Goal: Task Accomplishment & Management: Complete application form

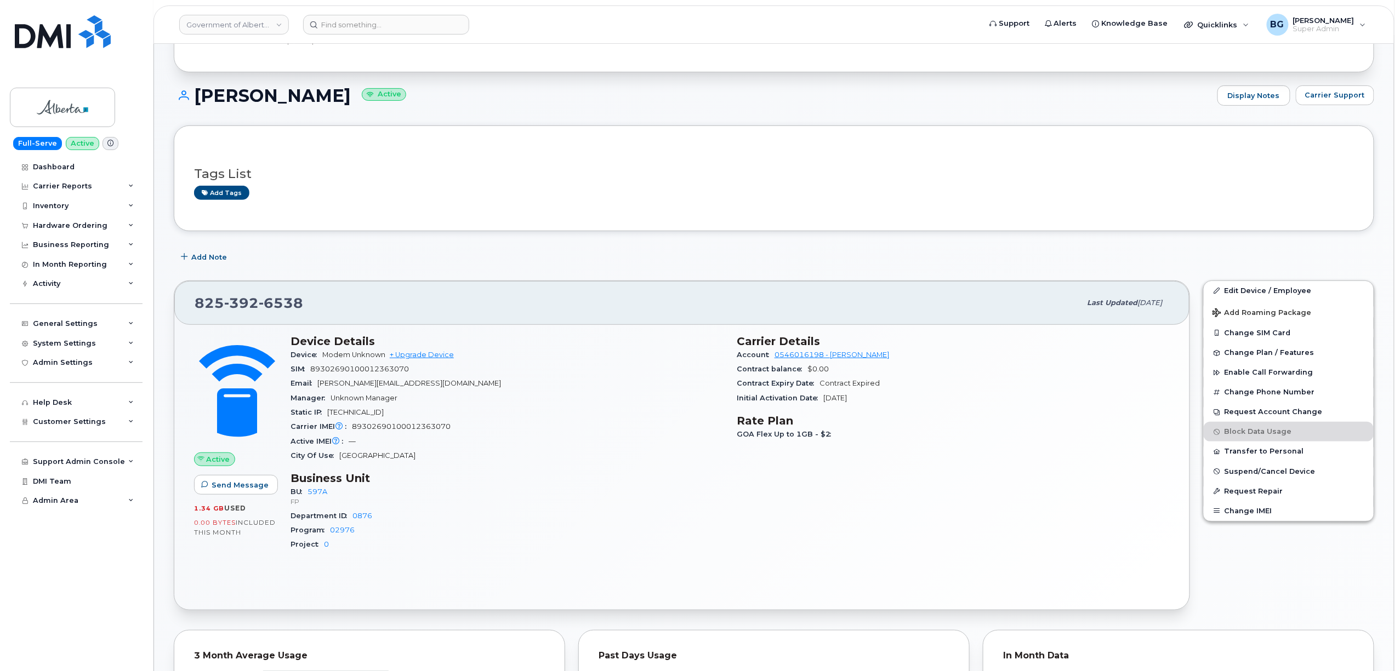
scroll to position [195, 0]
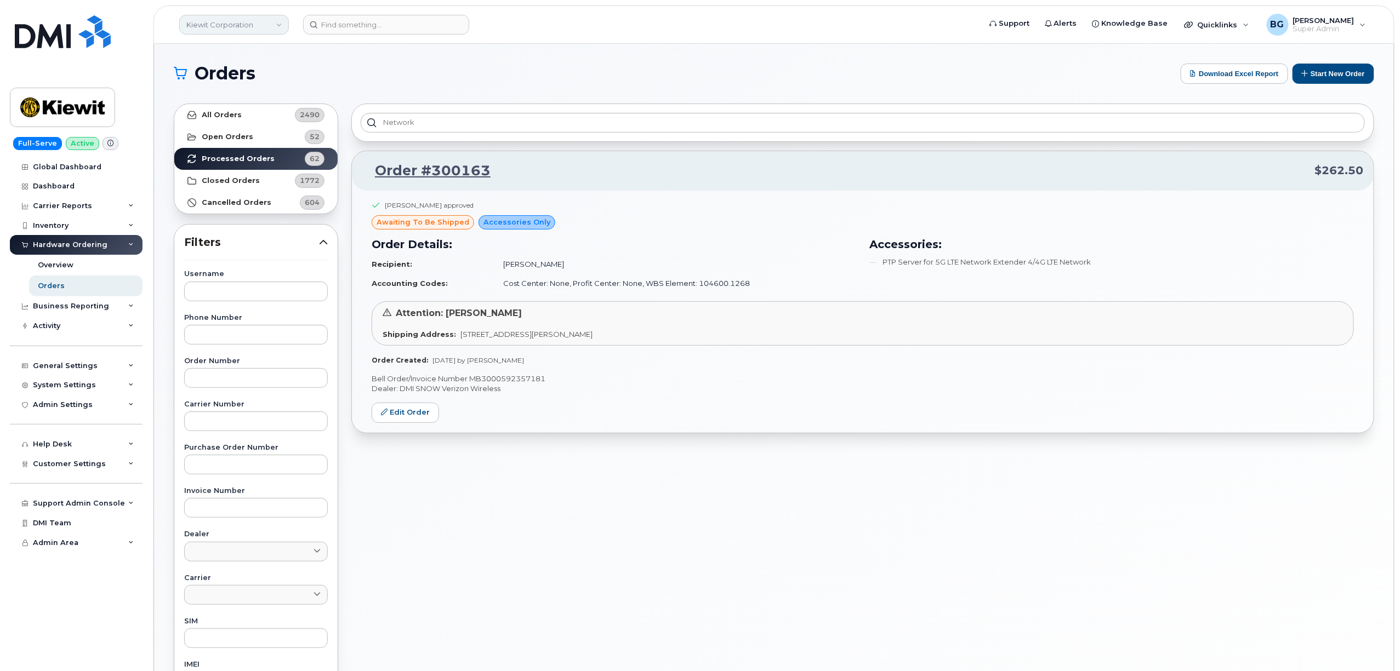
click at [211, 20] on link "Kiewit Corporation" at bounding box center [234, 25] width 110 height 20
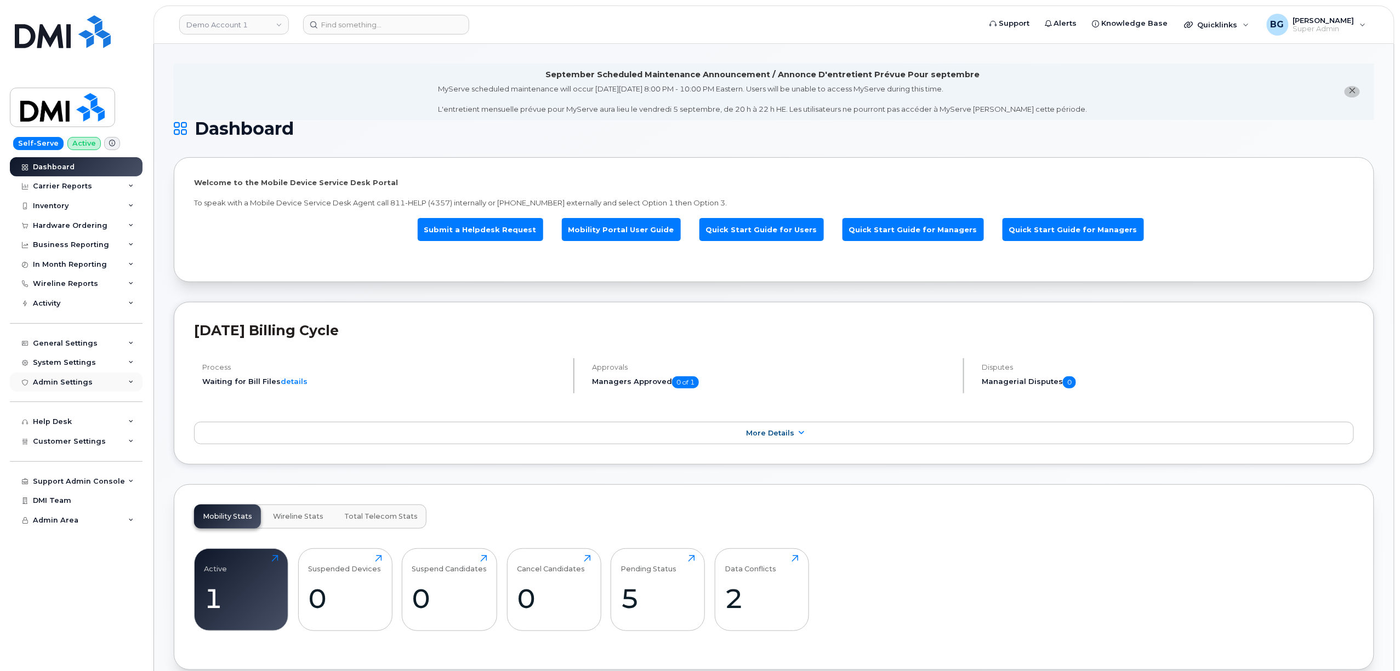
click at [70, 384] on div "Admin Settings" at bounding box center [63, 382] width 60 height 9
click at [53, 299] on div "Activity" at bounding box center [76, 304] width 133 height 20
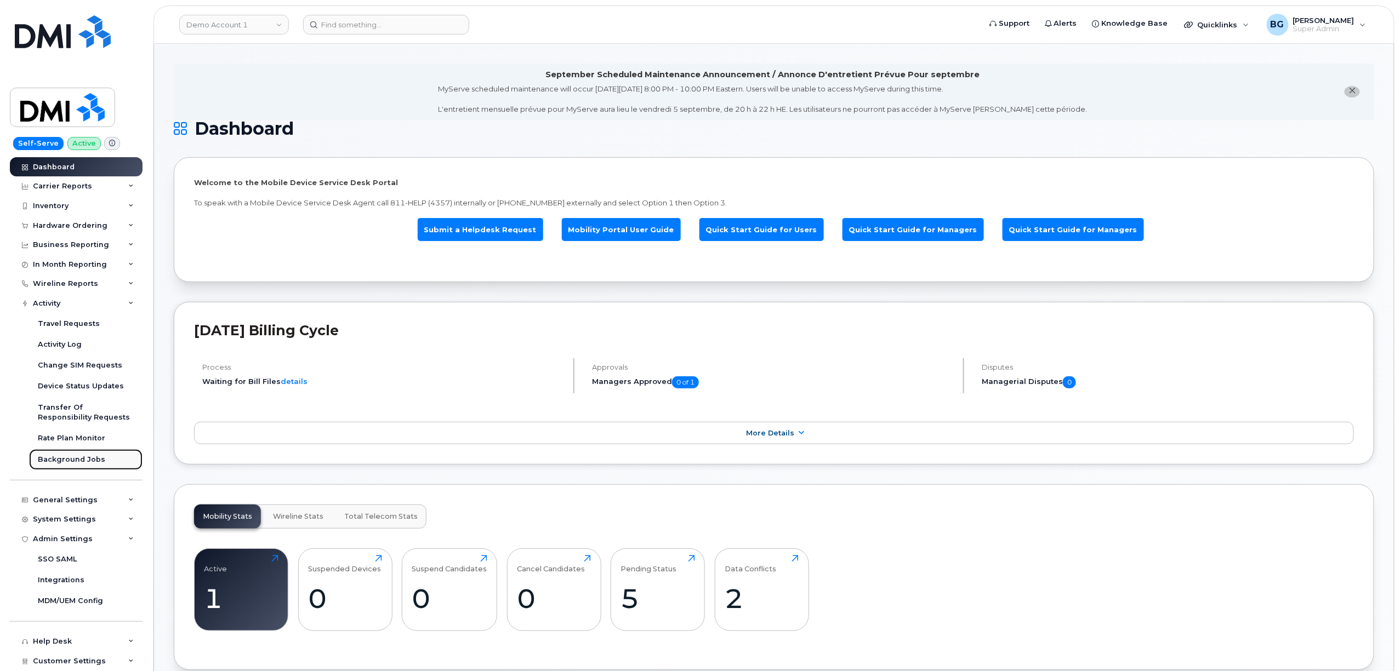
click at [69, 460] on div "Background Jobs" at bounding box center [71, 460] width 67 height 10
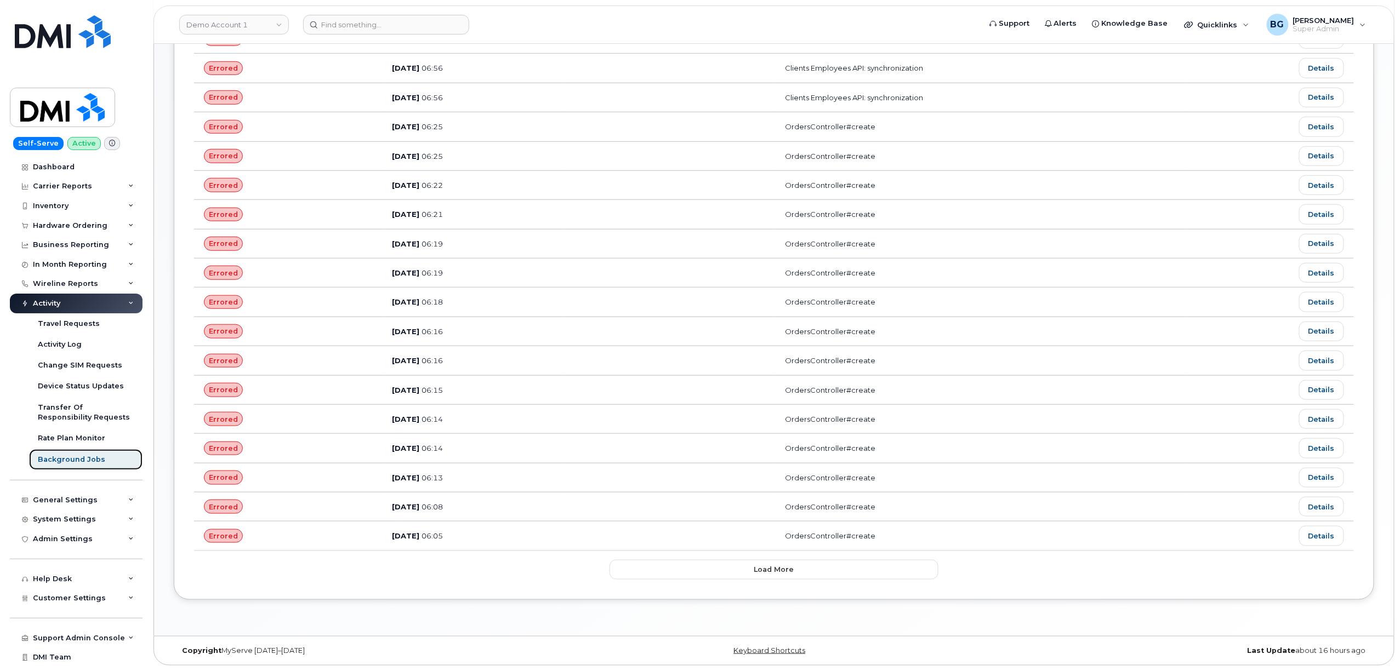
scroll to position [380, 0]
click at [739, 572] on button "Load more" at bounding box center [773, 570] width 329 height 20
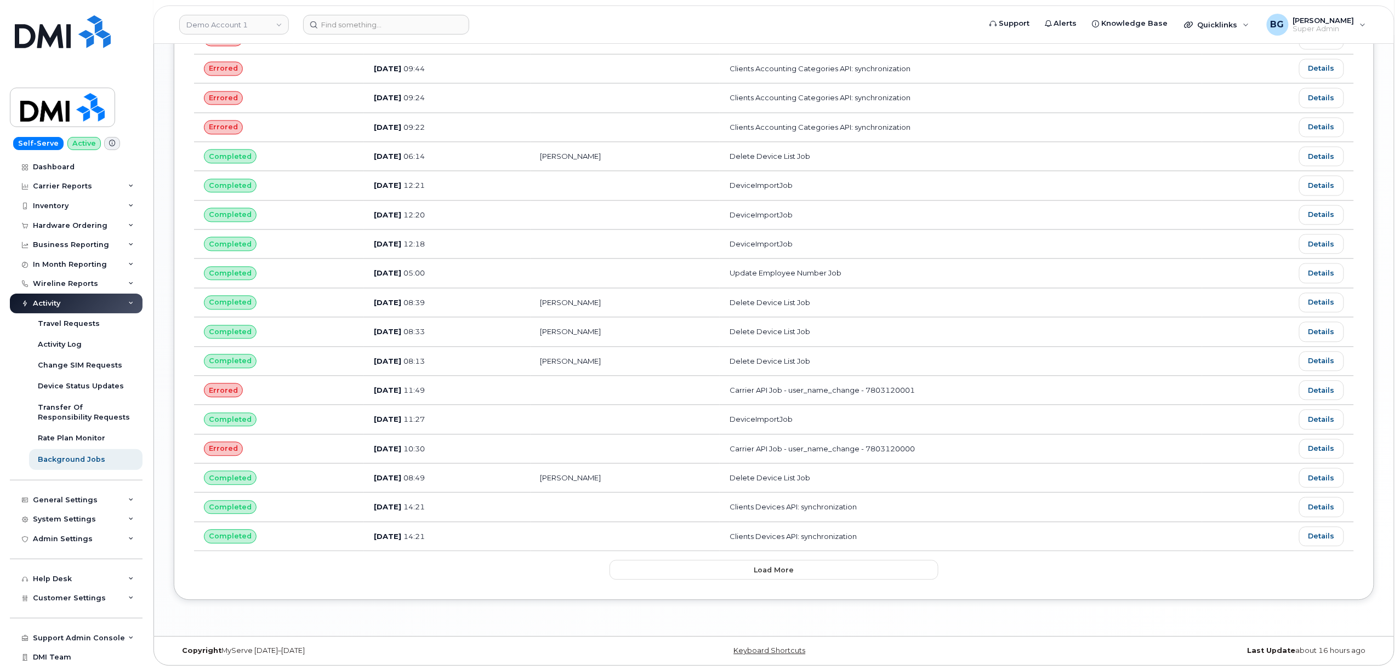
scroll to position [1111, 0]
click at [834, 580] on button "Load more" at bounding box center [773, 570] width 329 height 20
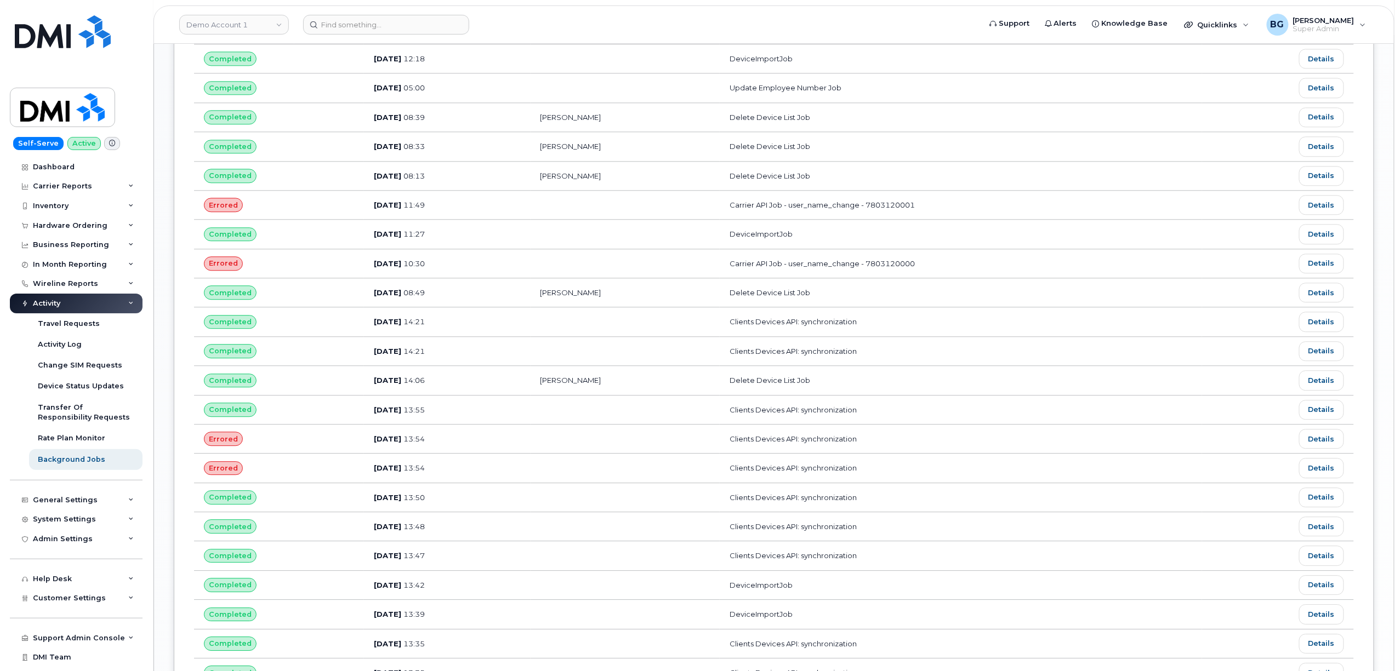
scroll to position [1306, 0]
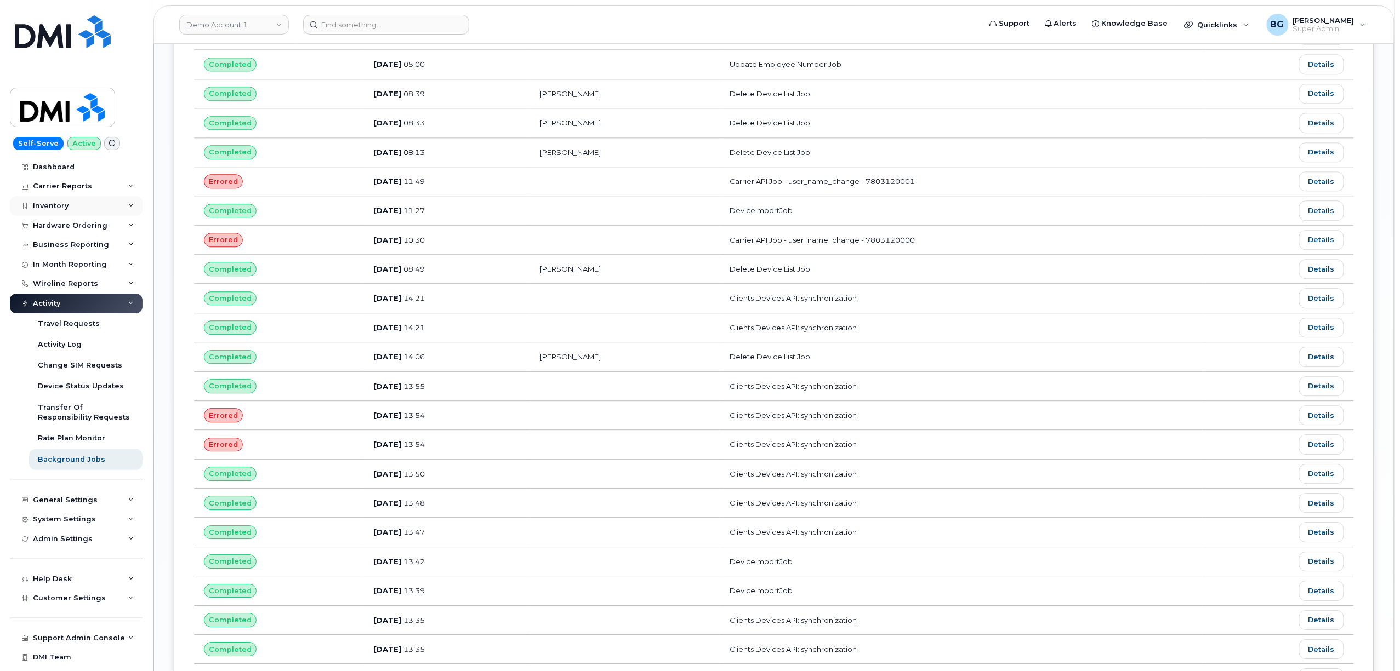
click at [42, 202] on div "Inventory" at bounding box center [51, 206] width 36 height 9
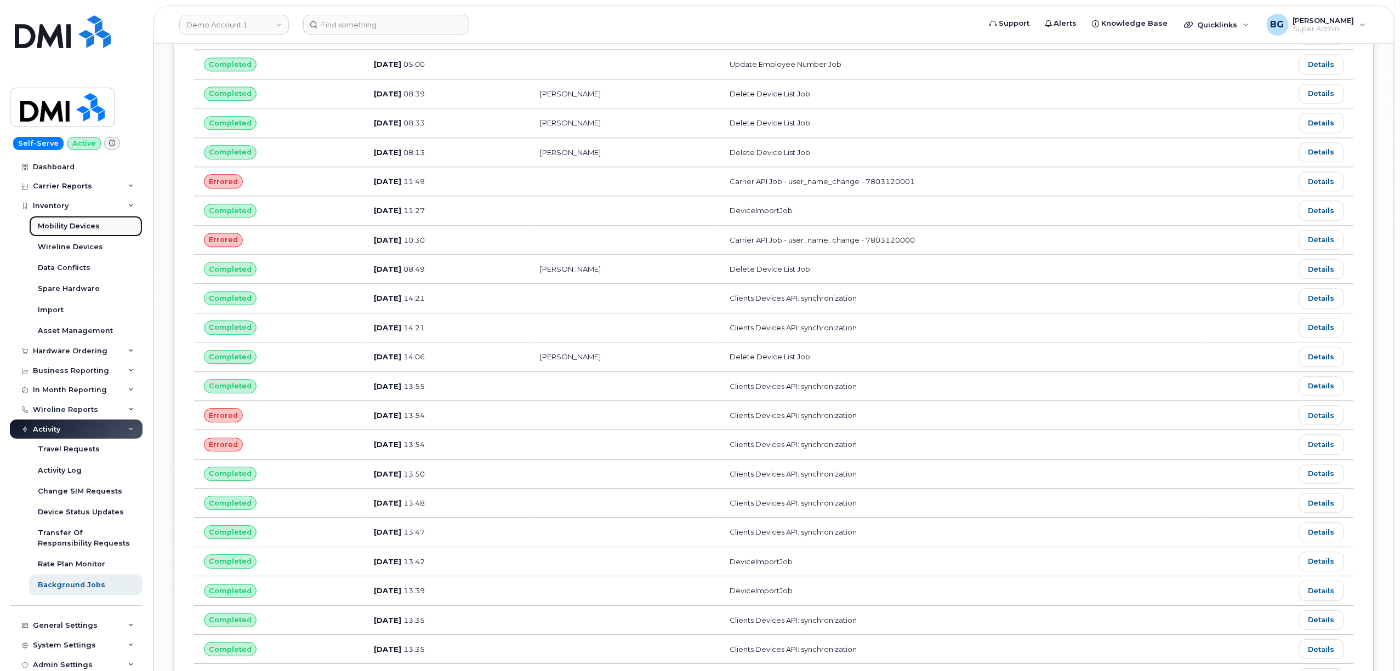
click at [58, 218] on link "Mobility Devices" at bounding box center [85, 226] width 113 height 21
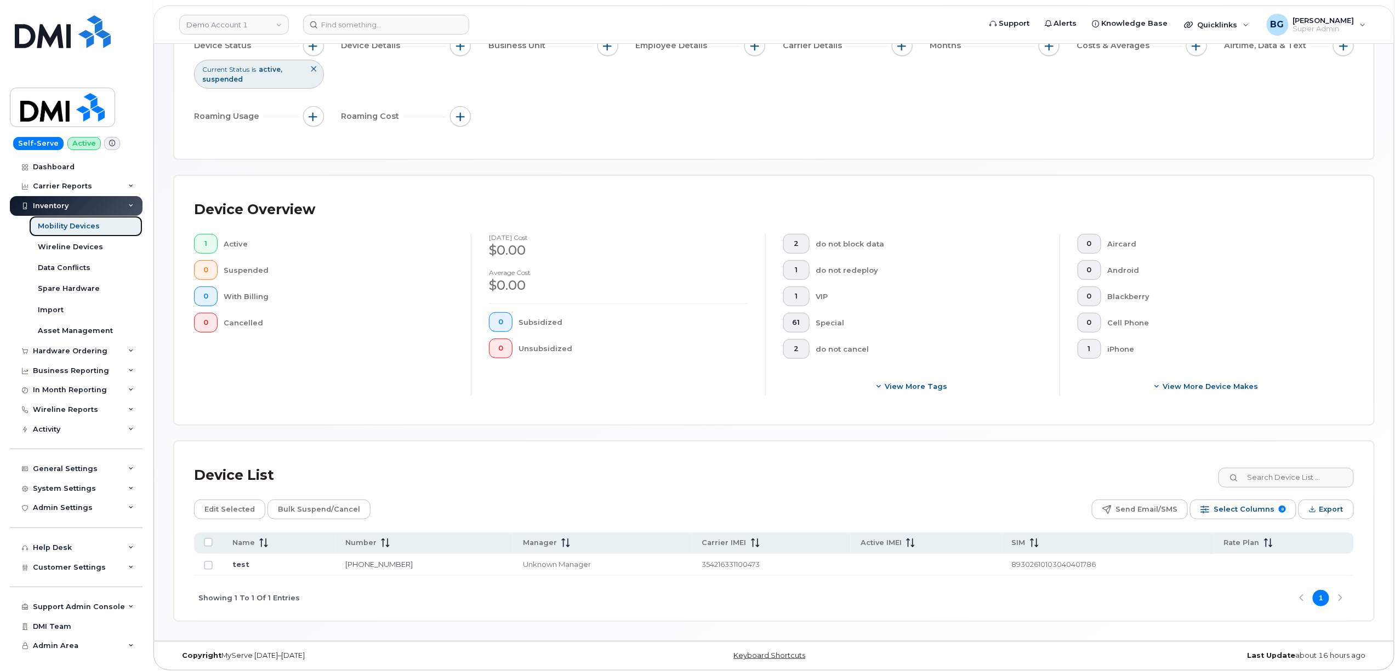
scroll to position [133, 0]
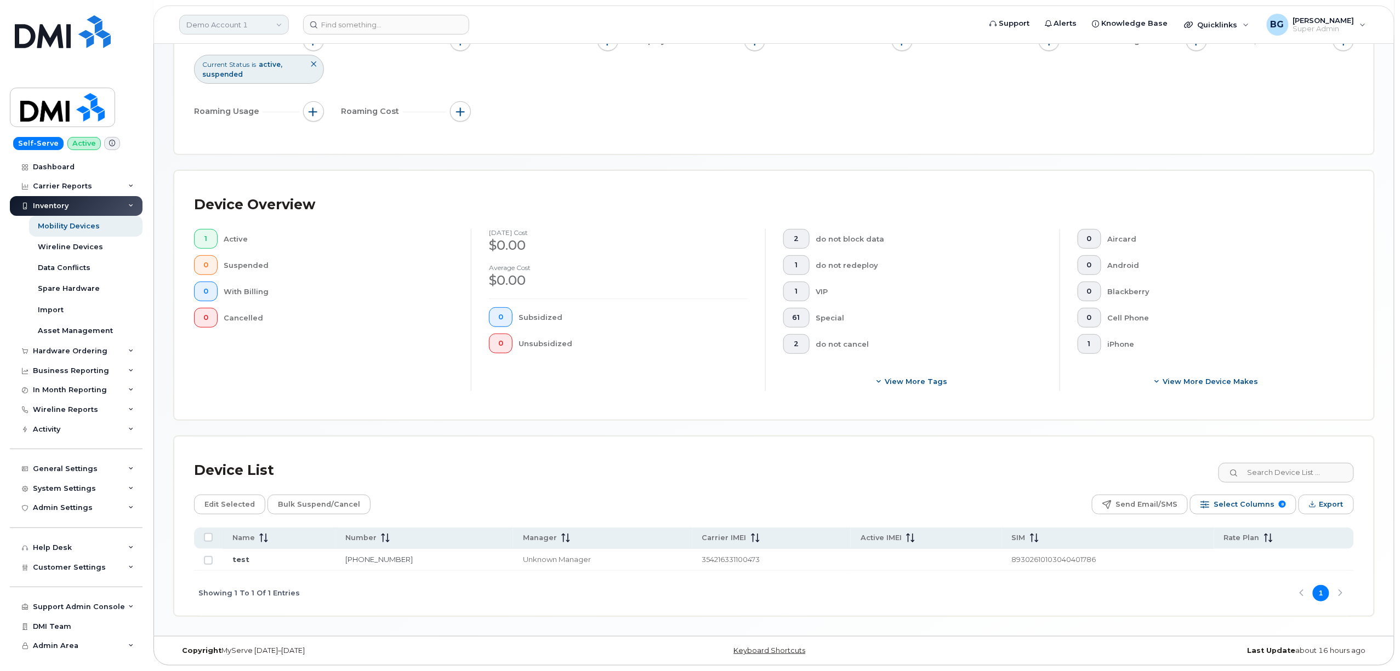
click at [218, 29] on link "Demo Account 1" at bounding box center [234, 25] width 110 height 20
type input "aecon"
click at [247, 103] on span "Aecon Construction Group Inc" at bounding box center [243, 103] width 107 height 11
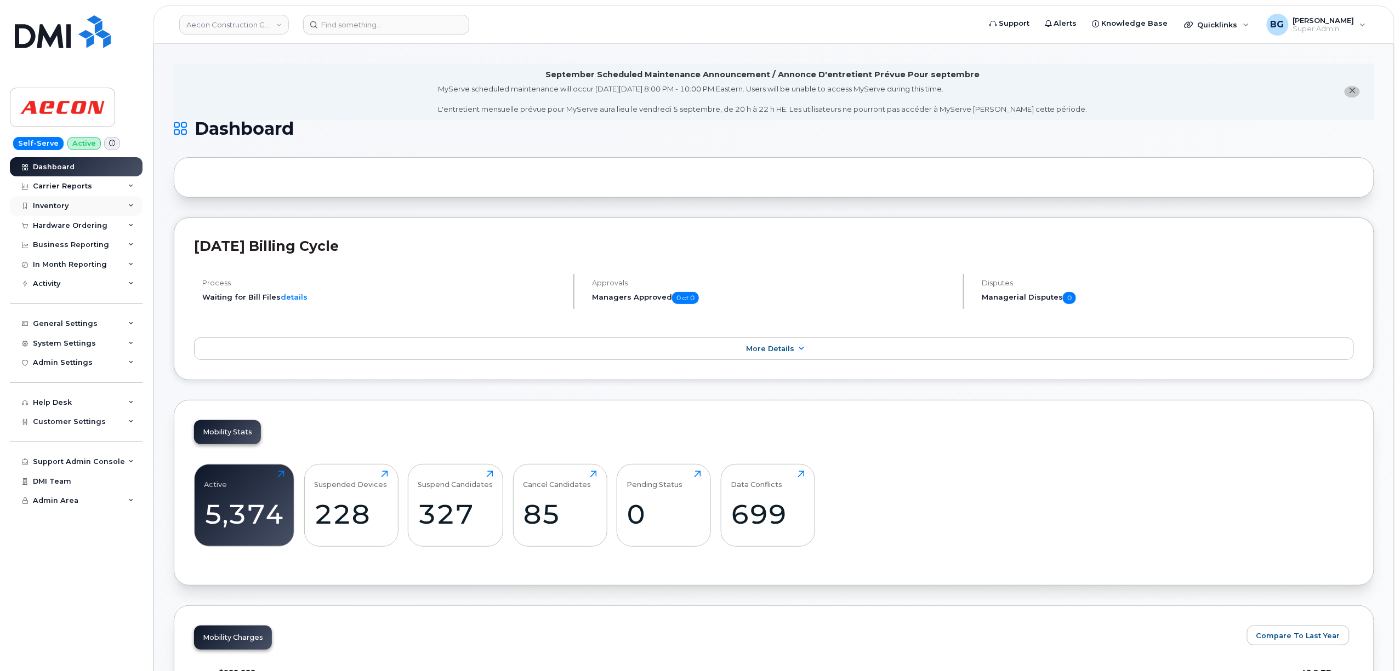
click at [49, 198] on div "Inventory" at bounding box center [76, 206] width 133 height 20
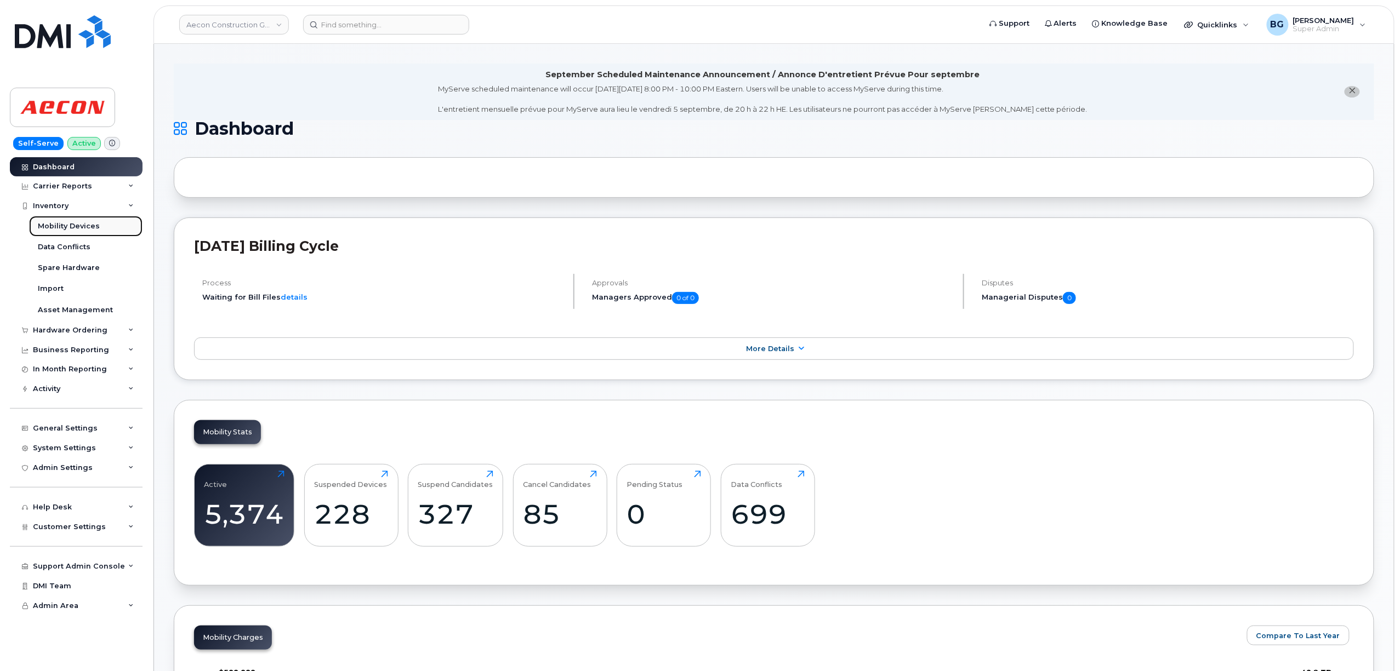
click at [69, 226] on div "Mobility Devices" at bounding box center [69, 226] width 62 height 10
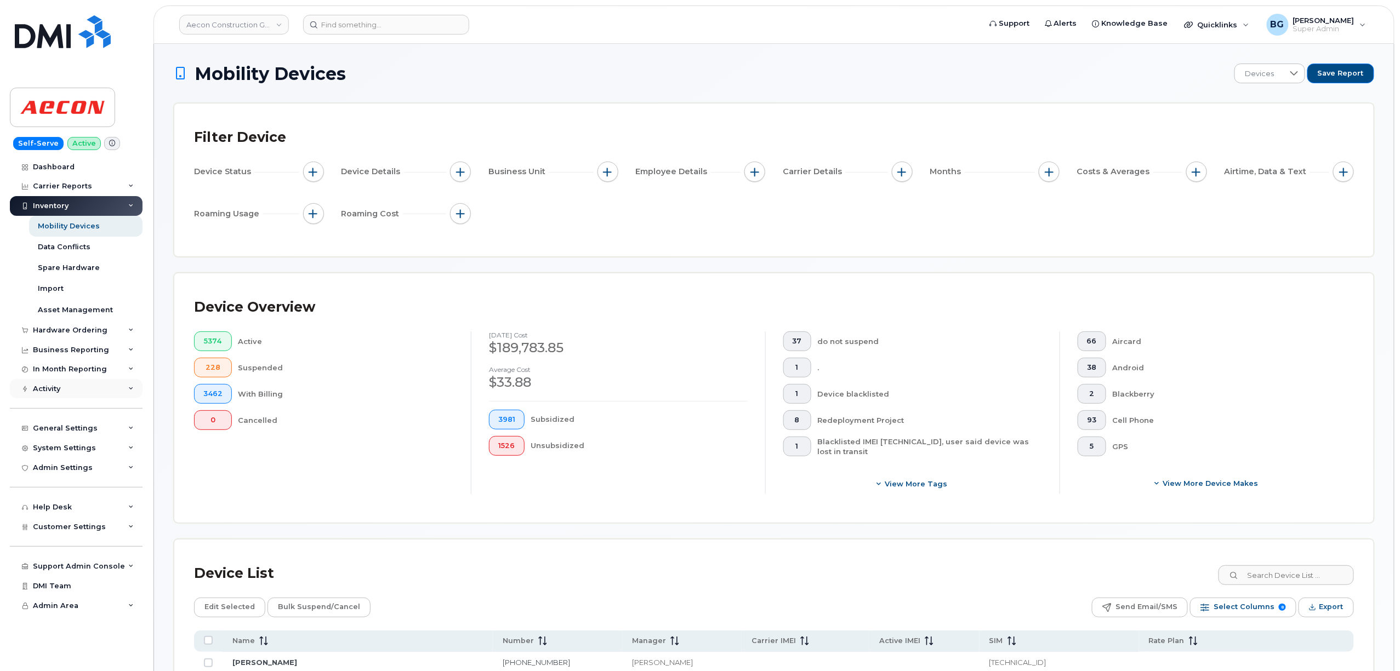
click at [45, 391] on div "Activity" at bounding box center [46, 389] width 27 height 9
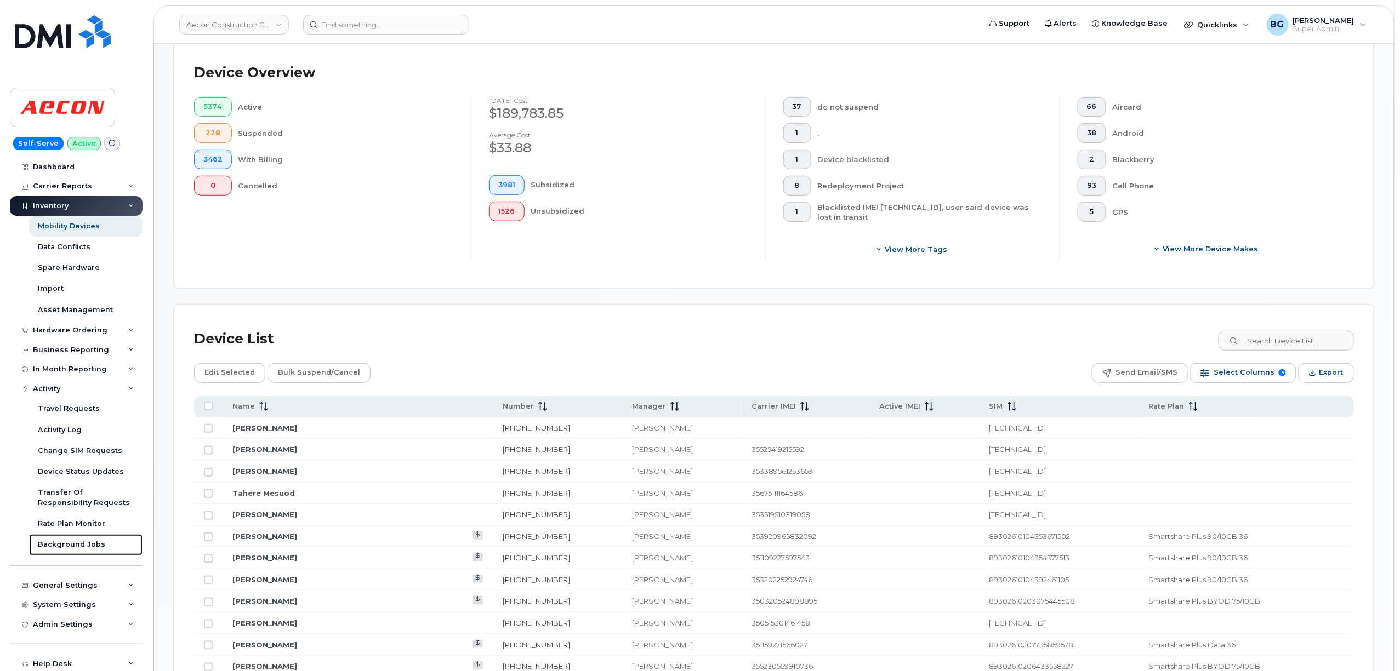
scroll to position [243, 0]
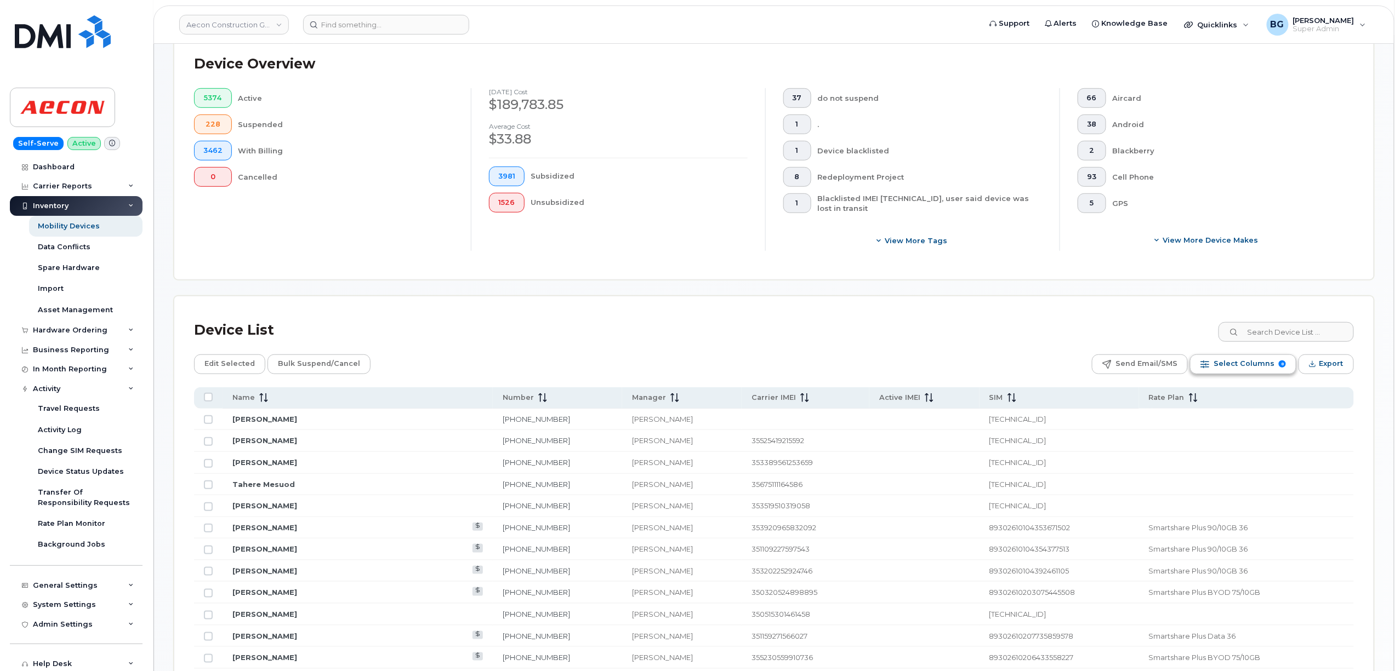
click at [1232, 362] on span "Select Columns" at bounding box center [1243, 364] width 61 height 16
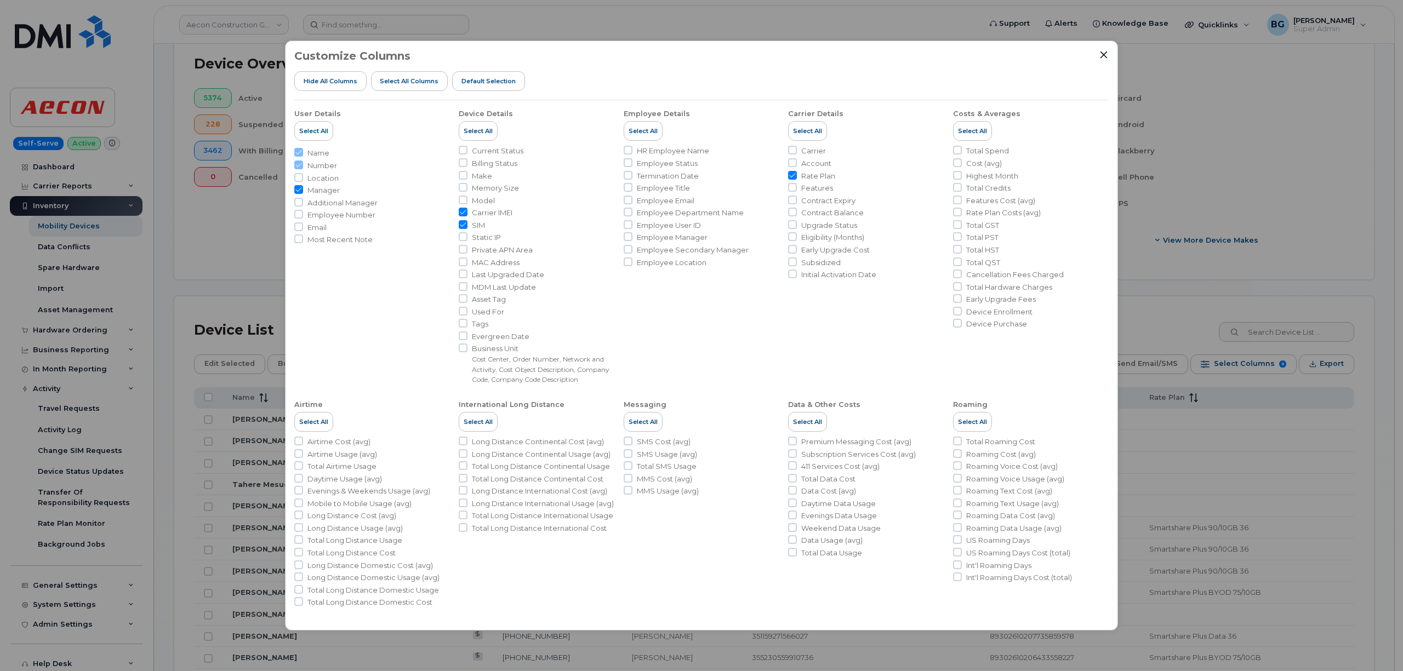
drag, startPoint x: 466, startPoint y: 215, endPoint x: 463, endPoint y: 229, distance: 13.4
click at [465, 215] on input "Carrier IMEI" at bounding box center [463, 212] width 9 height 9
checkbox input "false"
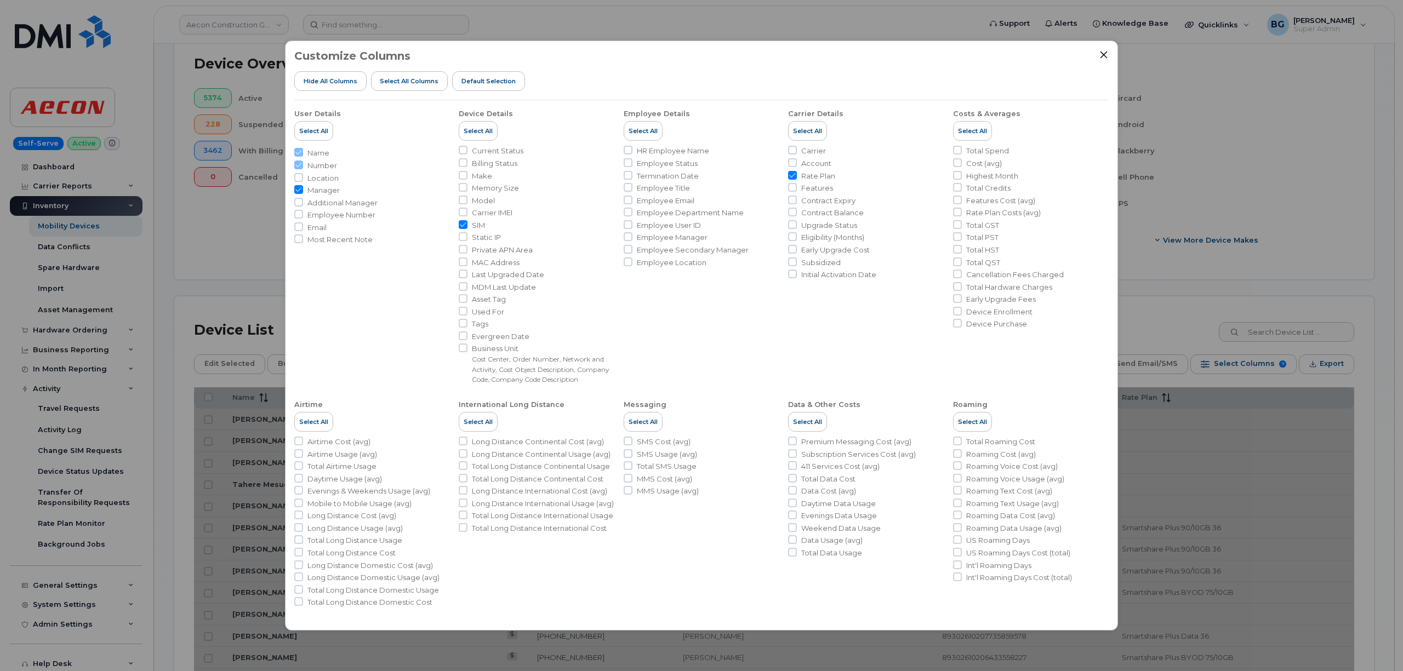
click at [463, 222] on input "SIM" at bounding box center [463, 224] width 9 height 9
checkbox input "false"
click at [792, 173] on input "Rate Plan" at bounding box center [792, 175] width 9 height 9
checkbox input "false"
click at [300, 190] on input "Manager" at bounding box center [298, 189] width 9 height 9
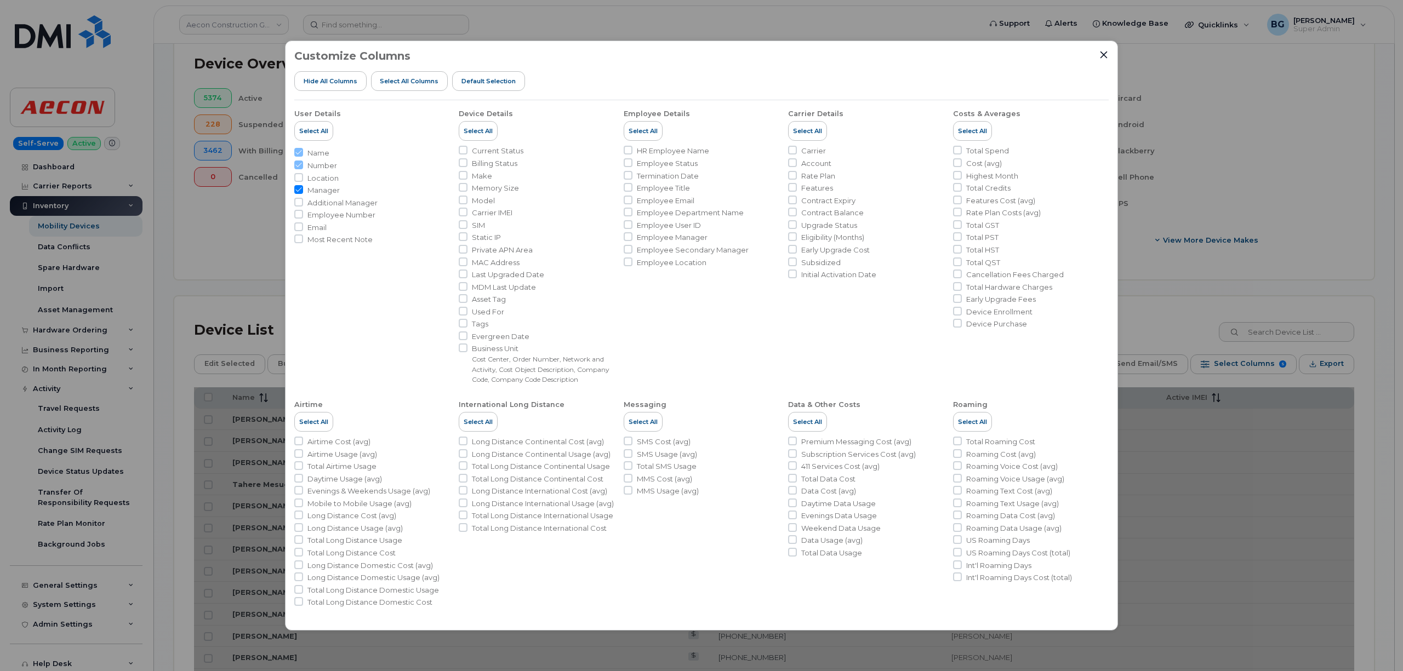
checkbox input "false"
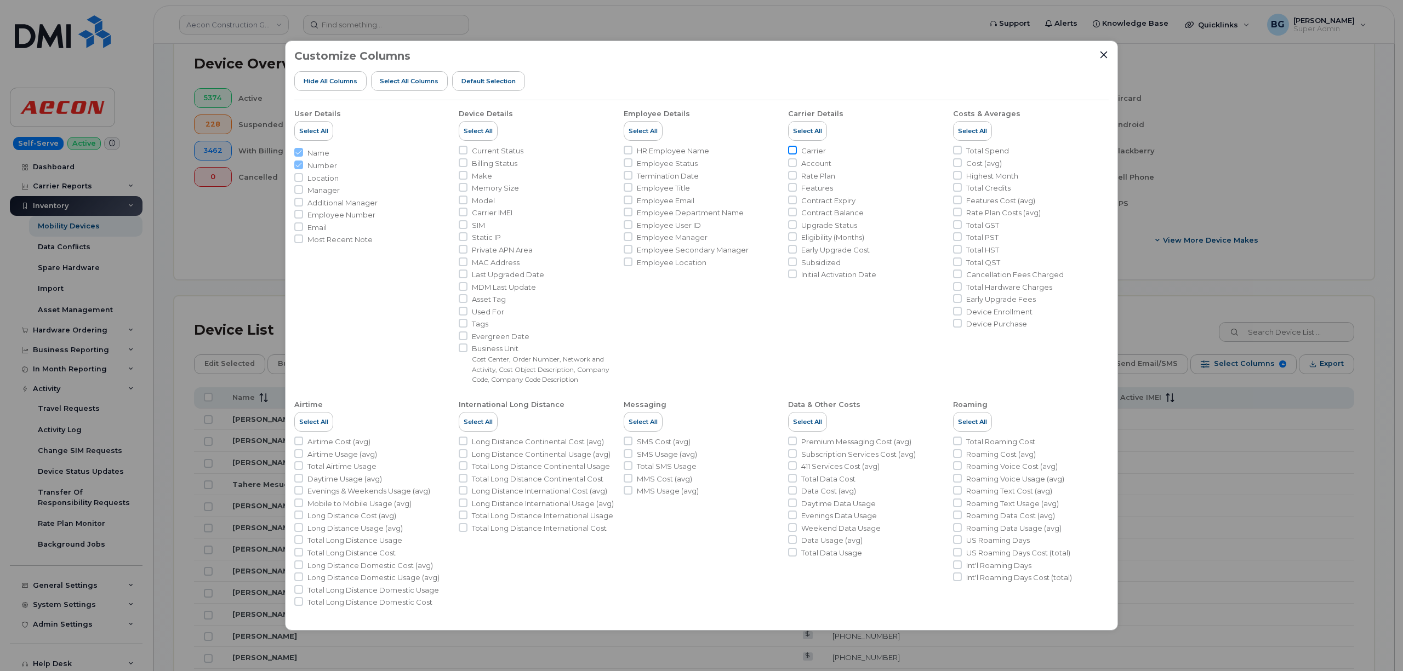
click at [794, 152] on input "Carrier" at bounding box center [792, 150] width 9 height 9
checkbox input "true"
click at [794, 162] on input "Account" at bounding box center [792, 162] width 9 height 9
checkbox input "true"
click at [465, 150] on input "Current Status" at bounding box center [463, 150] width 9 height 9
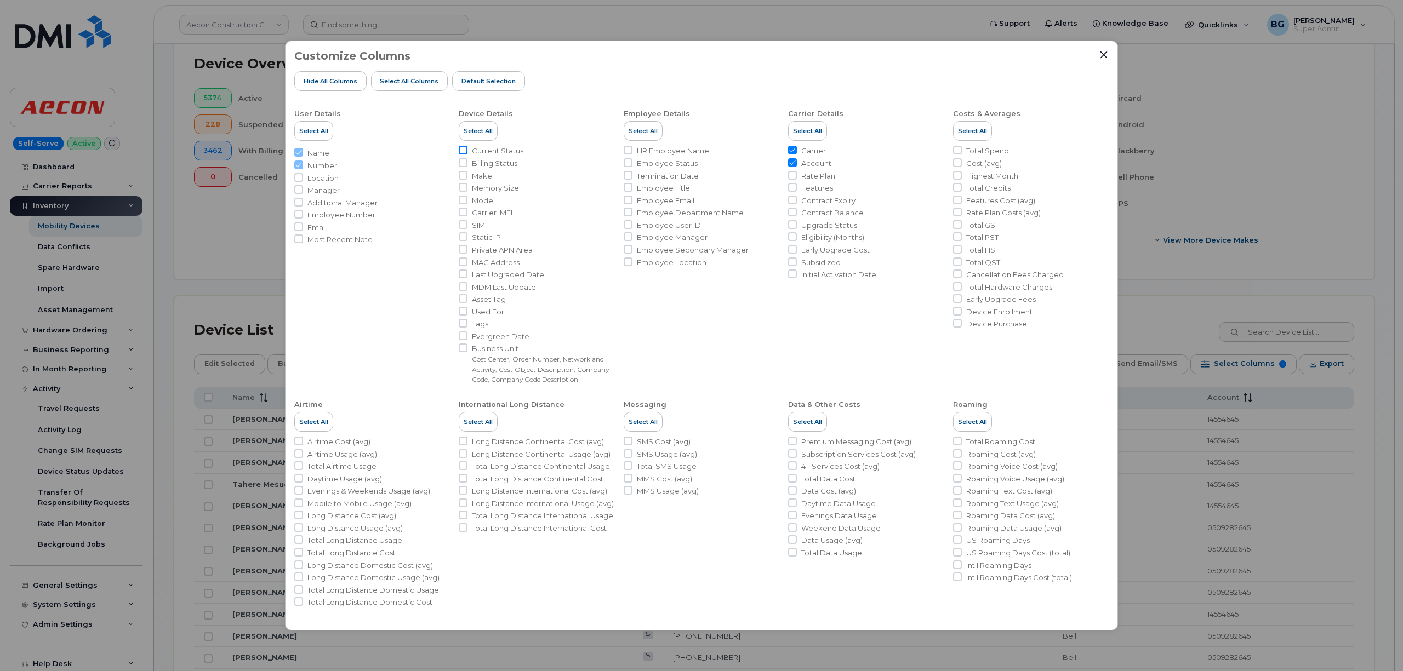
checkbox input "true"
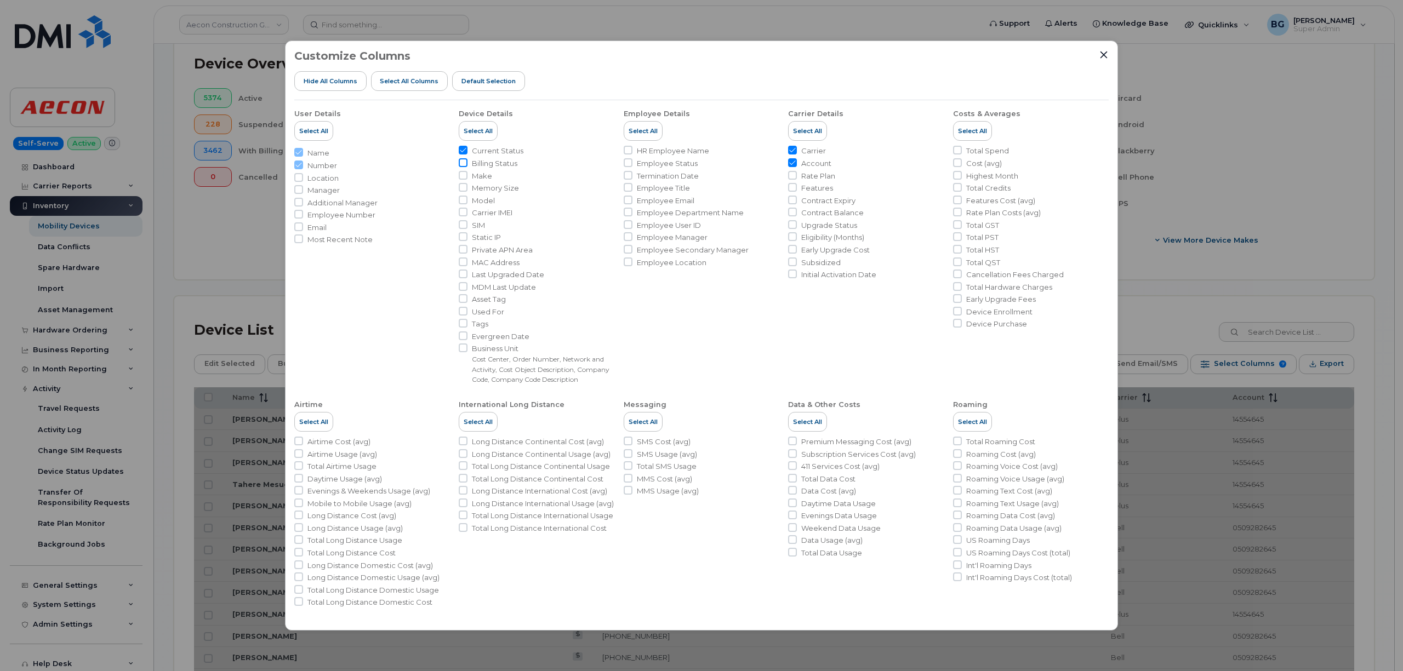
click at [464, 163] on input "Billing Status" at bounding box center [463, 162] width 9 height 9
checkbox input "true"
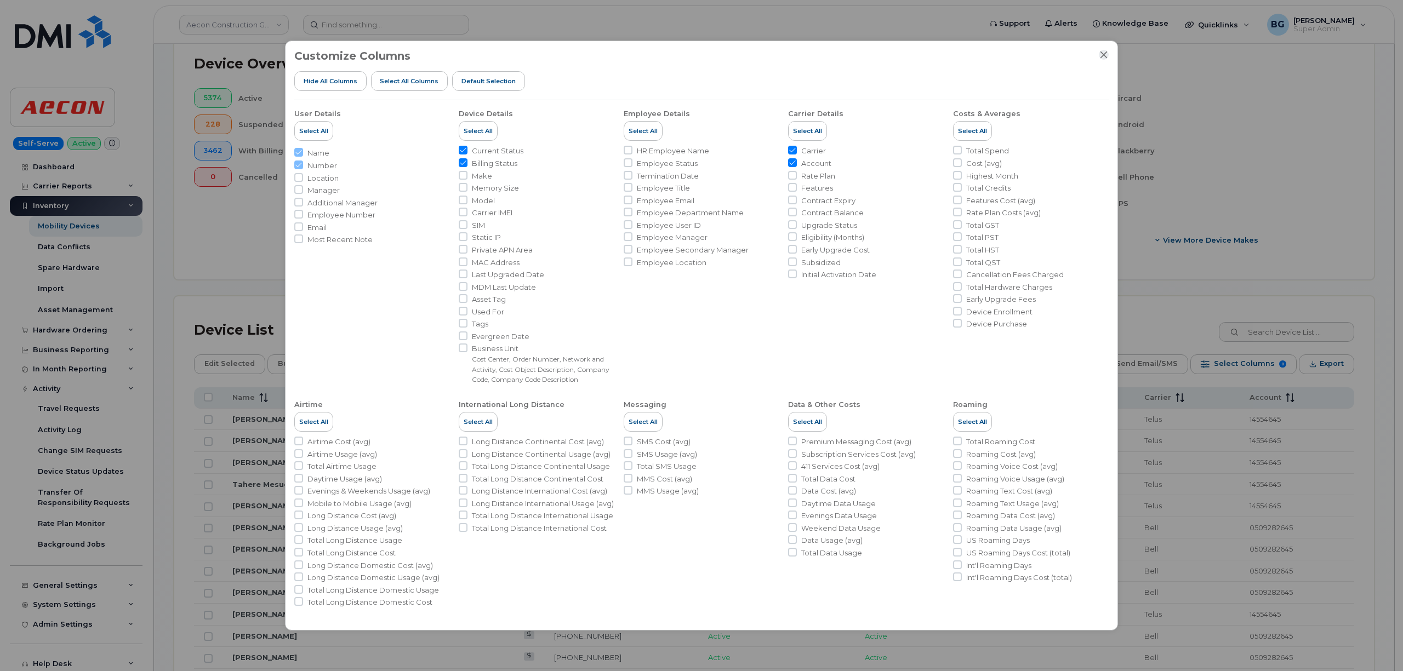
click at [1103, 53] on icon "Close" at bounding box center [1103, 54] width 9 height 9
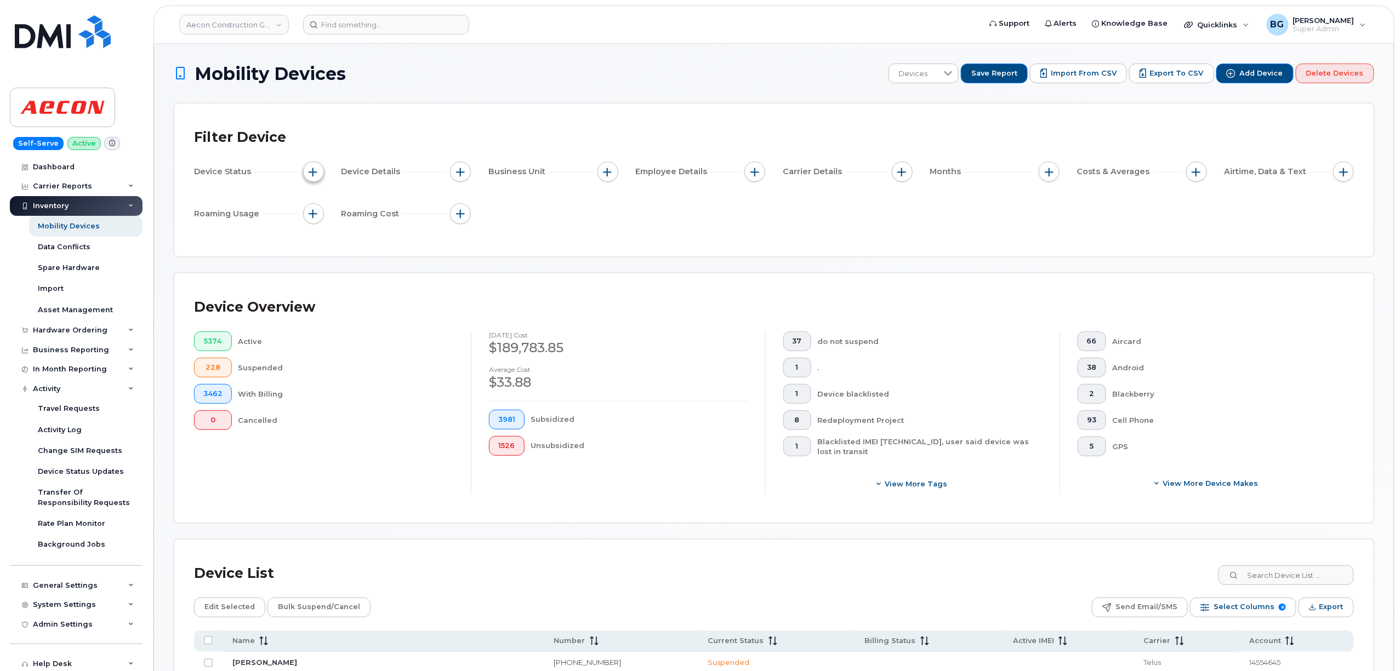
click at [316, 173] on span "button" at bounding box center [313, 172] width 9 height 9
click at [384, 413] on div "Cancelled" at bounding box center [345, 420] width 215 height 20
click at [311, 174] on span "button" at bounding box center [313, 172] width 9 height 9
click at [1047, 174] on span "button" at bounding box center [1048, 172] width 9 height 9
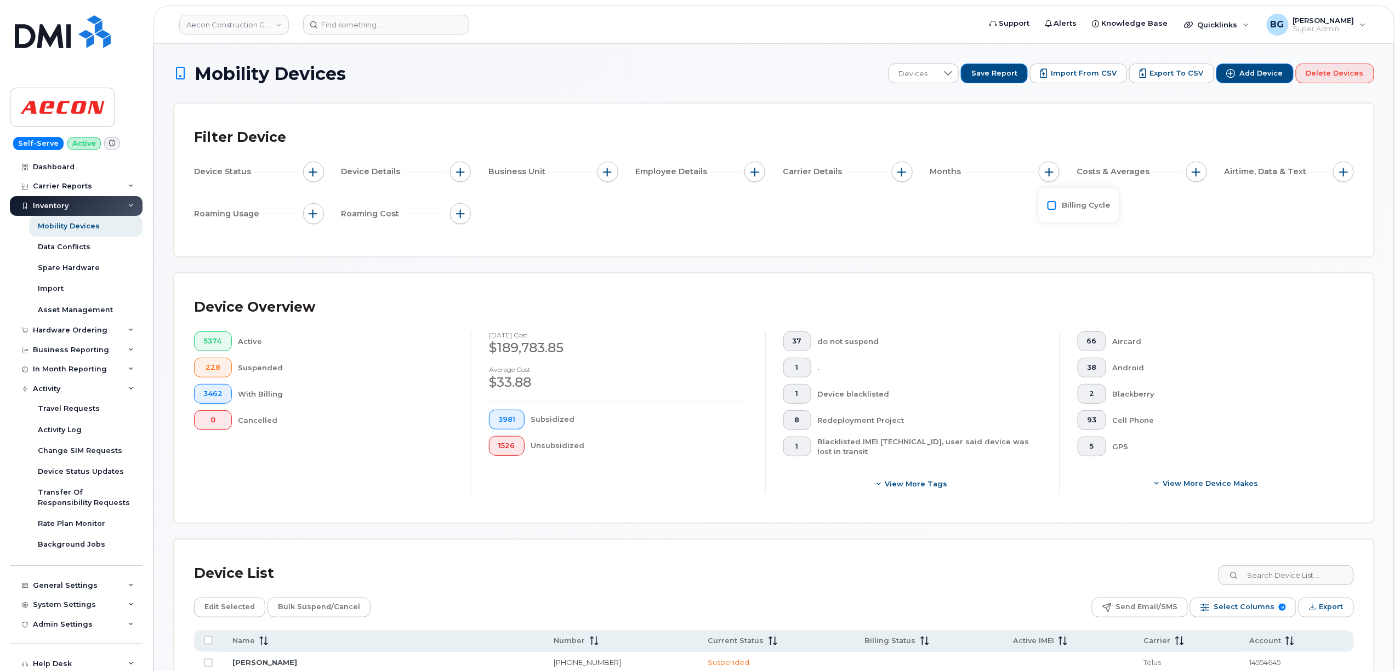
click at [1053, 208] on input "Billing Cycle" at bounding box center [1051, 205] width 9 height 9
checkbox input "true"
click at [1099, 252] on icon at bounding box center [1099, 249] width 9 height 9
click at [1092, 349] on span "August 2025" at bounding box center [1084, 352] width 24 height 10
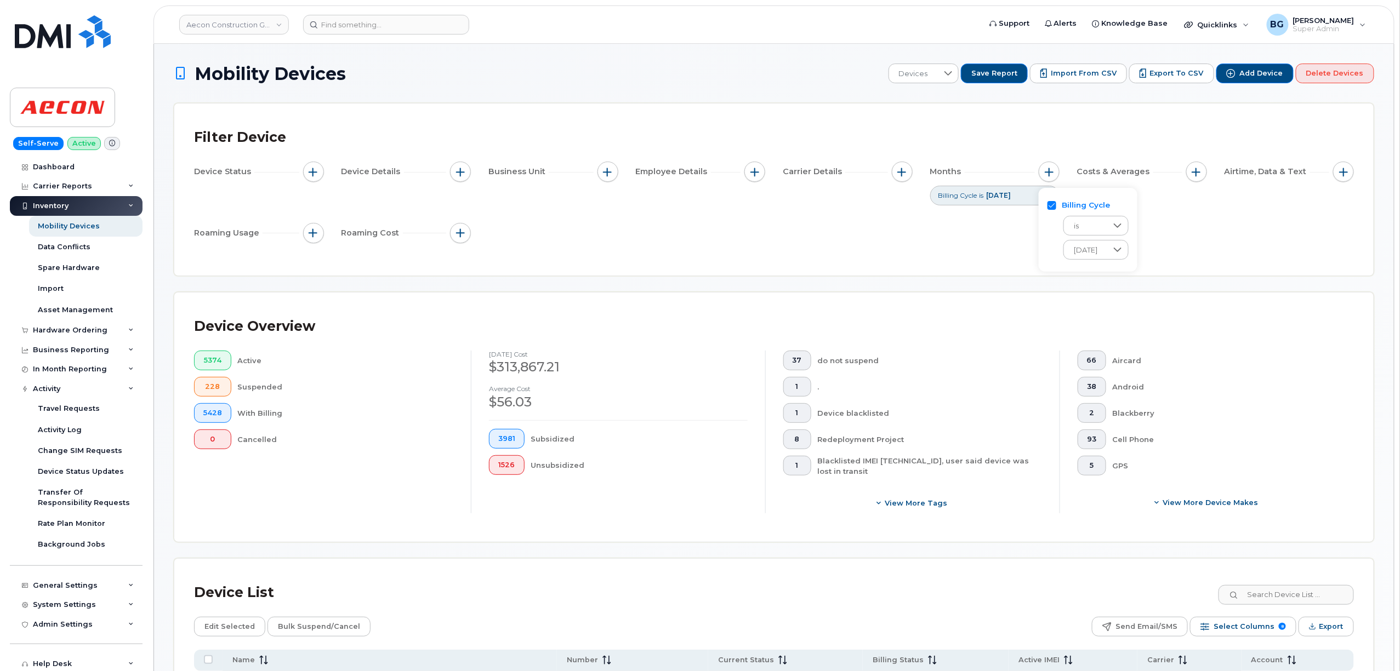
click at [870, 222] on div "Device Status Device Details Business Unit Employee Details Carrier Details Mon…" at bounding box center [774, 205] width 1160 height 86
click at [314, 174] on span "button" at bounding box center [313, 172] width 9 height 9
click at [361, 207] on label "Current Status" at bounding box center [354, 205] width 56 height 10
click at [321, 207] on input "Current Status" at bounding box center [316, 205] width 9 height 9
checkbox input "true"
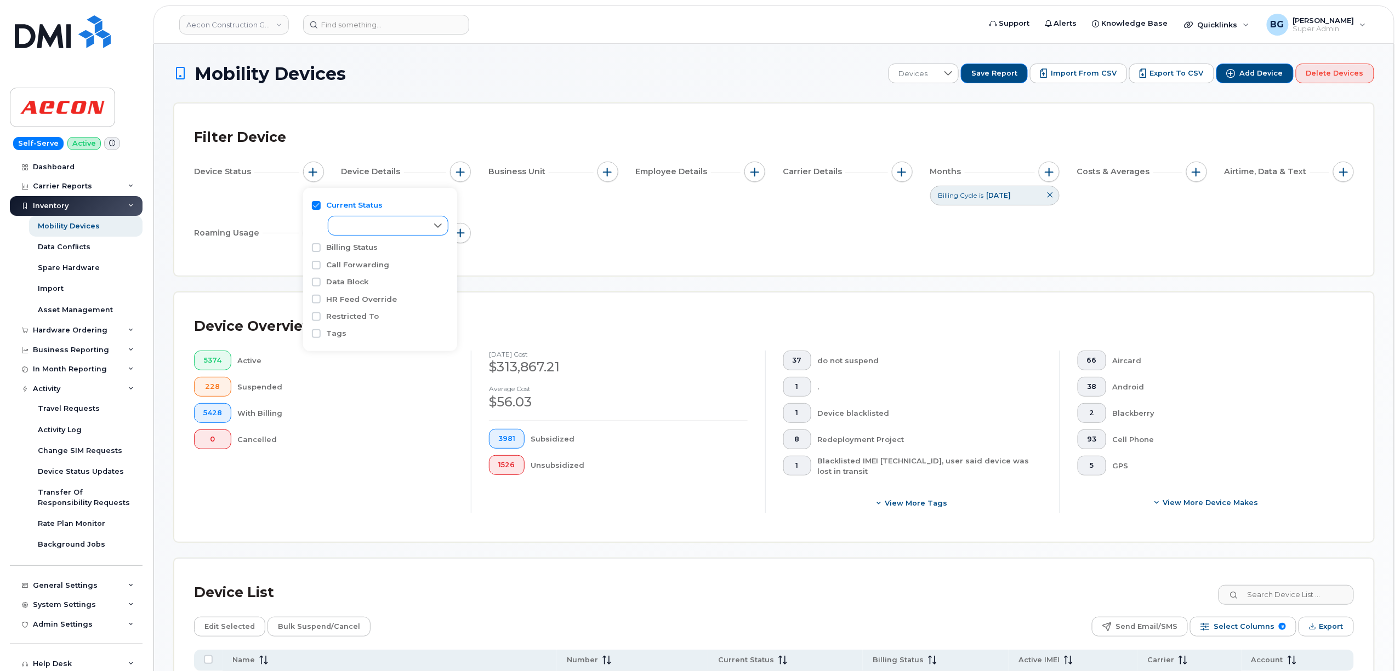
click at [441, 225] on icon at bounding box center [437, 225] width 9 height 9
click at [342, 249] on input "Active" at bounding box center [340, 250] width 9 height 9
checkbox input "true"
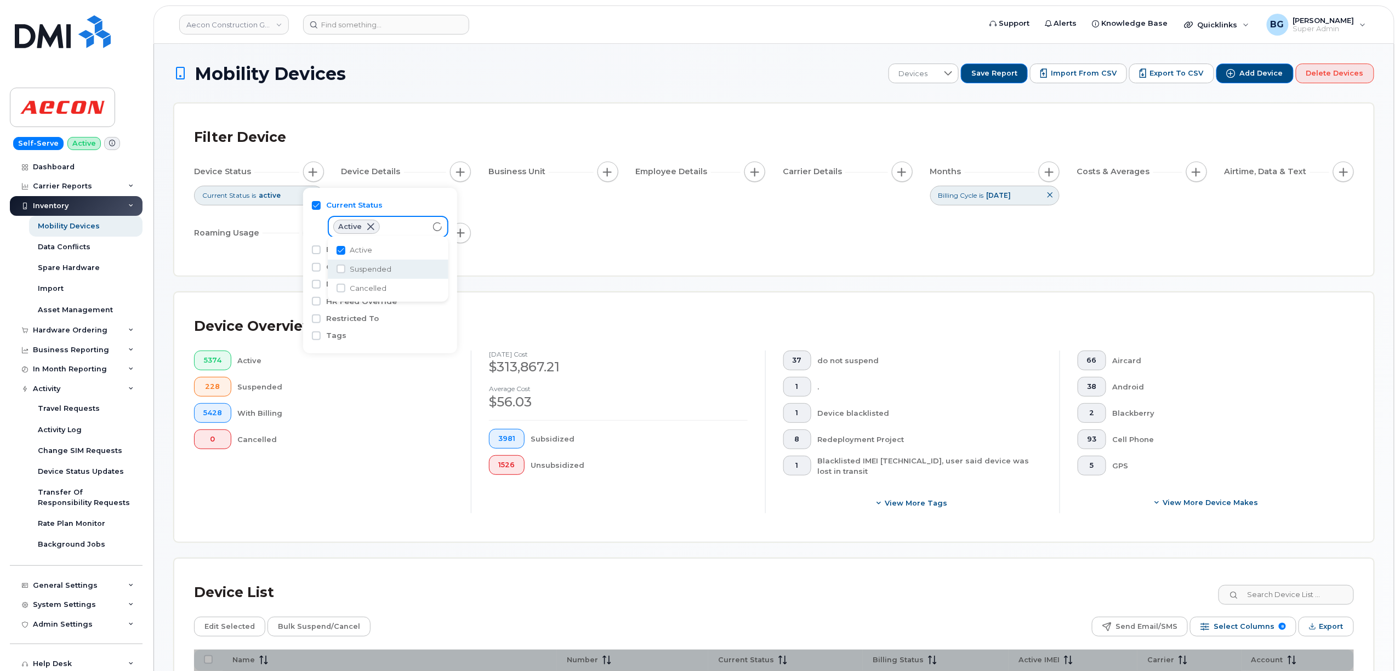
click at [345, 270] on li "Suspended" at bounding box center [388, 269] width 121 height 19
checkbox input "true"
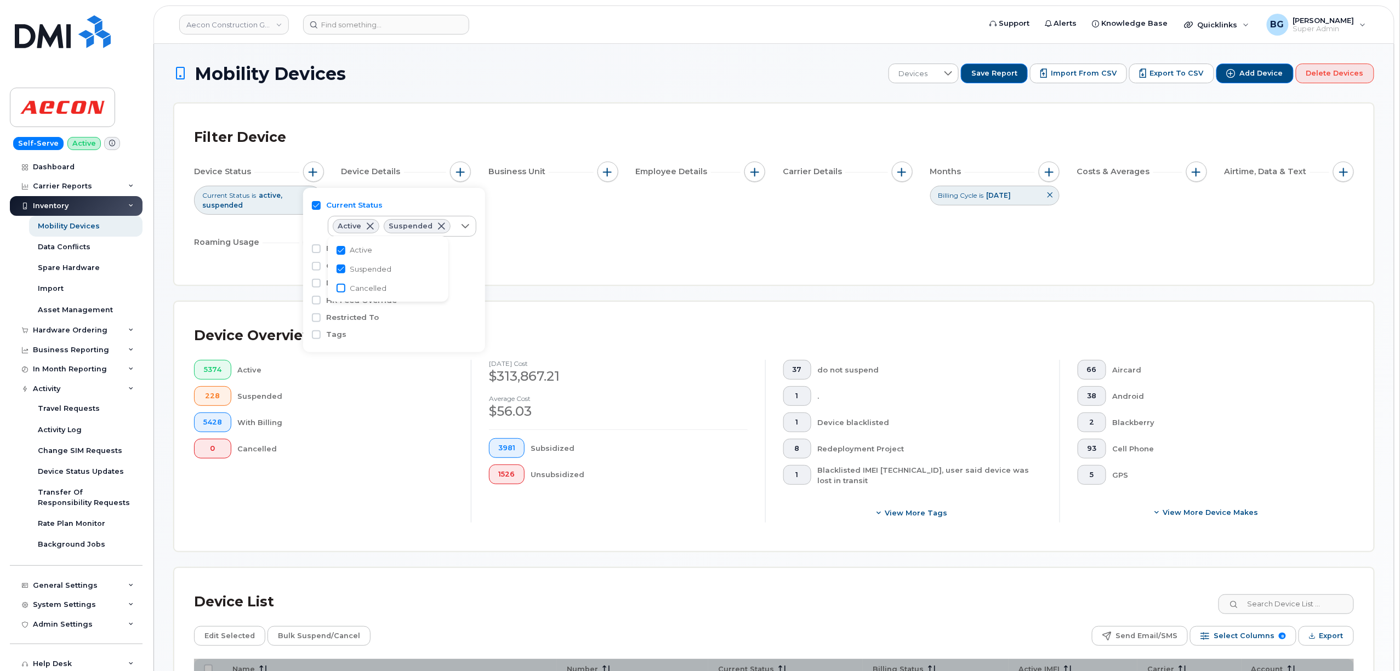
click at [341, 290] on input "Cancelled" at bounding box center [340, 288] width 9 height 9
checkbox input "true"
click at [424, 522] on div "5374 Active 228 Suspended 5428 With Billing 0 Cancelled" at bounding box center [323, 441] width 294 height 163
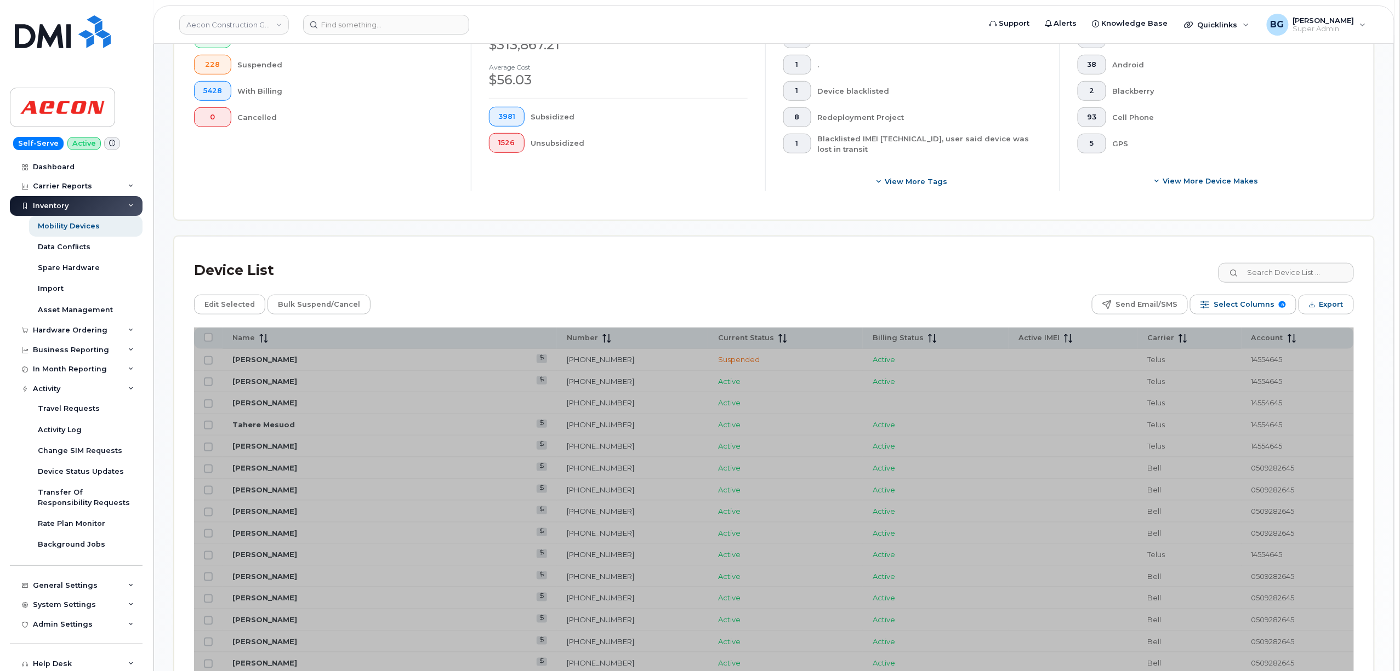
scroll to position [341, 0]
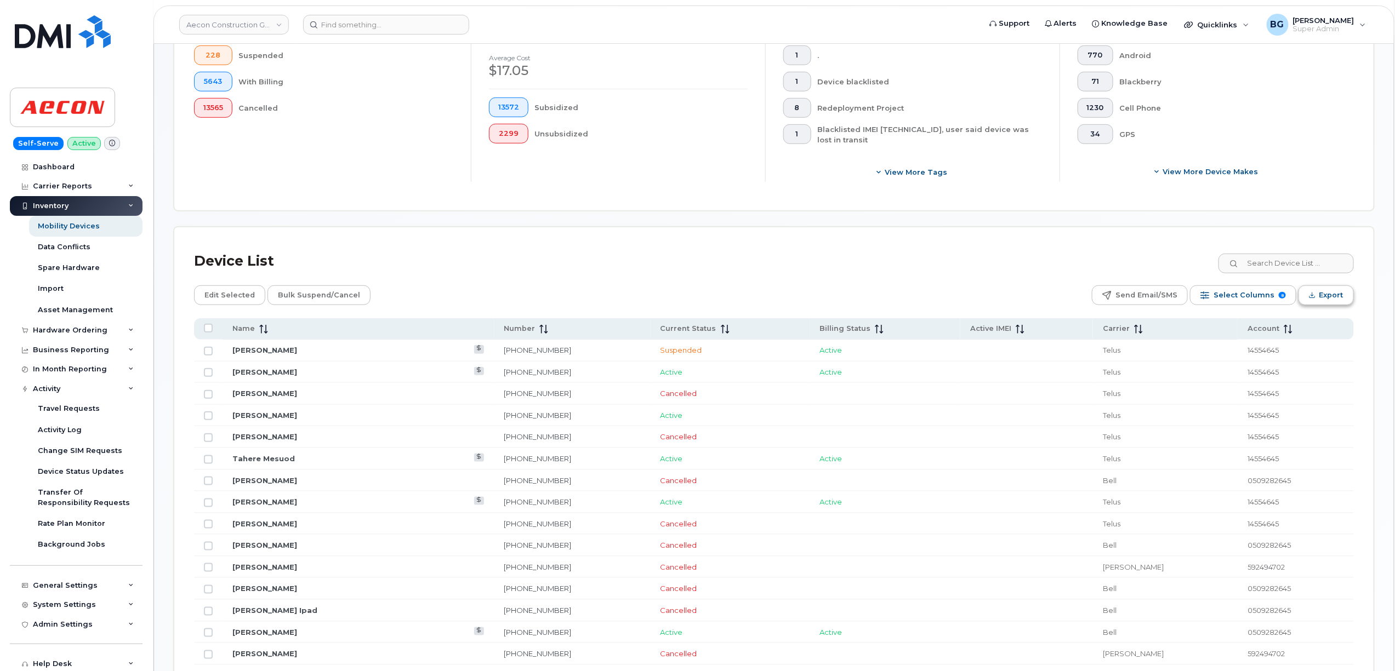
click at [1322, 294] on span "Export" at bounding box center [1331, 295] width 24 height 16
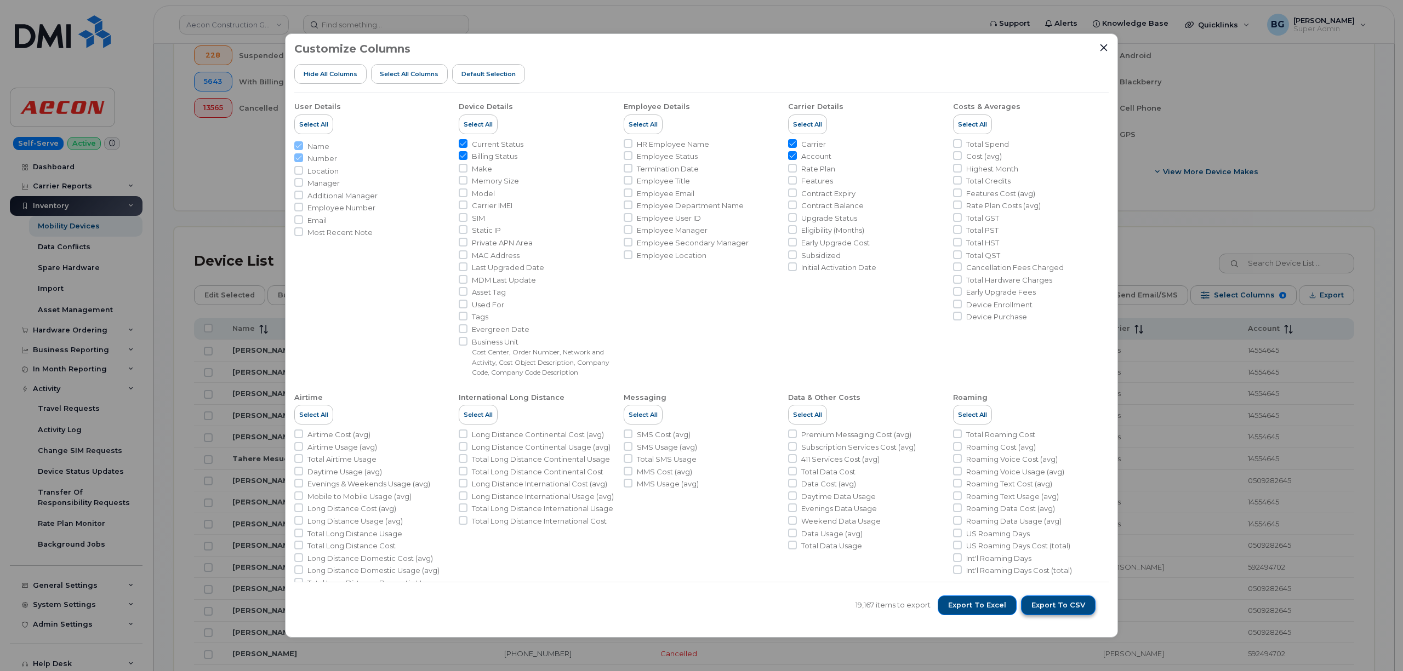
click at [1066, 605] on span "Export to CSV" at bounding box center [1058, 606] width 54 height 10
click at [1297, 123] on div "Customize Columns Hide All Columns Select all Columns Default Selection User De…" at bounding box center [701, 335] width 1403 height 671
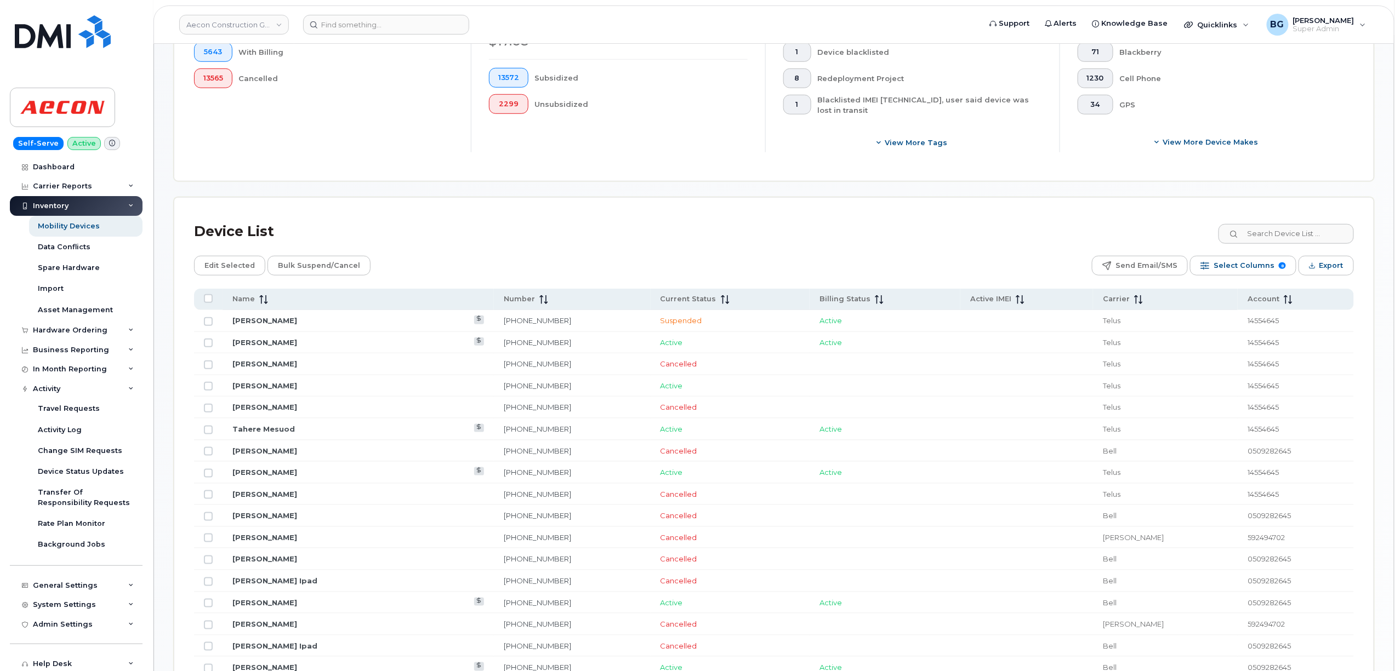
scroll to position [425, 0]
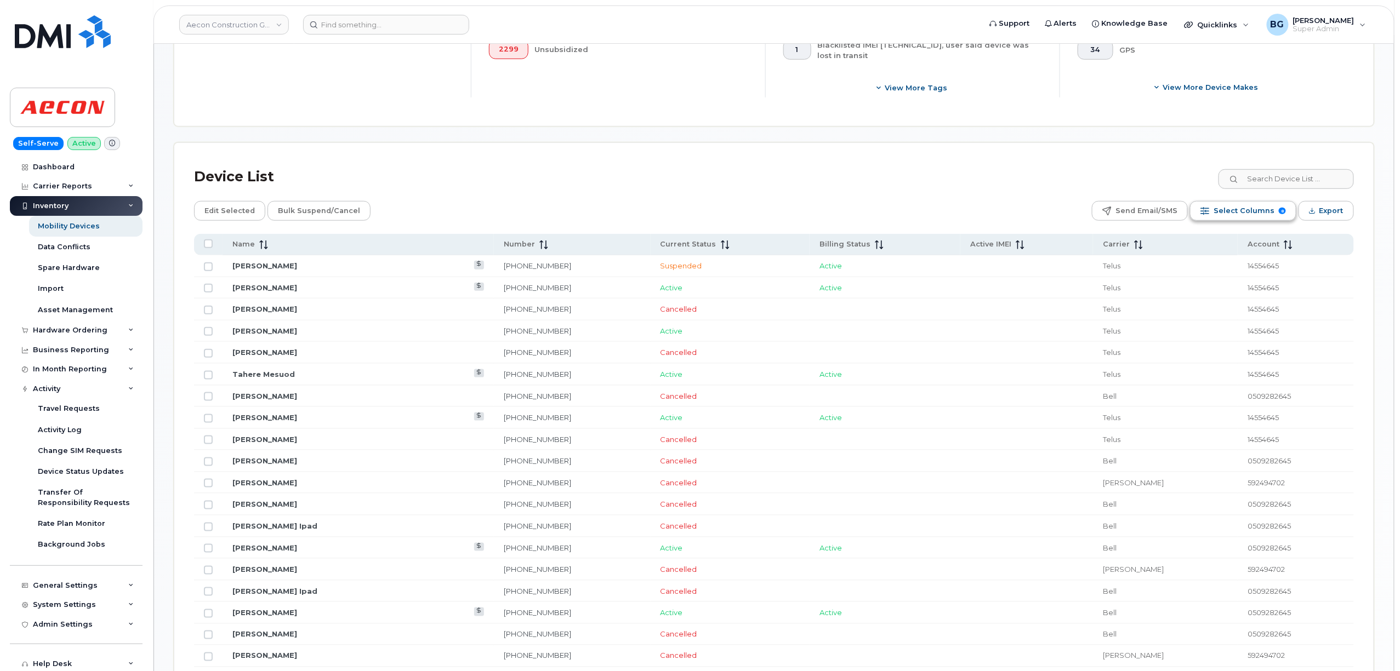
click at [1230, 211] on span "Select Columns" at bounding box center [1243, 211] width 61 height 16
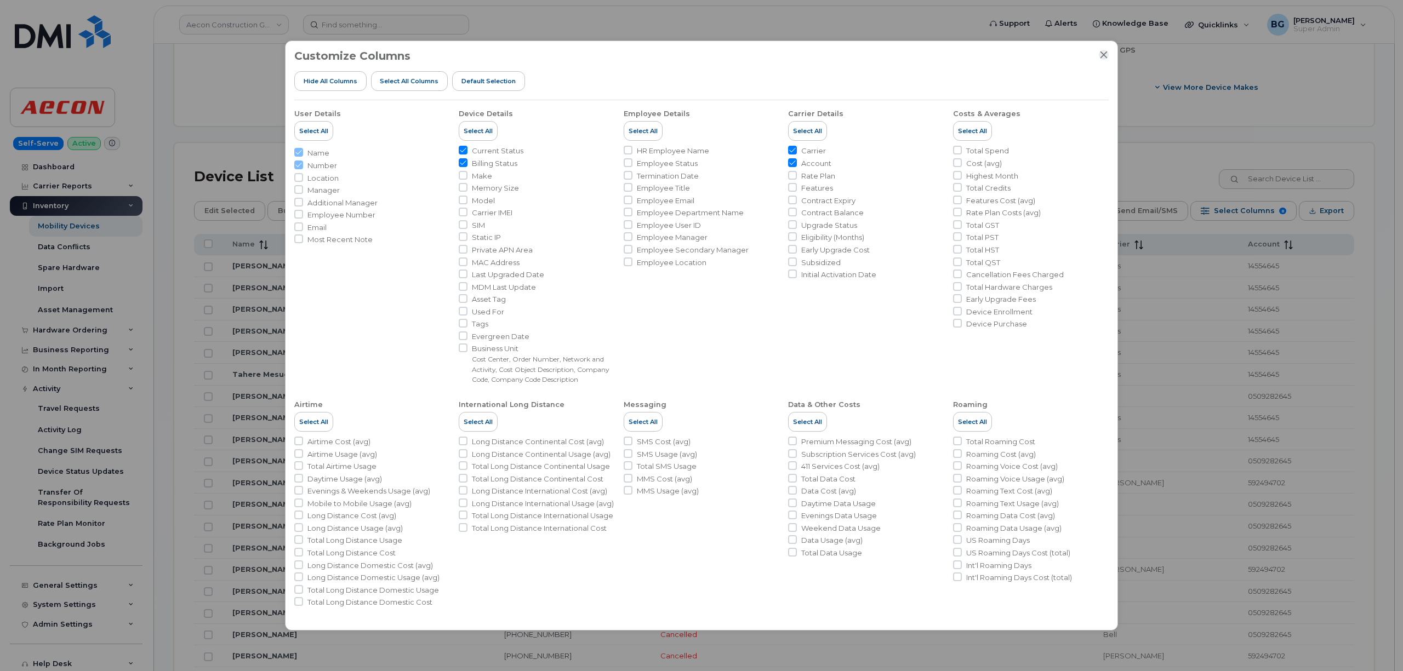
click at [1107, 51] on div at bounding box center [1104, 55] width 10 height 10
click at [1101, 53] on icon "Close" at bounding box center [1103, 54] width 9 height 9
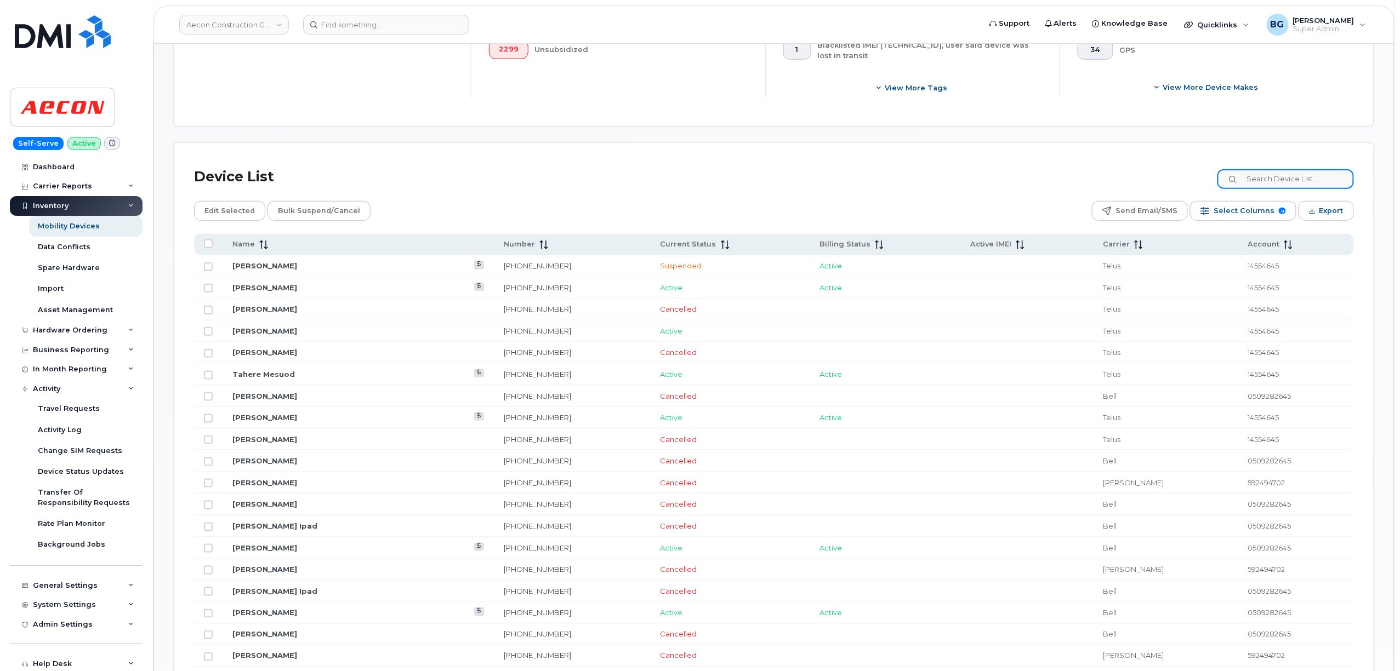
click at [1267, 179] on input at bounding box center [1285, 179] width 136 height 20
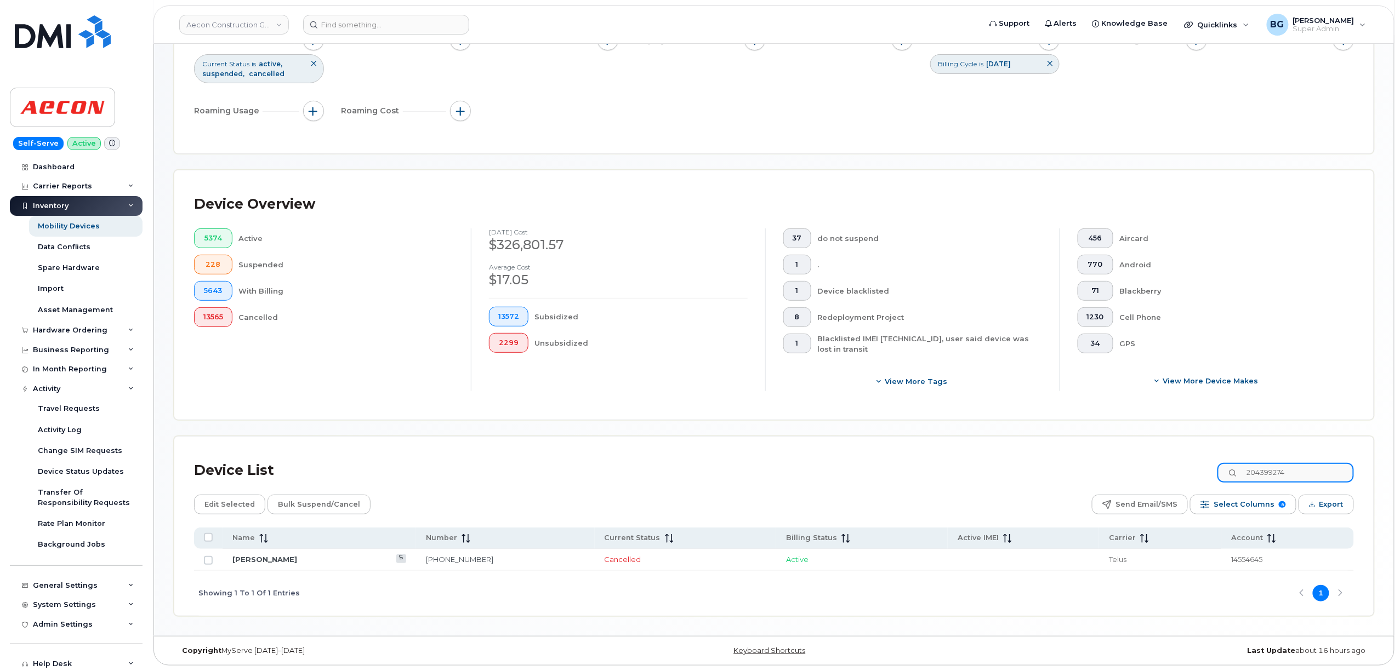
scroll to position [134, 0]
type input "2043992745"
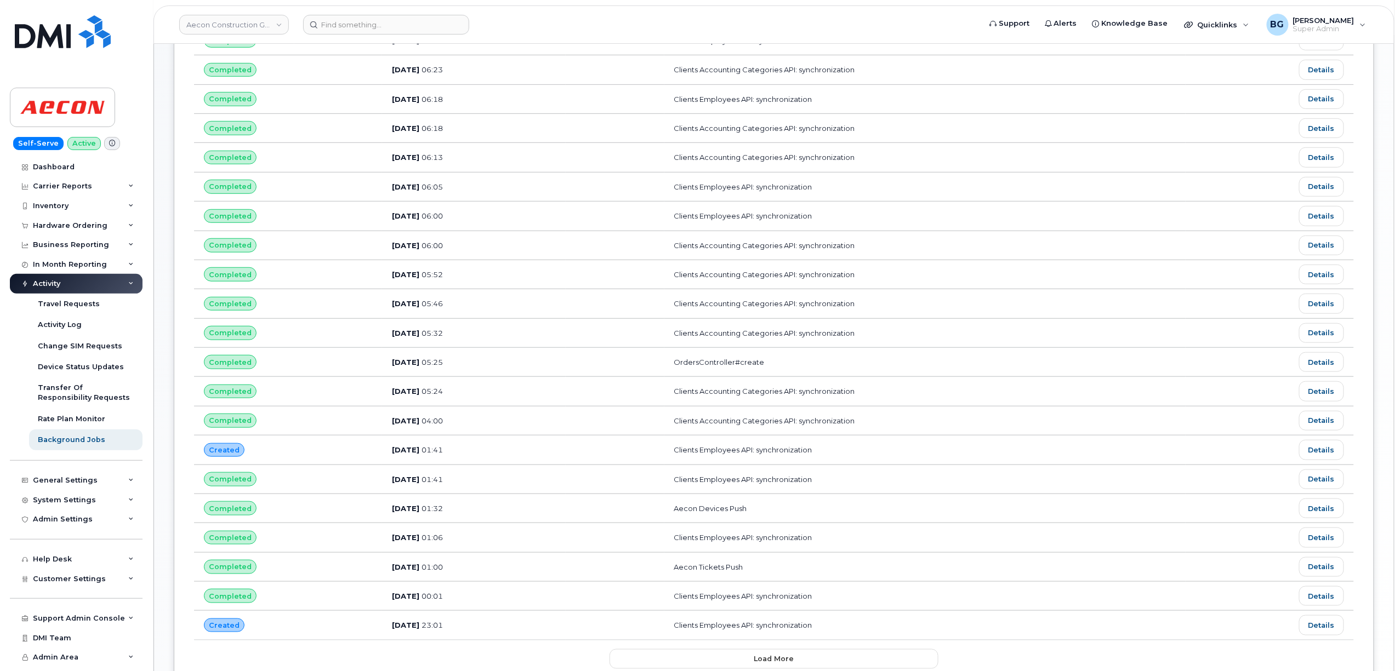
scroll to position [341, 0]
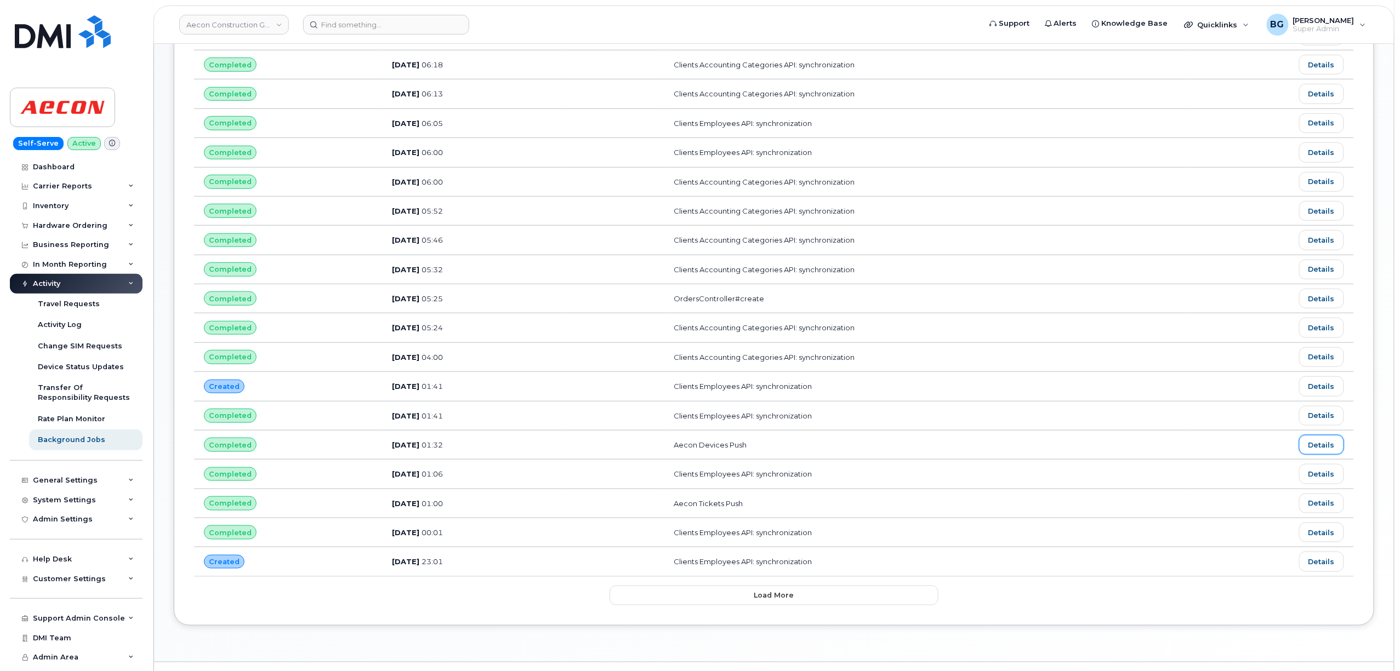
click at [1324, 452] on link "Details" at bounding box center [1321, 445] width 45 height 20
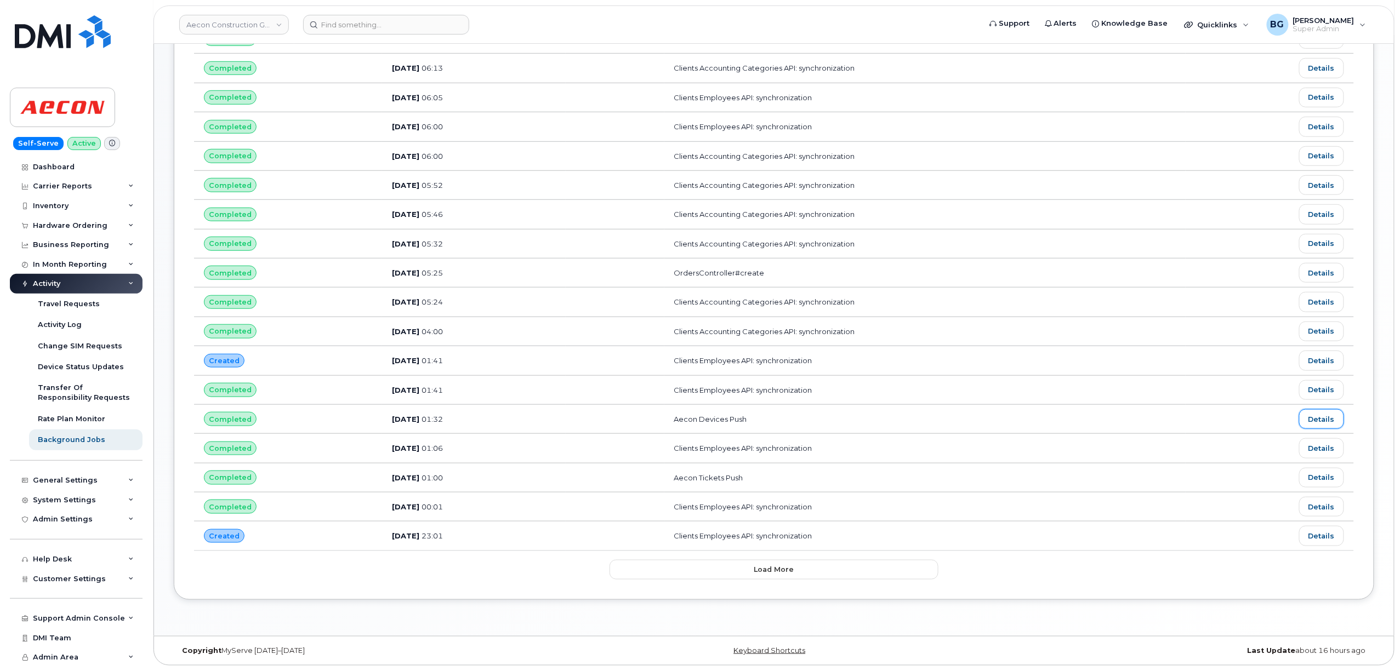
scroll to position [380, 0]
click at [779, 568] on span "Load more" at bounding box center [774, 569] width 40 height 10
click button "Load more"
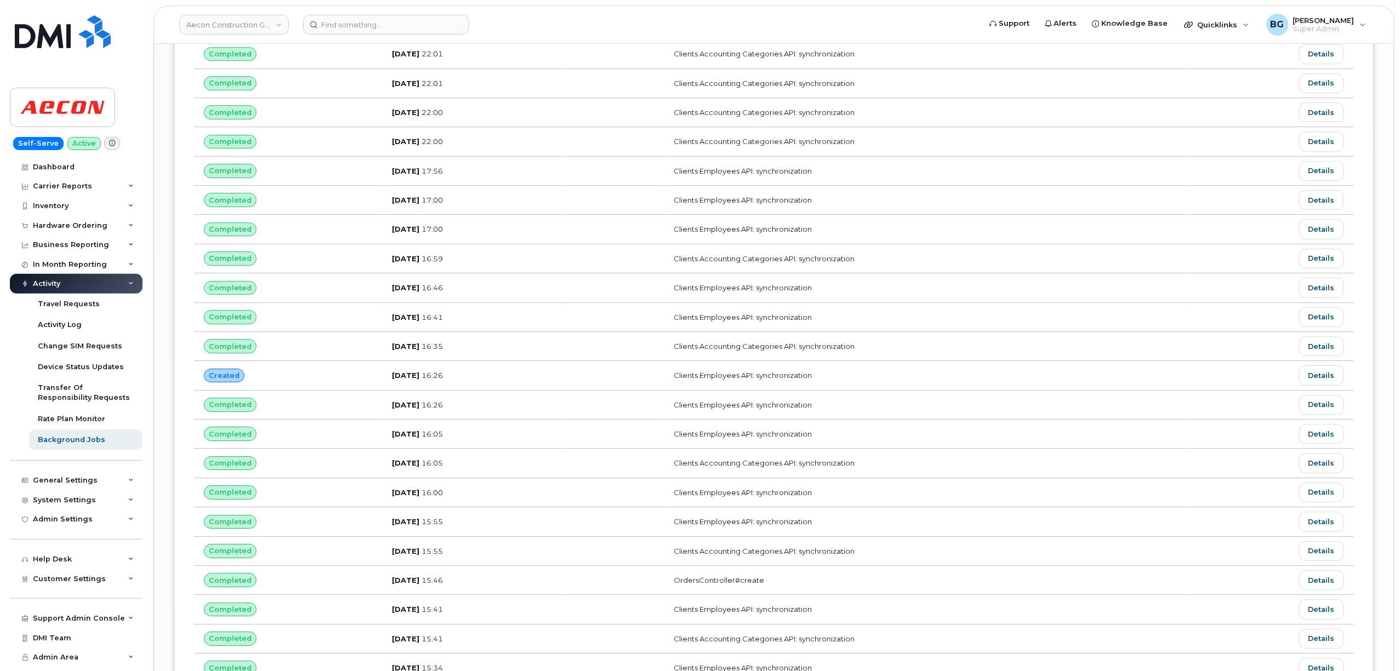
scroll to position [1612, 0]
click link "Details"
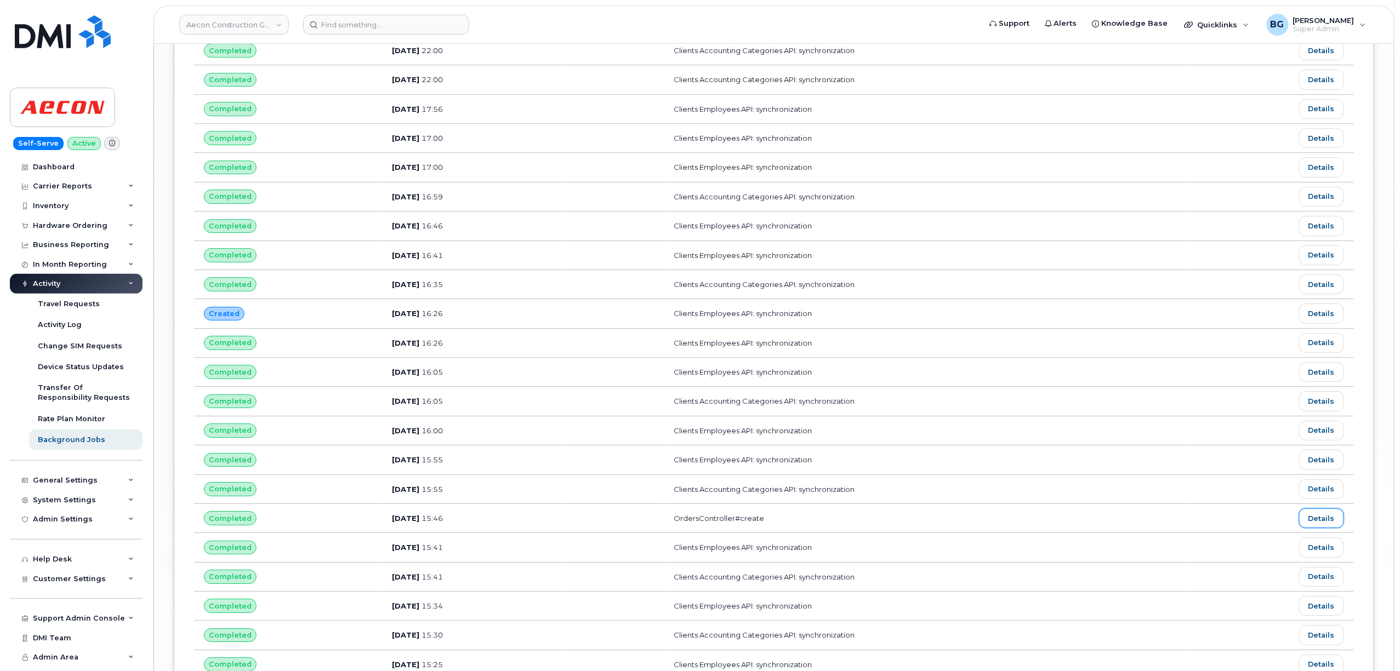
scroll to position [1660, 0]
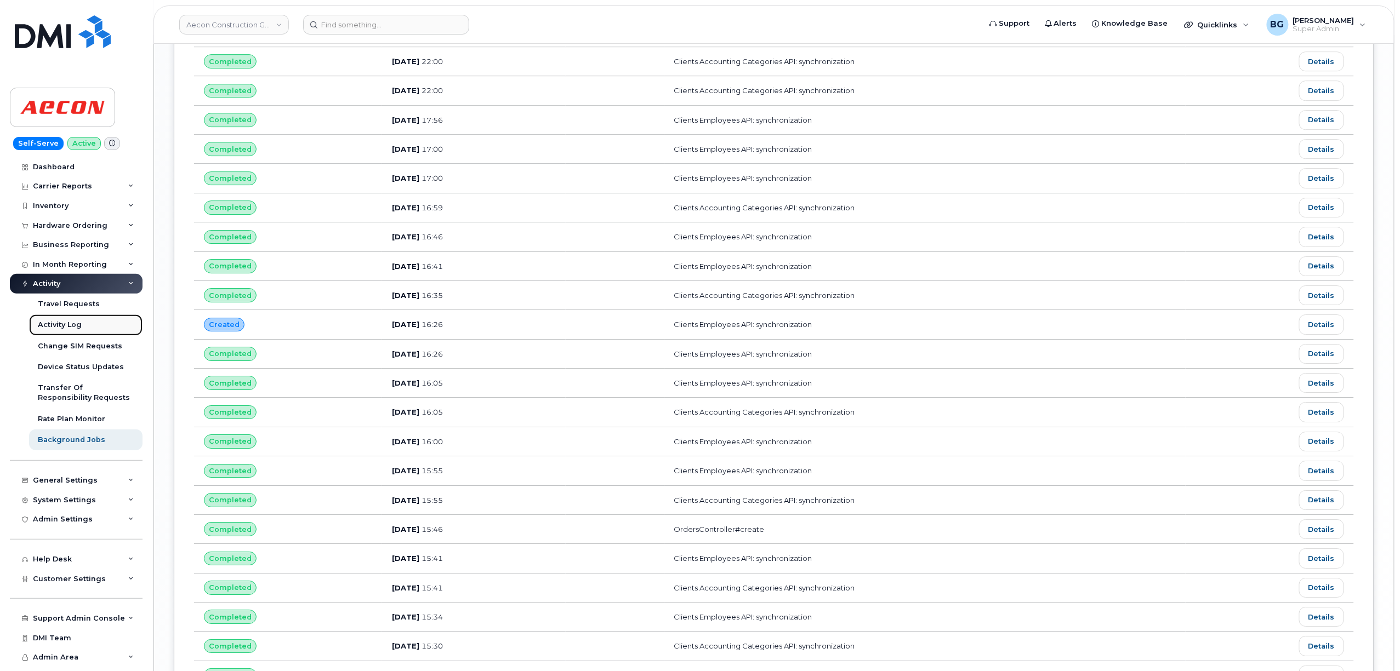
click div "Activity Log"
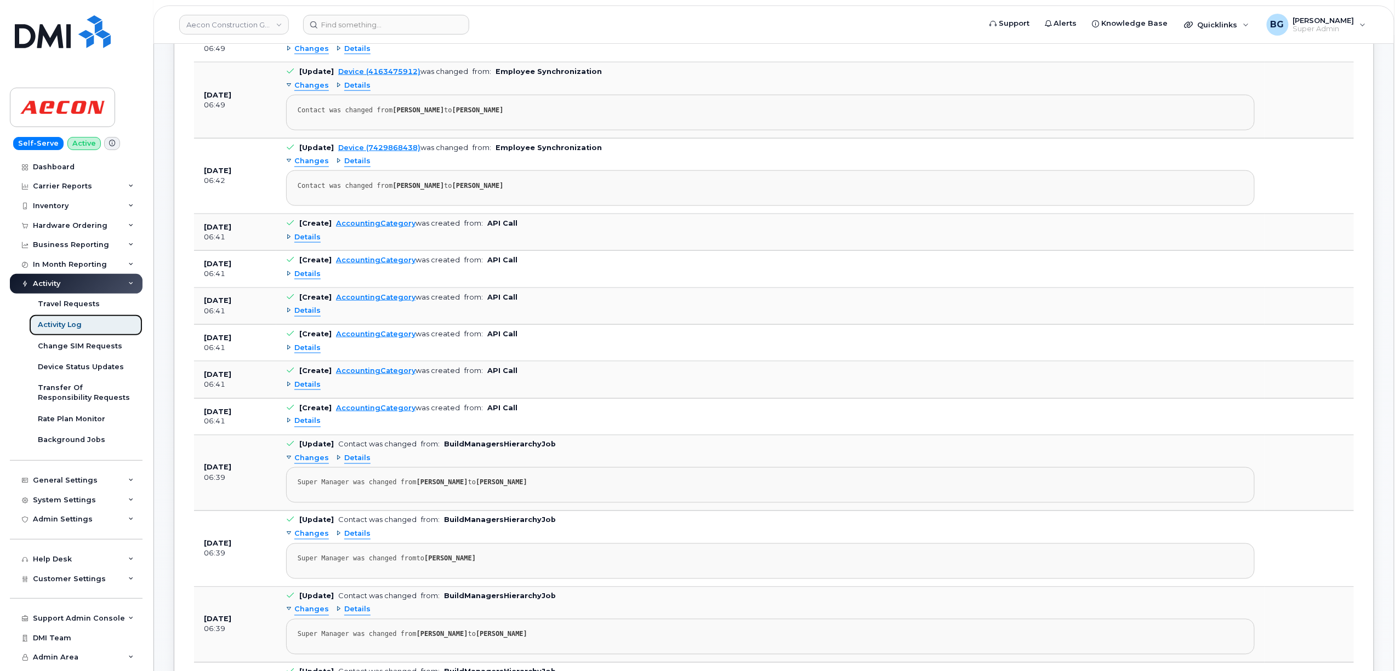
scroll to position [682, 0]
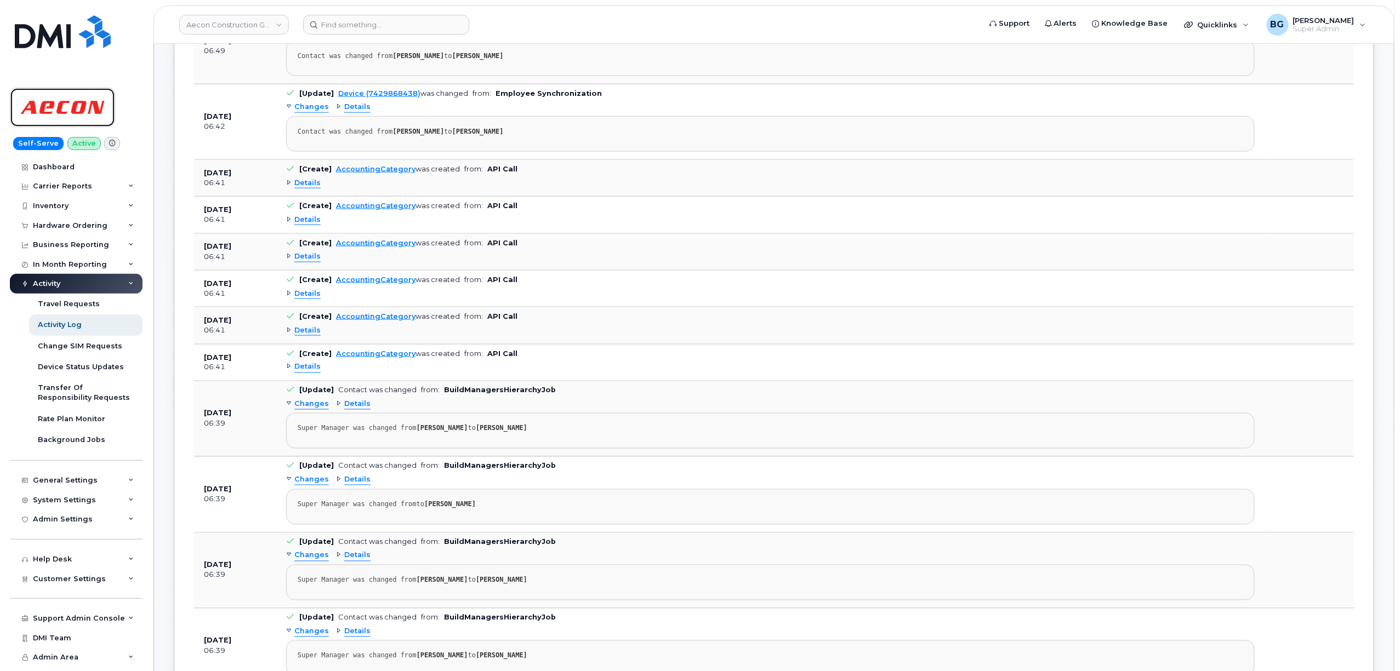
click img
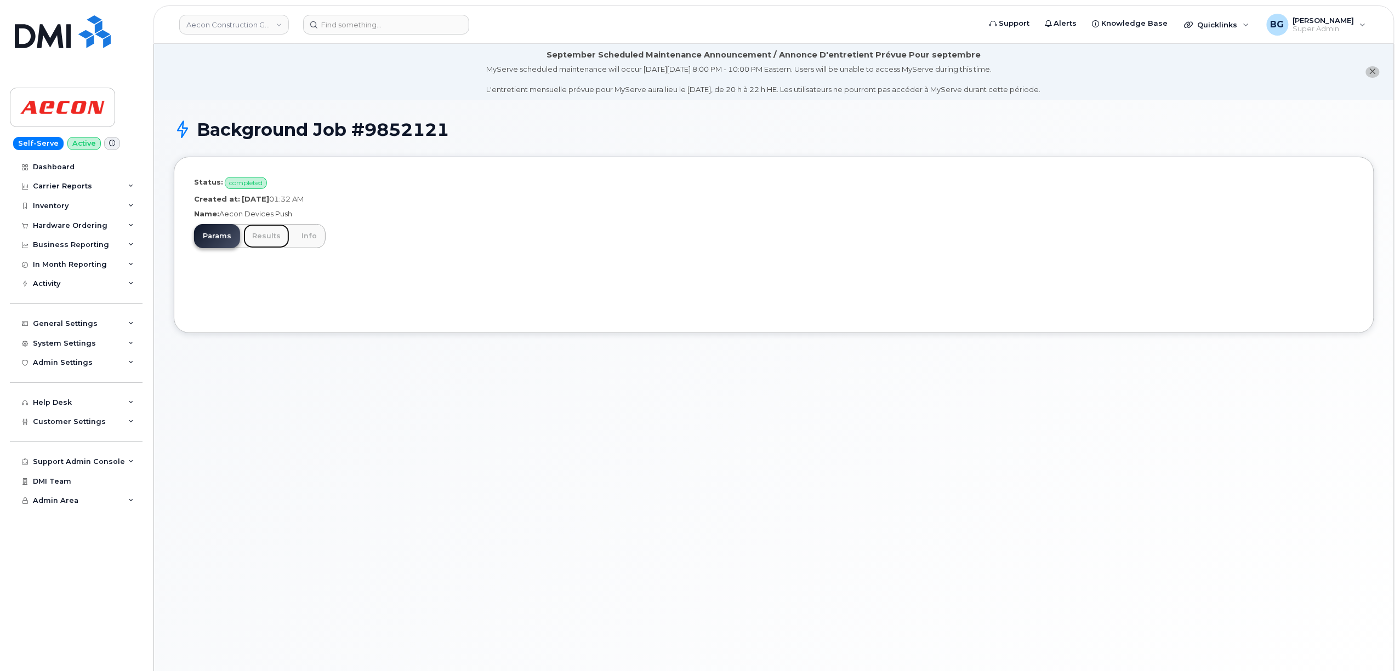
click at [261, 239] on link "Results" at bounding box center [266, 236] width 46 height 24
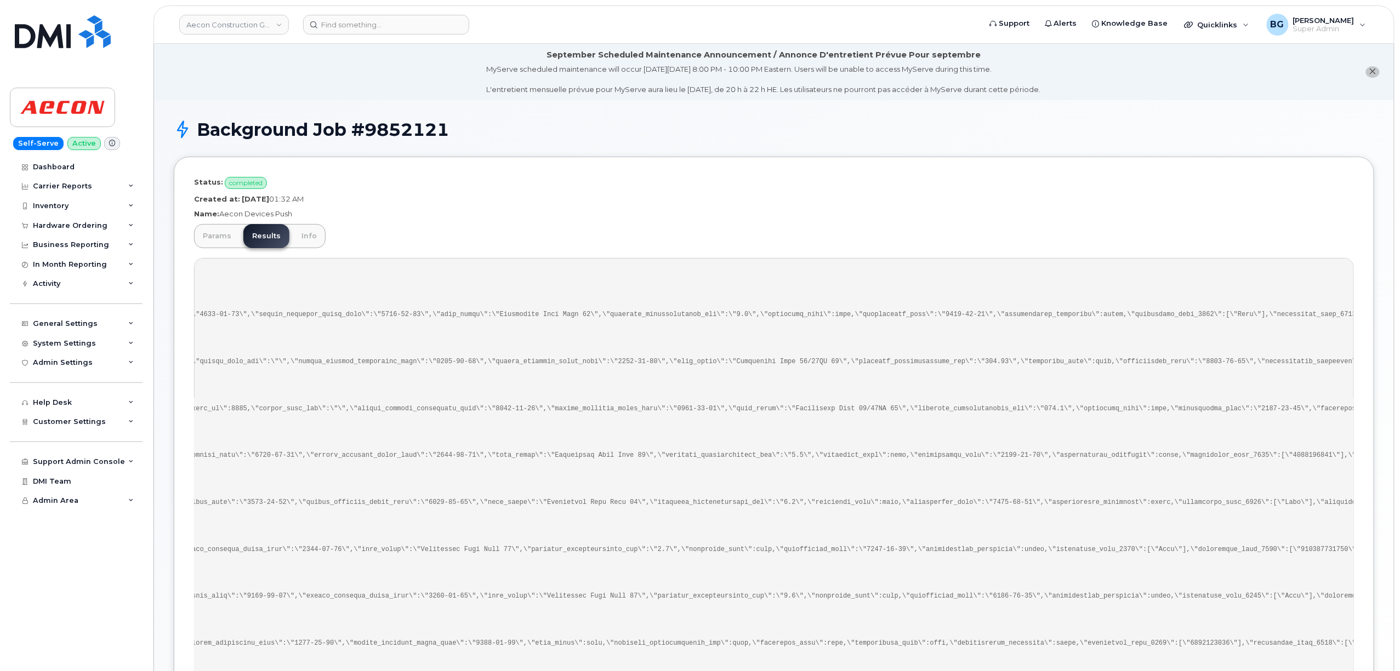
scroll to position [0, 8384]
click at [1083, 136] on h1 "Background Job #9852121" at bounding box center [785, 129] width 1177 height 19
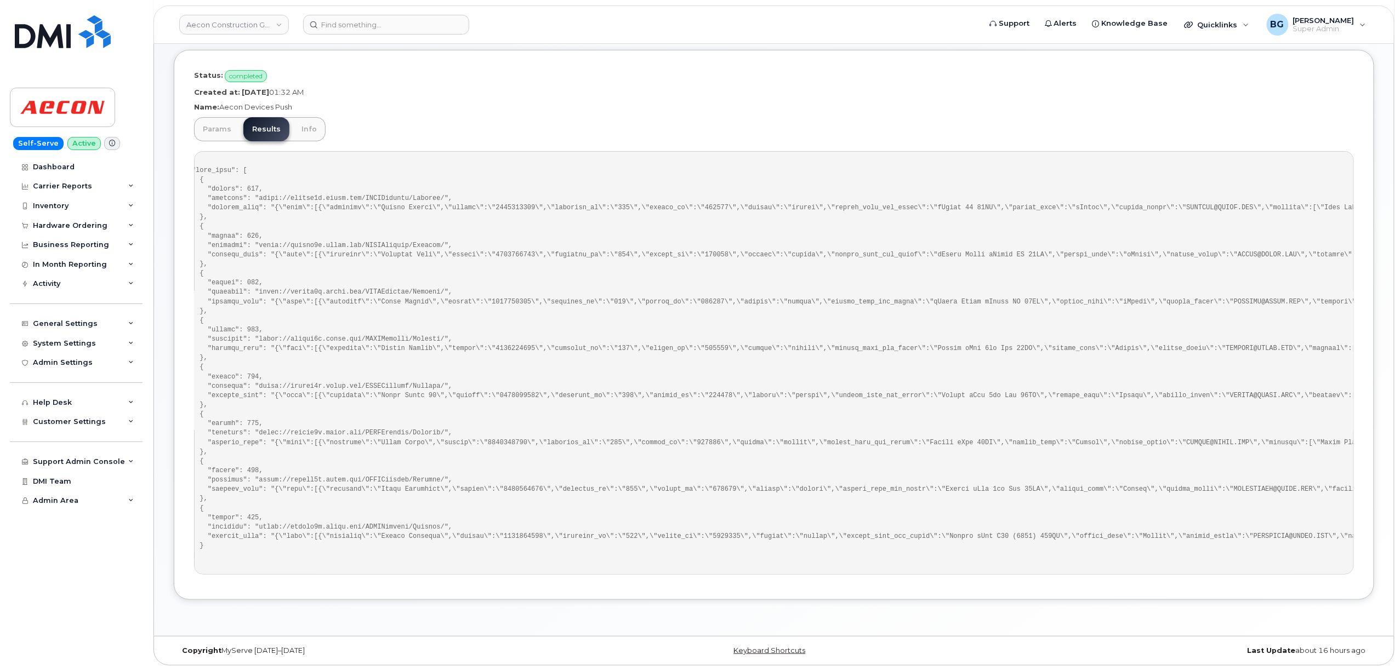
scroll to position [0, 0]
click at [881, 108] on p "Name: Aecon Devices Push" at bounding box center [774, 107] width 1160 height 10
click at [72, 323] on div "General Settings" at bounding box center [65, 323] width 65 height 9
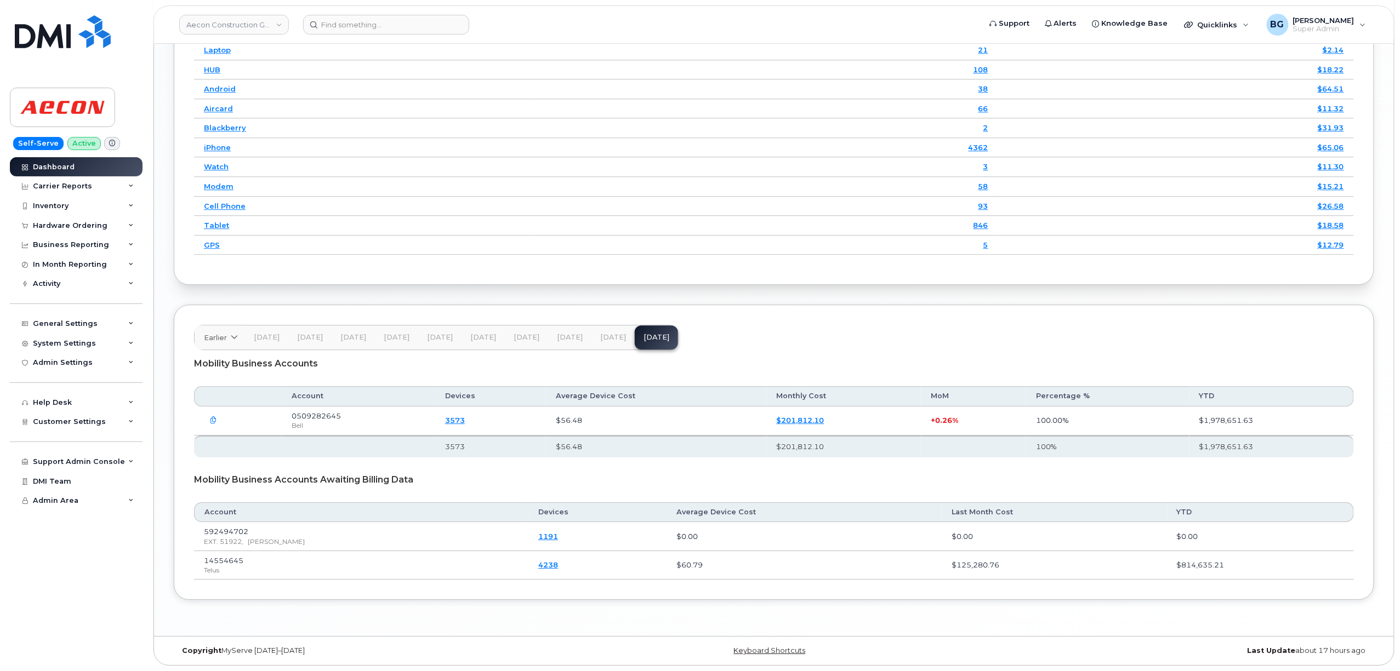
scroll to position [1461, 0]
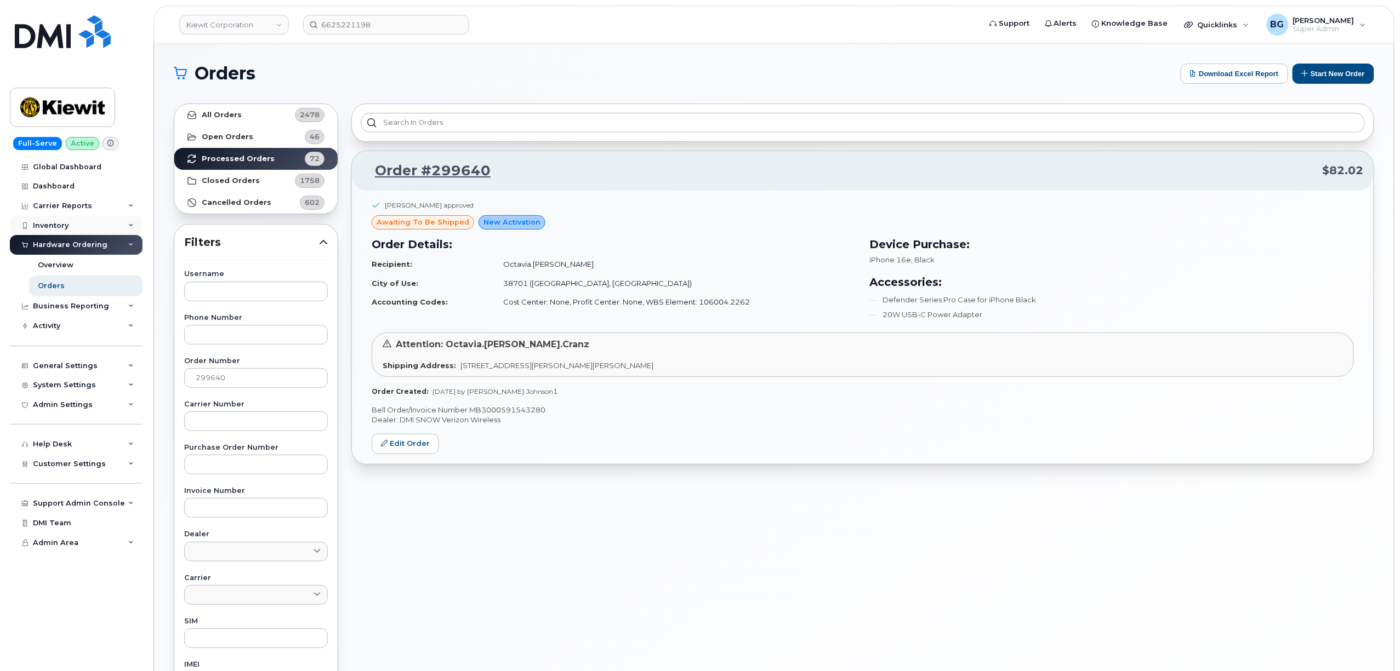
click at [48, 221] on div "Inventory" at bounding box center [51, 225] width 36 height 9
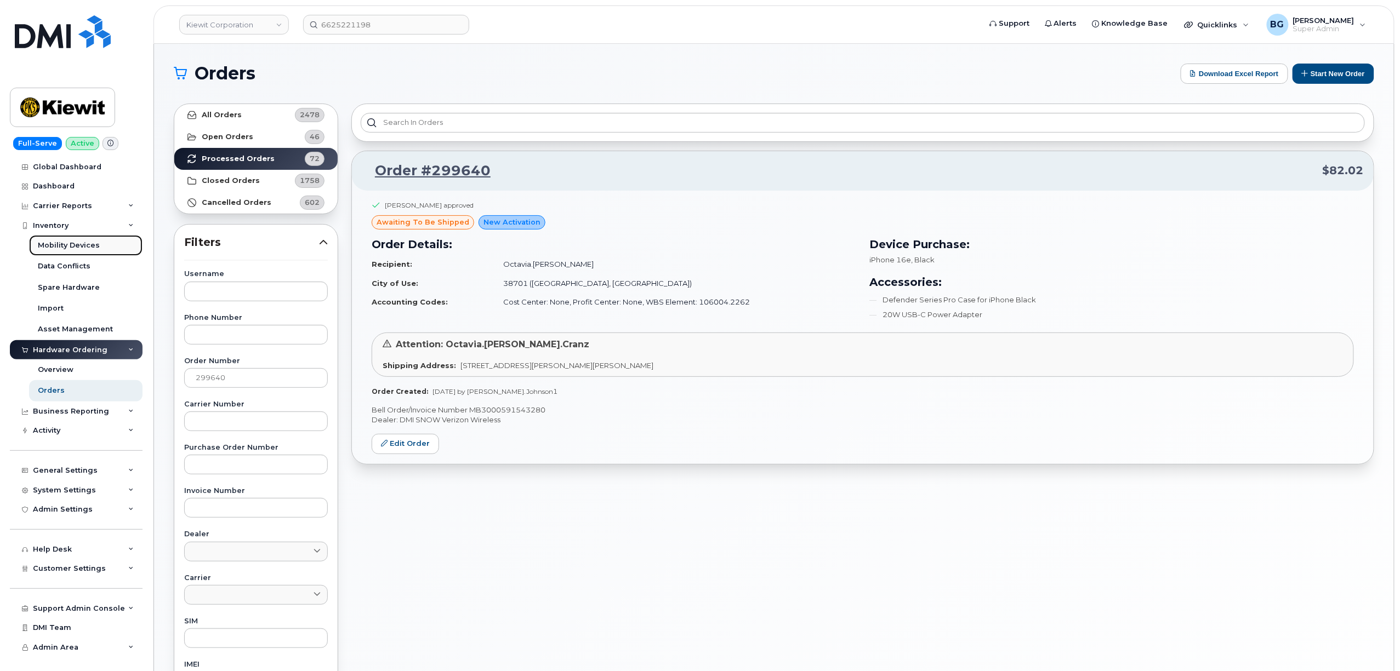
click at [53, 243] on div "Mobility Devices" at bounding box center [69, 246] width 62 height 10
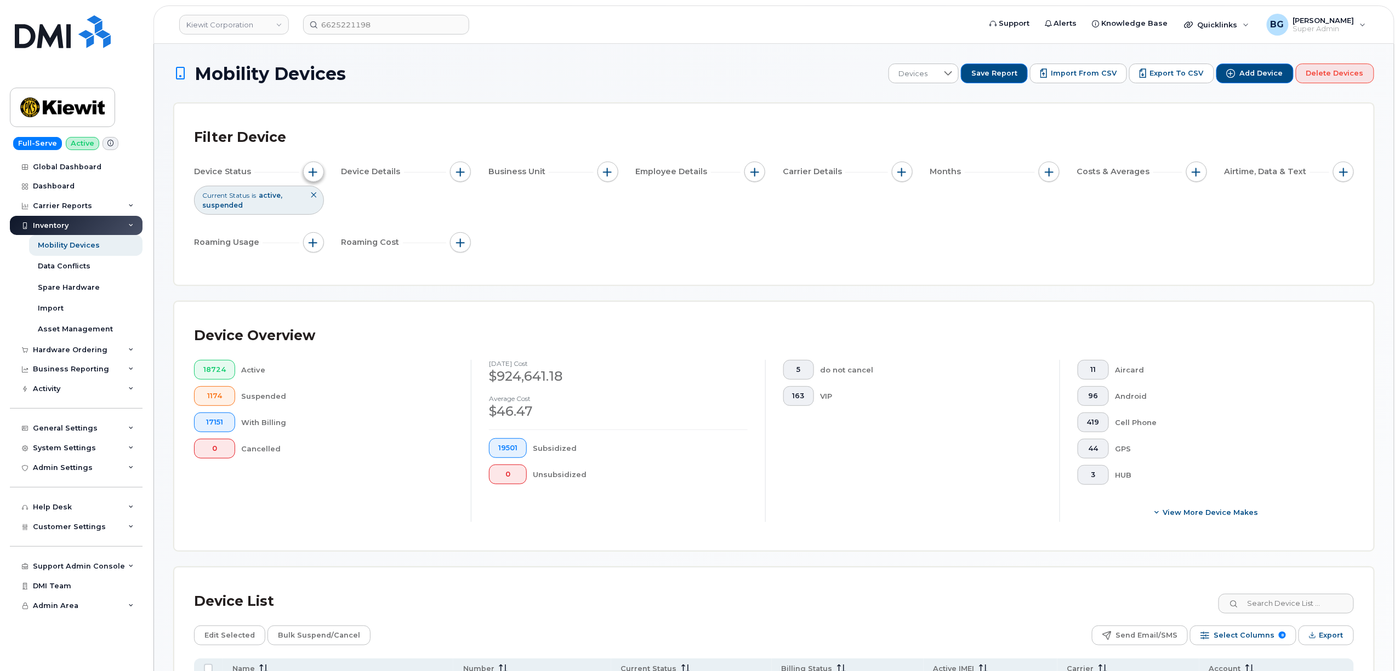
click at [314, 173] on span "button" at bounding box center [313, 172] width 9 height 9
click at [452, 136] on div "Filter Device" at bounding box center [774, 137] width 1160 height 28
click at [463, 171] on span "button" at bounding box center [460, 172] width 9 height 9
click at [602, 174] on button "button" at bounding box center [607, 172] width 21 height 21
click at [1200, 213] on div "Device Status Current Status is active suspended Device Details Business Unit E…" at bounding box center [774, 209] width 1160 height 95
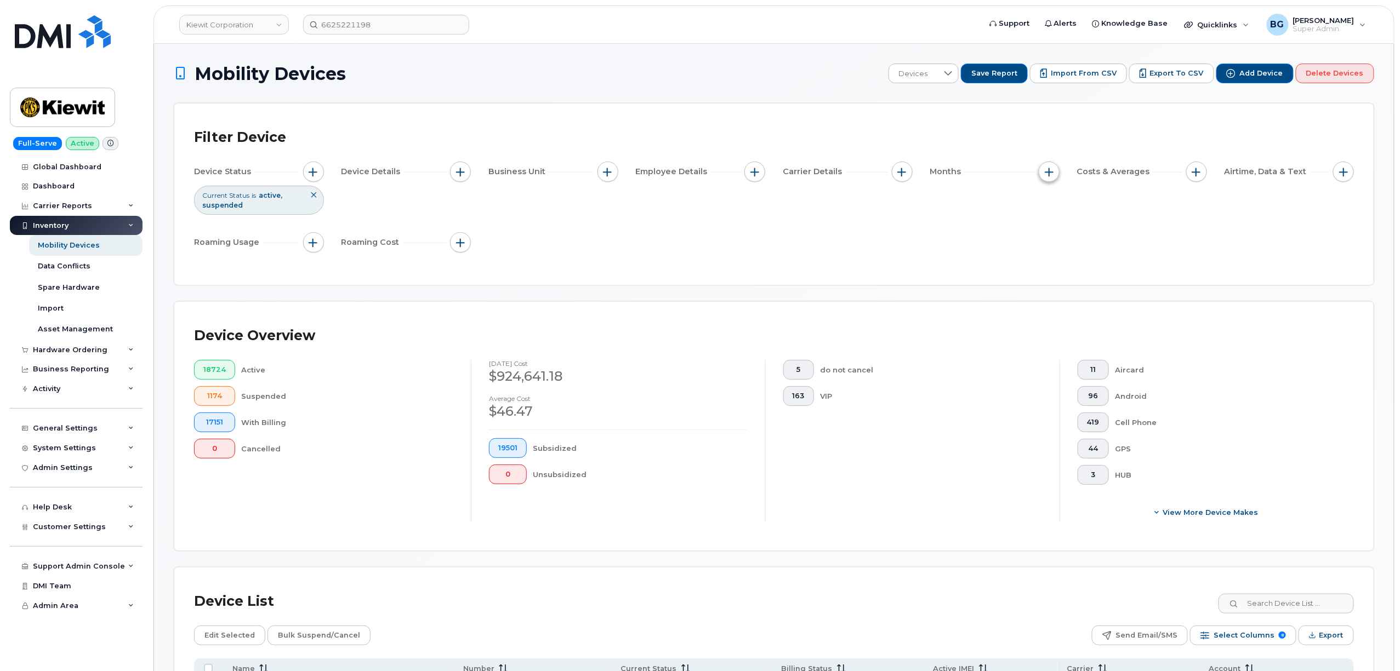
click at [1057, 170] on button "button" at bounding box center [1048, 172] width 21 height 21
click at [818, 260] on div "Filter Device Device Status Current Status is active suspended Device Details B…" at bounding box center [774, 194] width 1160 height 142
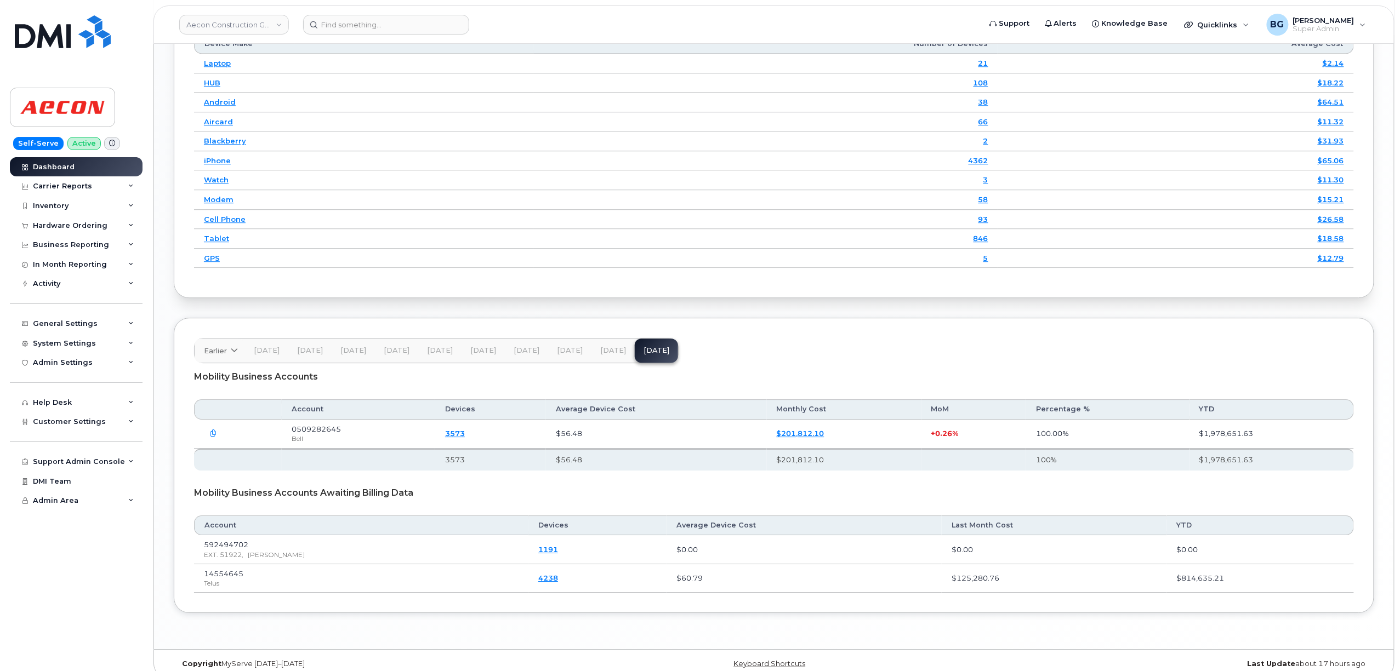
scroll to position [1461, 0]
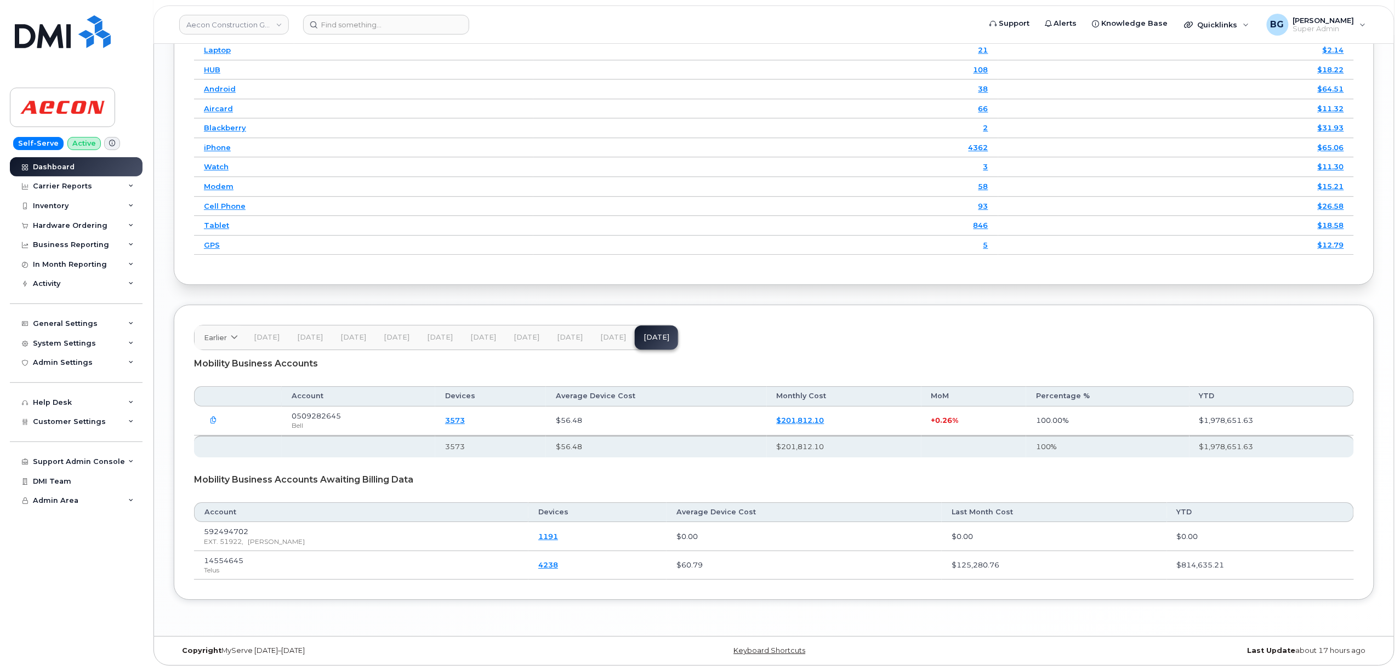
click at [599, 328] on button "[DATE]" at bounding box center [612, 338] width 43 height 24
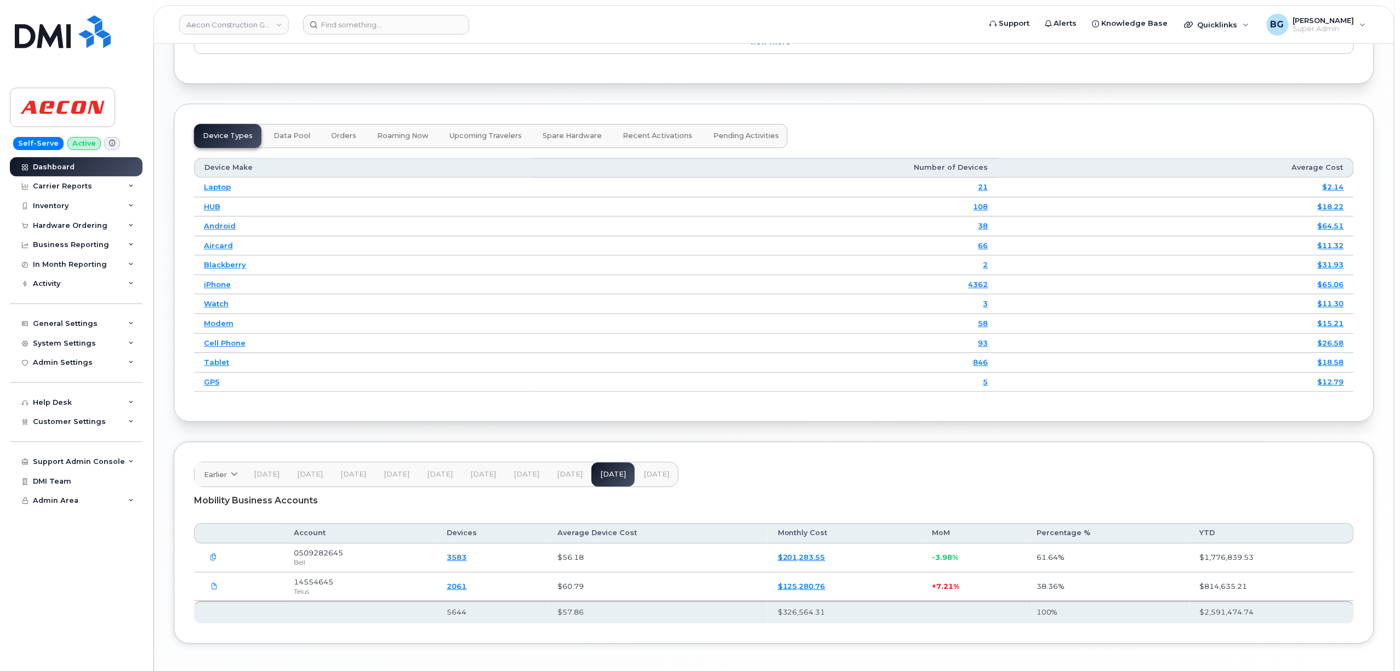
scroll to position [1367, 0]
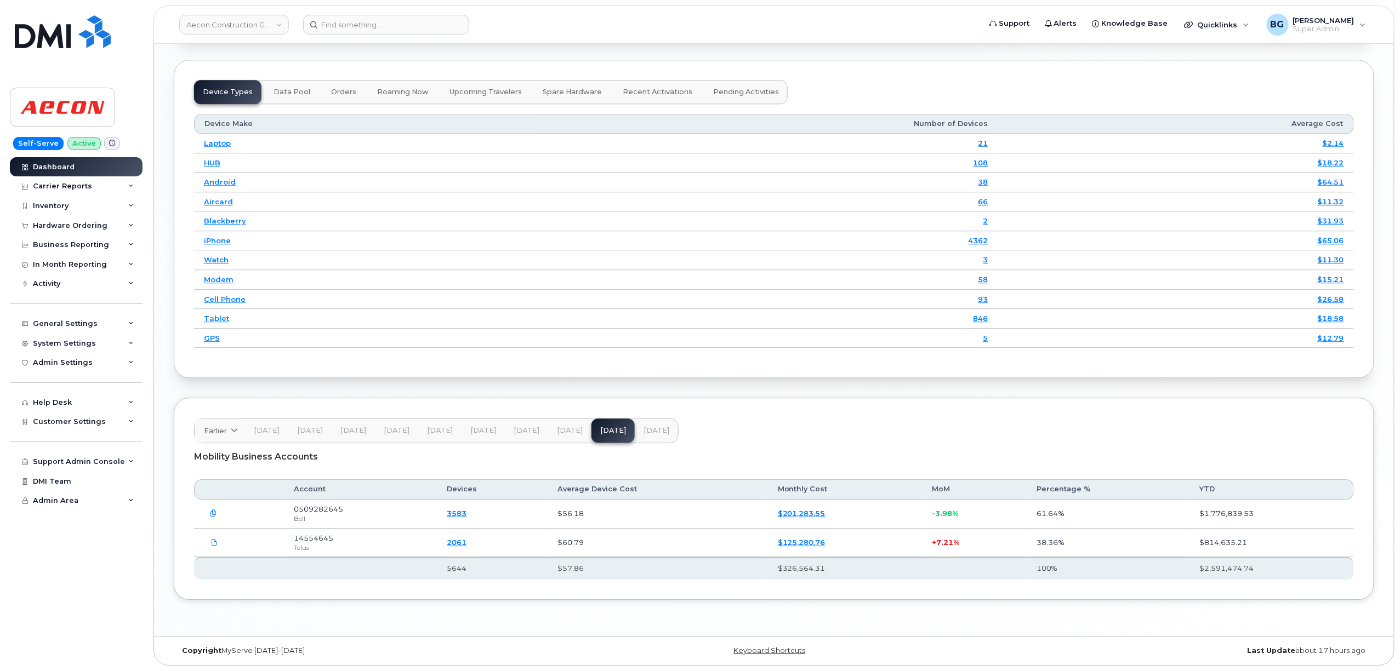
click at [561, 427] on span "[DATE]" at bounding box center [570, 430] width 26 height 9
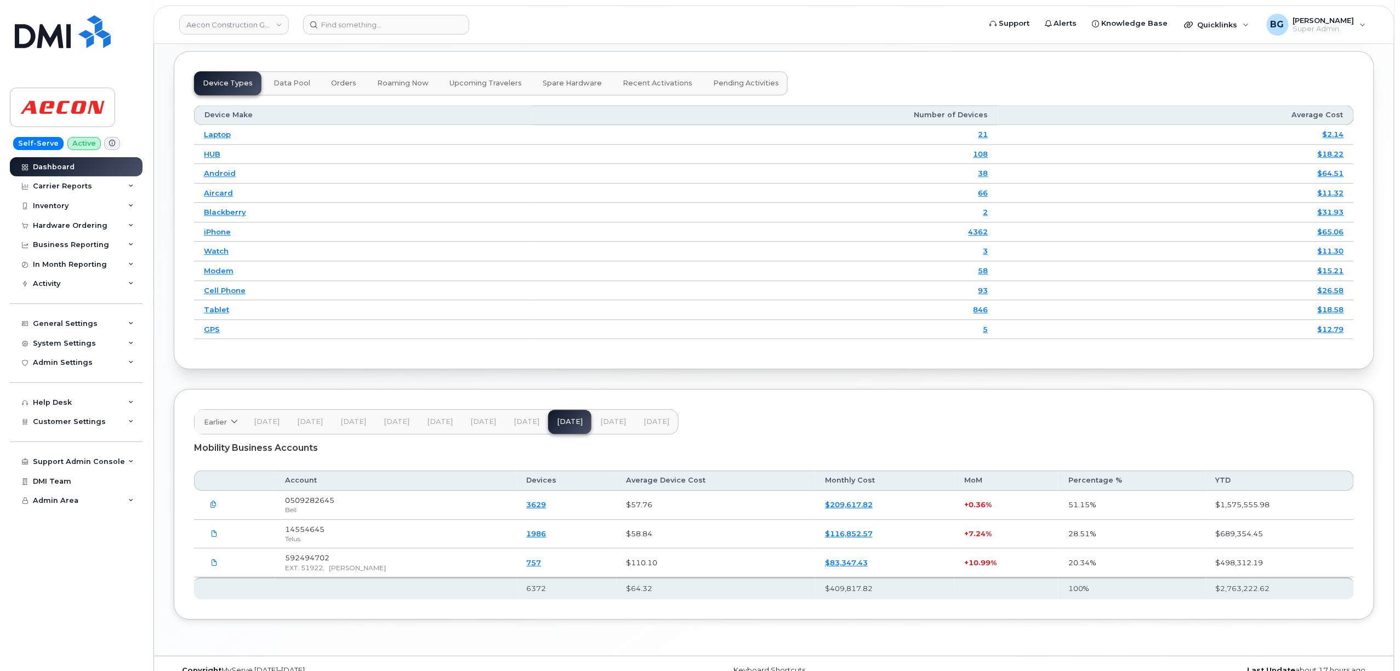
click at [529, 426] on span "[DATE]" at bounding box center [526, 422] width 26 height 9
click at [643, 426] on span "[DATE]" at bounding box center [656, 422] width 26 height 9
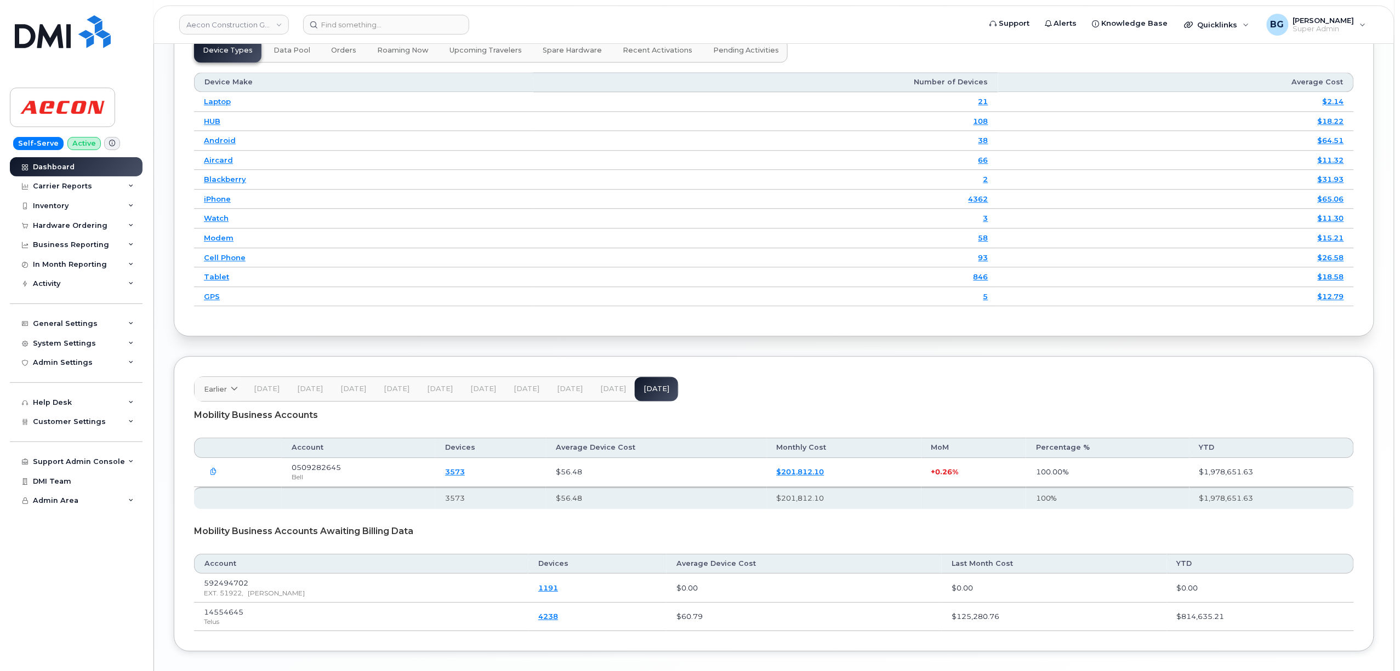
scroll to position [1416, 0]
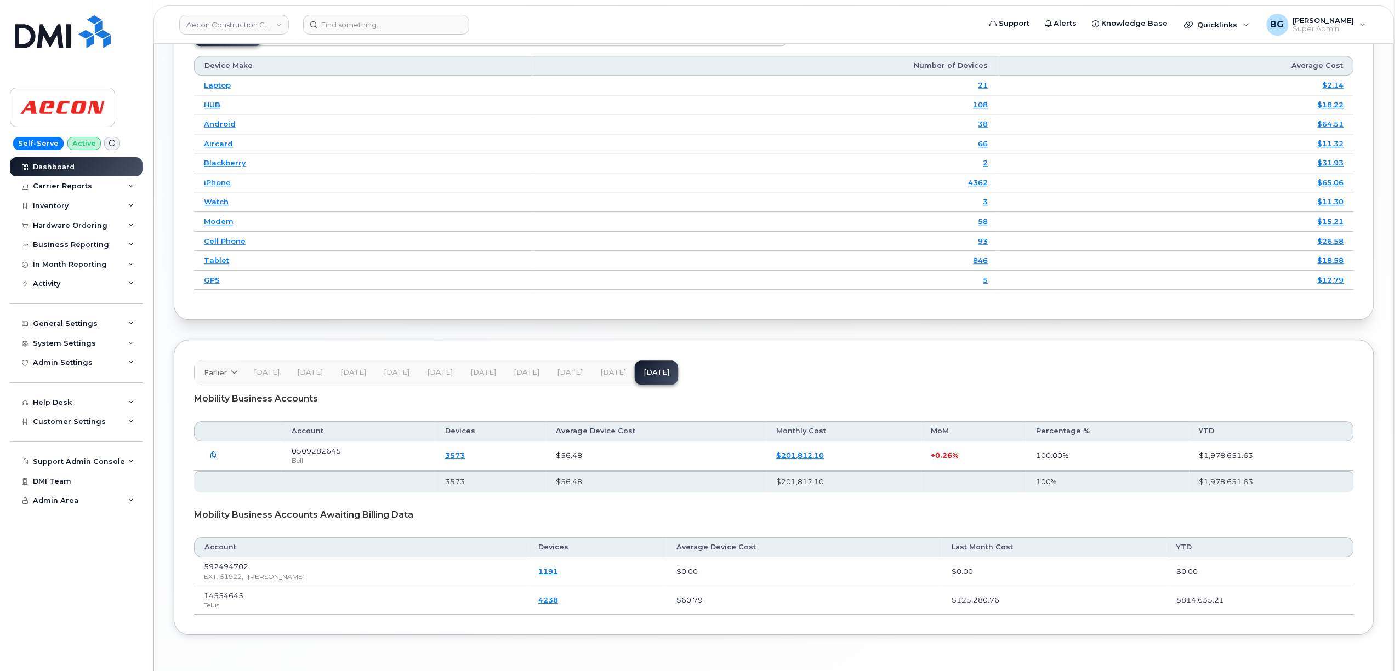
click at [607, 376] on button "[DATE]" at bounding box center [612, 373] width 43 height 24
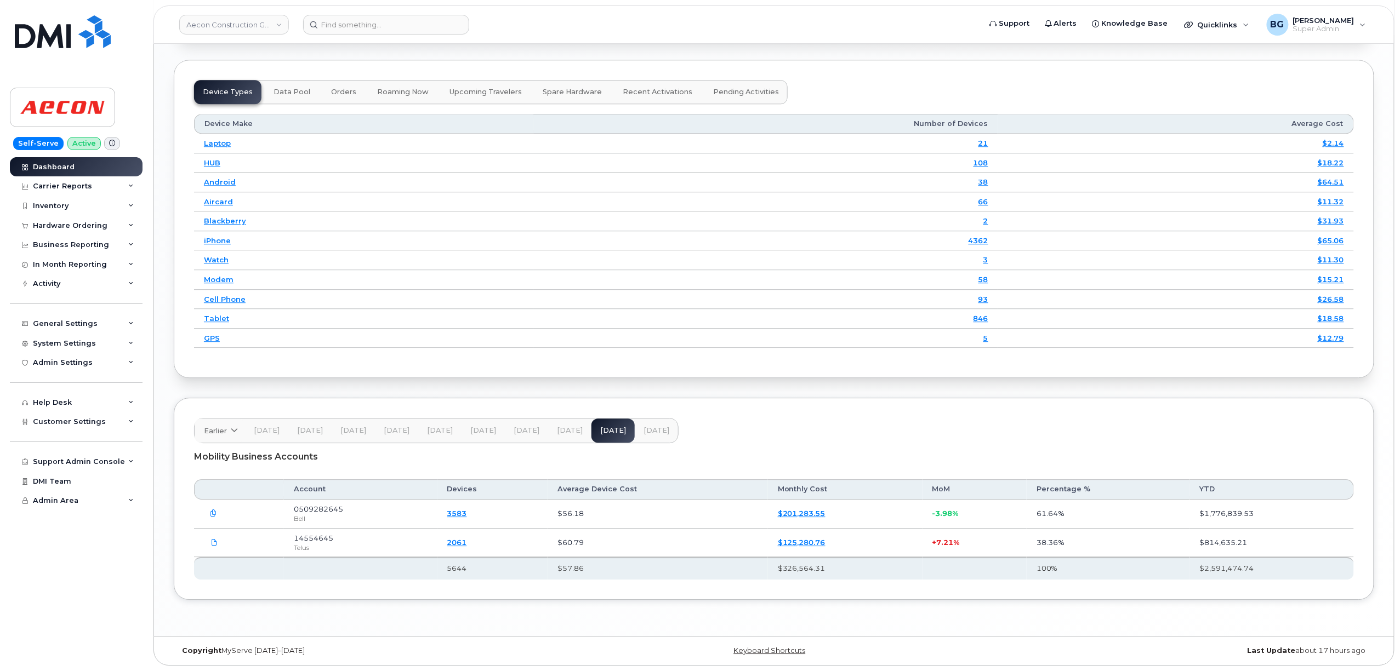
scroll to position [1367, 0]
click at [378, 28] on input at bounding box center [386, 25] width 166 height 20
paste input "2043992745"
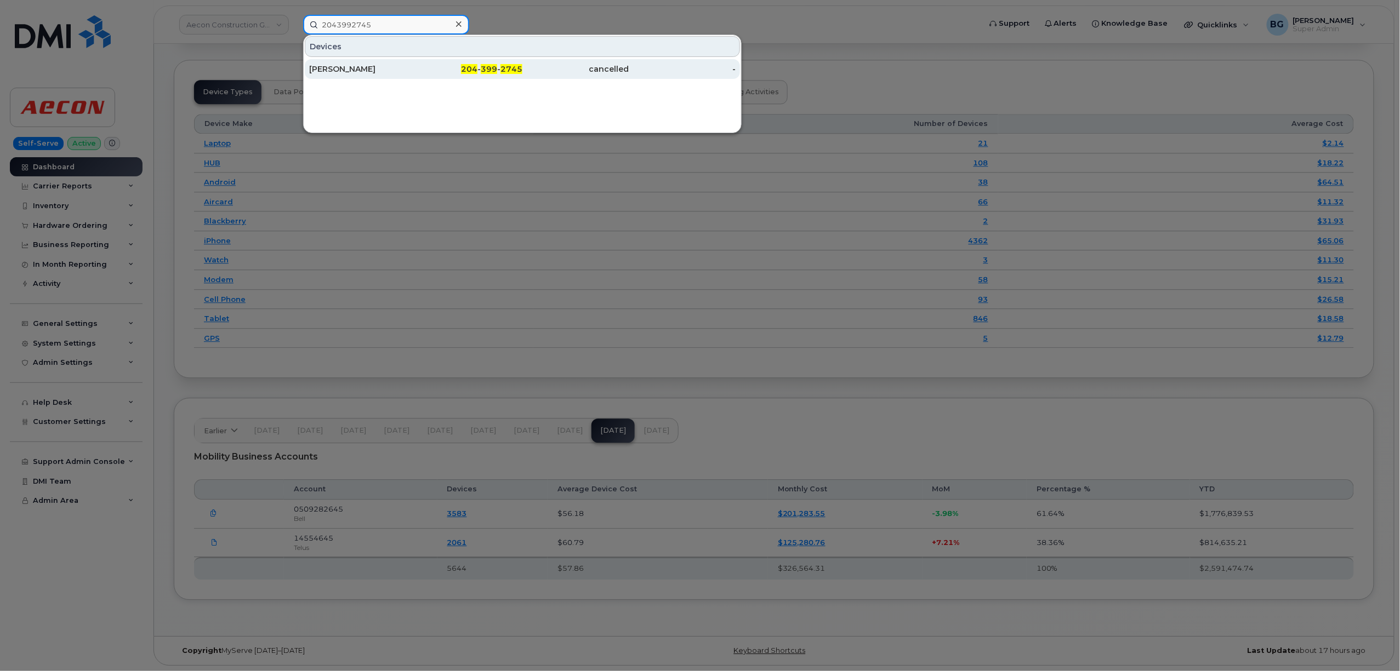
type input "2043992745"
click at [492, 69] on span "399" at bounding box center [489, 69] width 16 height 10
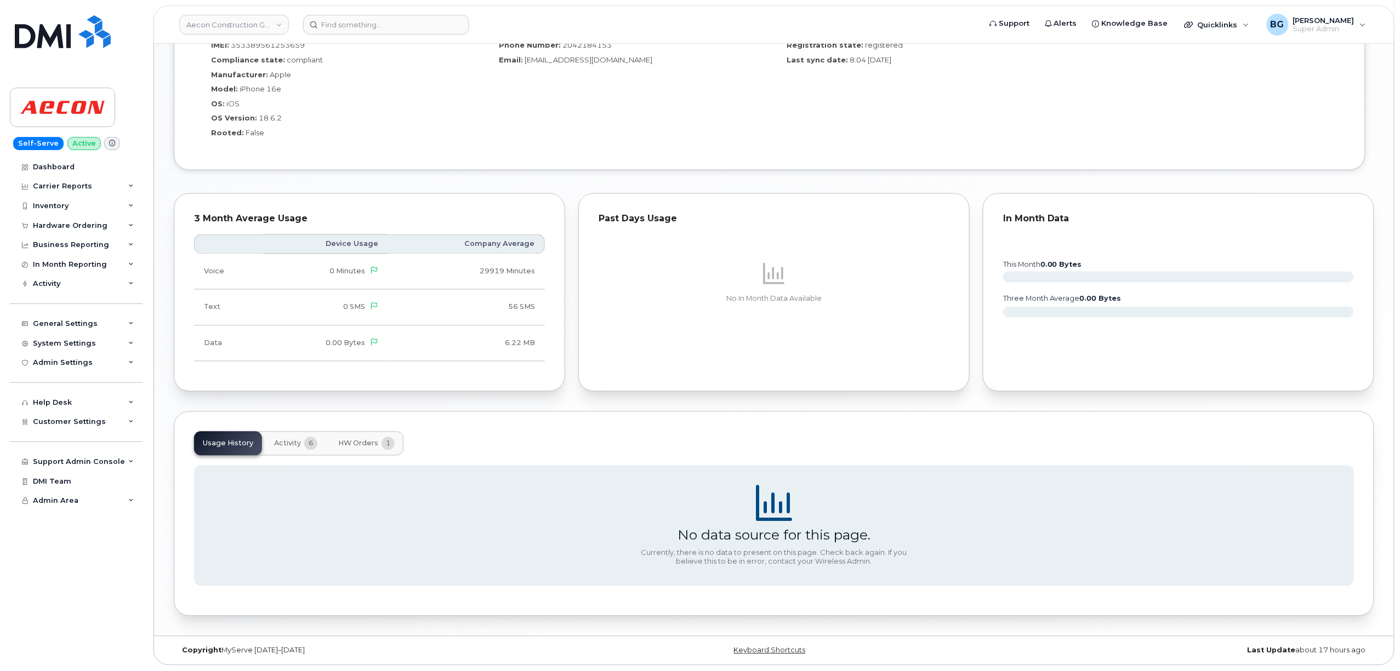
scroll to position [893, 0]
click at [353, 443] on span "HW Orders" at bounding box center [358, 443] width 40 height 9
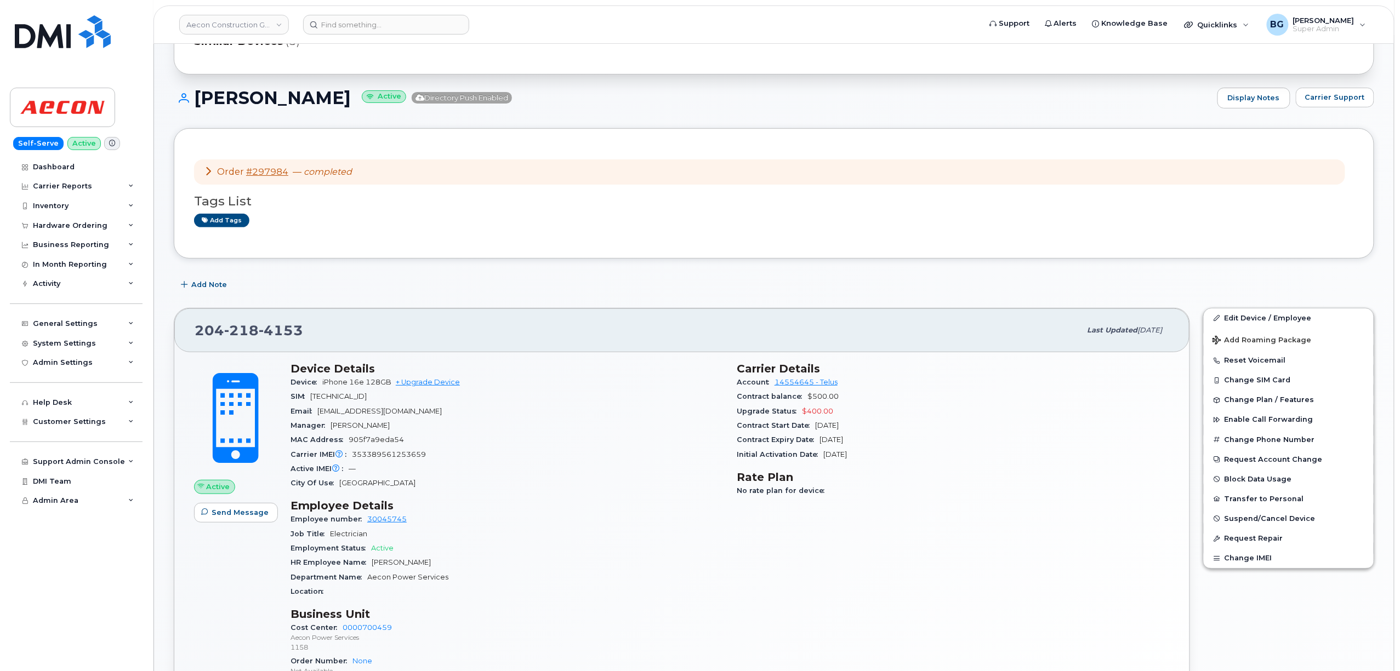
scroll to position [0, 0]
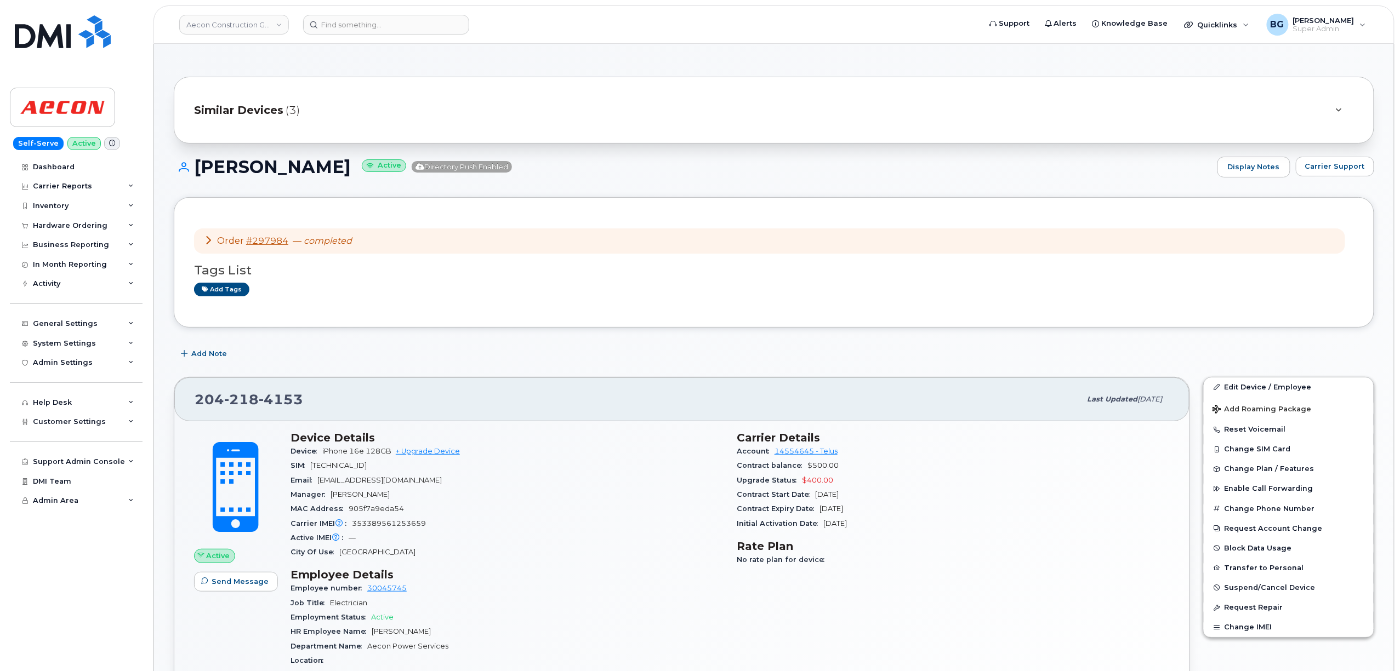
click at [623, 244] on div "Order #297984 — completed" at bounding box center [769, 242] width 1151 height 26
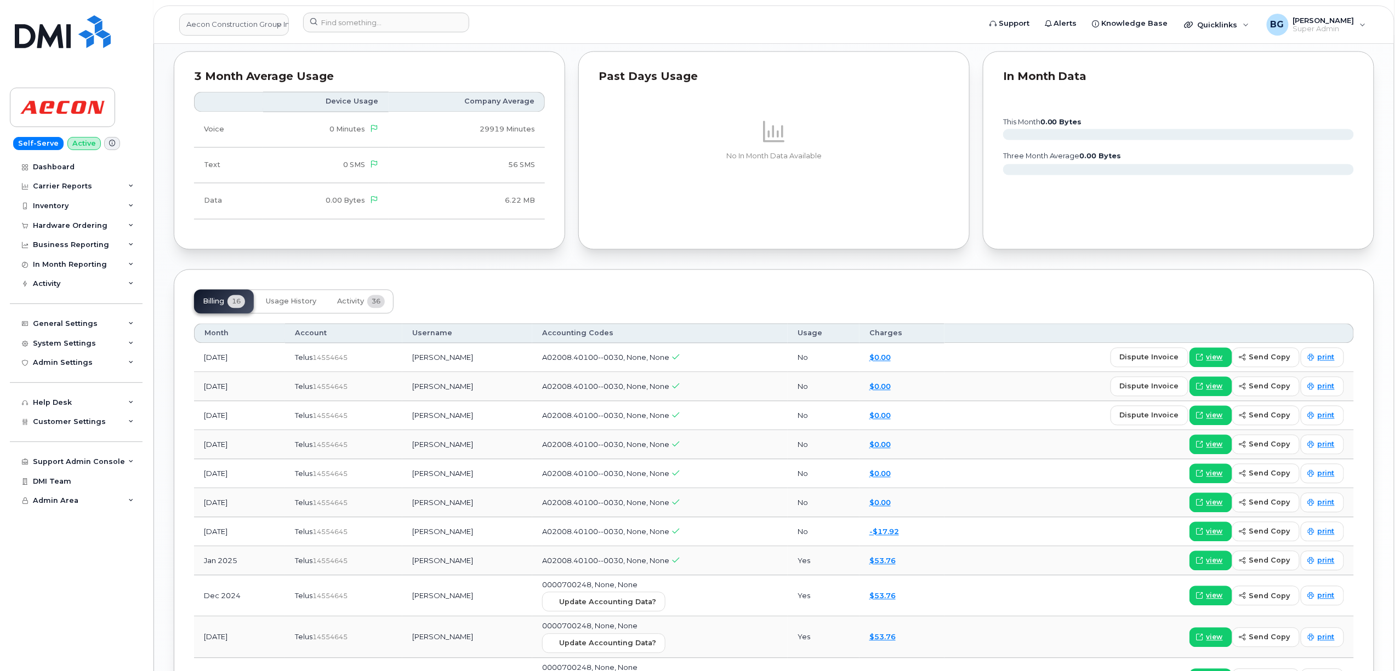
scroll to position [1023, 0]
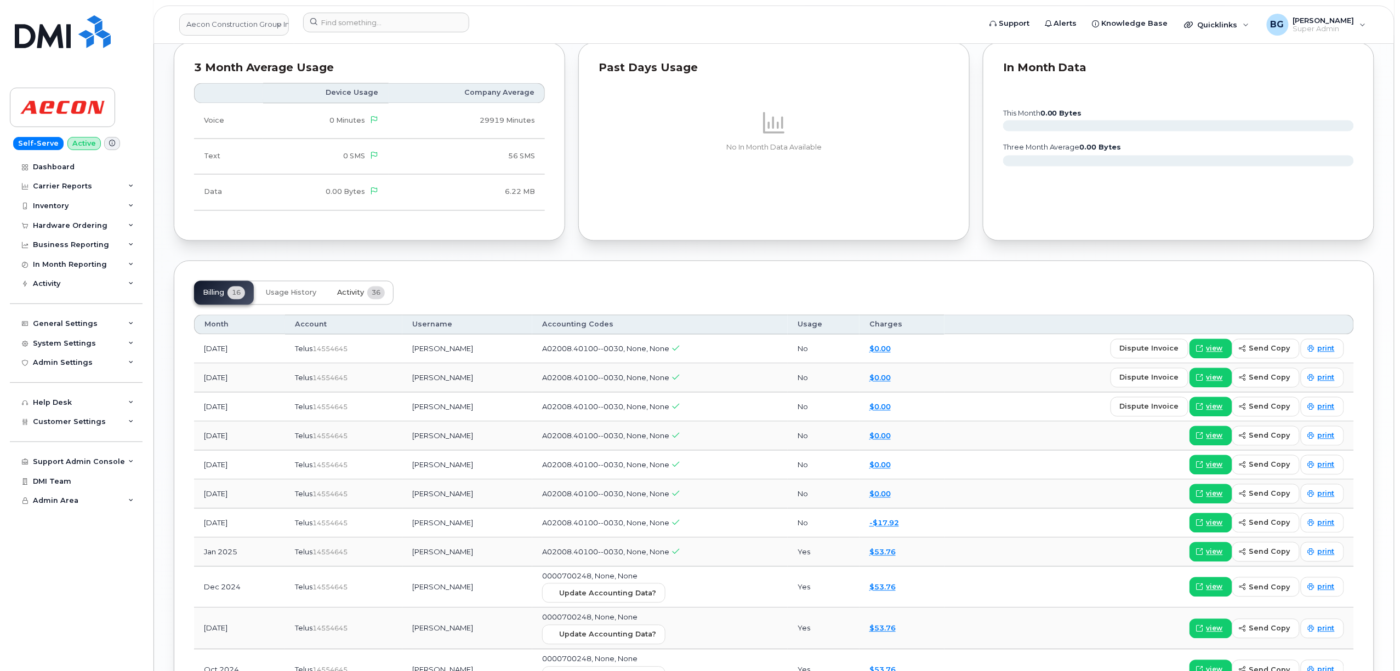
click at [351, 294] on span "Activity" at bounding box center [350, 293] width 27 height 9
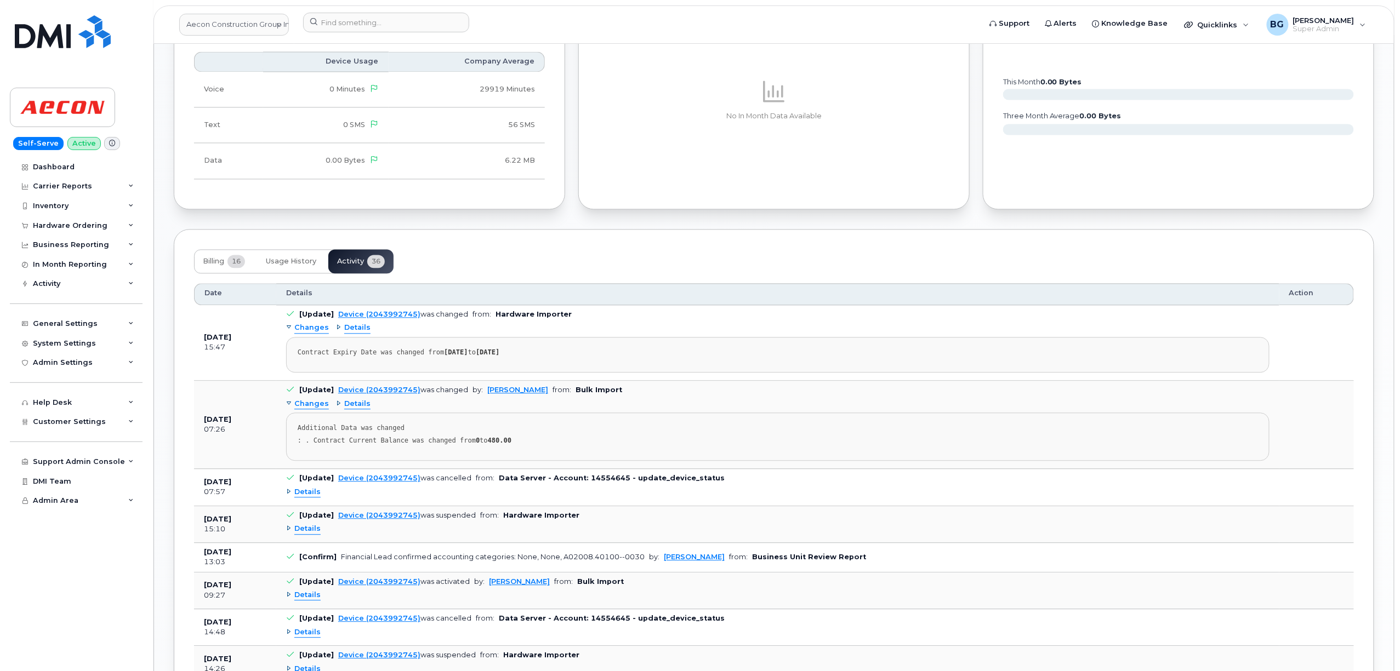
scroll to position [1072, 0]
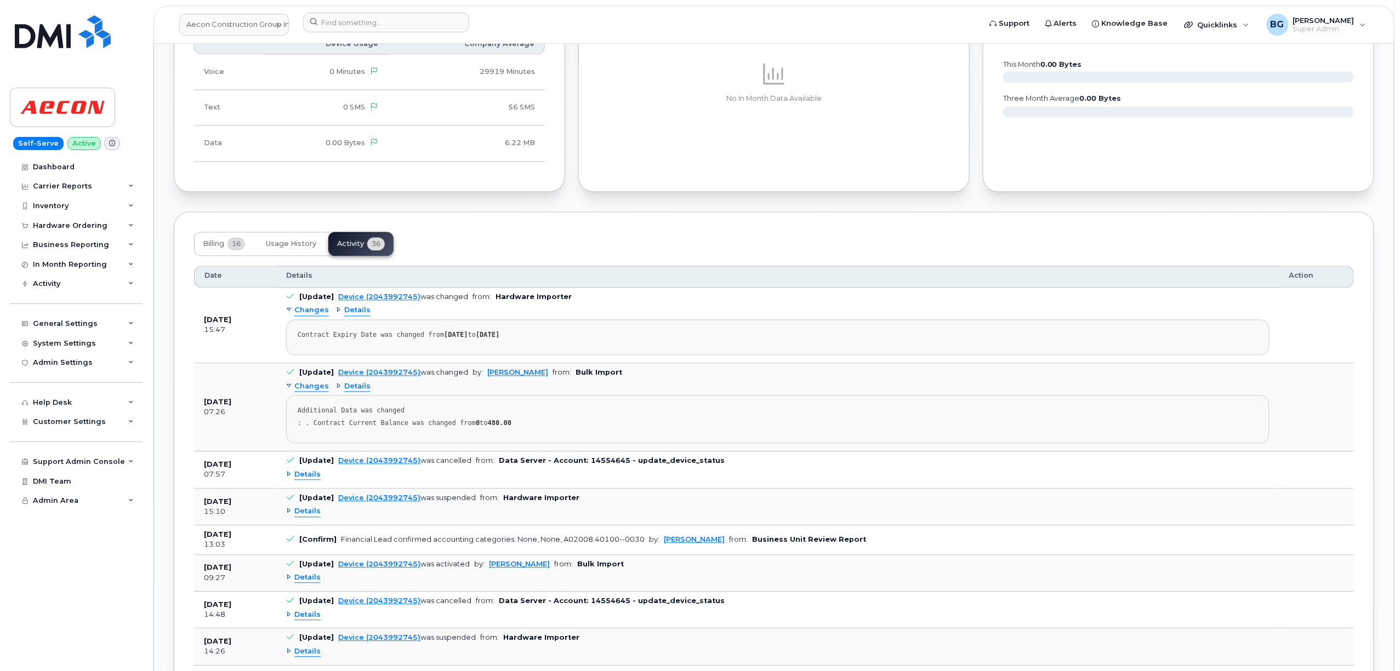
click at [299, 480] on span "Details" at bounding box center [307, 475] width 26 height 10
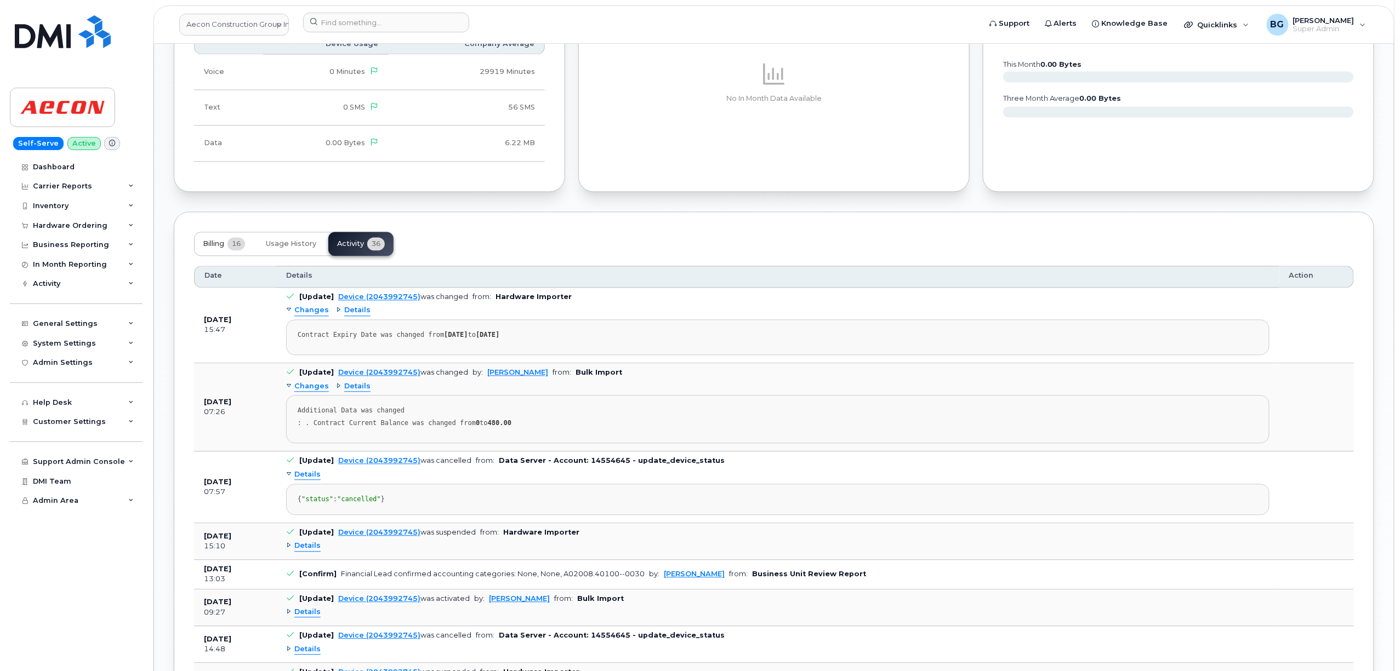
click at [220, 244] on span "Billing" at bounding box center [213, 243] width 21 height 9
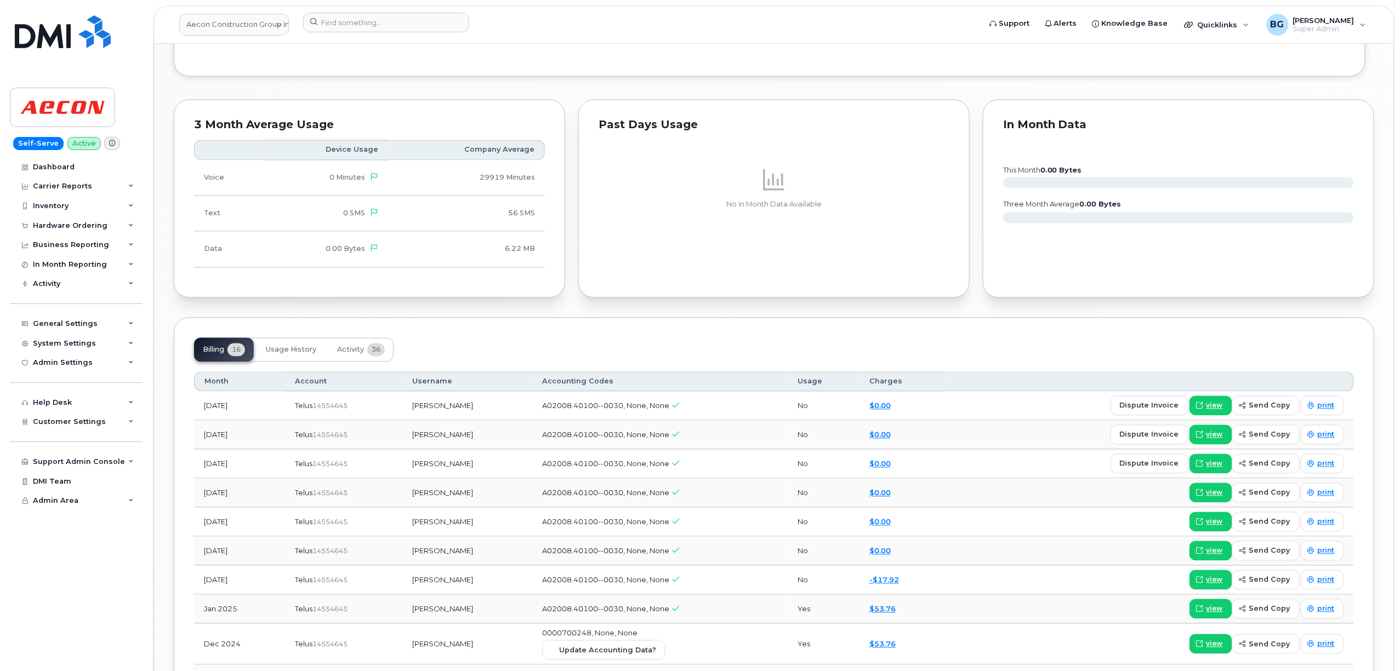
scroll to position [974, 0]
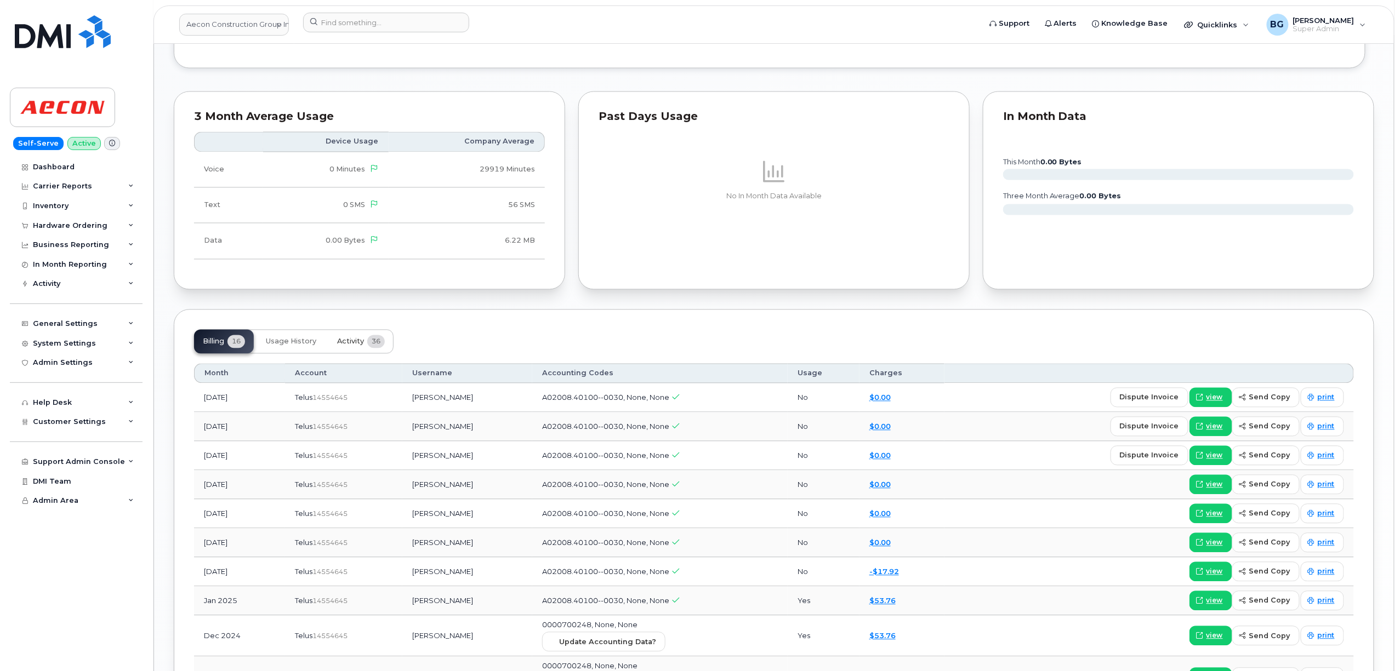
click at [351, 351] on button "Activity 36" at bounding box center [360, 342] width 65 height 24
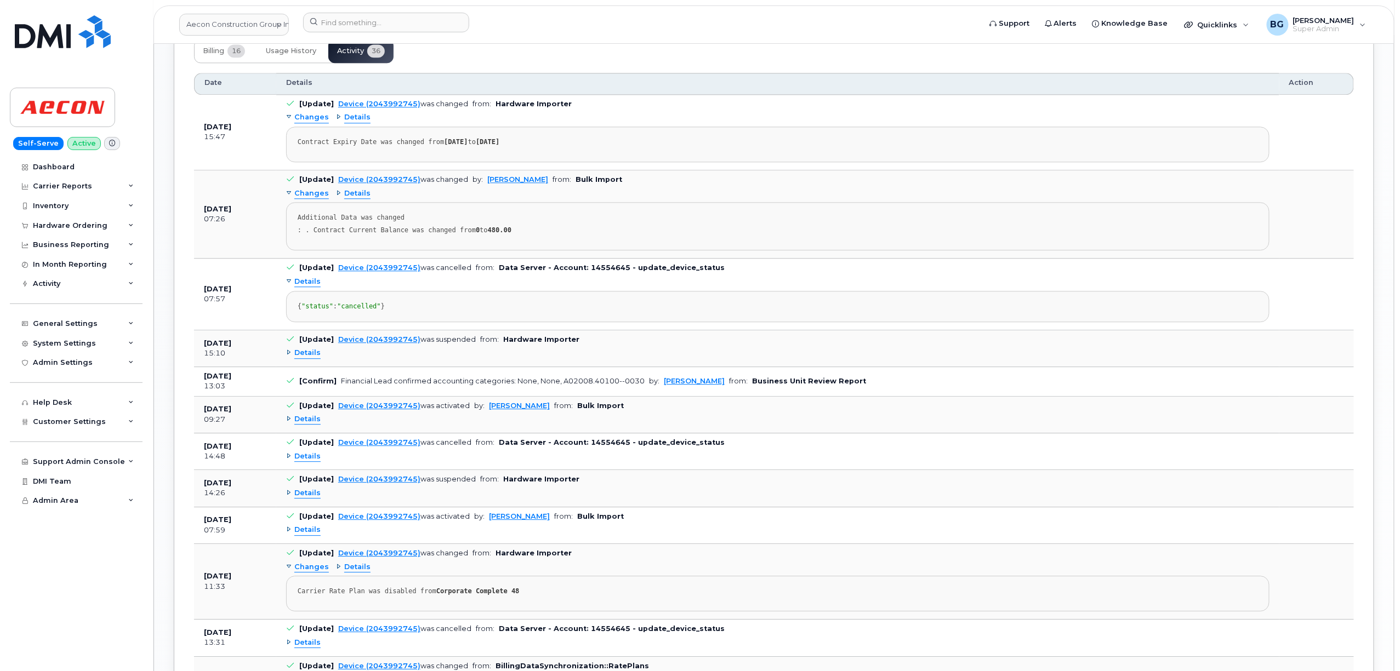
scroll to position [1266, 0]
drag, startPoint x: 71, startPoint y: 109, endPoint x: 89, endPoint y: 93, distance: 23.7
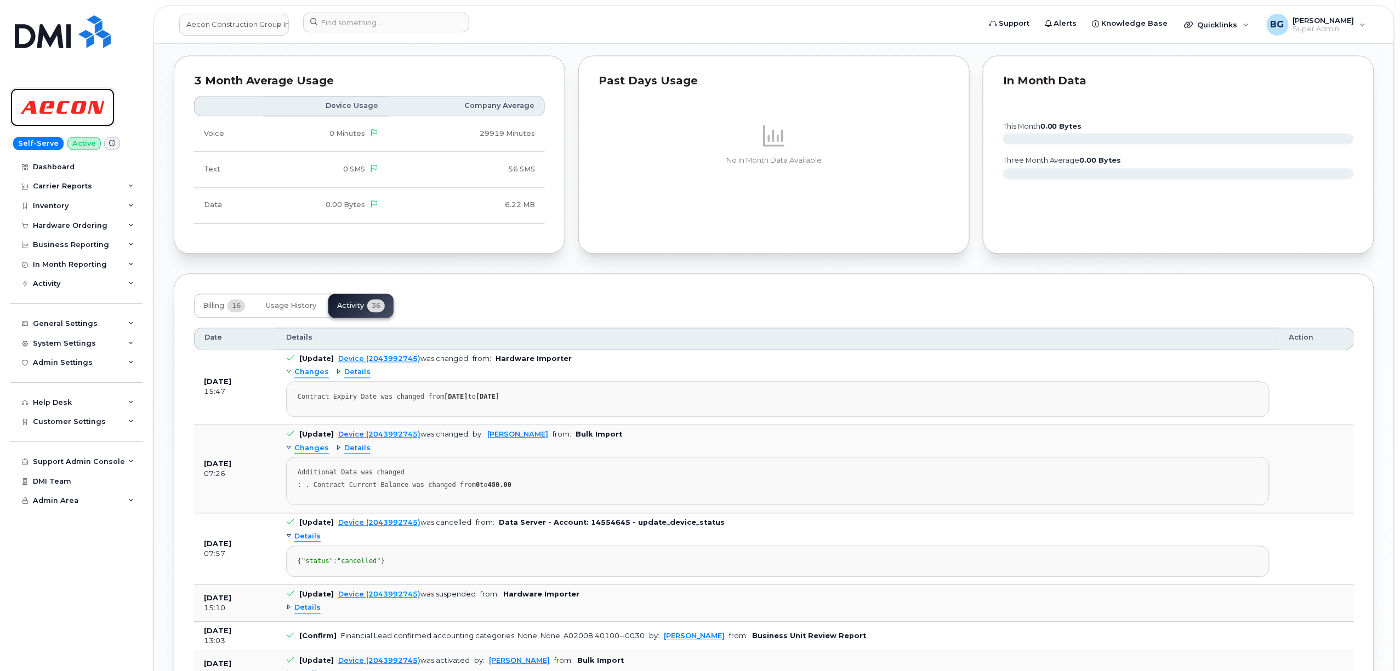
scroll to position [974, 0]
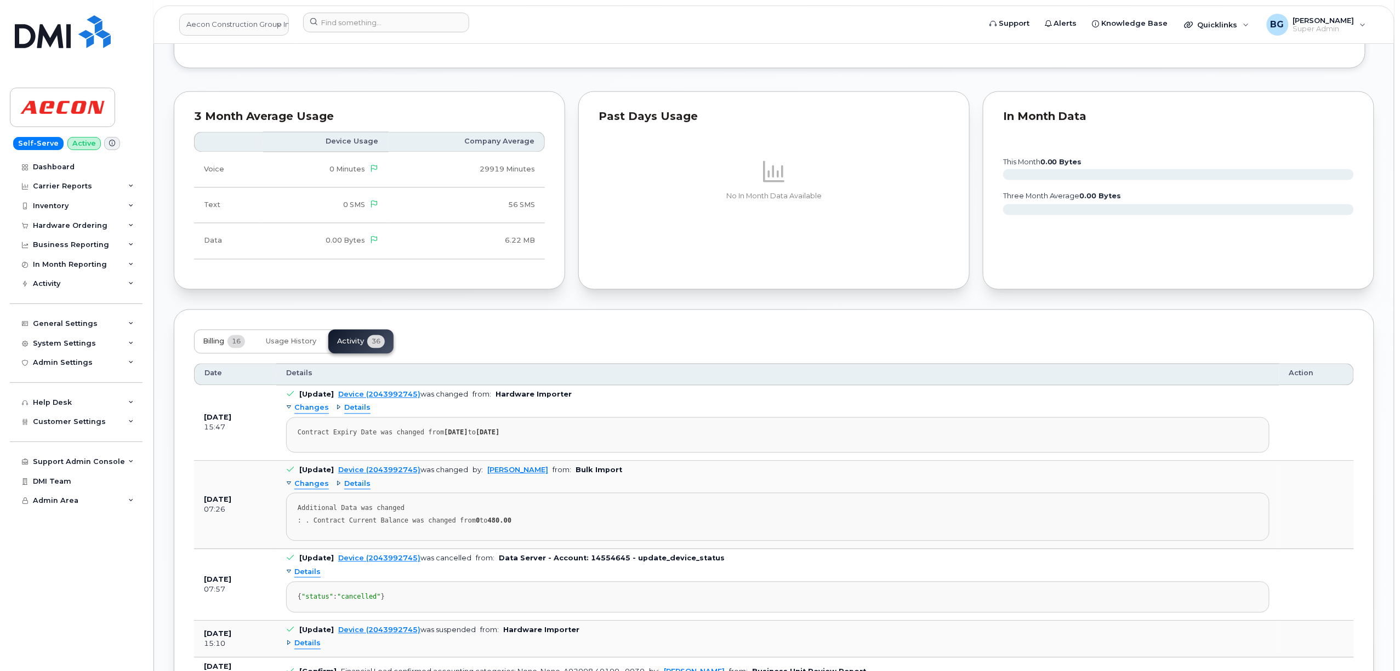
click at [213, 342] on span "Billing" at bounding box center [213, 342] width 21 height 9
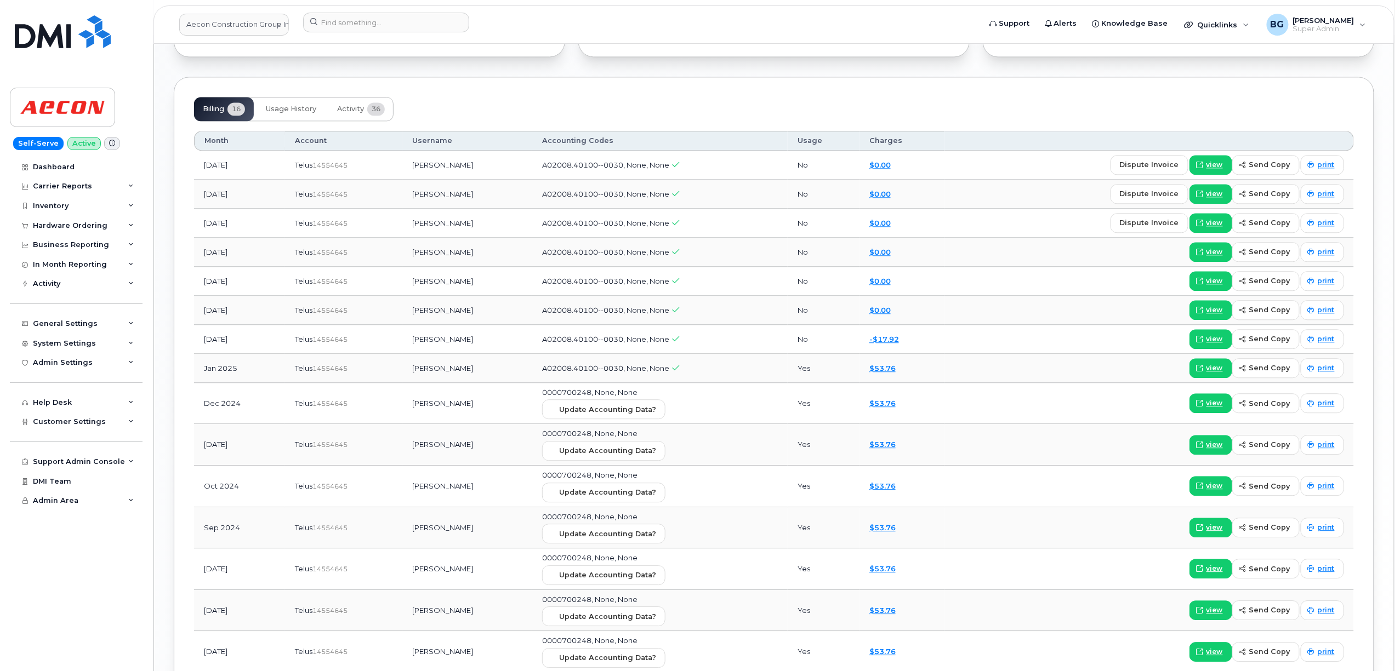
scroll to position [1218, 0]
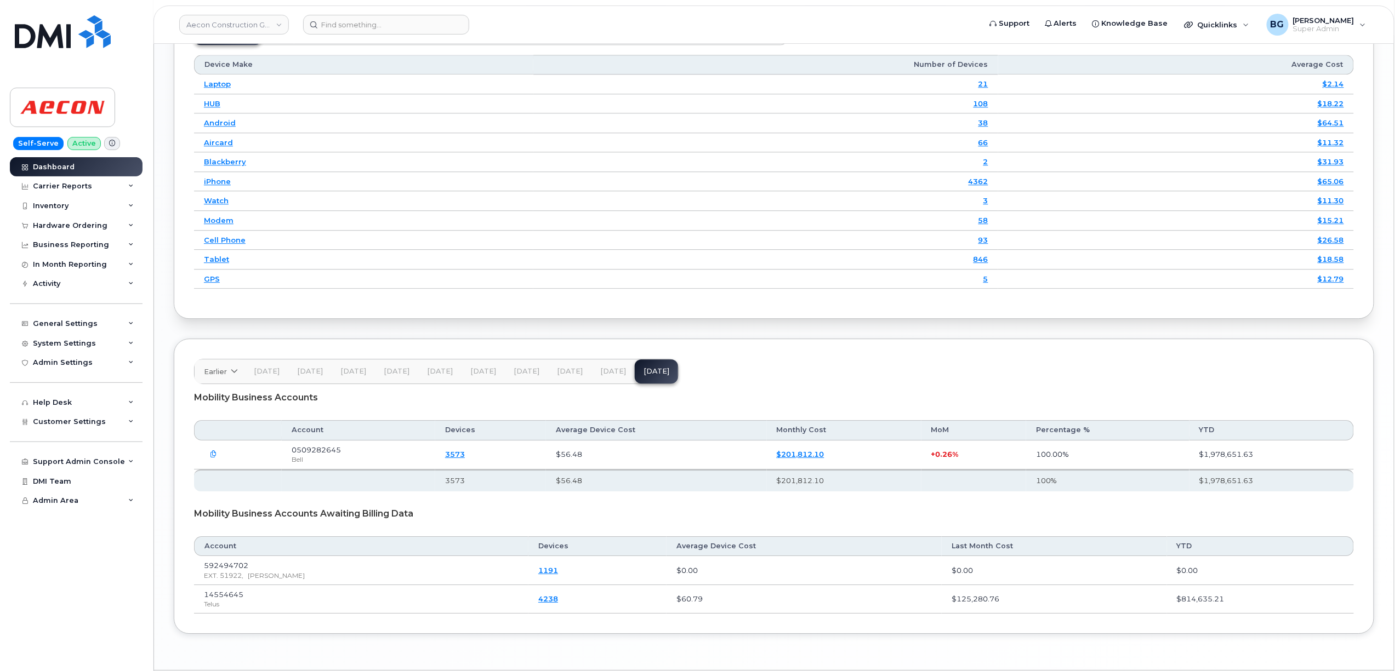
scroll to position [1461, 0]
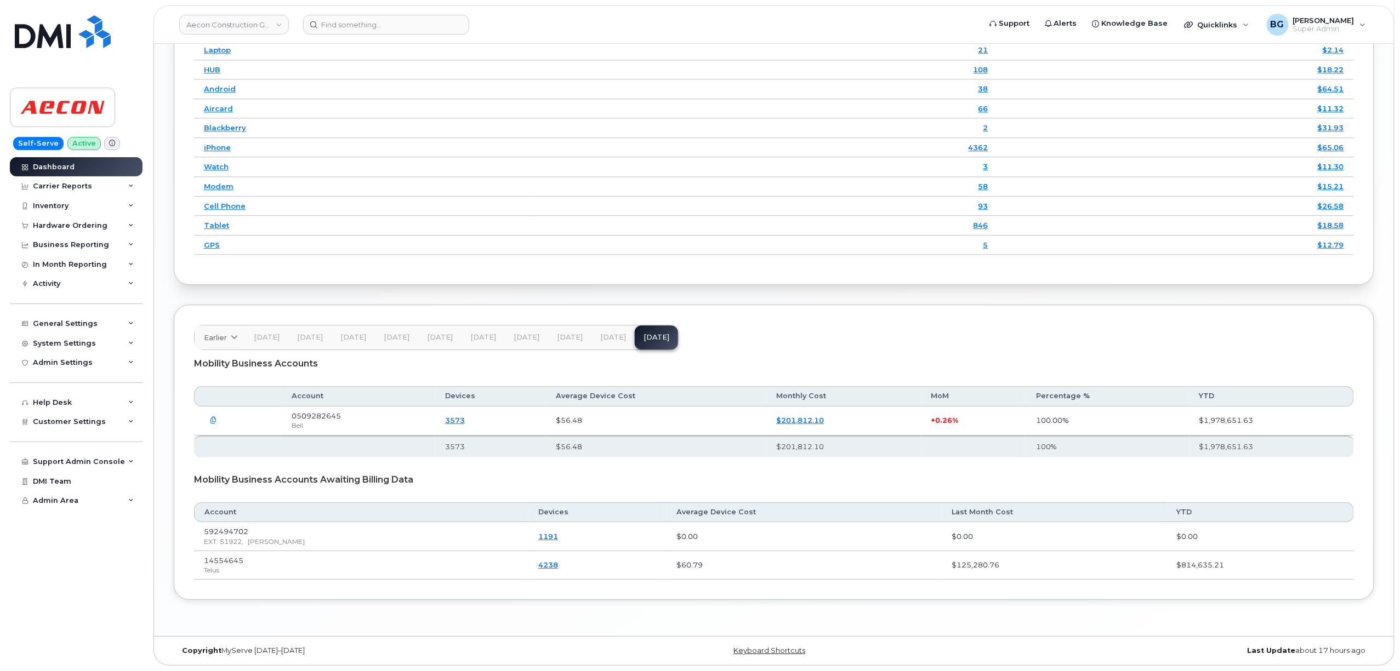
click at [559, 336] on span "[DATE]" at bounding box center [570, 337] width 26 height 9
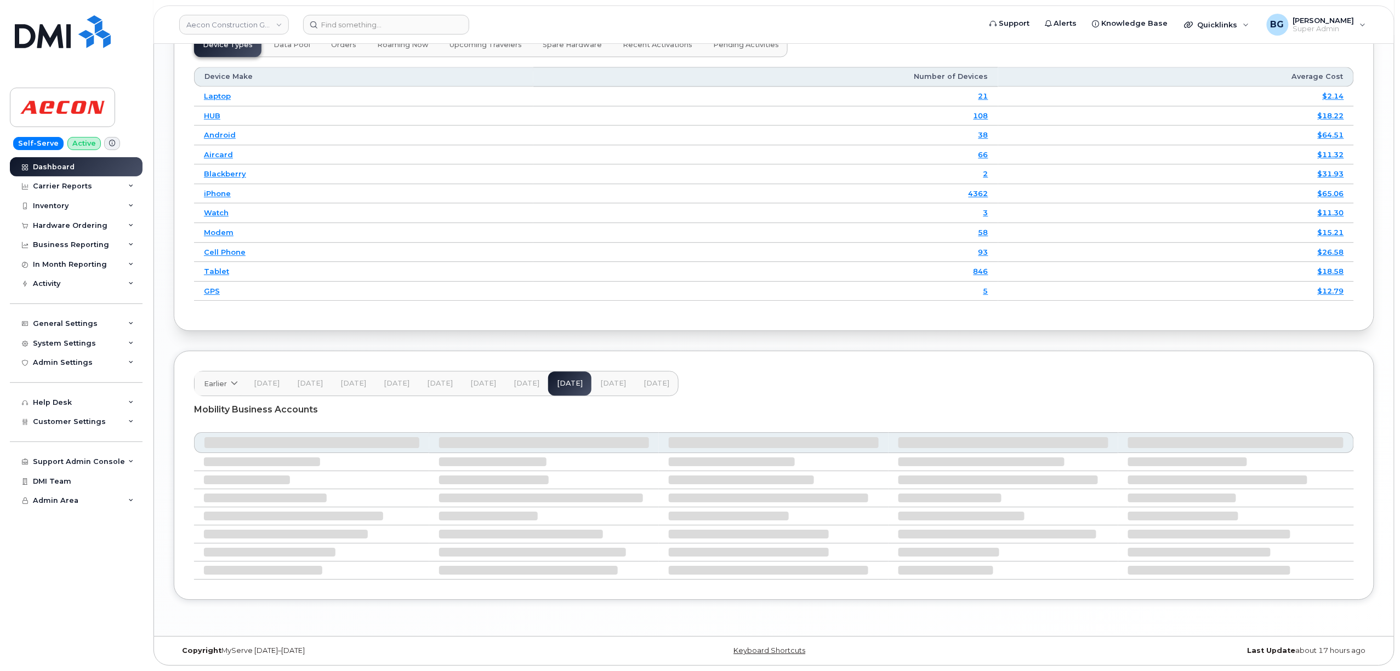
scroll to position [1396, 0]
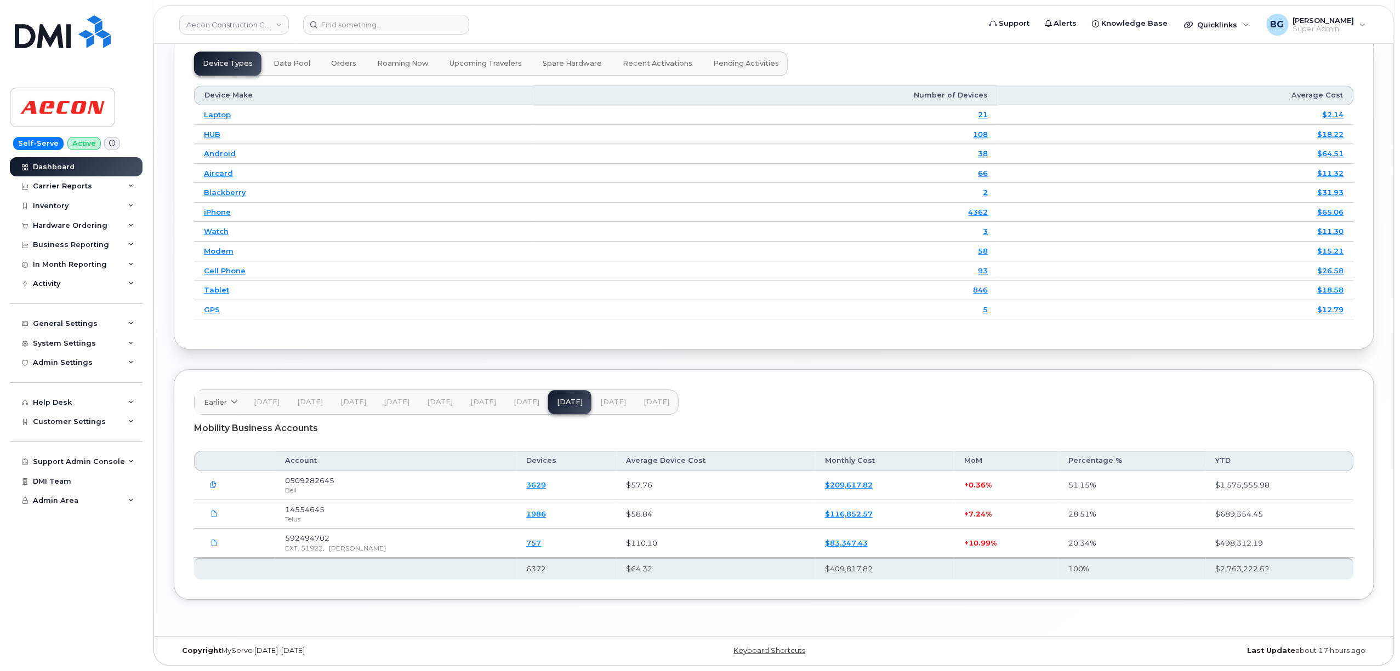
click at [607, 404] on span "[DATE]" at bounding box center [613, 402] width 26 height 9
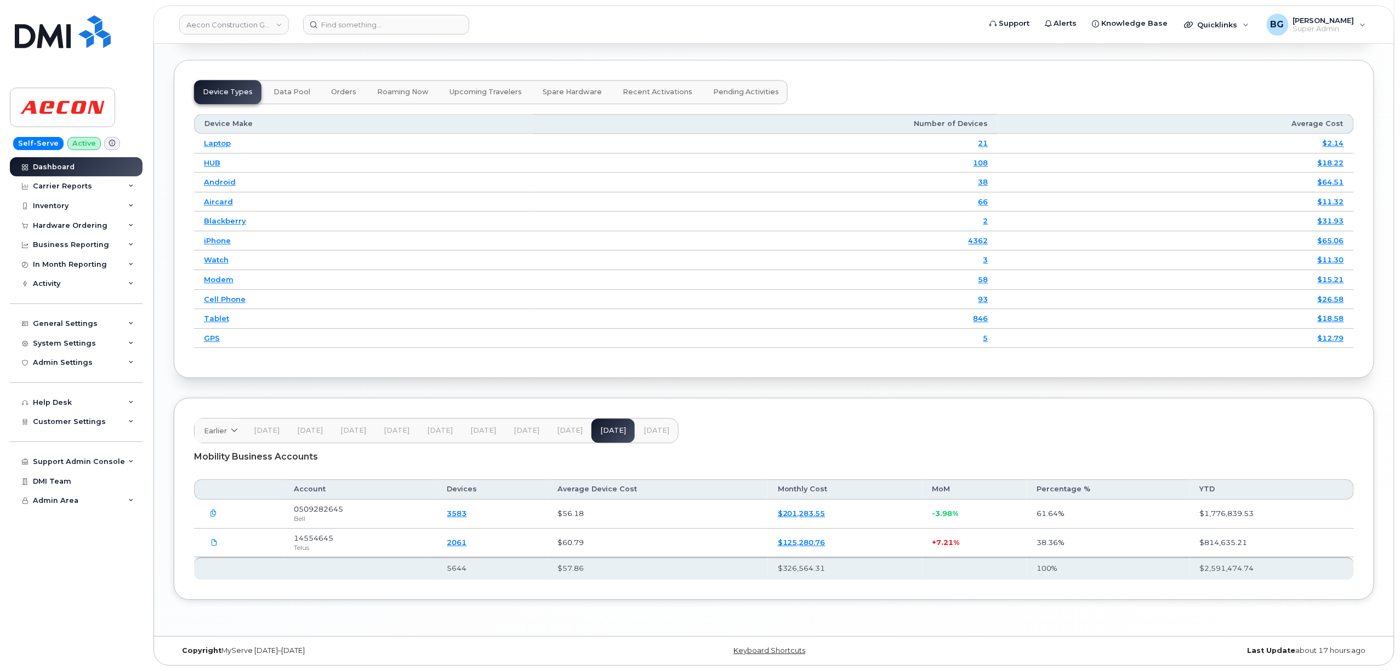
scroll to position [1367, 0]
click at [215, 541] on icon at bounding box center [214, 542] width 7 height 7
click at [867, 429] on header "Earlier 2024 November October September August July June May April March Februa…" at bounding box center [774, 430] width 1160 height 25
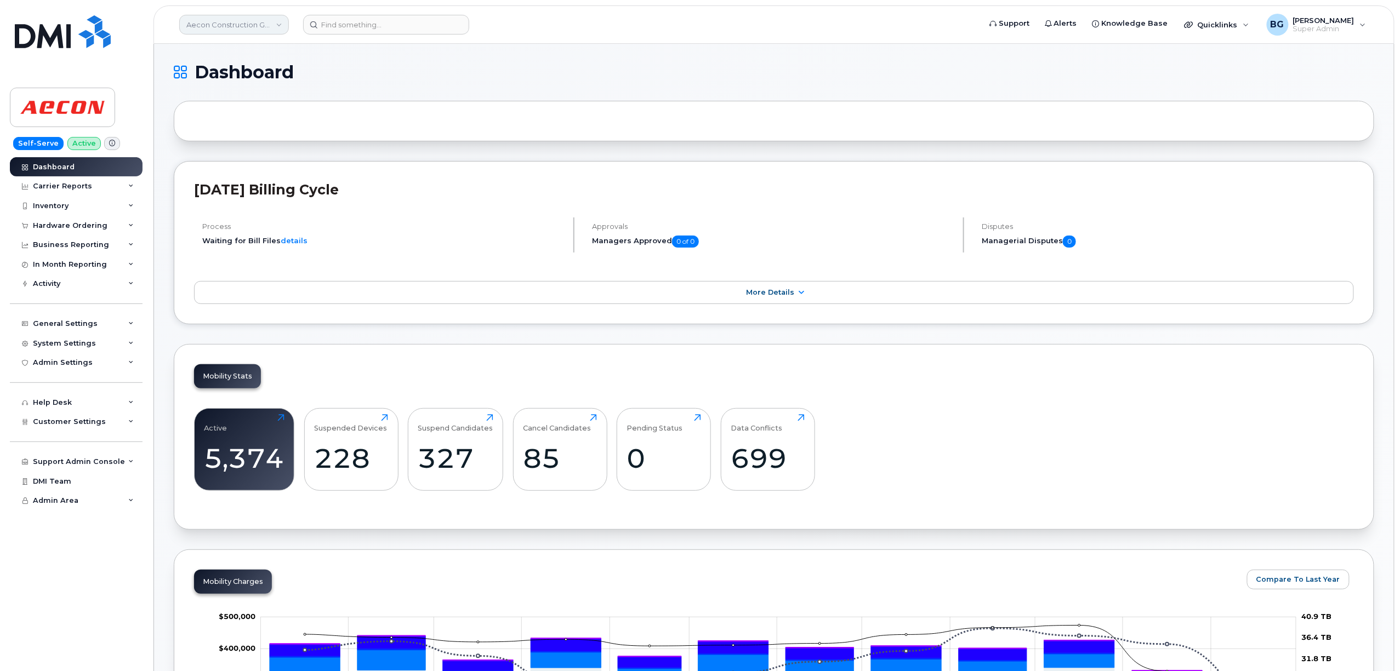
click at [239, 31] on link "Aecon Construction Group Inc" at bounding box center [234, 25] width 110 height 20
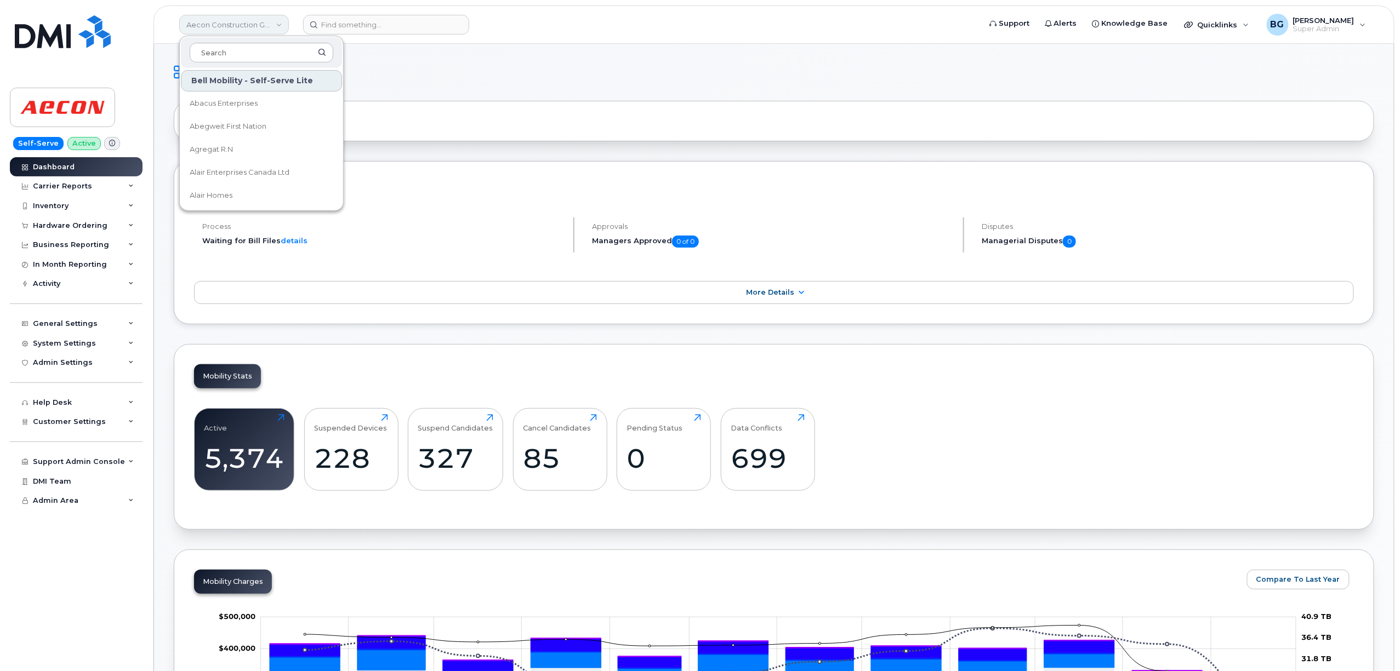
type input "s"
type input "ytg"
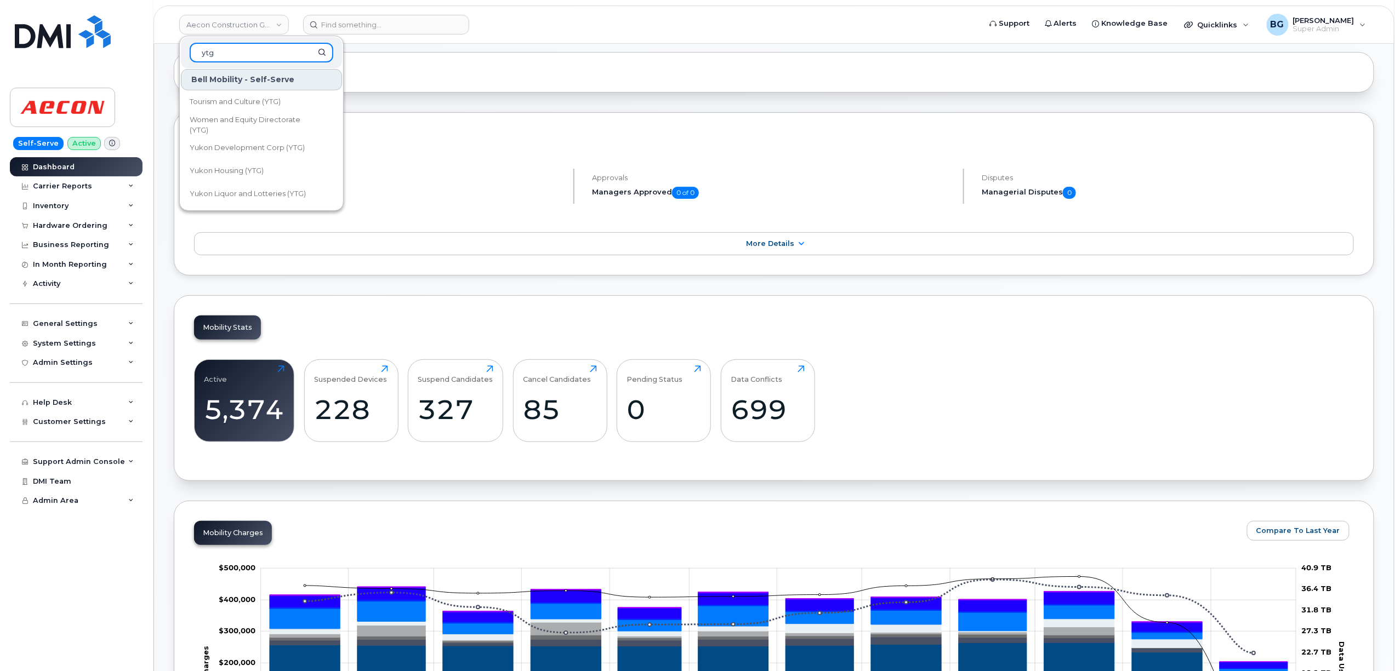
drag, startPoint x: 224, startPoint y: 56, endPoint x: 165, endPoint y: 55, distance: 58.6
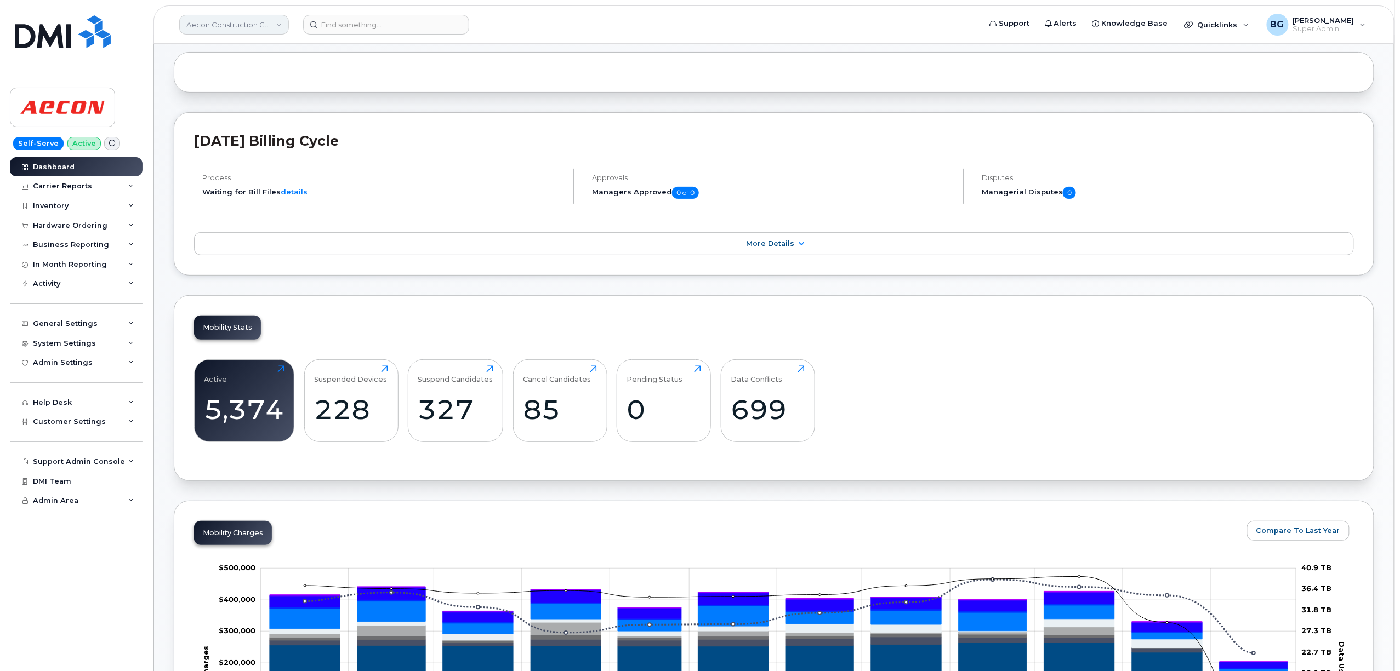
click at [204, 24] on link "Aecon Construction Group Inc" at bounding box center [234, 25] width 110 height 20
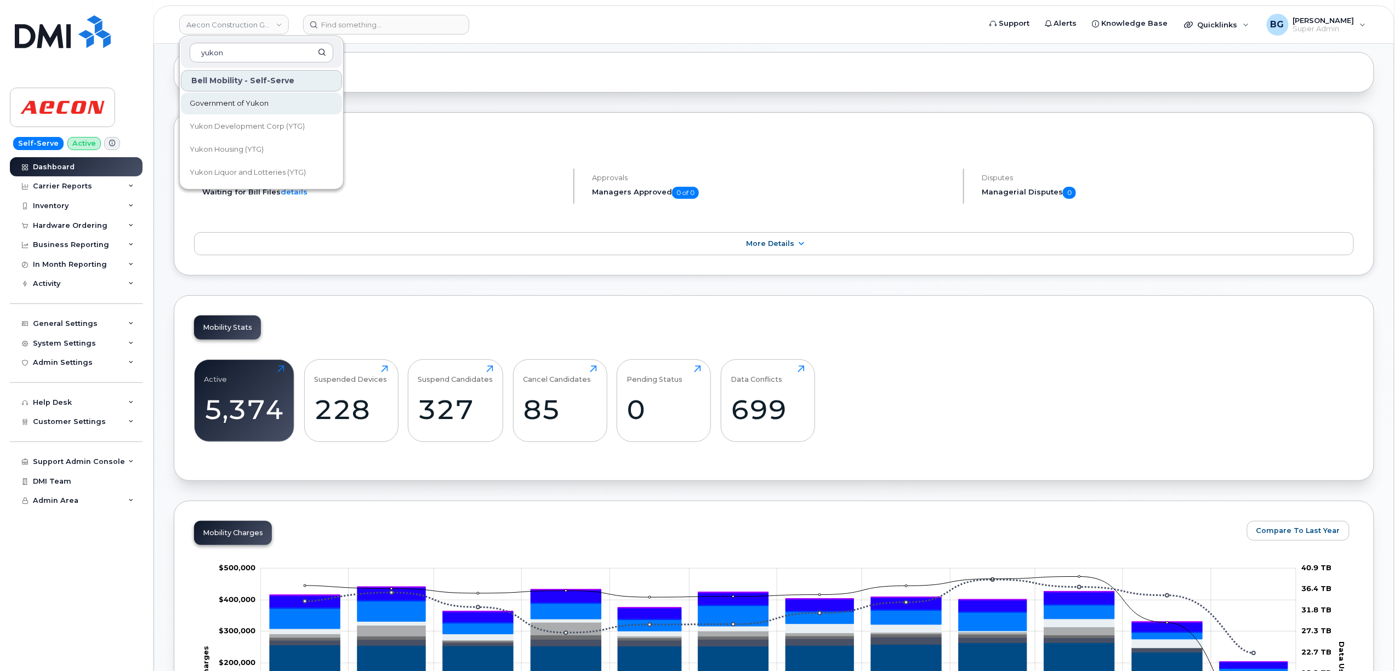
type input "yukon"
click at [253, 99] on span "Government of Yukon" at bounding box center [229, 103] width 79 height 11
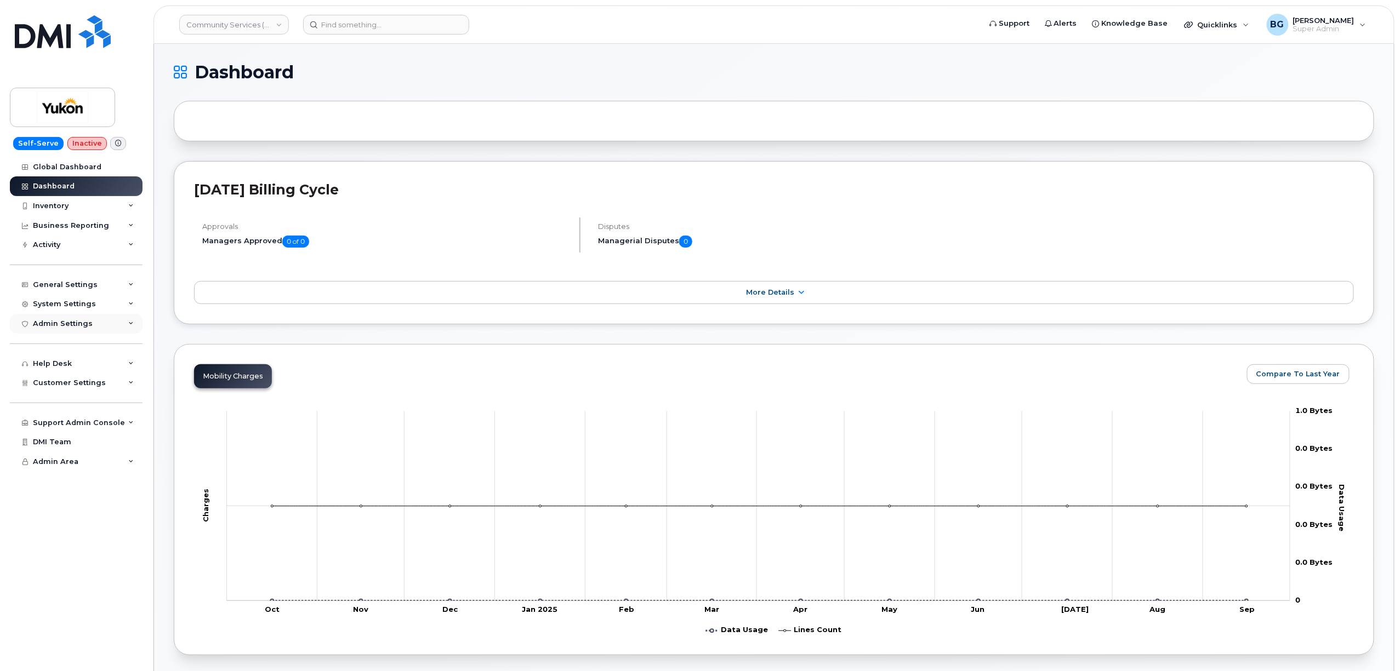
click at [53, 322] on div "Admin Settings" at bounding box center [63, 323] width 60 height 9
click at [64, 389] on div "MDM/UEM Config" at bounding box center [70, 386] width 65 height 10
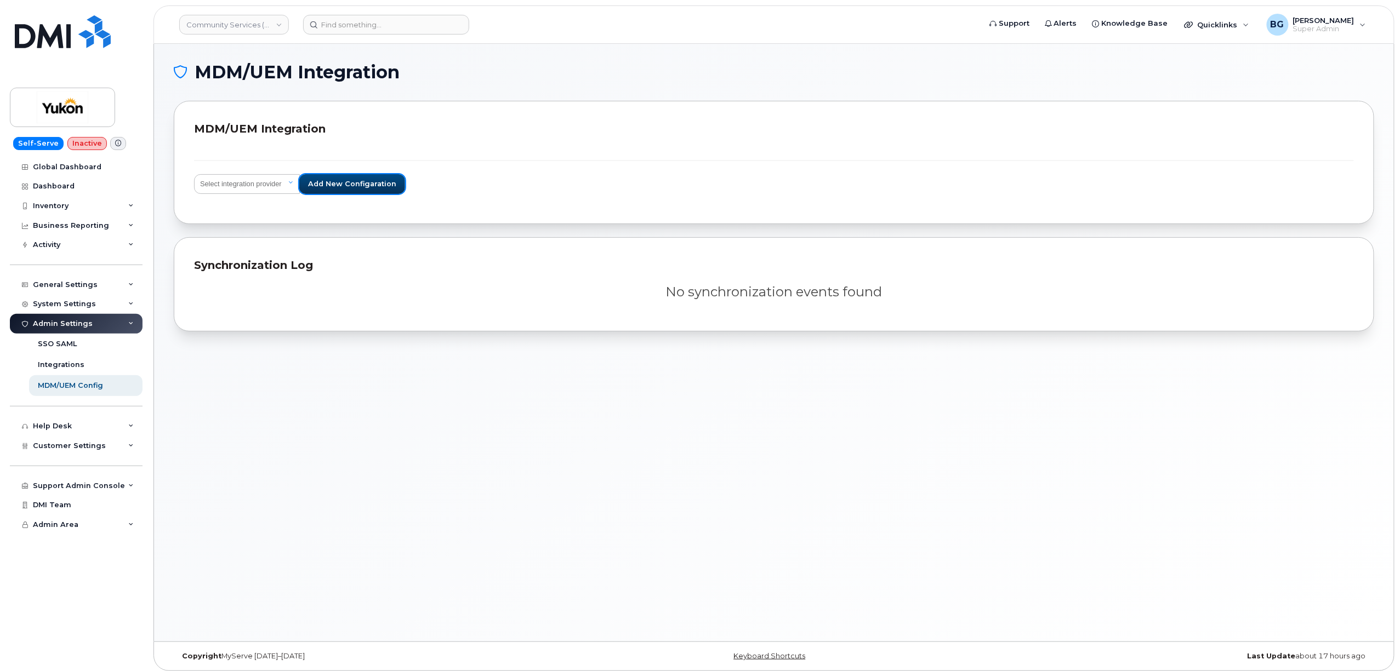
click at [345, 182] on span "Add new configaration" at bounding box center [352, 184] width 88 height 10
click at [257, 184] on select "Select integration provider IBM MaaS360 VMware AirWatch Microsoft Intune Mirado…" at bounding box center [247, 184] width 106 height 20
select select "ms_intune"
click at [194, 174] on select "Select integration provider IBM MaaS360 VMware AirWatch Microsoft Intune Mirado…" at bounding box center [247, 184] width 106 height 20
click at [361, 179] on span "Add new configaration" at bounding box center [352, 184] width 88 height 10
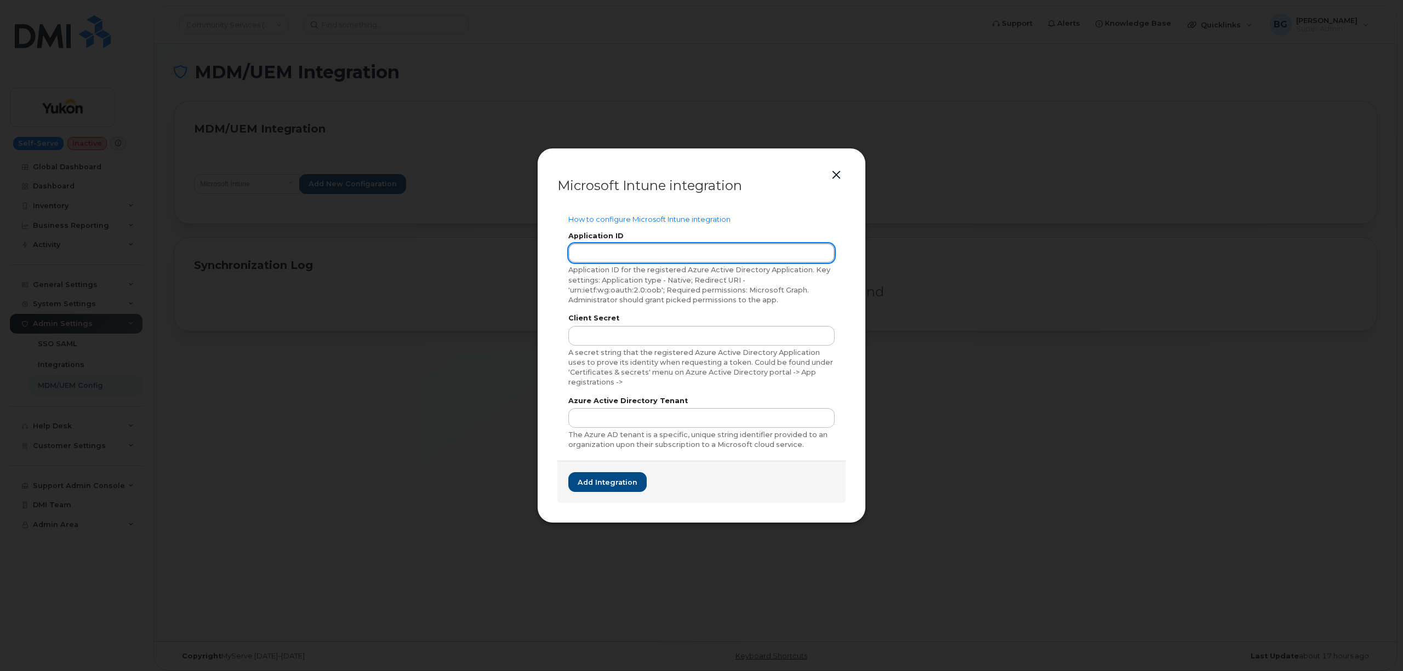
click at [607, 255] on input "text" at bounding box center [701, 253] width 266 height 20
paste input "1ff0bd58-9681-4844-886c-3e12eff9437a"
type input "1ff0bd58-9681-4844-886c-3e12eff9437a"
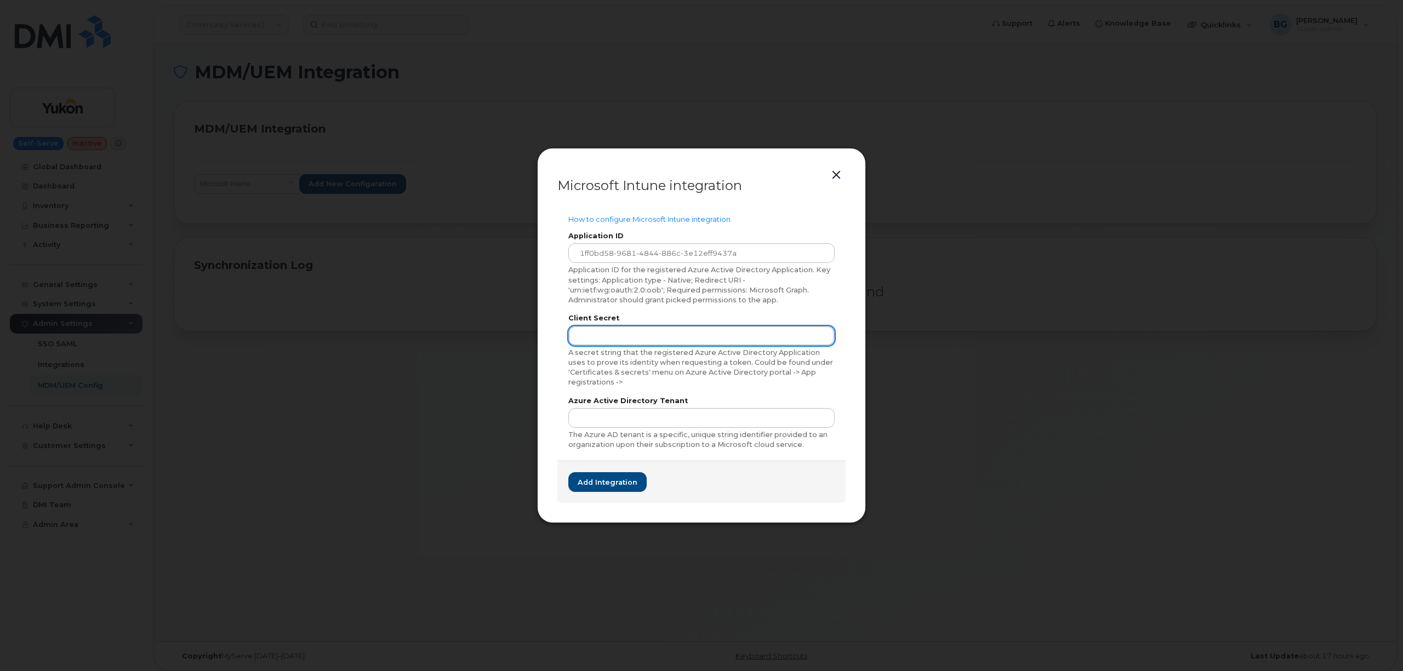
drag, startPoint x: 637, startPoint y: 338, endPoint x: 652, endPoint y: 338, distance: 14.8
click at [636, 338] on input "text" at bounding box center [701, 336] width 266 height 20
paste input "Klb8Q~O0.Lh.e8E.dWxWxdH.mJ_iAmyL-4aSbar-"
type input "Klb8Q~O0.Lh.e8E.dWxWxdH.mJ_iAmyL-4aSbar-"
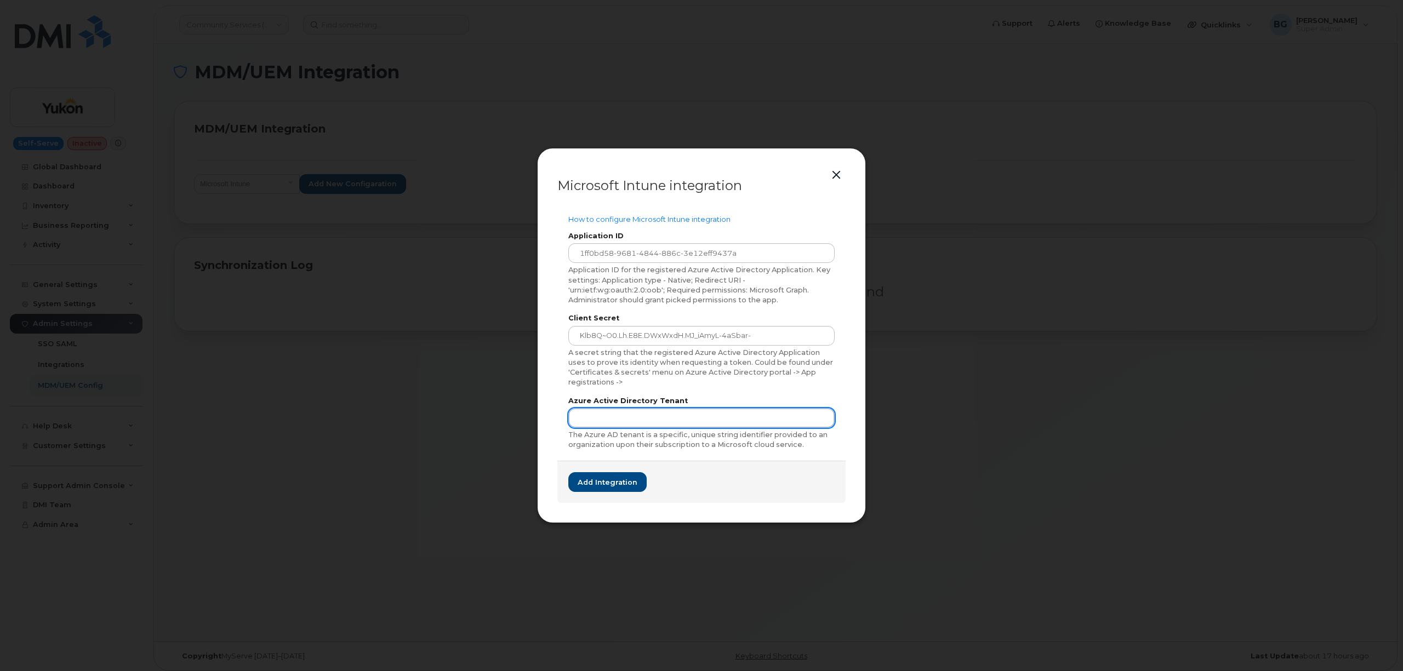
click at [592, 417] on input "text" at bounding box center [701, 418] width 266 height 20
paste input "98f51531-3973-490a-bb70-195aa264a2bc"
type input "98f51531-3973-490a-bb70-195aa264a2bc"
click at [607, 484] on span "Add integration" at bounding box center [607, 482] width 60 height 10
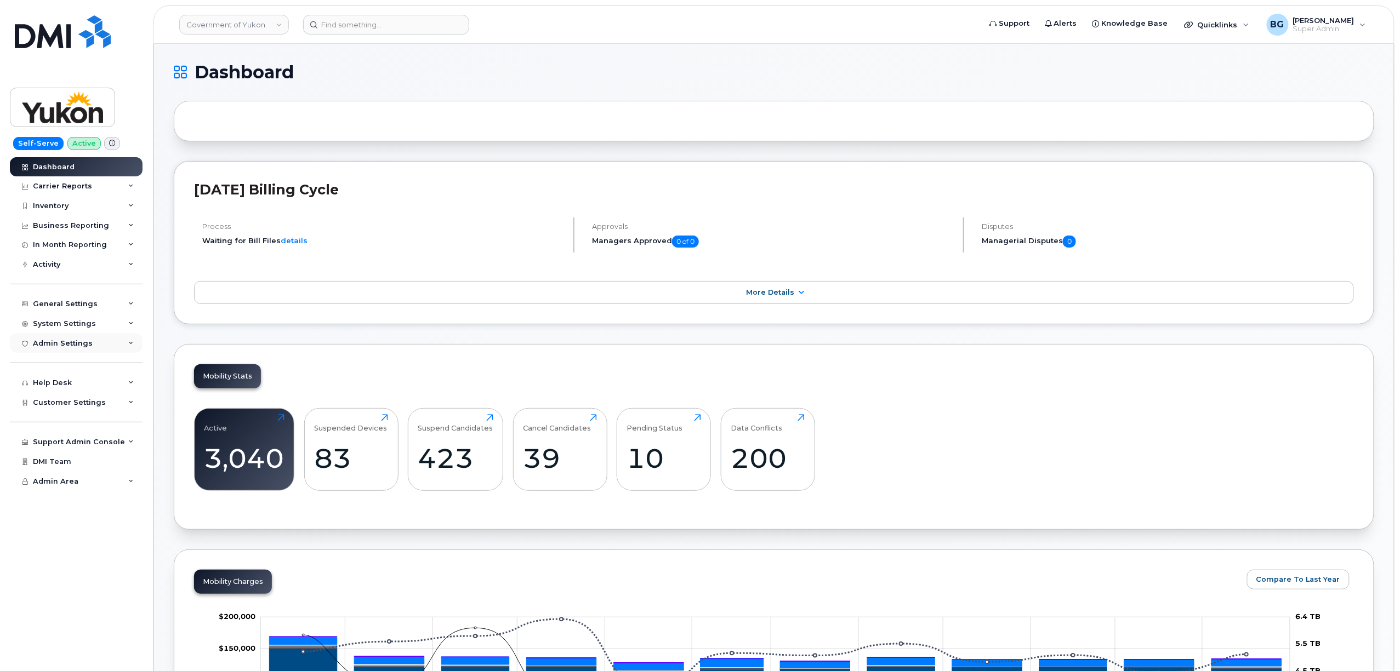
click at [55, 342] on div "Admin Settings" at bounding box center [63, 343] width 60 height 9
click at [53, 406] on div "MDM/UEM Config" at bounding box center [70, 406] width 65 height 10
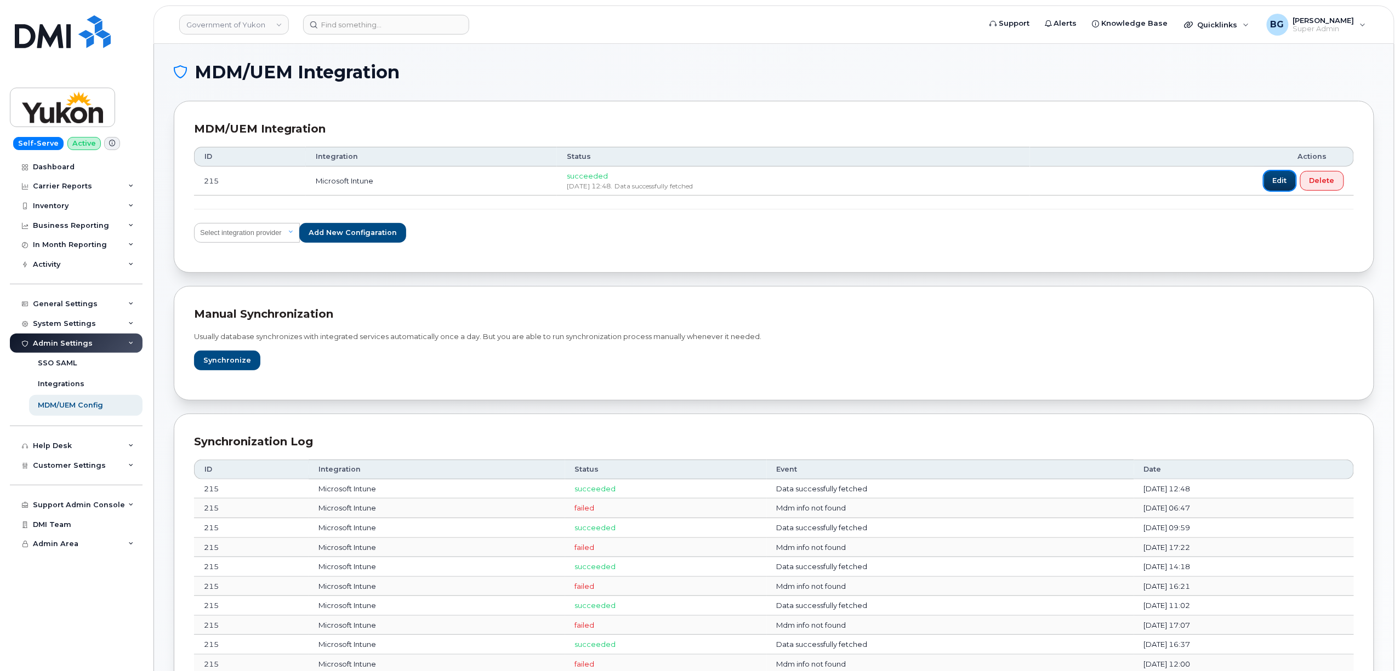
click at [1279, 185] on span "Edit" at bounding box center [1279, 180] width 14 height 10
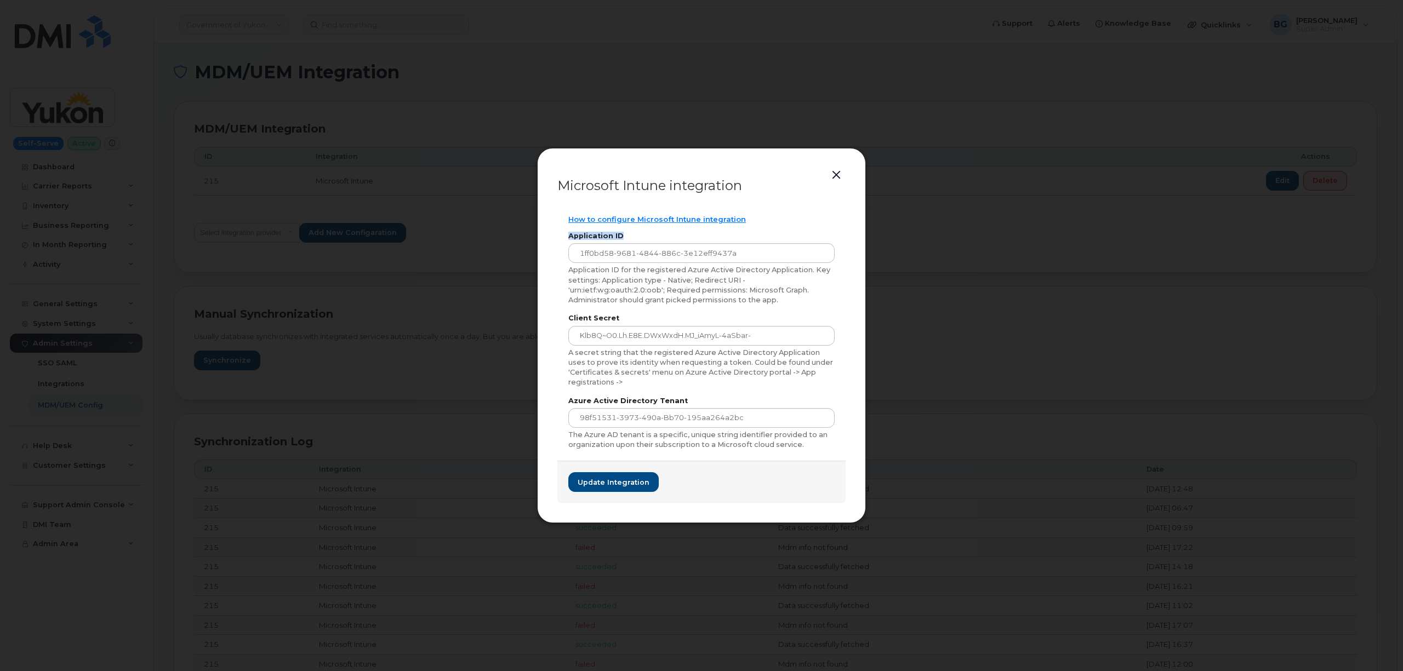
drag, startPoint x: 629, startPoint y: 235, endPoint x: 562, endPoint y: 231, distance: 67.5
click at [562, 231] on div "How to configure Microsoft Intune integration Application ID 1ff0bd58-9681-4844…" at bounding box center [701, 332] width 288 height 258
copy label "Application ID"
drag, startPoint x: 748, startPoint y: 255, endPoint x: 555, endPoint y: 253, distance: 193.5
click at [555, 253] on div "Microsoft Intune integration How to configure Microsoft Intune integration Appl…" at bounding box center [701, 336] width 329 height 376
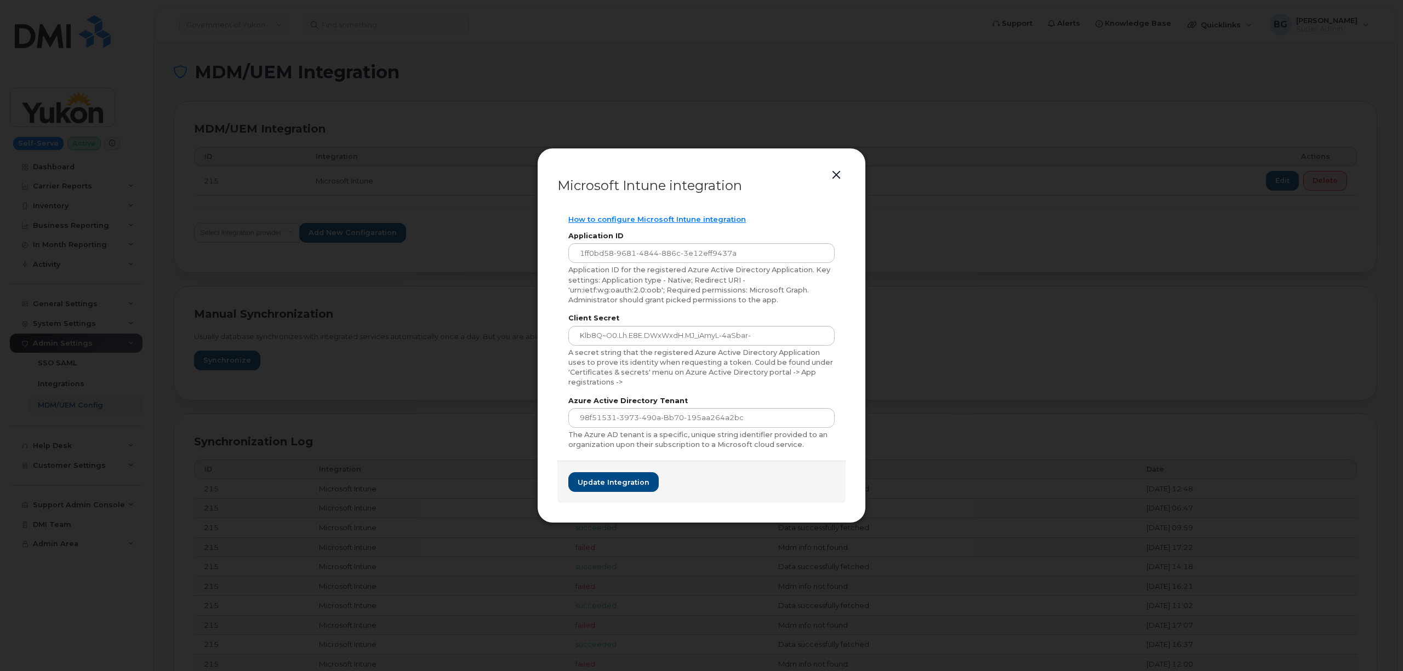
click at [625, 318] on label "Client Secret" at bounding box center [701, 318] width 266 height 7
drag, startPoint x: 626, startPoint y: 318, endPoint x: 568, endPoint y: 318, distance: 57.5
click at [568, 318] on label "Client Secret" at bounding box center [701, 318] width 266 height 7
copy label "Client Secret"
drag, startPoint x: 758, startPoint y: 332, endPoint x: 391, endPoint y: 319, distance: 367.9
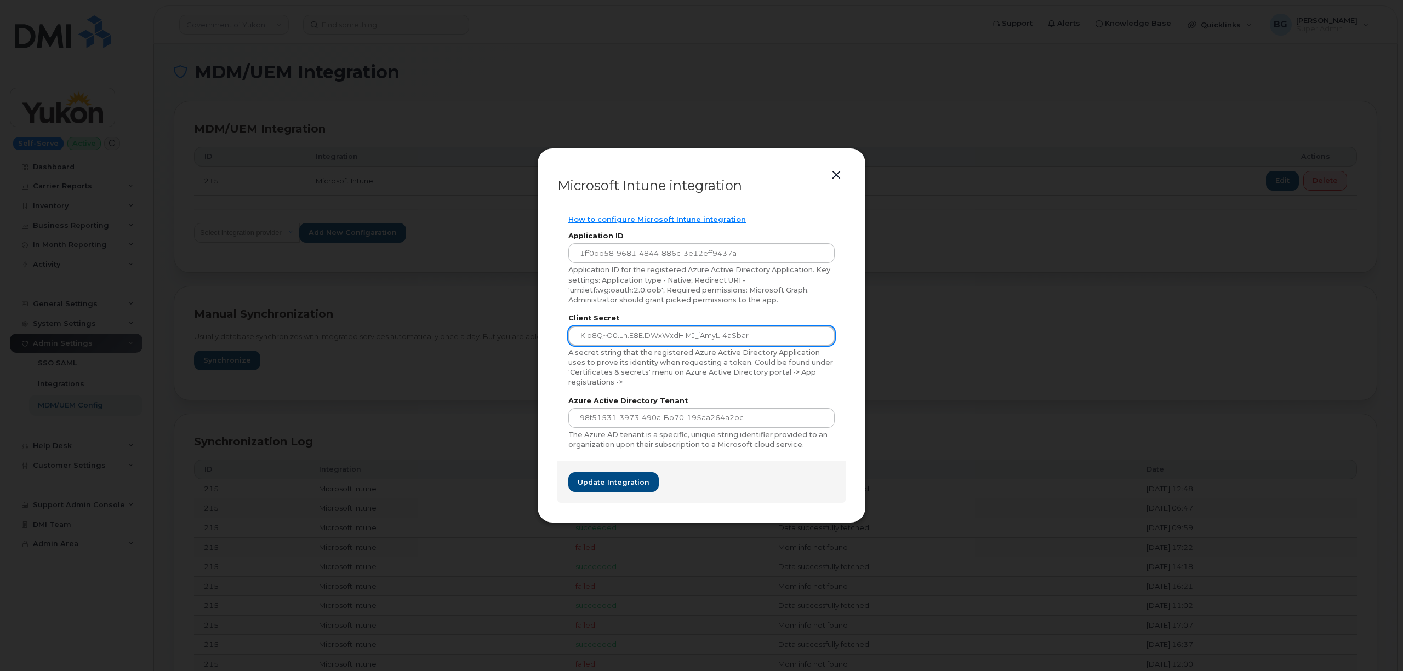
click at [391, 320] on div "Microsoft Intune integration How to configure Microsoft Intune integration Appl…" at bounding box center [701, 335] width 1403 height 671
drag, startPoint x: 689, startPoint y: 402, endPoint x: 567, endPoint y: 398, distance: 122.8
click at [567, 398] on div "How to configure Microsoft Intune integration Application ID 1ff0bd58-9681-4844…" at bounding box center [701, 332] width 288 height 258
copy label "Azure Active Directory Tenant"
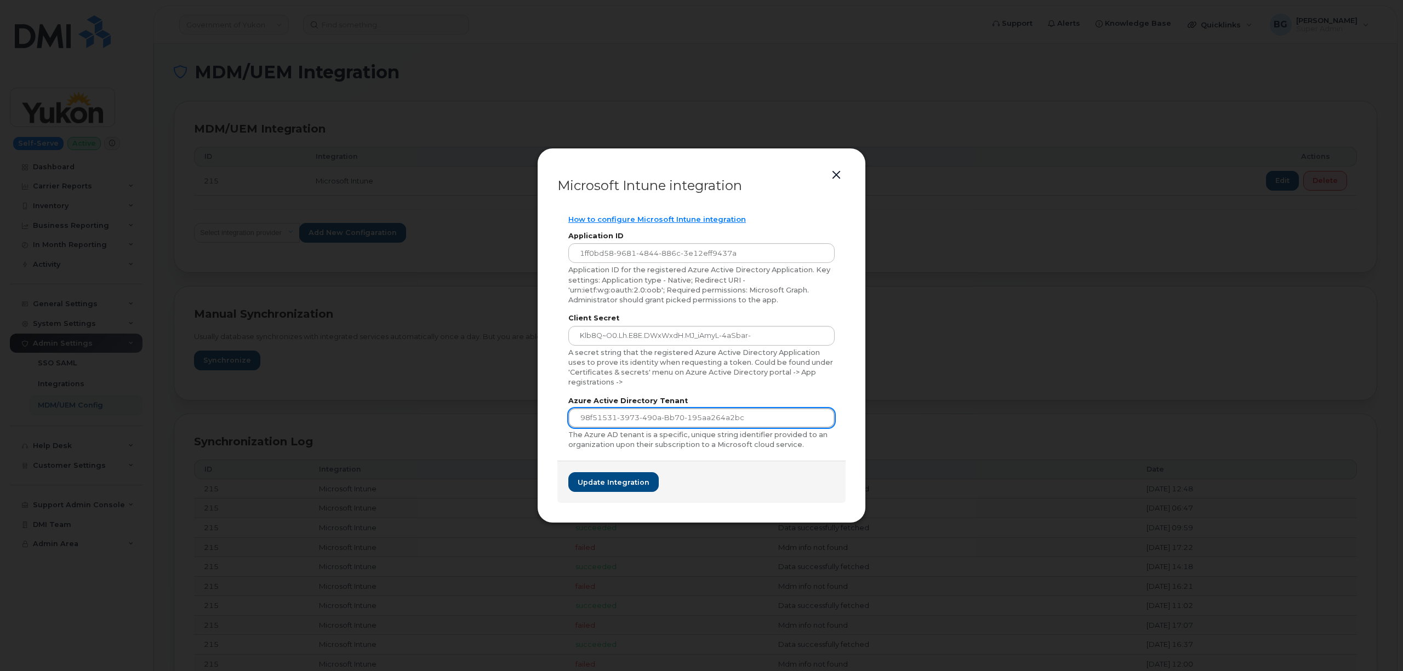
drag, startPoint x: 752, startPoint y: 420, endPoint x: 544, endPoint y: 414, distance: 208.9
click at [544, 414] on div "Microsoft Intune integration How to configure Microsoft Intune integration Appl…" at bounding box center [701, 336] width 329 height 376
click at [836, 176] on button "button" at bounding box center [836, 175] width 16 height 15
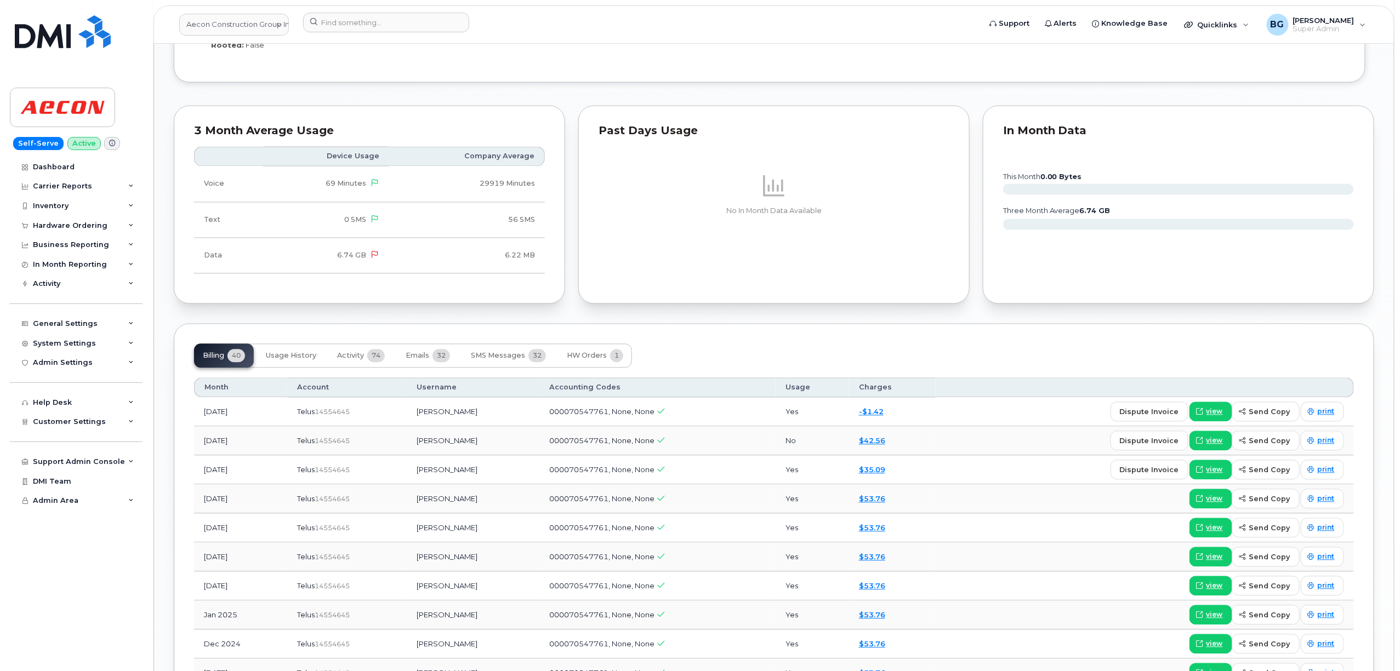
scroll to position [1120, 0]
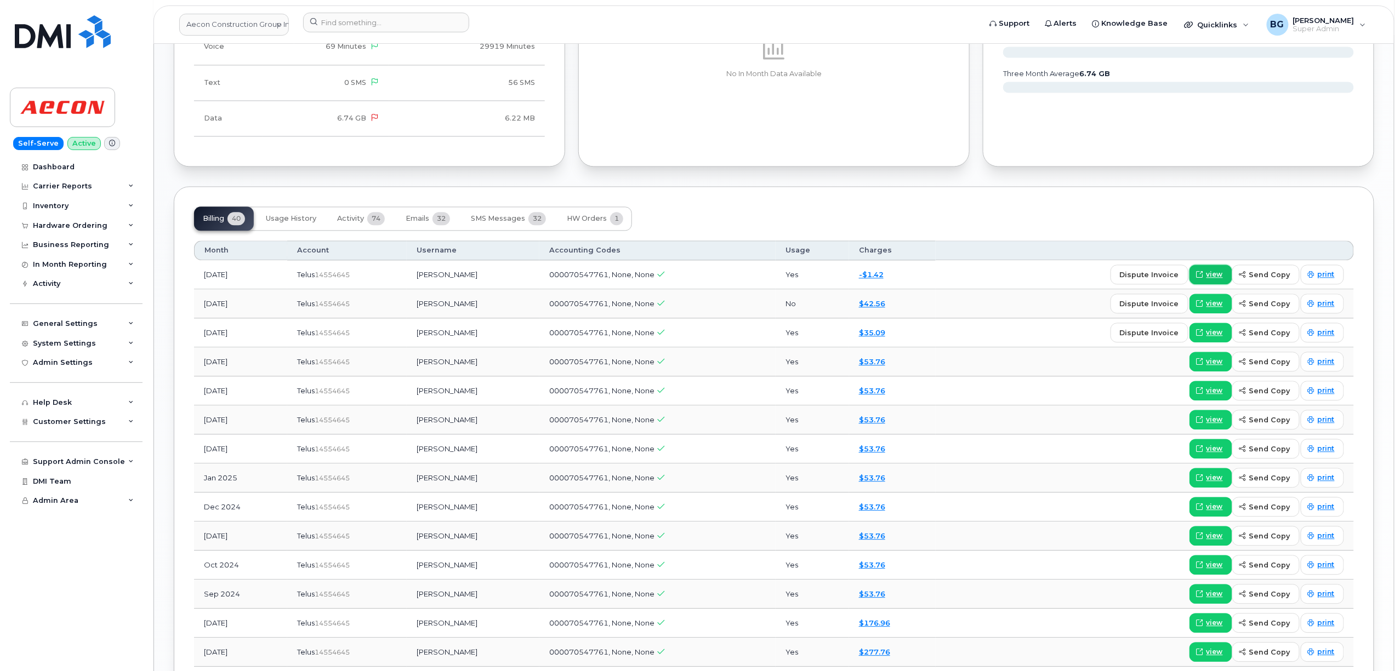
click at [1212, 279] on span "view" at bounding box center [1214, 275] width 16 height 10
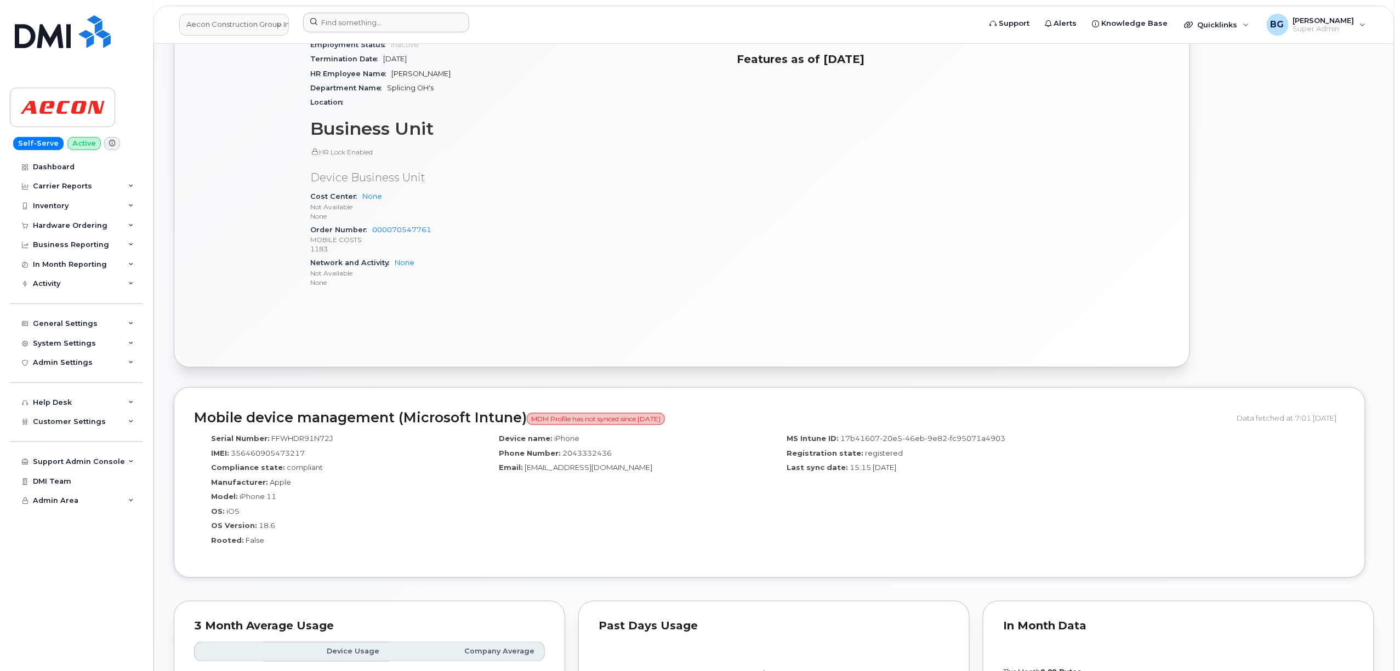
scroll to position [146, 0]
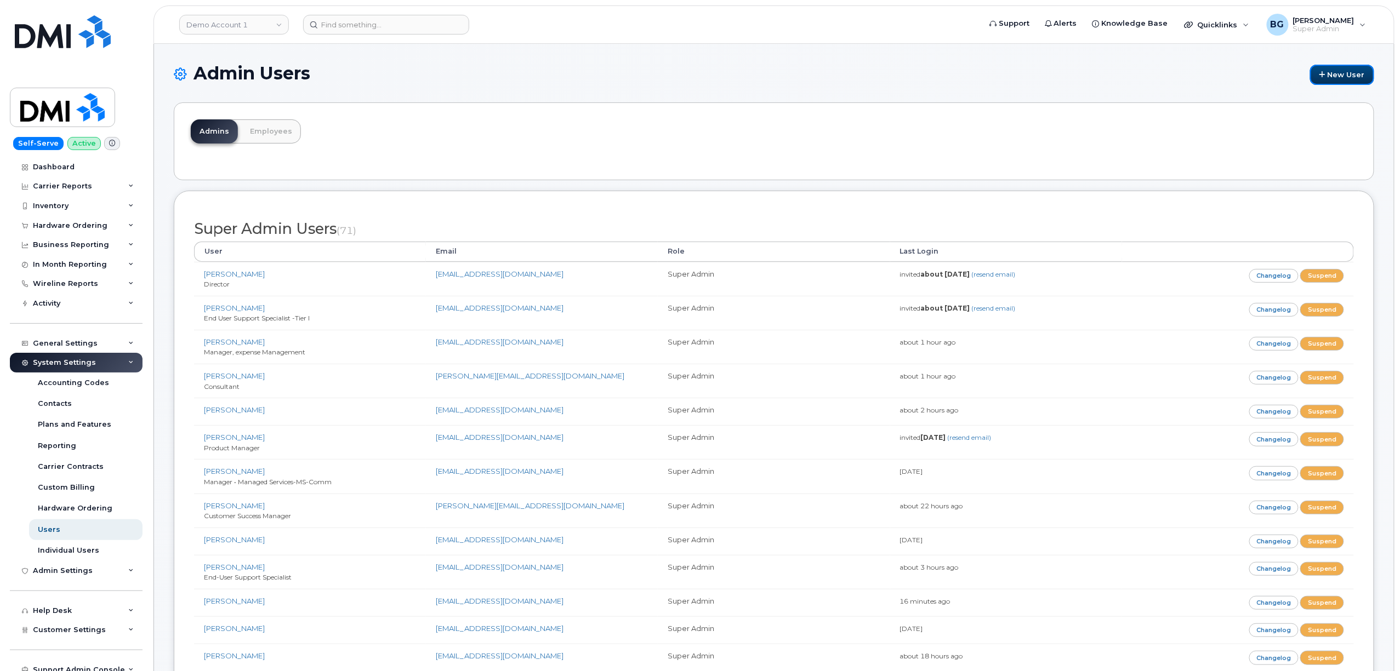
drag, startPoint x: 1338, startPoint y: 75, endPoint x: 1264, endPoint y: 10, distance: 99.0
click at [1338, 75] on link "New User" at bounding box center [1342, 75] width 64 height 20
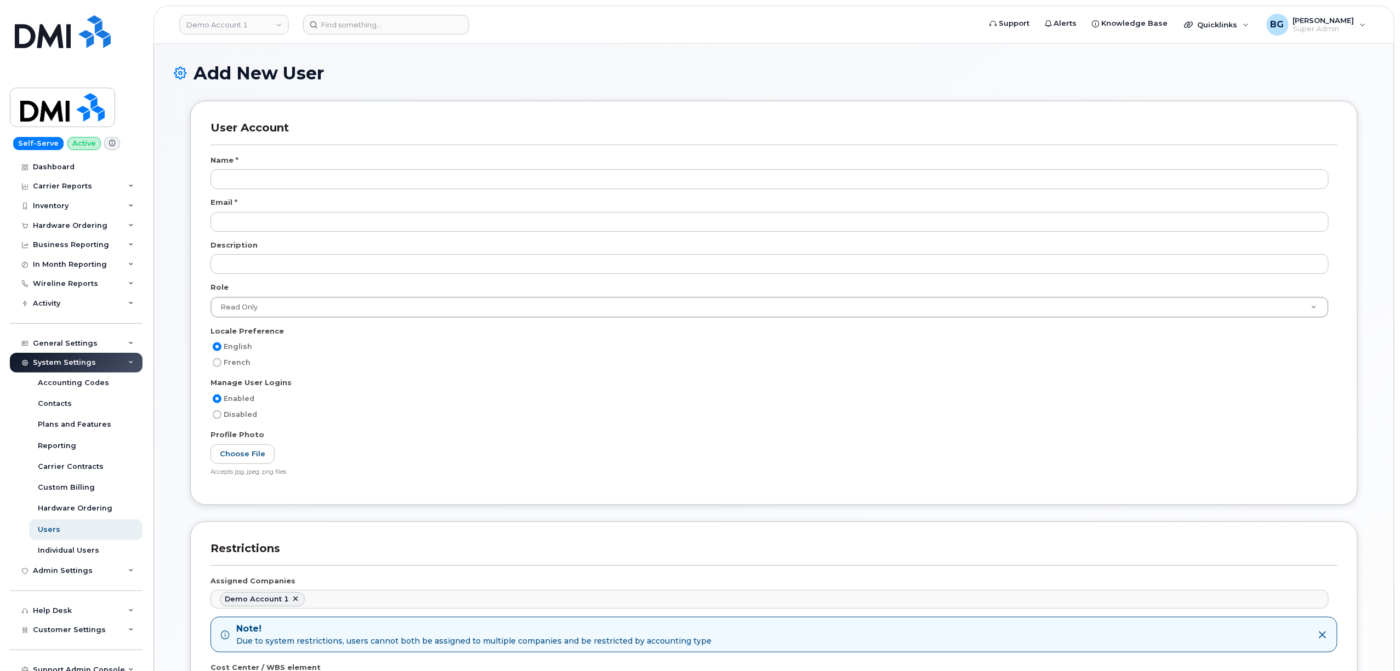
scroll to position [1680, 0]
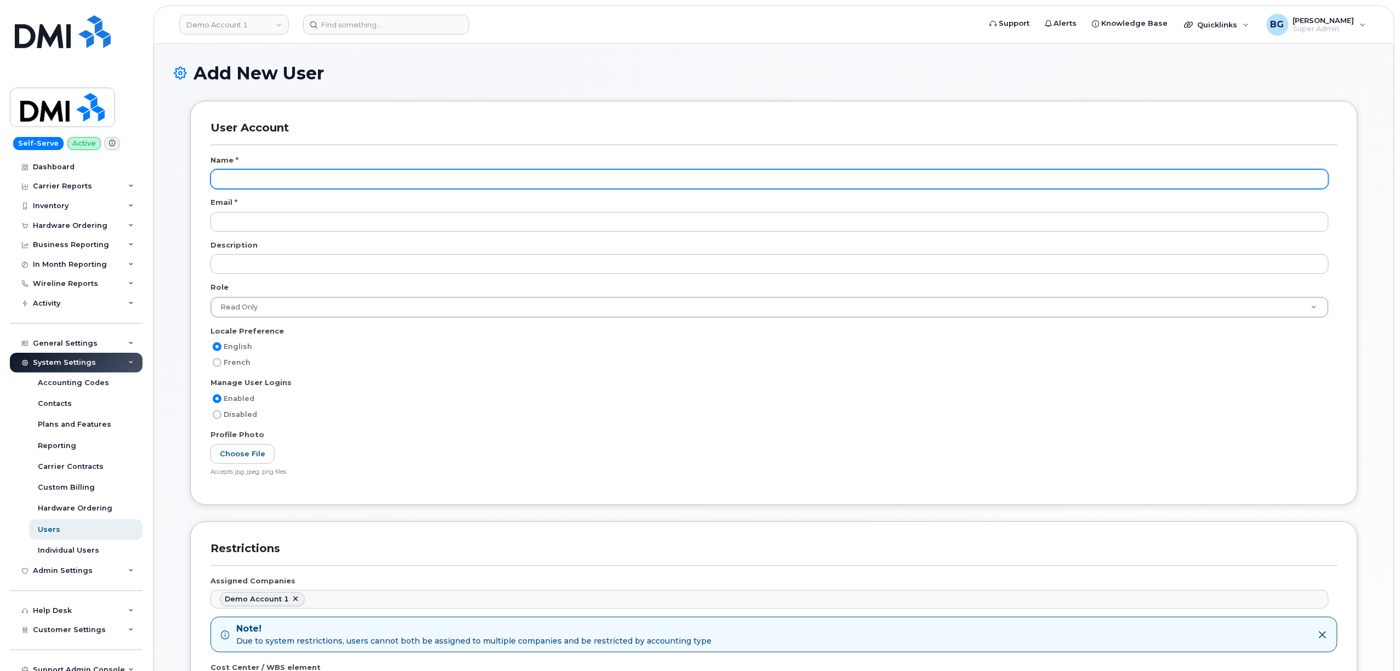
click at [253, 178] on input "text" at bounding box center [769, 179] width 1118 height 20
paste input "[PERSON_NAME]"
type input "[PERSON_NAME]"
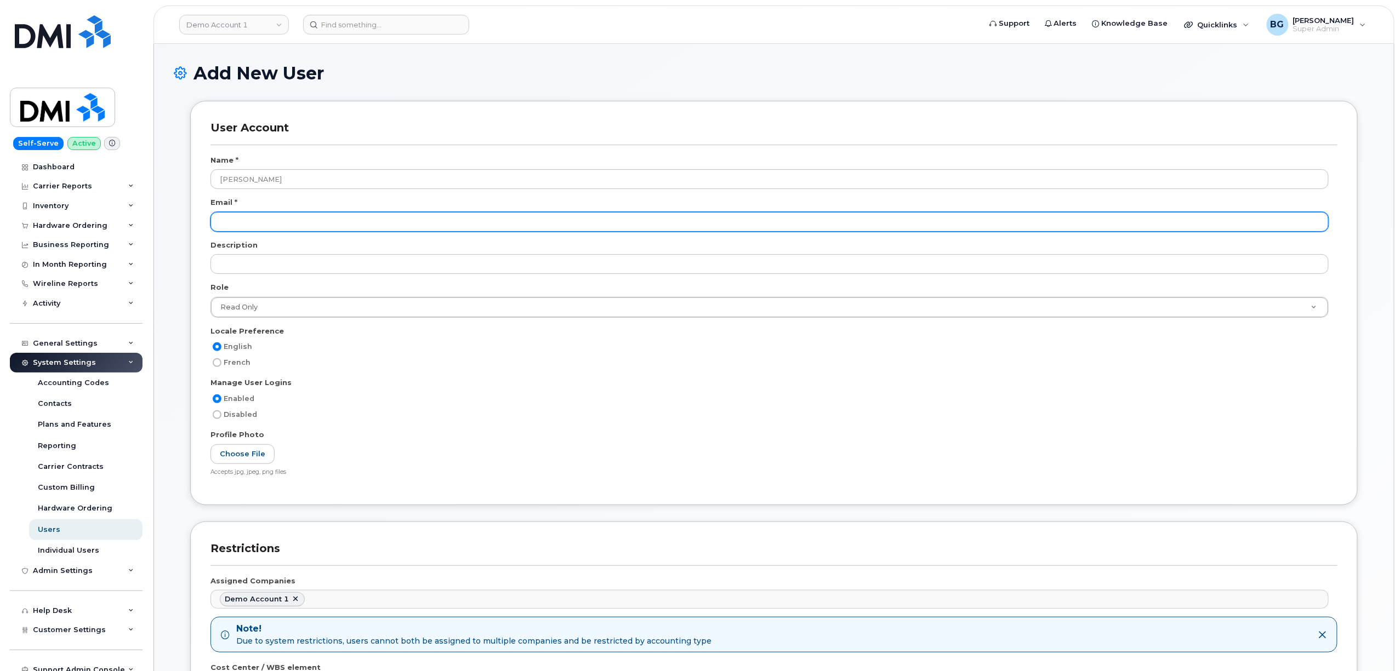
click at [286, 221] on input "email" at bounding box center [769, 222] width 1118 height 20
paste input "[EMAIL_ADDRESS][DOMAIN_NAME]"
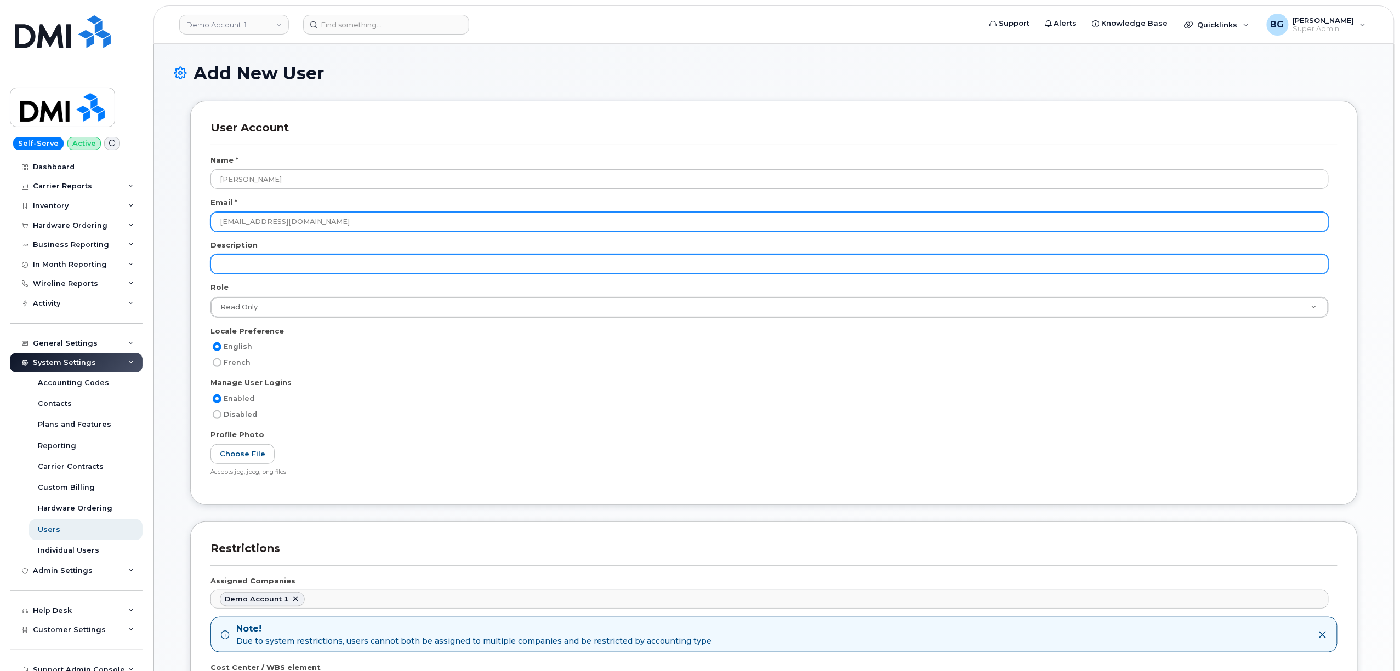
type input "[EMAIL_ADDRESS][DOMAIN_NAME]"
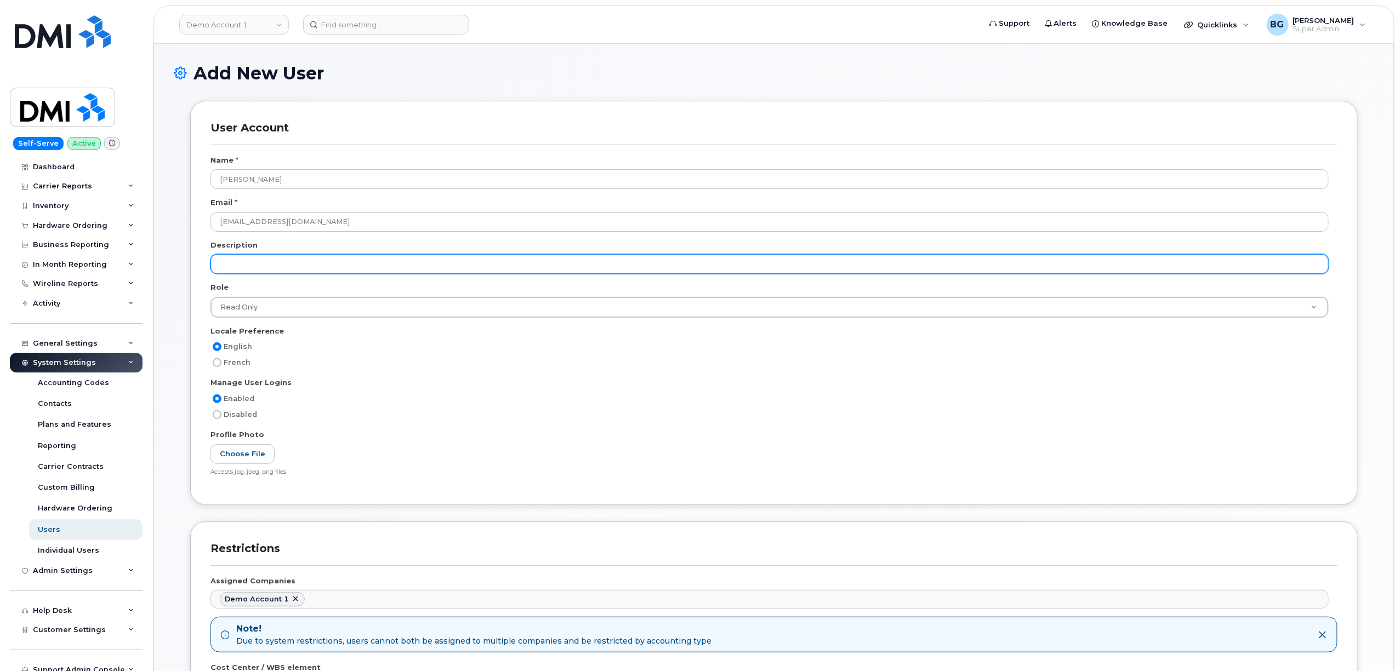
click at [290, 271] on input "text" at bounding box center [769, 264] width 1118 height 20
drag, startPoint x: 287, startPoint y: 268, endPoint x: 292, endPoint y: 256, distance: 12.3
click at [287, 268] on input "text" at bounding box center [769, 264] width 1118 height 20
paste input "End User Support Specialist -Tier I"
type input "End User Support Specialist -Tier I"
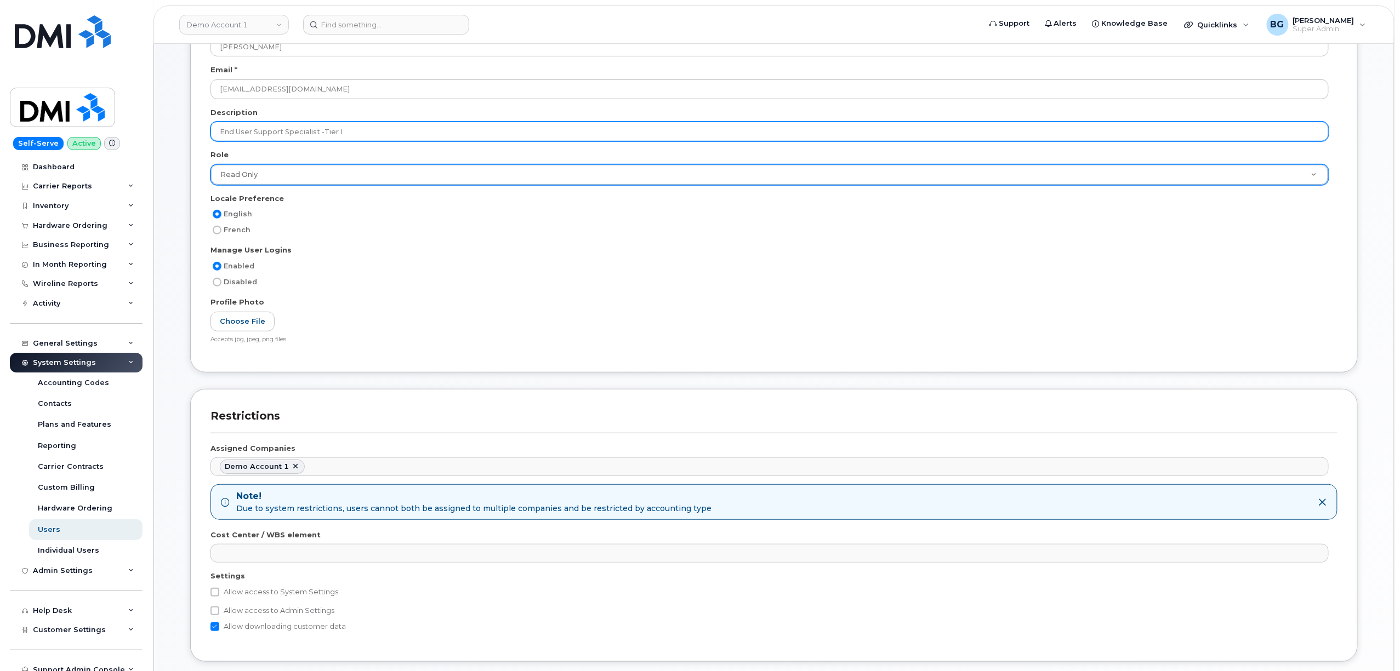
scroll to position [146, 0]
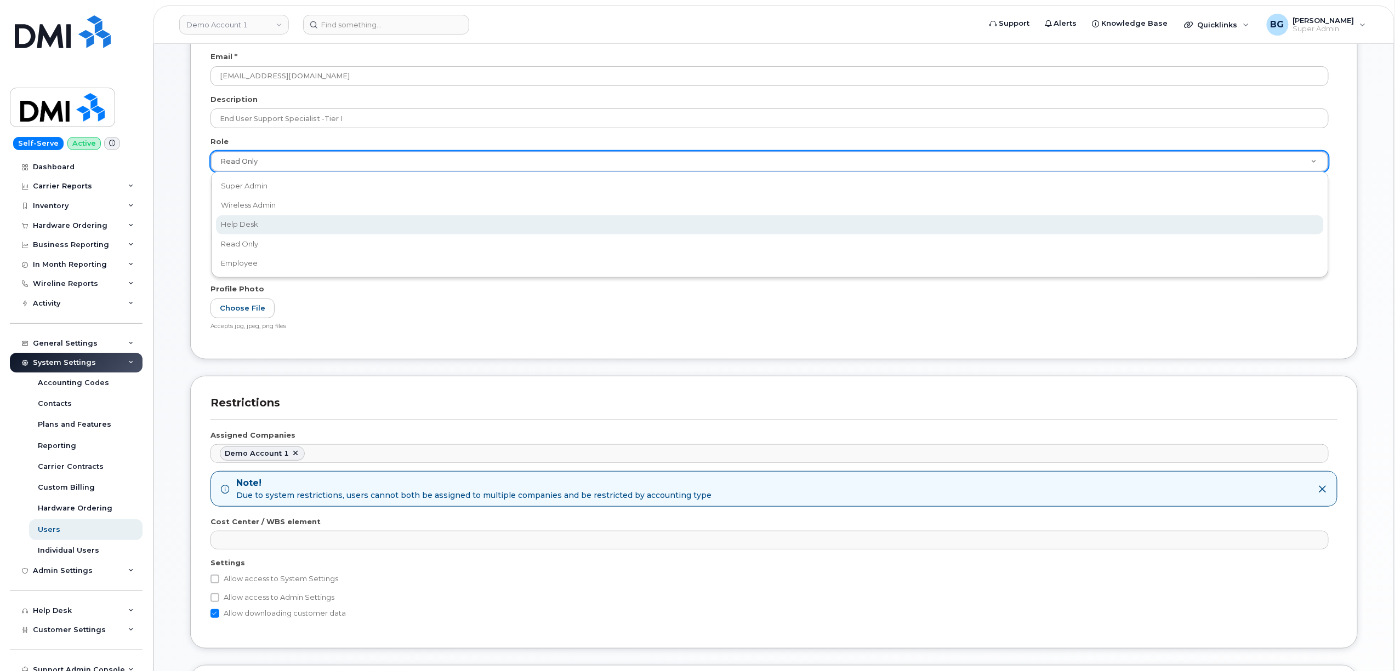
select select "help_desk"
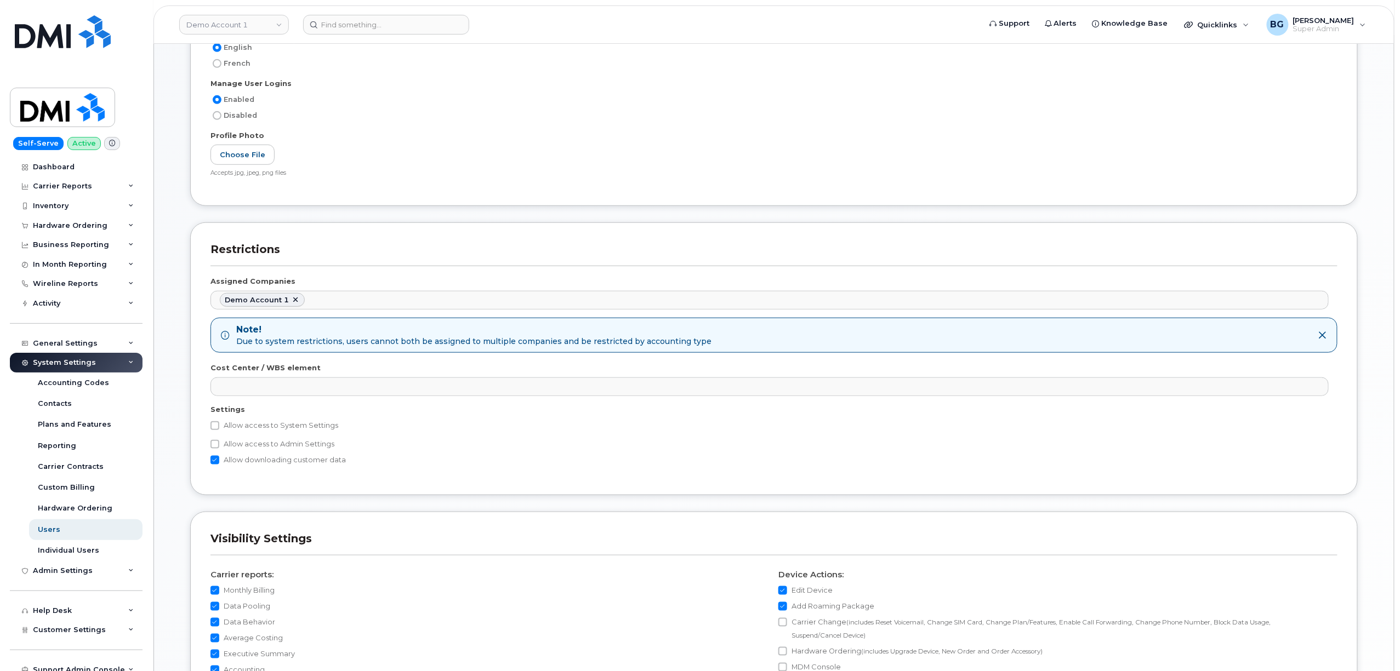
scroll to position [292, 0]
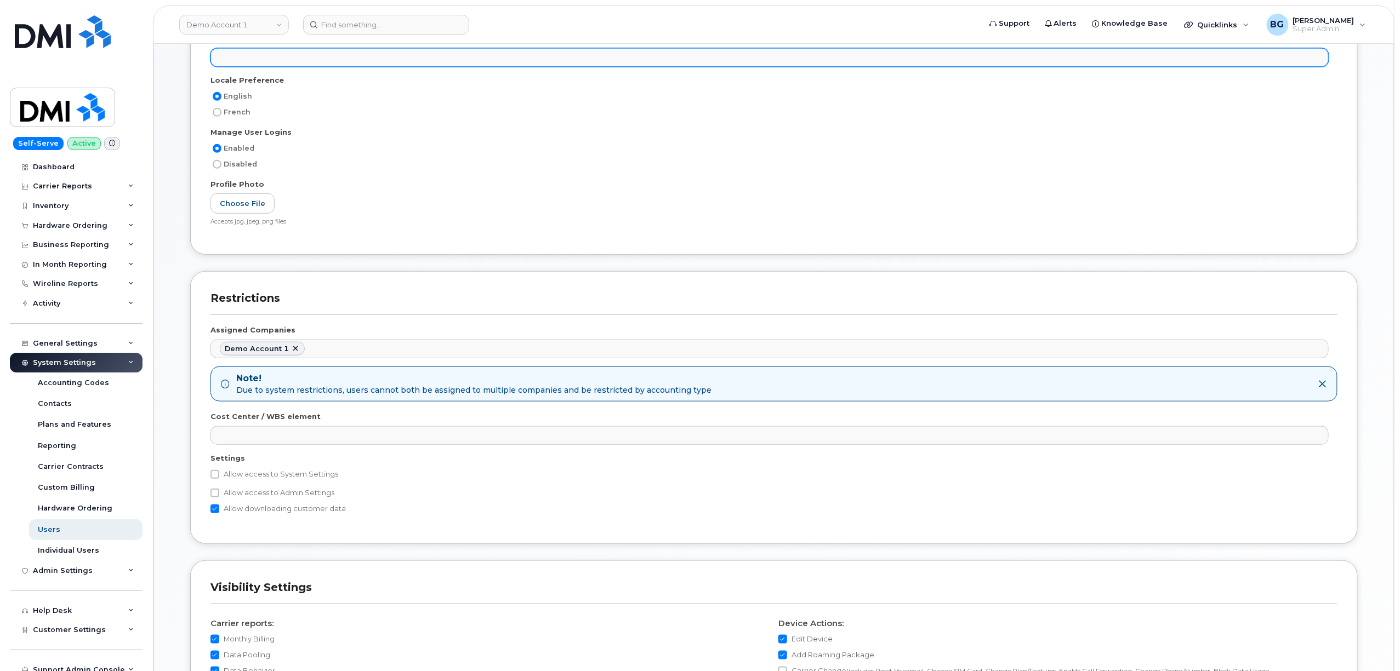
click at [254, 59] on ul at bounding box center [769, 58] width 1117 height 18
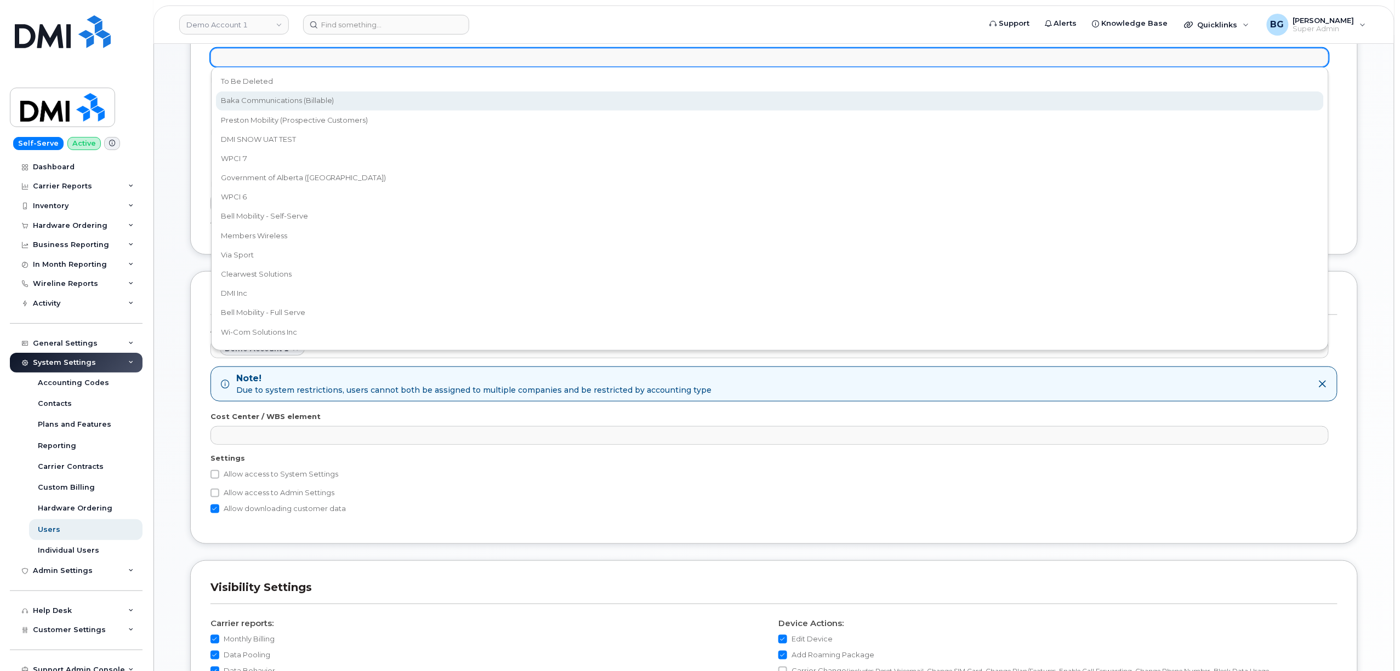
select select "15"
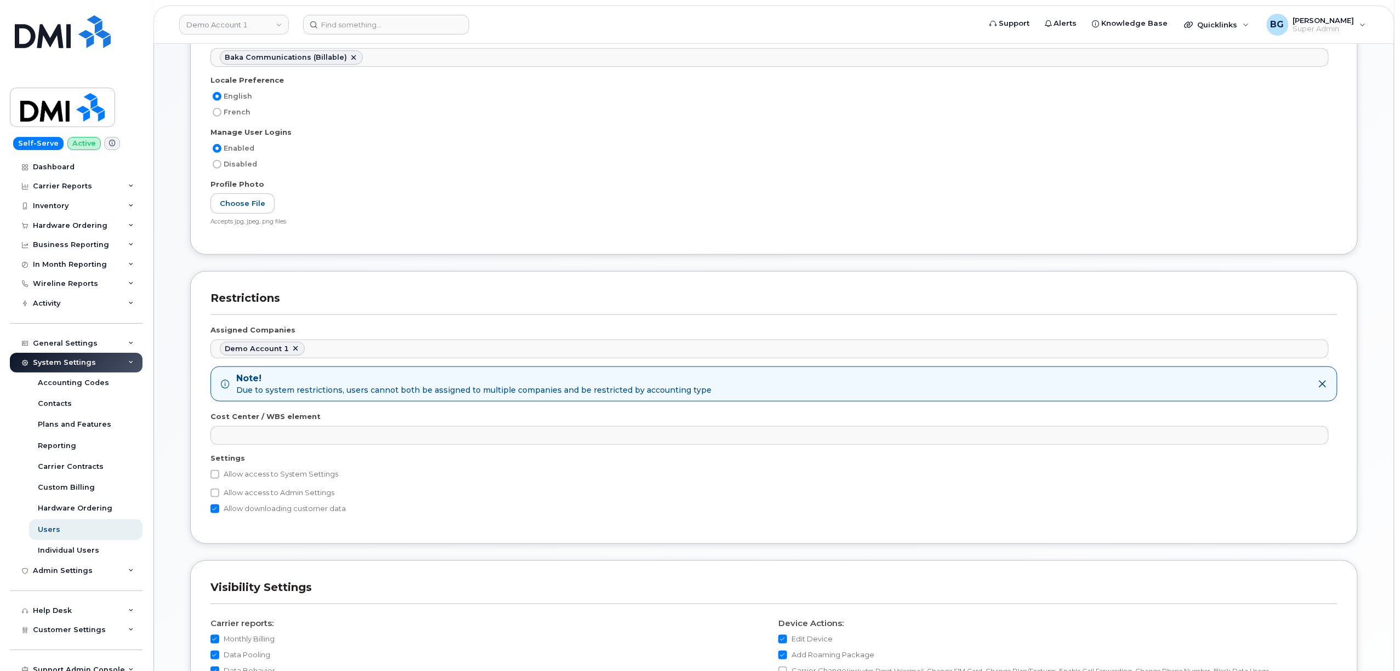
scroll to position [9, 0]
drag, startPoint x: 418, startPoint y: 54, endPoint x: 399, endPoint y: 61, distance: 20.1
click at [412, 57] on ul "Baka Communications (Billable)" at bounding box center [769, 58] width 1117 height 18
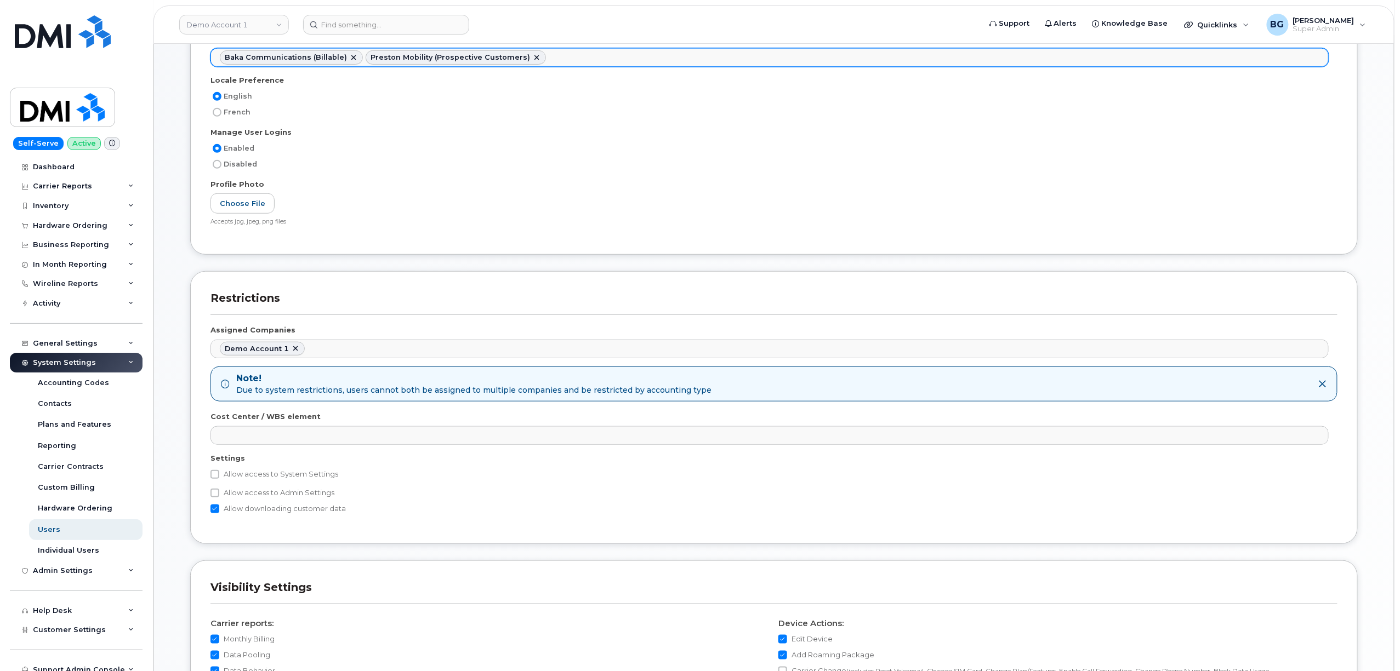
click at [532, 56] on link at bounding box center [536, 57] width 9 height 9
click at [399, 58] on ul "Baka Communications (Billable)" at bounding box center [769, 58] width 1117 height 18
click at [422, 58] on ul "Baka Communications (Billable) WPCI 7" at bounding box center [769, 58] width 1117 height 18
click at [567, 60] on ul "Baka Communications (Billable) WPCI 7 Government of Alberta (GOA)" at bounding box center [769, 58] width 1117 height 18
click at [676, 50] on ul "Baka Communications (Billable) WPCI 7 Government of Alberta (GOA) WPCI 6" at bounding box center [769, 58] width 1117 height 18
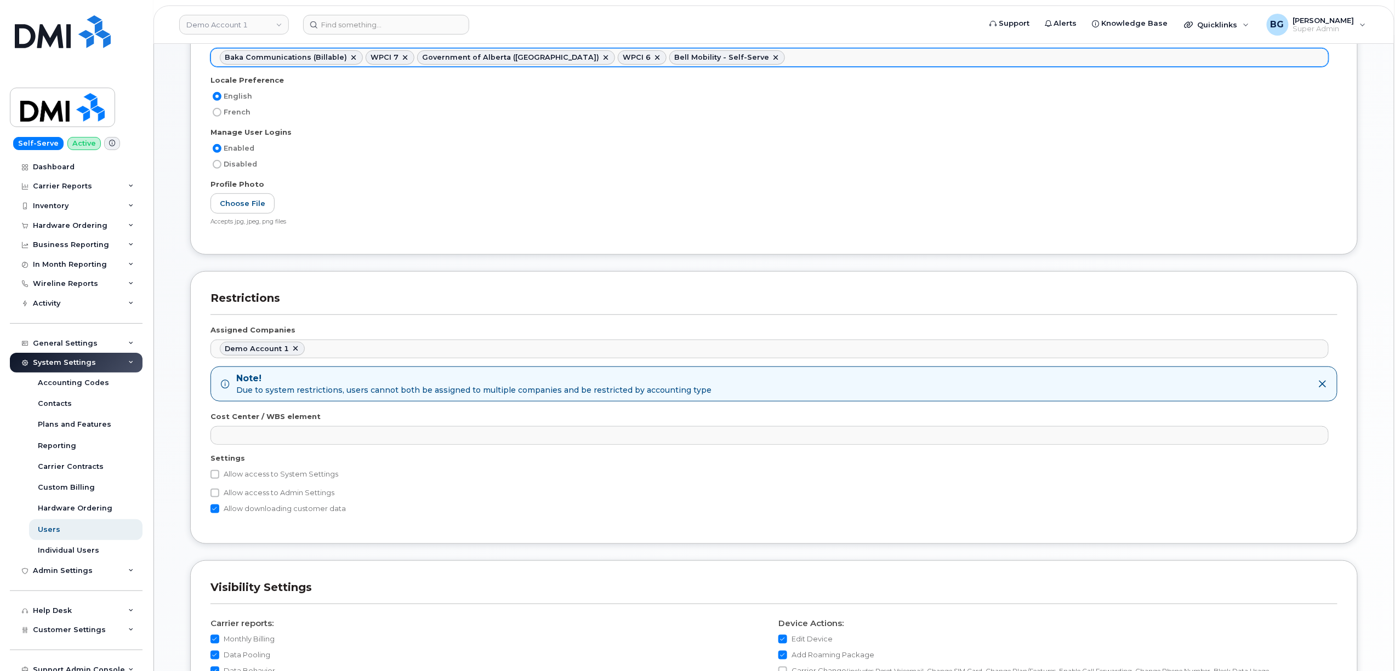
click at [733, 60] on ul "Baka Communications (Billable) WPCI 7 Government of Alberta (GOA) WPCI 6 Bell M…" at bounding box center [769, 58] width 1117 height 18
click at [812, 57] on ul "Baka Communications (Billable) WPCI 7 Government of Alberta (GOA) WPCI 6 Bell M…" at bounding box center [769, 58] width 1117 height 18
click at [875, 49] on div "Baka Communications (Billable) WPCI 7 Government of Alberta (GOA) WPCI 6 Bell M…" at bounding box center [769, 57] width 1118 height 19
click at [871, 59] on ul "Baka Communications (Billable) WPCI 7 Government of Alberta (GOA) WPCI 6 Bell M…" at bounding box center [769, 58] width 1117 height 18
click at [992, 61] on ul "Baka Communications (Billable) WPCI 7 Government of Alberta (GOA) WPCI 6 Bell M…" at bounding box center [769, 58] width 1117 height 18
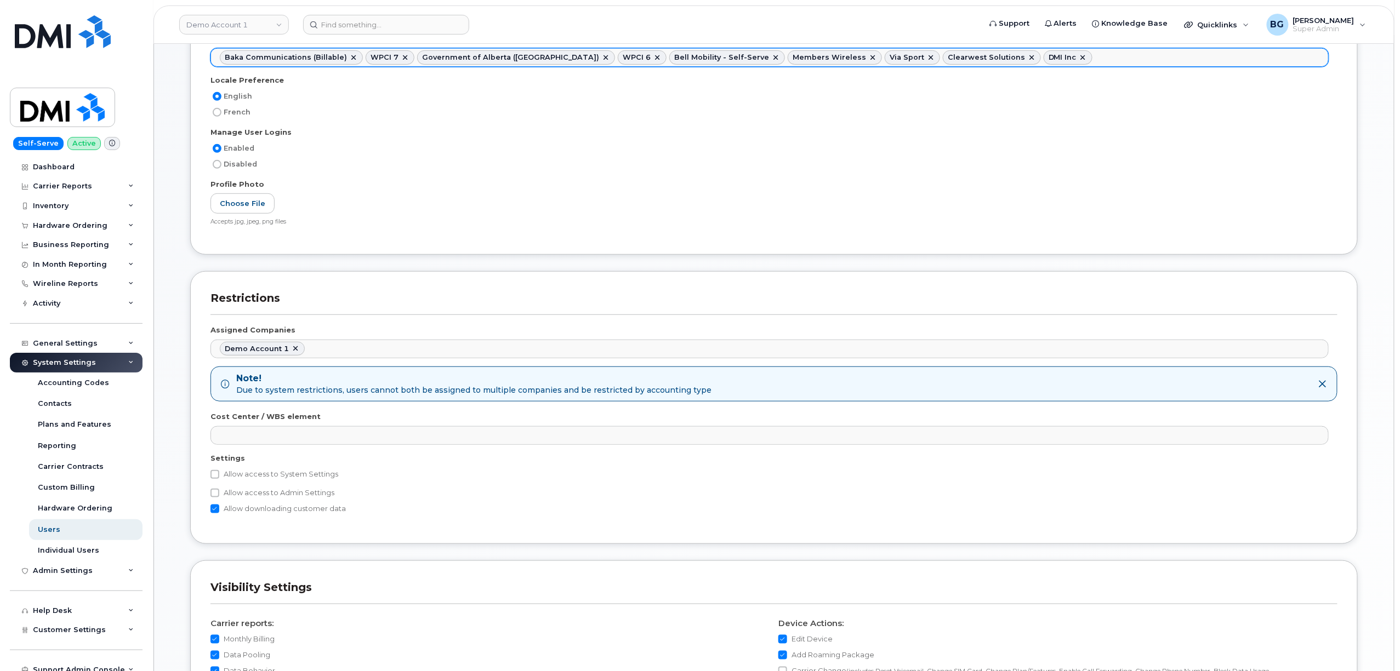
click at [1088, 62] on ul "Baka Communications (Billable) WPCI 7 Government of Alberta (GOA) WPCI 6 Bell M…" at bounding box center [769, 58] width 1117 height 18
click at [1134, 57] on ul "Baka Communications (Billable) WPCI 7 Government of Alberta (GOA) WPCI 6 Bell M…" at bounding box center [769, 58] width 1117 height 18
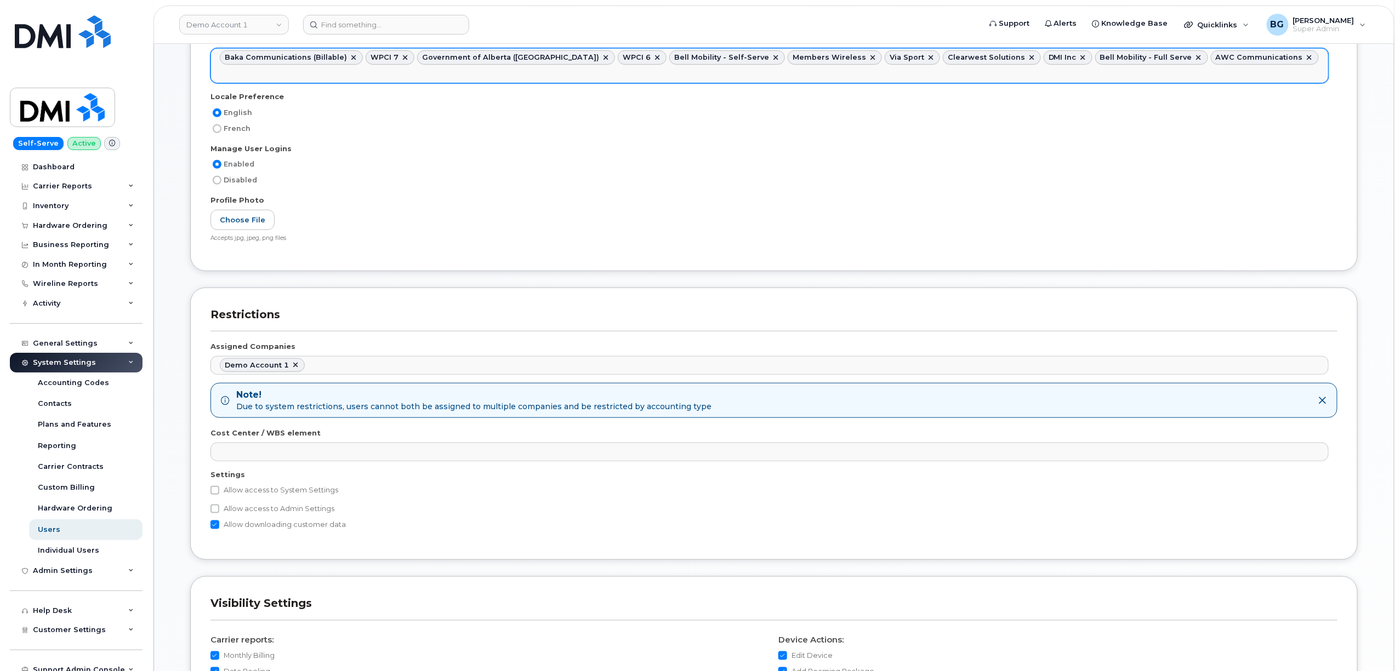
click at [228, 67] on input "text" at bounding box center [222, 74] width 11 height 15
click at [1059, 80] on ul "Baka Communications (Billable) WPCI 7 Government of Alberta (GOA) WPCI 6 Bell M…" at bounding box center [769, 66] width 1117 height 35
click at [305, 78] on ul "Baka Communications (Billable) WPCI 7 Government of Alberta (GOA) WPCI 6 Bell M…" at bounding box center [769, 66] width 1117 height 35
click at [404, 75] on ul "Baka Communications (Billable) WPCI 7 Government of Alberta (GOA) WPCI 6 Bell M…" at bounding box center [769, 66] width 1117 height 35
click at [483, 79] on ul "Baka Communications (Billable) WPCI 7 Government of Alberta (GOA) WPCI 6 Bell M…" at bounding box center [769, 66] width 1117 height 35
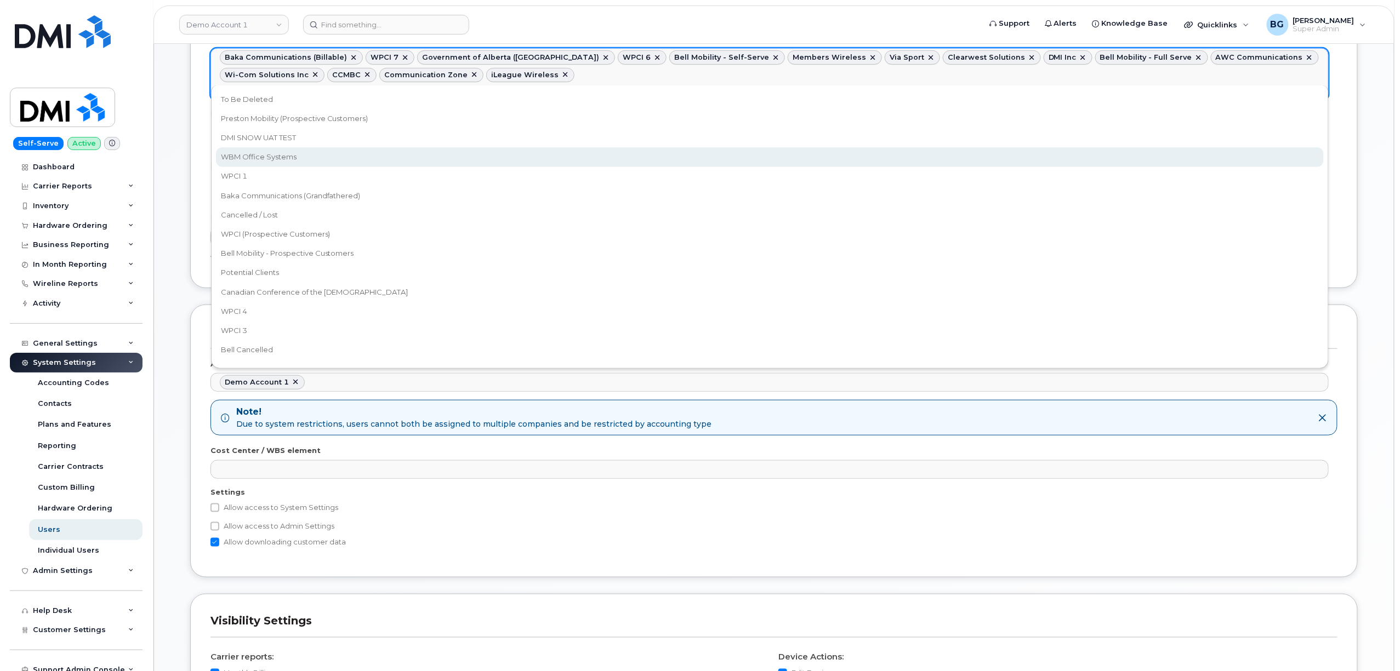
drag, startPoint x: 273, startPoint y: 154, endPoint x: 466, endPoint y: 111, distance: 197.7
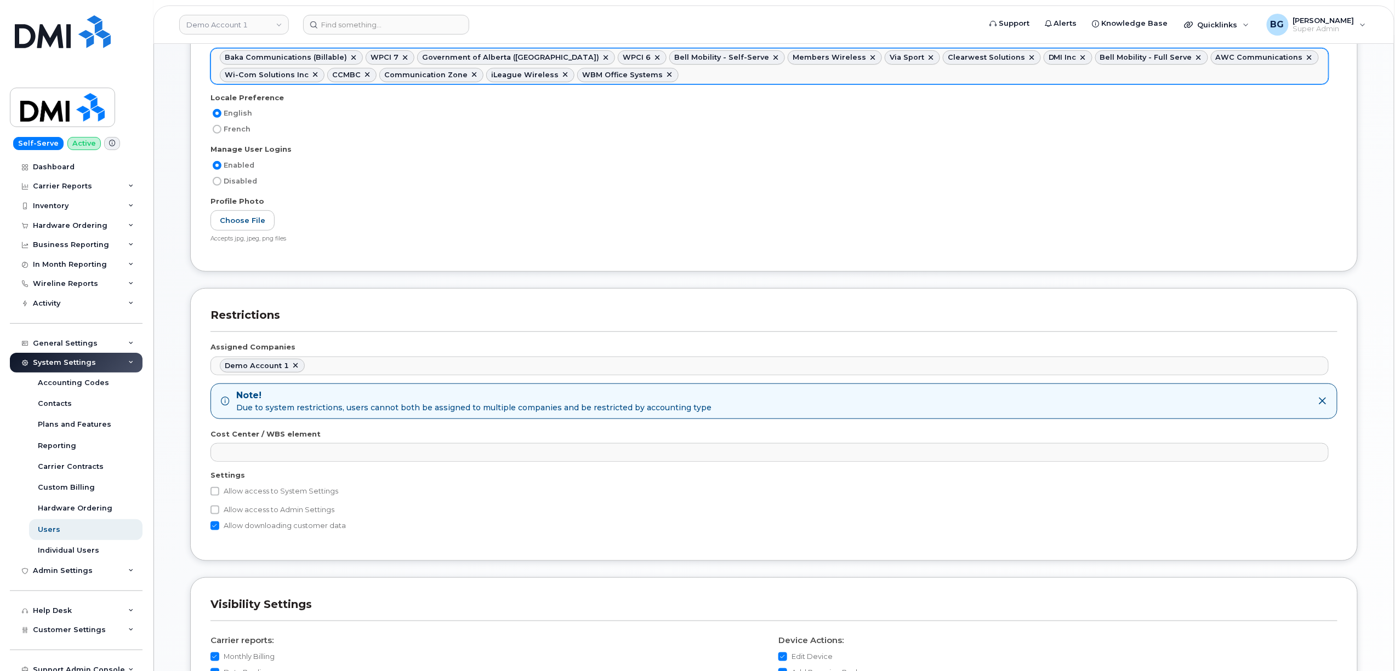
click at [590, 82] on ul "Baka Communications (Billable) WPCI 7 Government of Alberta (GOA) WPCI 6 Bell M…" at bounding box center [769, 66] width 1117 height 35
click at [630, 76] on ul "Baka Communications (Billable) WPCI 7 Government of Alberta (GOA) WPCI 6 Bell M…" at bounding box center [769, 66] width 1117 height 35
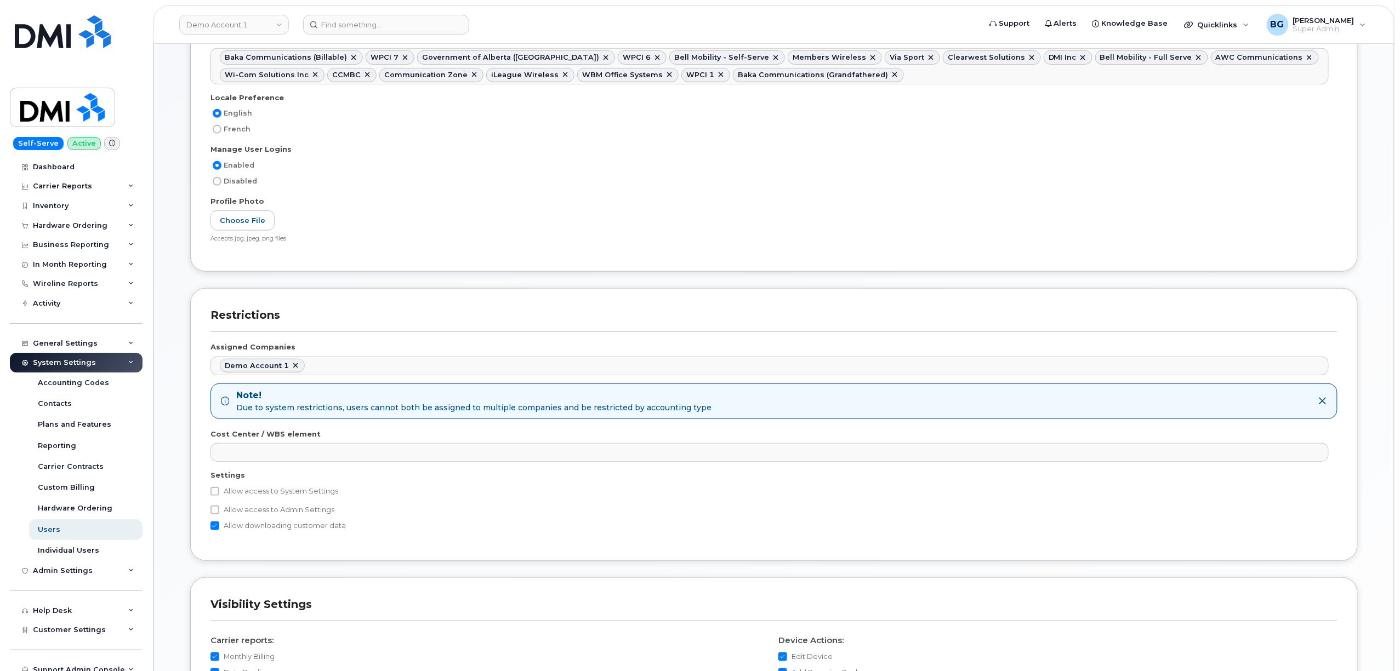
drag, startPoint x: 789, startPoint y: 75, endPoint x: 763, endPoint y: 83, distance: 27.6
click at [790, 76] on ul "Baka Communications (Billable) WPCI 7 Government of Alberta (GOA) WPCI 6 Bell M…" at bounding box center [769, 66] width 1117 height 35
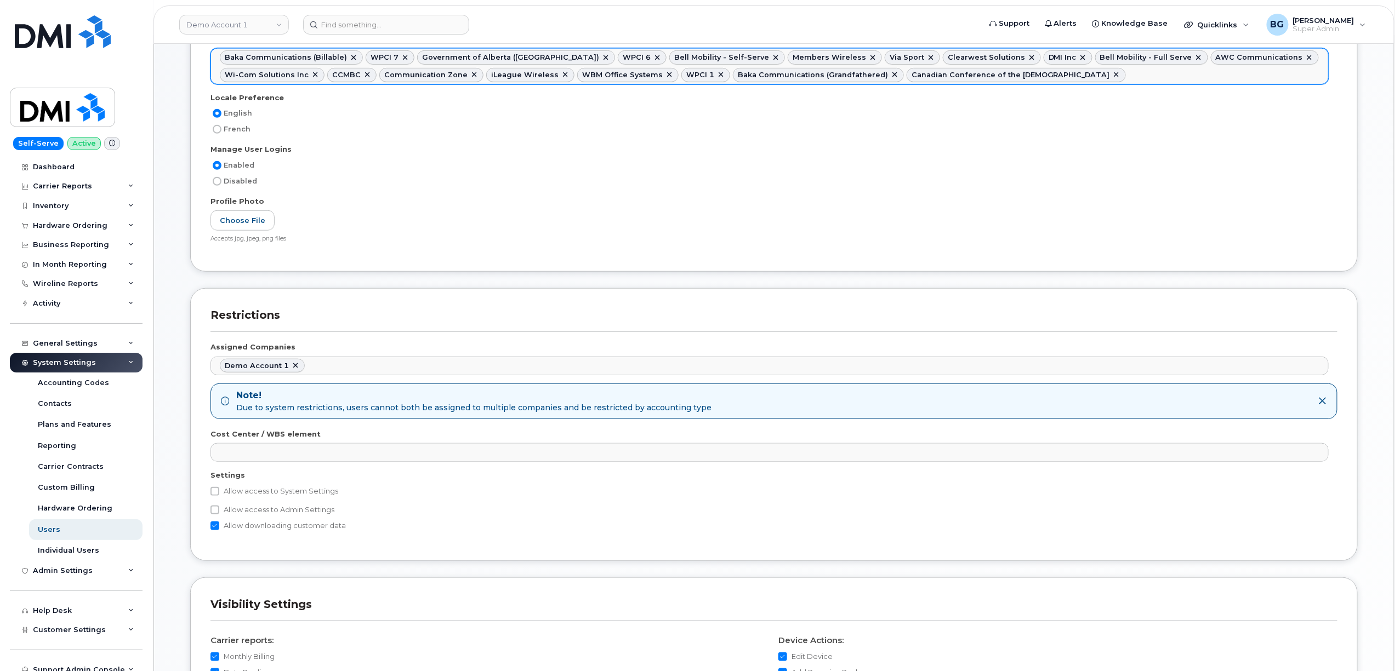
click at [1126, 76] on input "text" at bounding box center [1131, 74] width 11 height 15
click at [1099, 75] on ul "Baka Communications (Billable) WPCI 7 Government of Alberta (GOA) WPCI 6 Bell M…" at bounding box center [769, 66] width 1117 height 35
click at [1184, 75] on ul "Baka Communications (Billable) WPCI 7 Government of Alberta (GOA) WPCI 6 Bell M…" at bounding box center [769, 66] width 1117 height 35
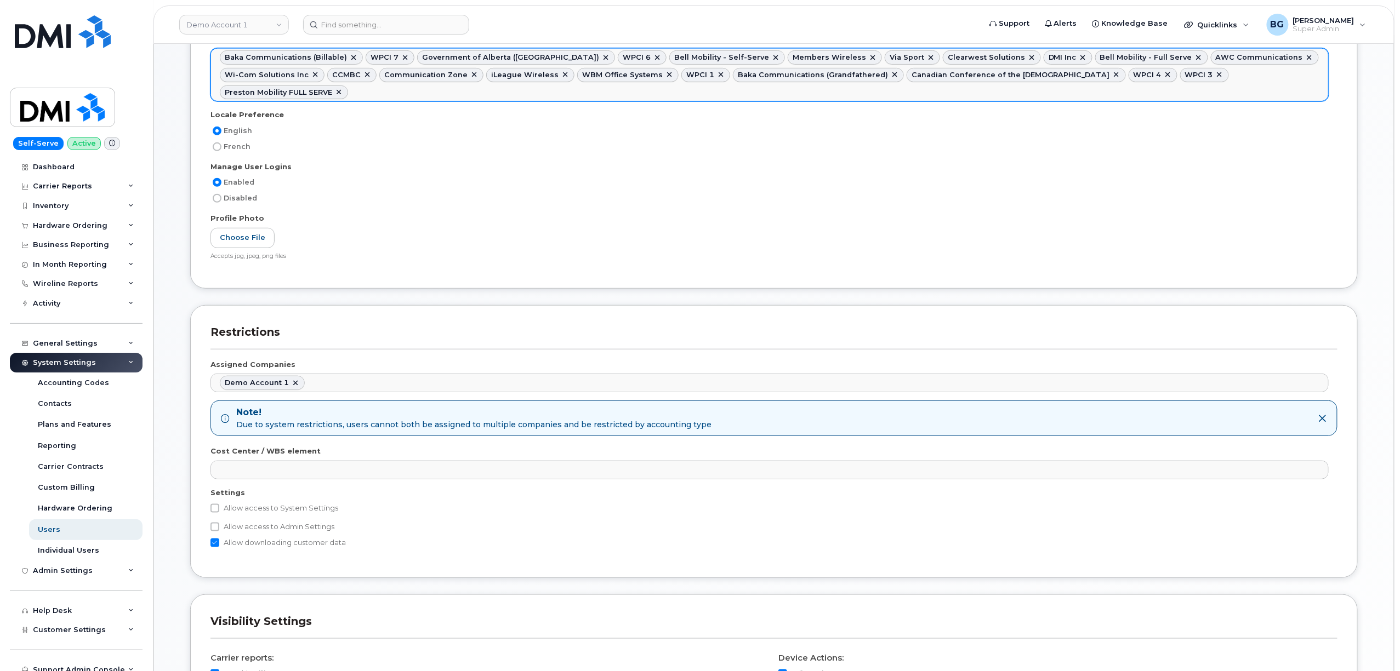
click at [1272, 81] on ul "Baka Communications (Billable) WPCI 7 Government of Alberta (GOA) WPCI 6 Bell M…" at bounding box center [769, 75] width 1117 height 52
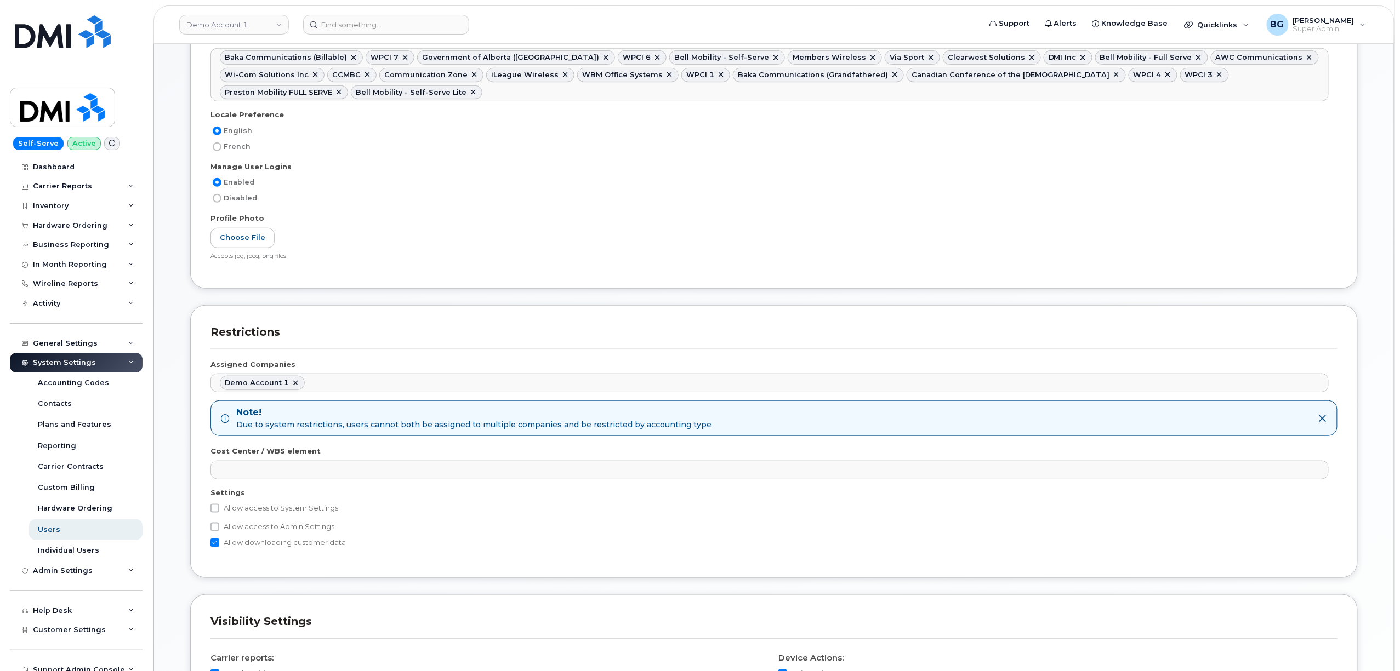
drag, startPoint x: 370, startPoint y: 95, endPoint x: 367, endPoint y: 103, distance: 8.6
click at [369, 96] on ul "Baka Communications (Billable) WPCI 7 Government of Alberta (GOA) WPCI 6 Bell M…" at bounding box center [769, 75] width 1117 height 52
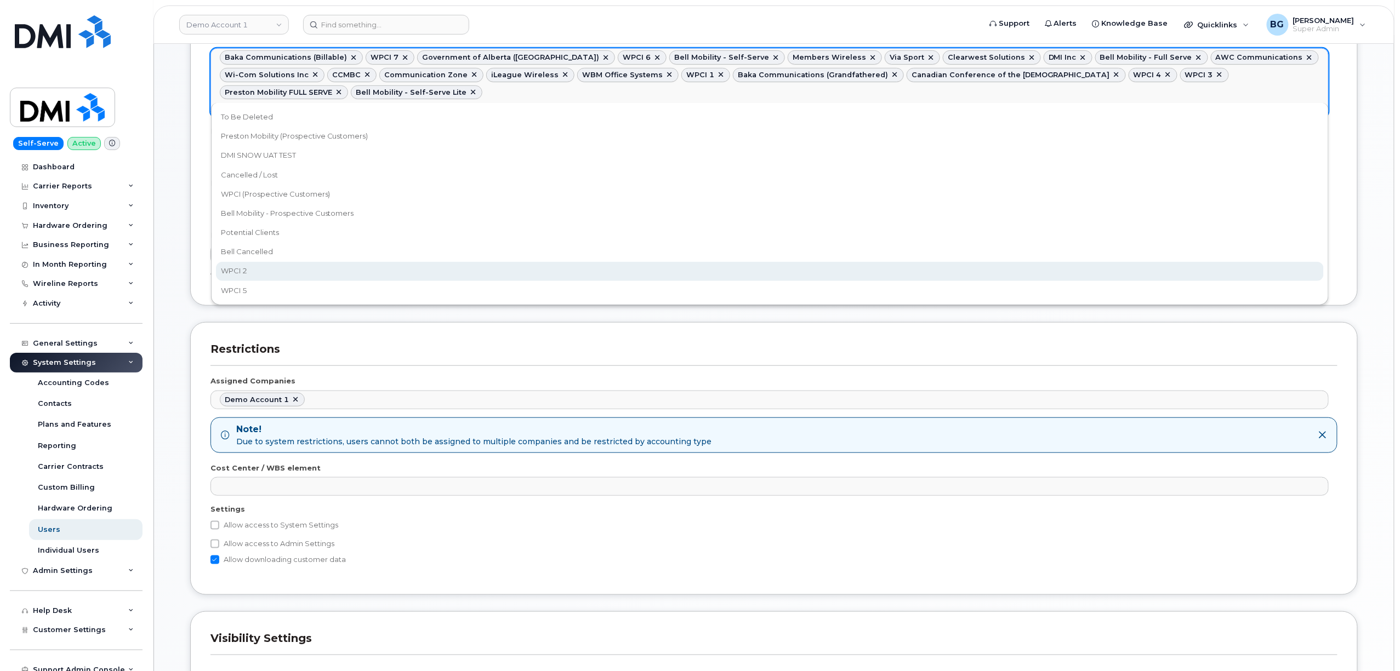
drag, startPoint x: 243, startPoint y: 267, endPoint x: 252, endPoint y: 258, distance: 13.2
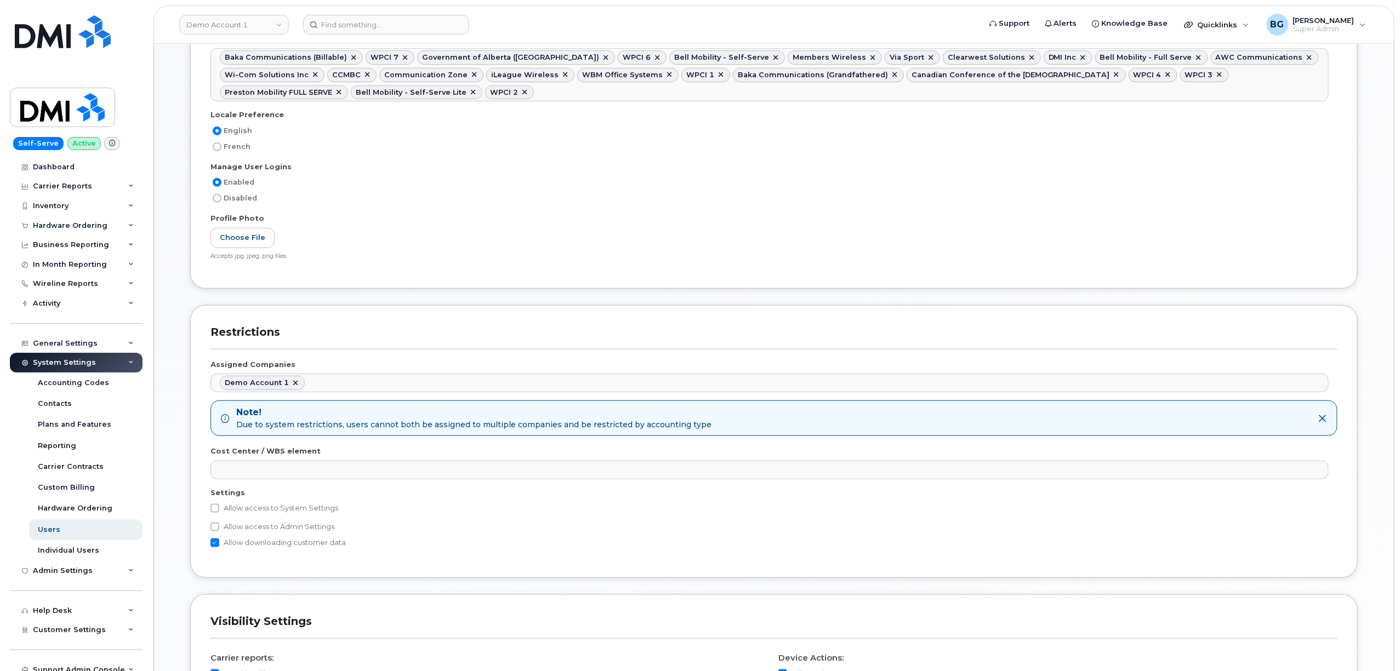
drag, startPoint x: 419, startPoint y: 93, endPoint x: 413, endPoint y: 101, distance: 9.4
click at [415, 99] on ul "Baka Communications (Billable) WPCI 7 Government of Alberta (GOA) WPCI 6 Bell M…" at bounding box center [769, 75] width 1117 height 52
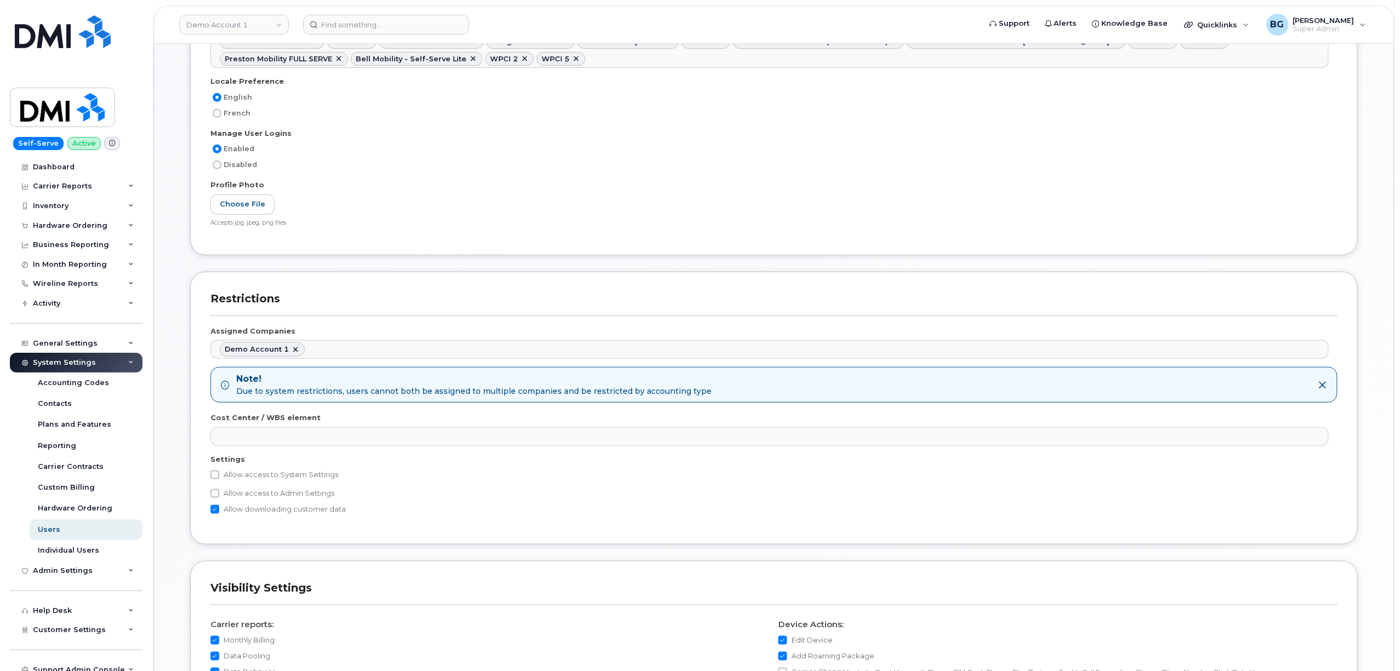
scroll to position [584, 0]
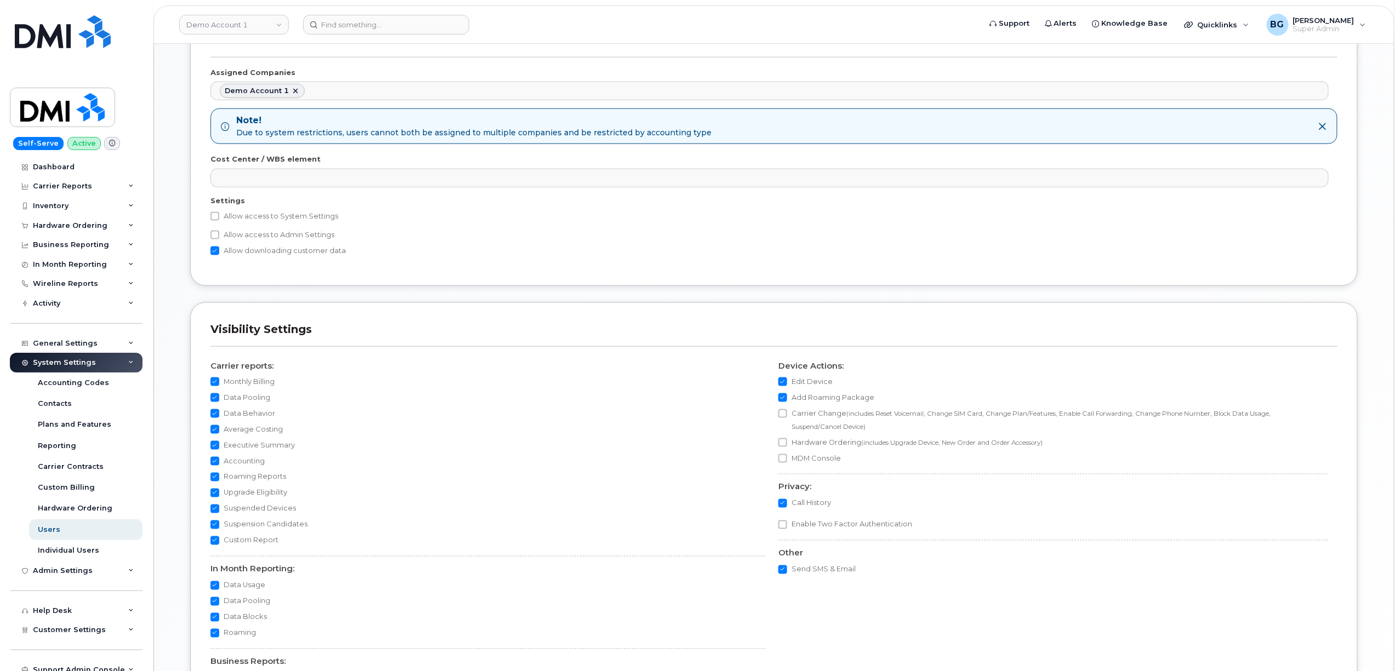
click at [222, 223] on label "Allow access to System Settings" at bounding box center [274, 216] width 128 height 13
click at [219, 221] on input "Allow access to System Settings" at bounding box center [214, 216] width 9 height 9
checkbox input "true"
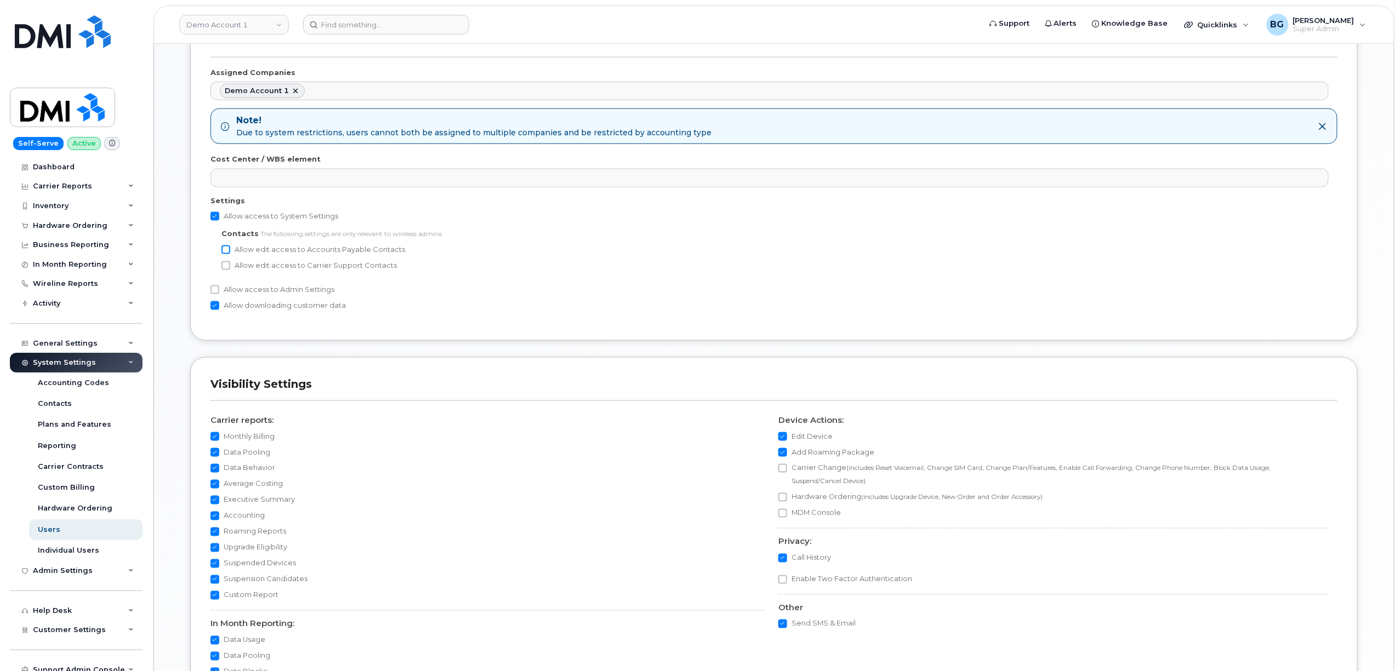
click at [230, 254] on input "Allow edit access to Accounts Payable Contacts" at bounding box center [225, 249] width 9 height 9
checkbox input "true"
click at [225, 269] on input "Allow edit access to Carrier Support Contacts" at bounding box center [225, 265] width 9 height 9
checkbox input "true"
click at [218, 294] on input "Allow access to Admin Settings" at bounding box center [214, 290] width 9 height 9
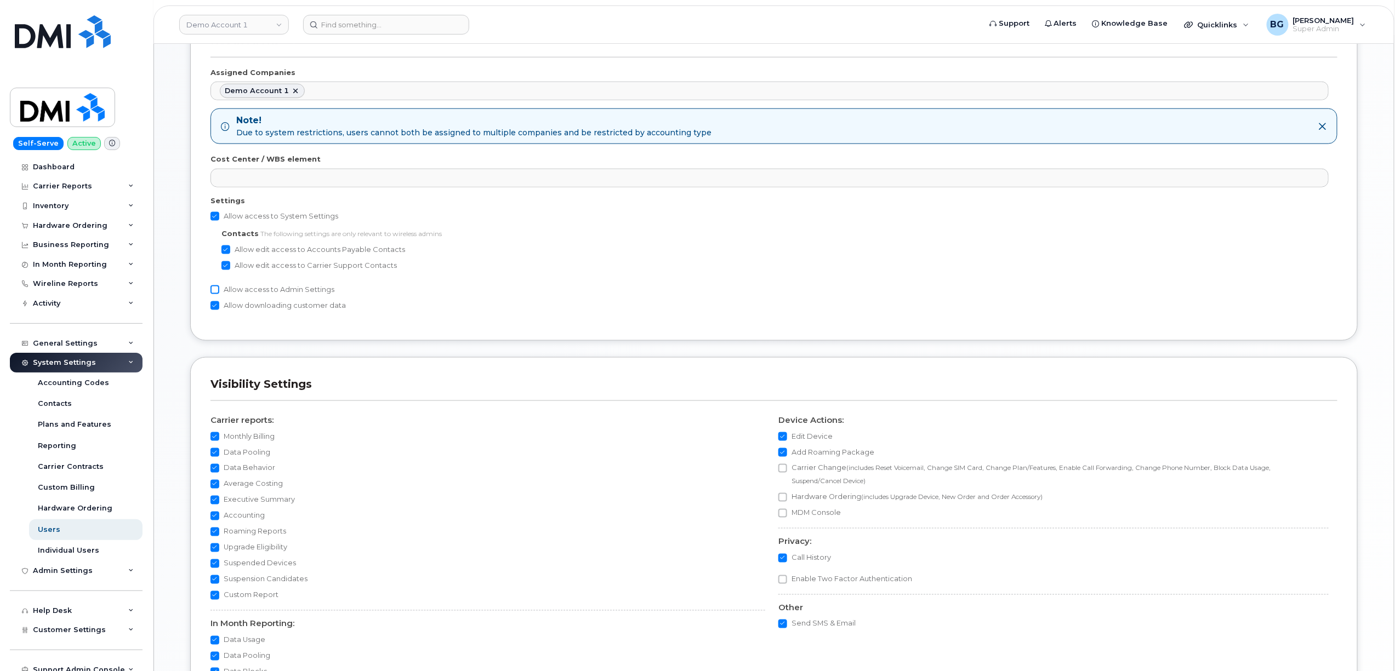
checkbox input "true"
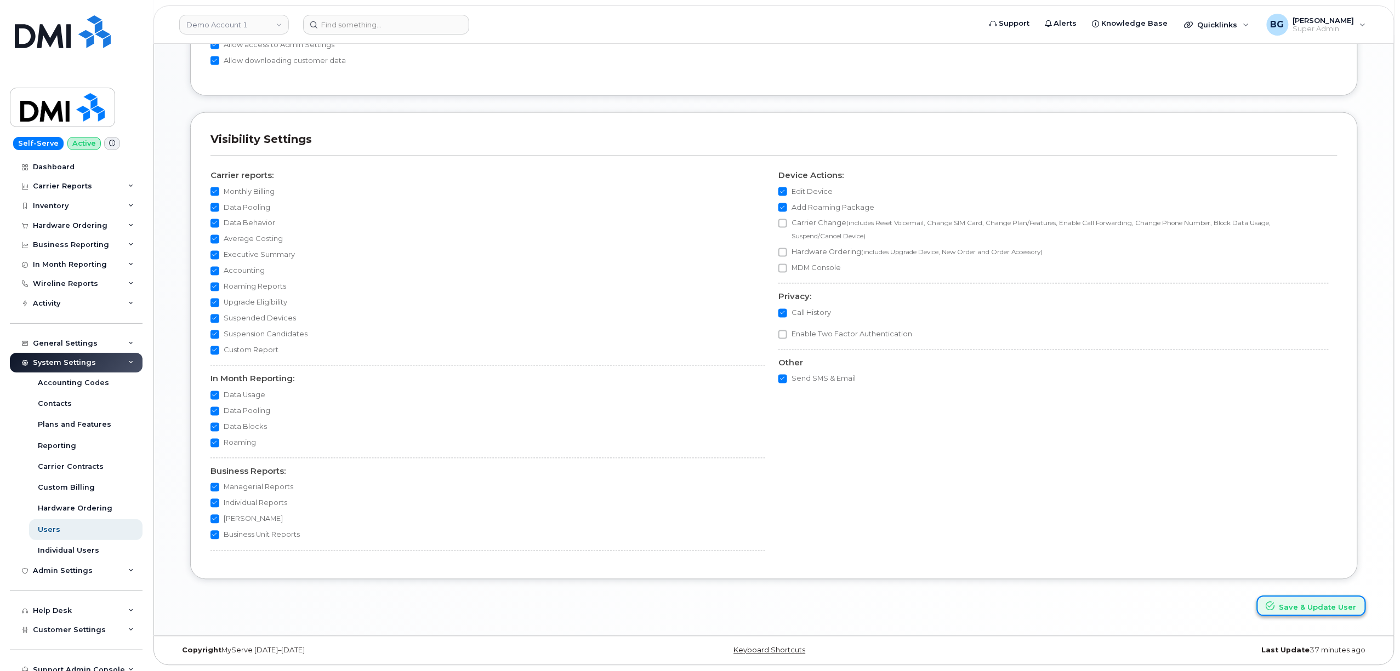
click at [1314, 604] on button "Save & Update User" at bounding box center [1311, 606] width 109 height 20
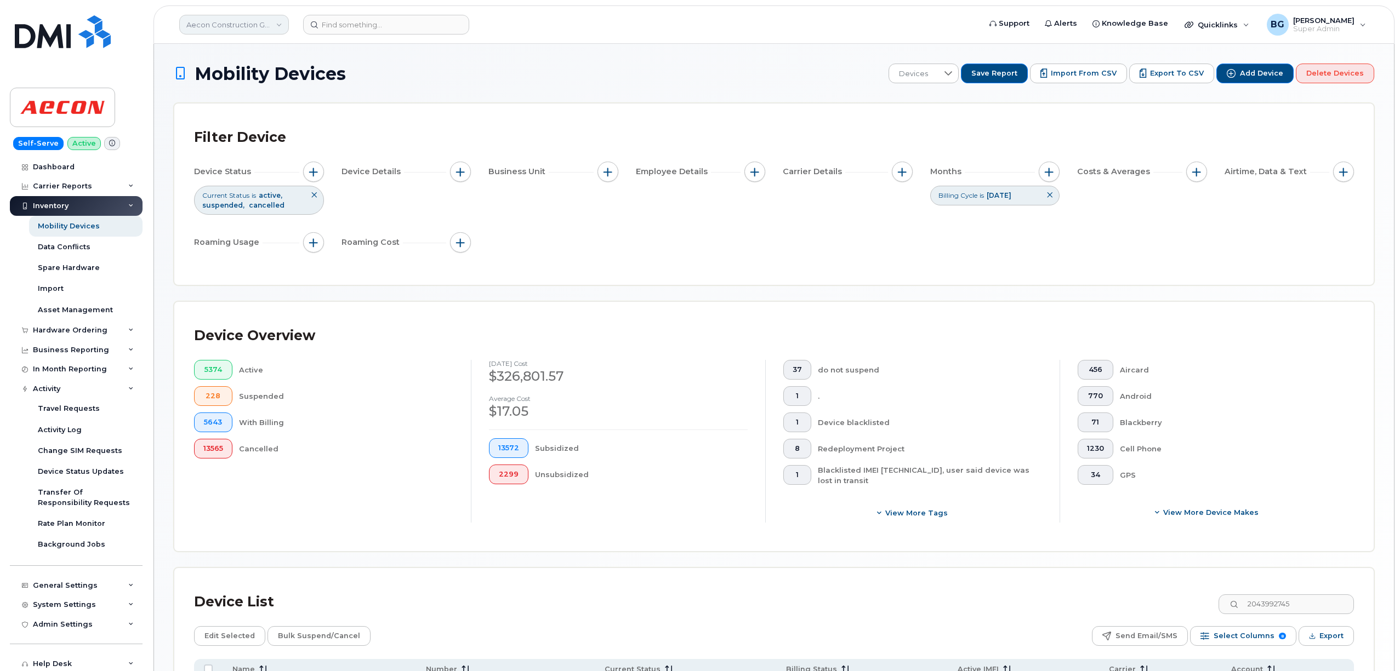
scroll to position [134, 0]
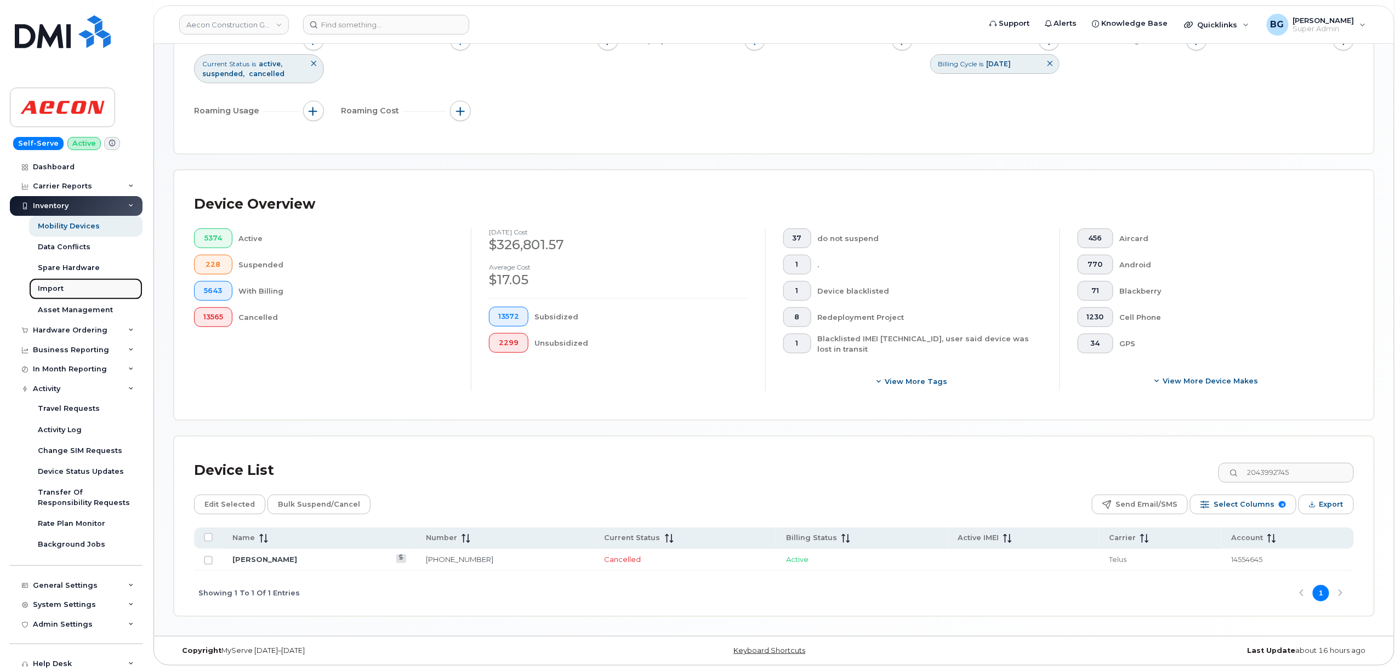
click at [50, 290] on div "Import" at bounding box center [51, 289] width 26 height 10
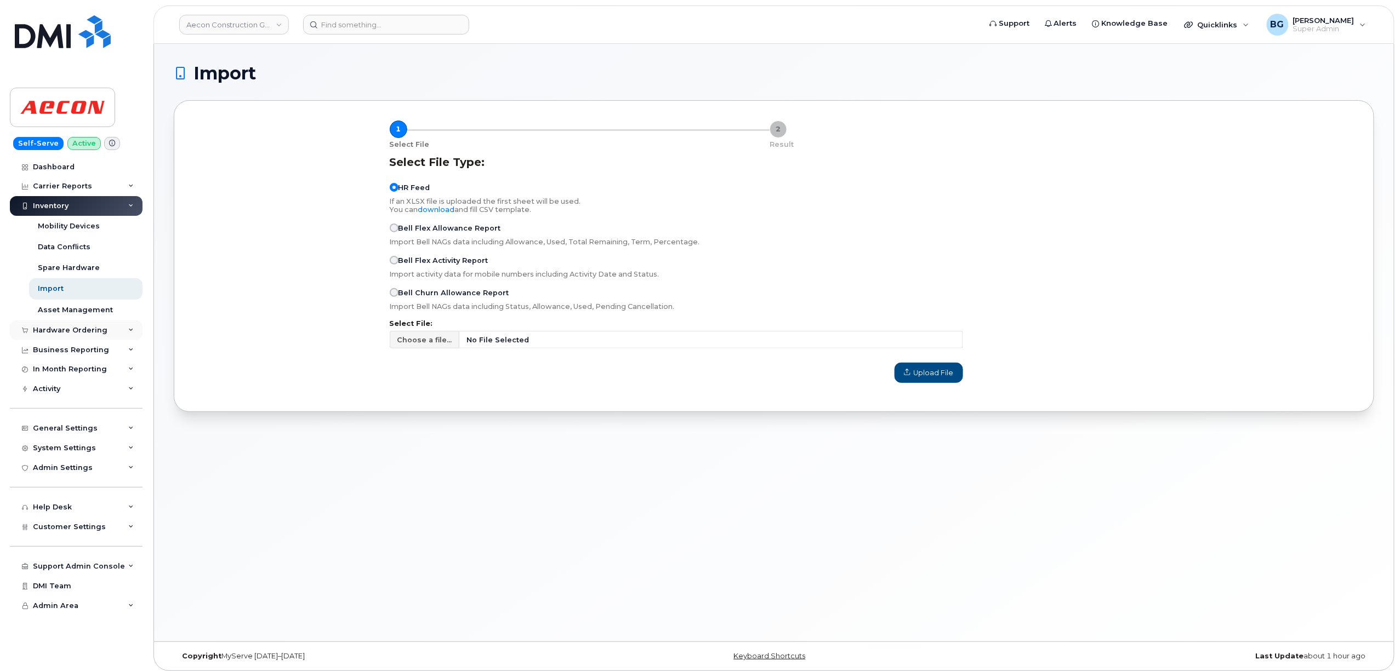
click at [72, 329] on div "Hardware Ordering" at bounding box center [70, 330] width 75 height 9
click at [54, 373] on div "Orders" at bounding box center [51, 372] width 27 height 10
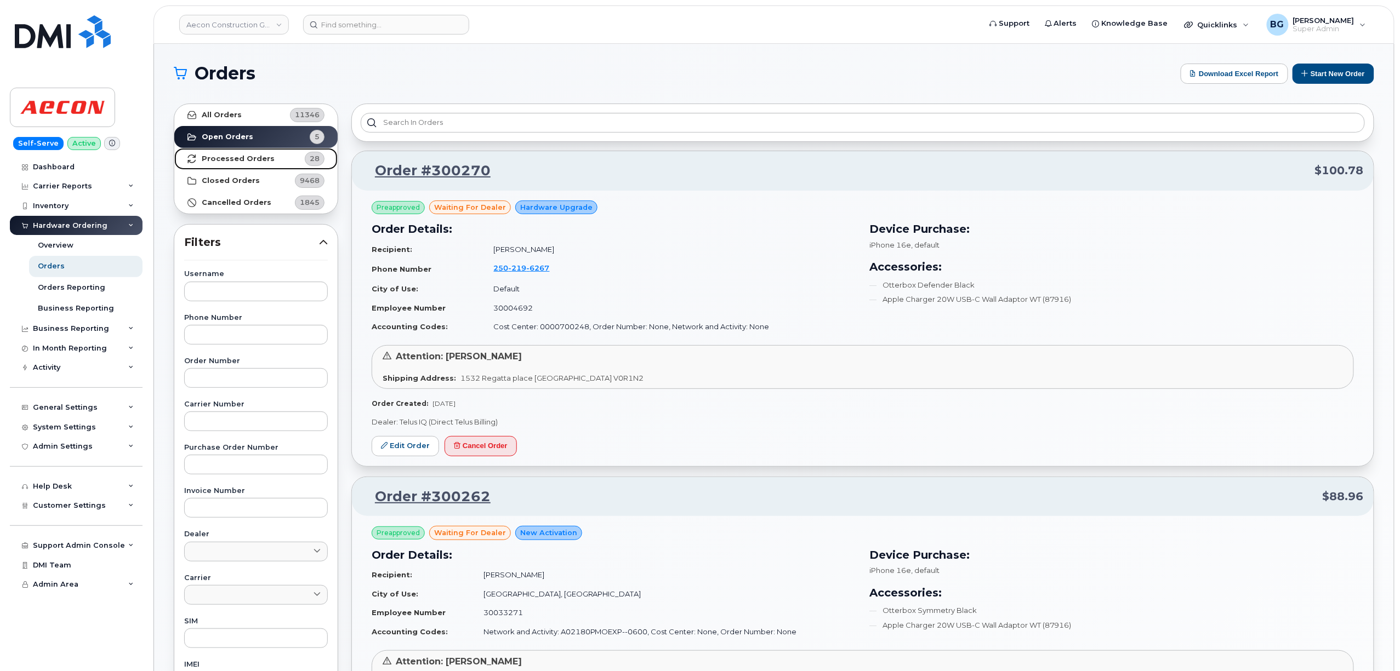
click at [227, 158] on strong "Processed Orders" at bounding box center [238, 159] width 73 height 9
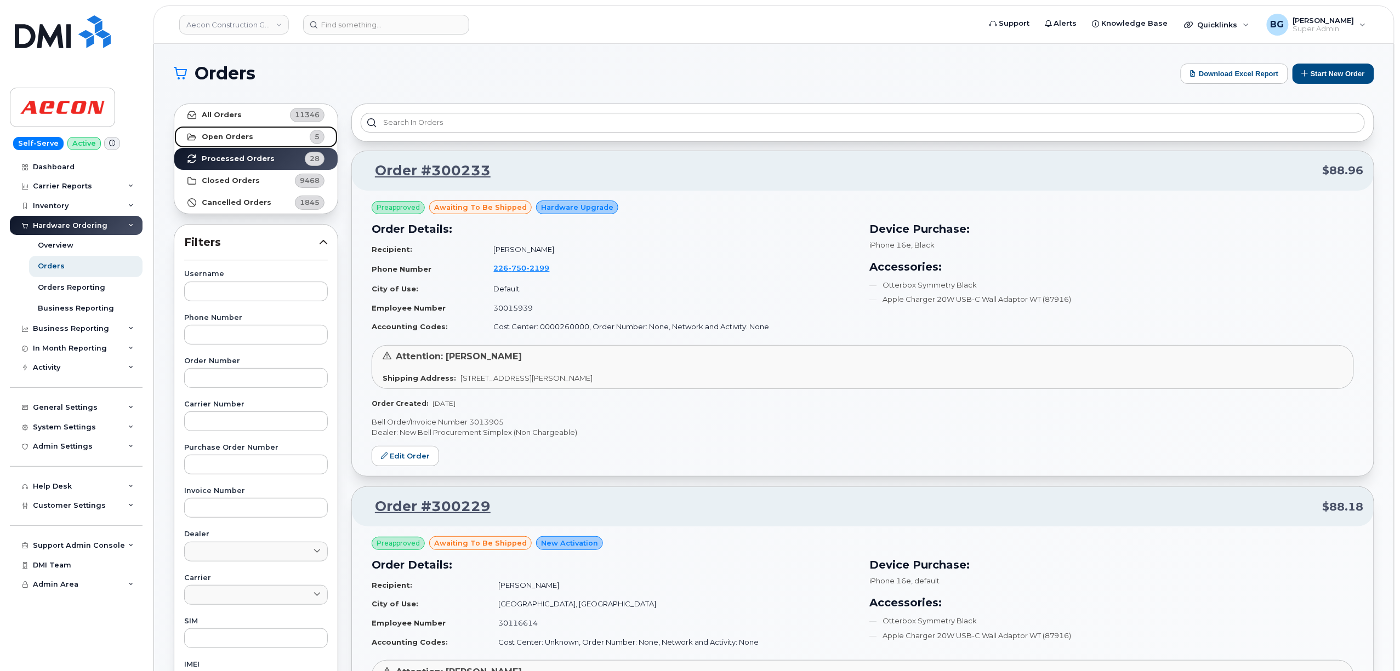
click at [220, 138] on strong "Open Orders" at bounding box center [228, 137] width 52 height 9
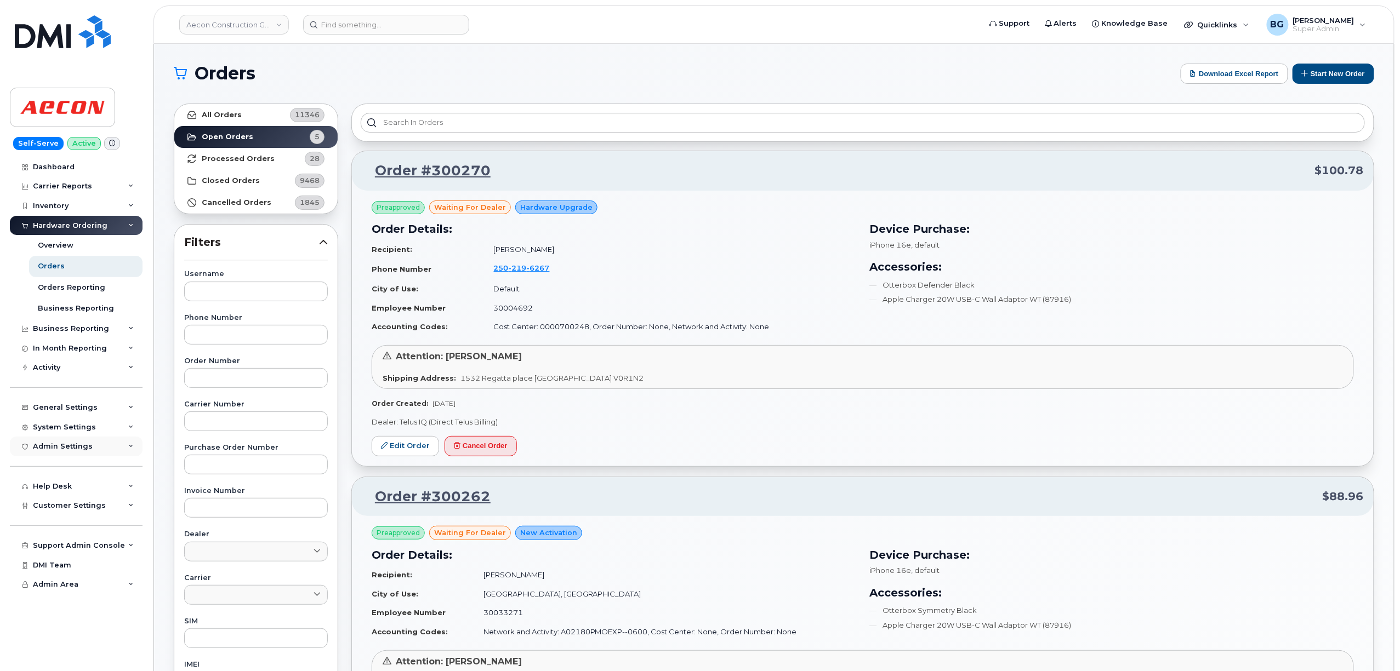
click at [53, 448] on div "Admin Settings" at bounding box center [63, 446] width 60 height 9
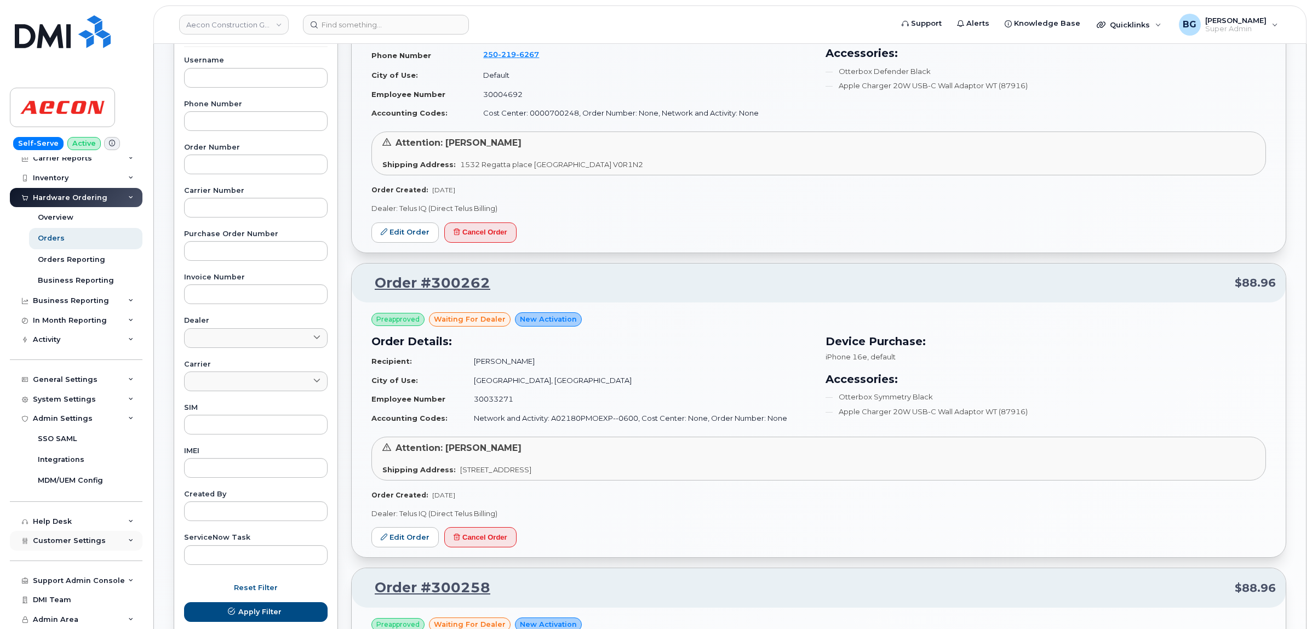
scroll to position [228, 0]
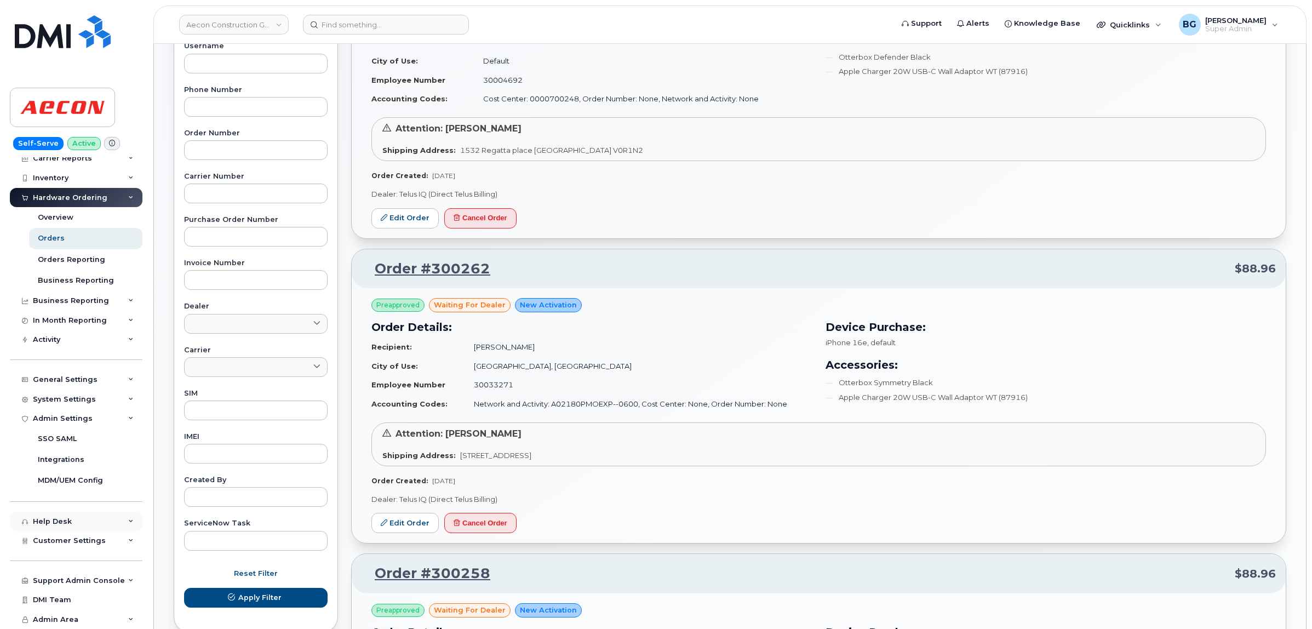
drag, startPoint x: 54, startPoint y: 540, endPoint x: 71, endPoint y: 529, distance: 20.7
click at [54, 540] on span "Customer Settings" at bounding box center [69, 540] width 73 height 8
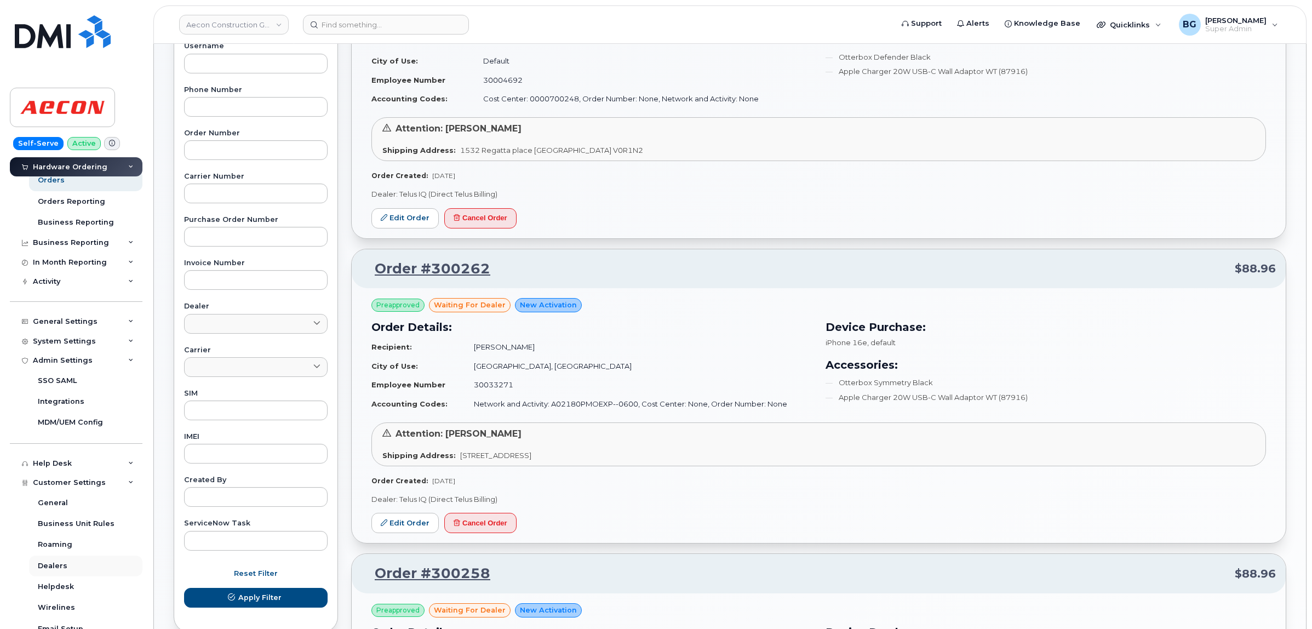
scroll to position [352, 0]
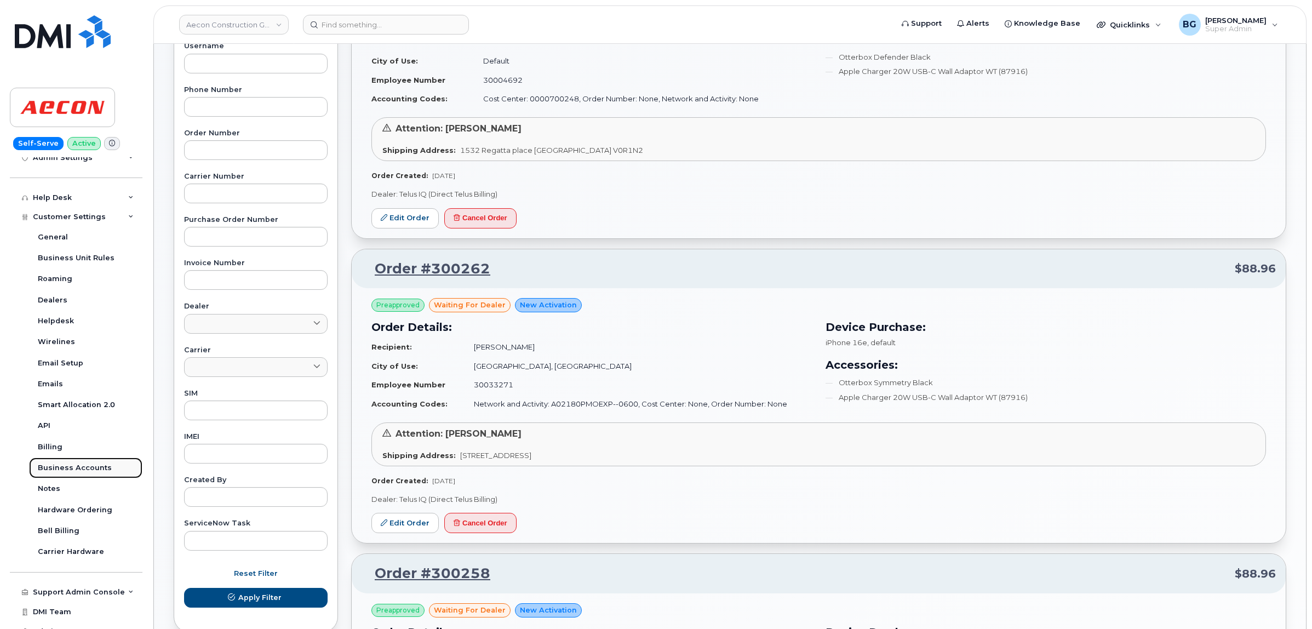
click at [70, 466] on div "Business Accounts" at bounding box center [75, 468] width 74 height 10
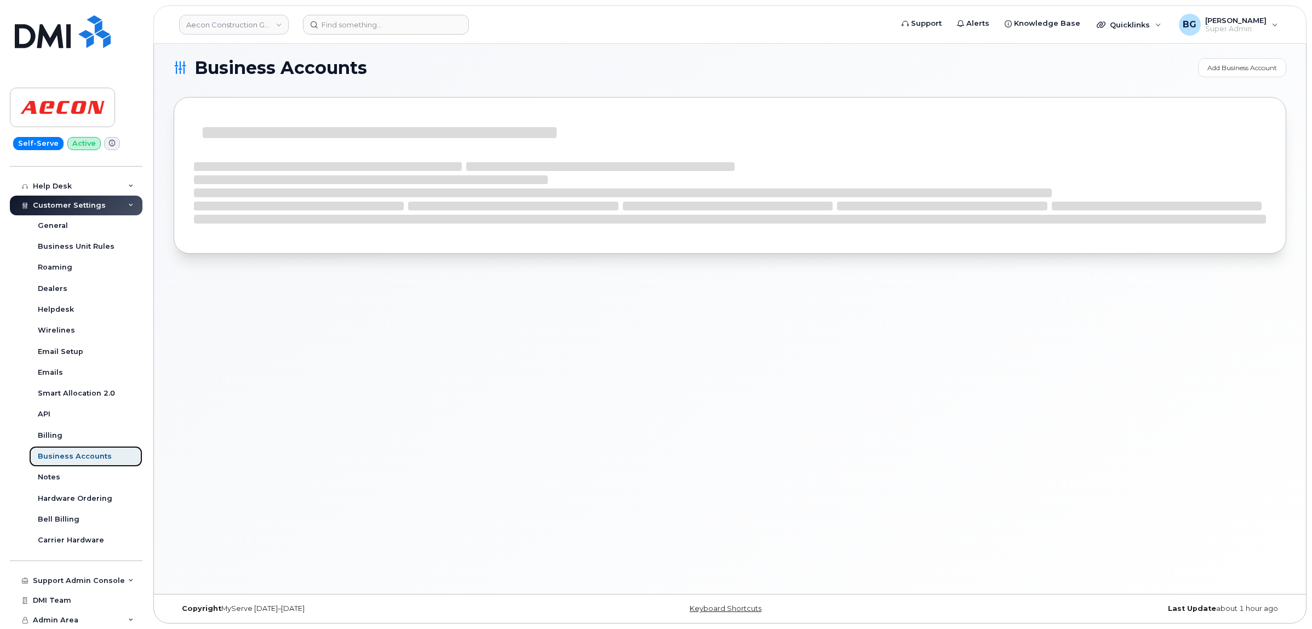
scroll to position [221, 0]
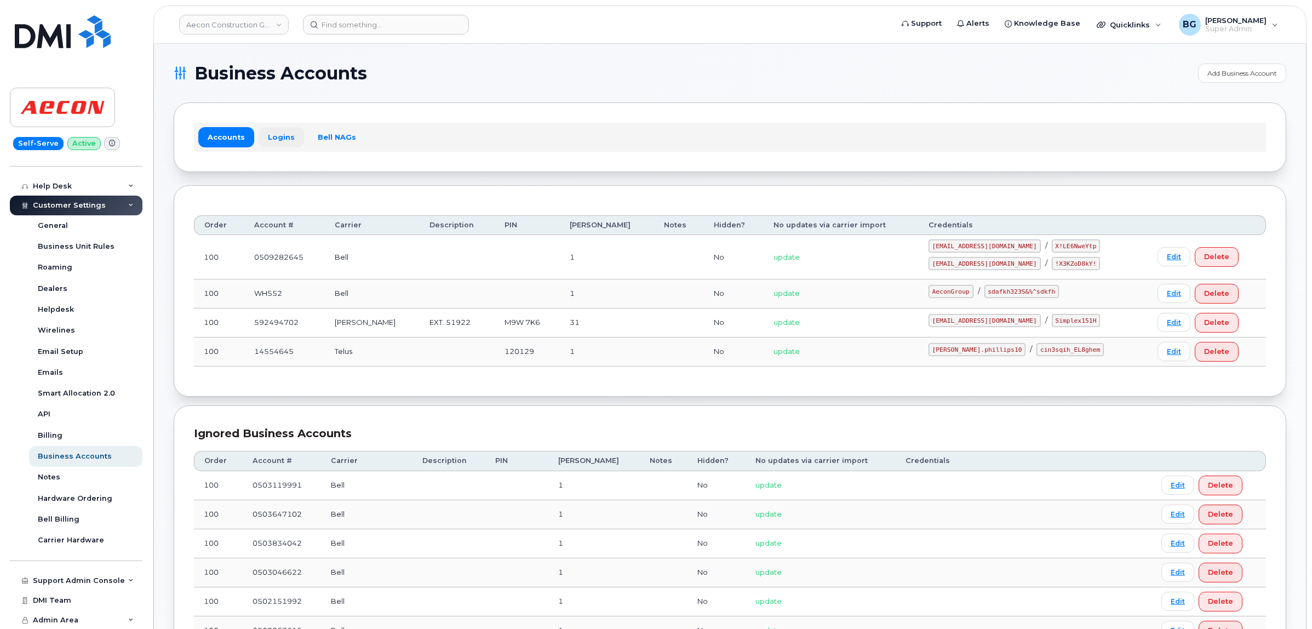
click at [277, 138] on link "Logins" at bounding box center [281, 137] width 45 height 20
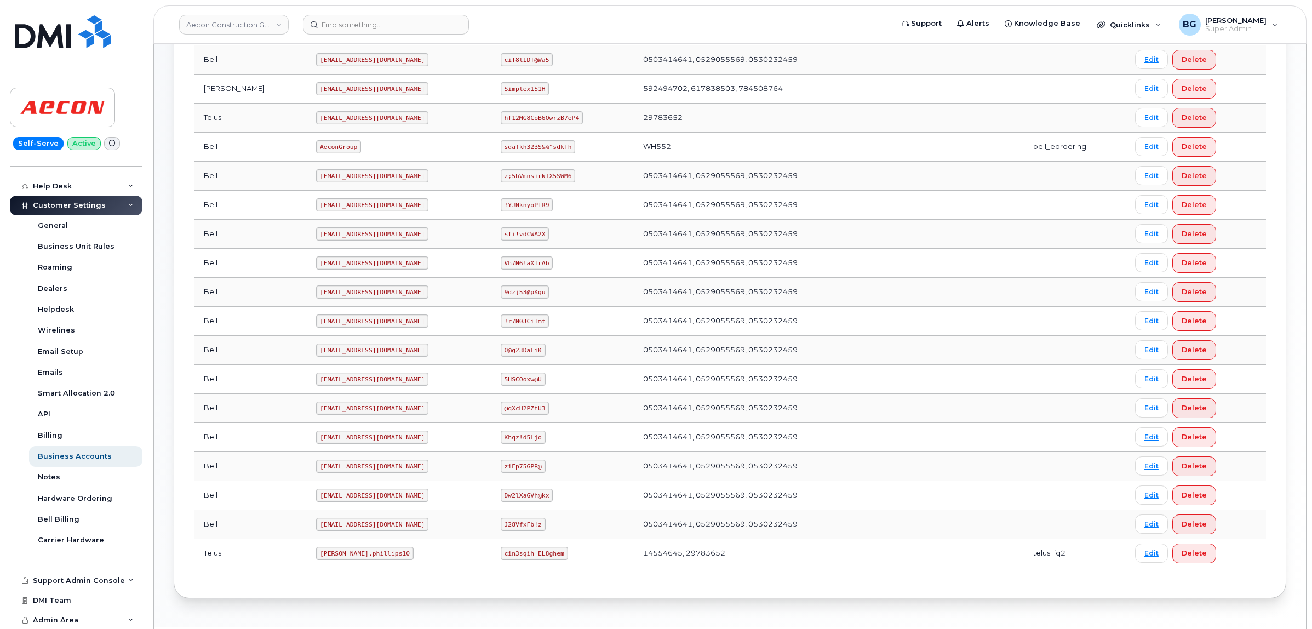
scroll to position [389, 0]
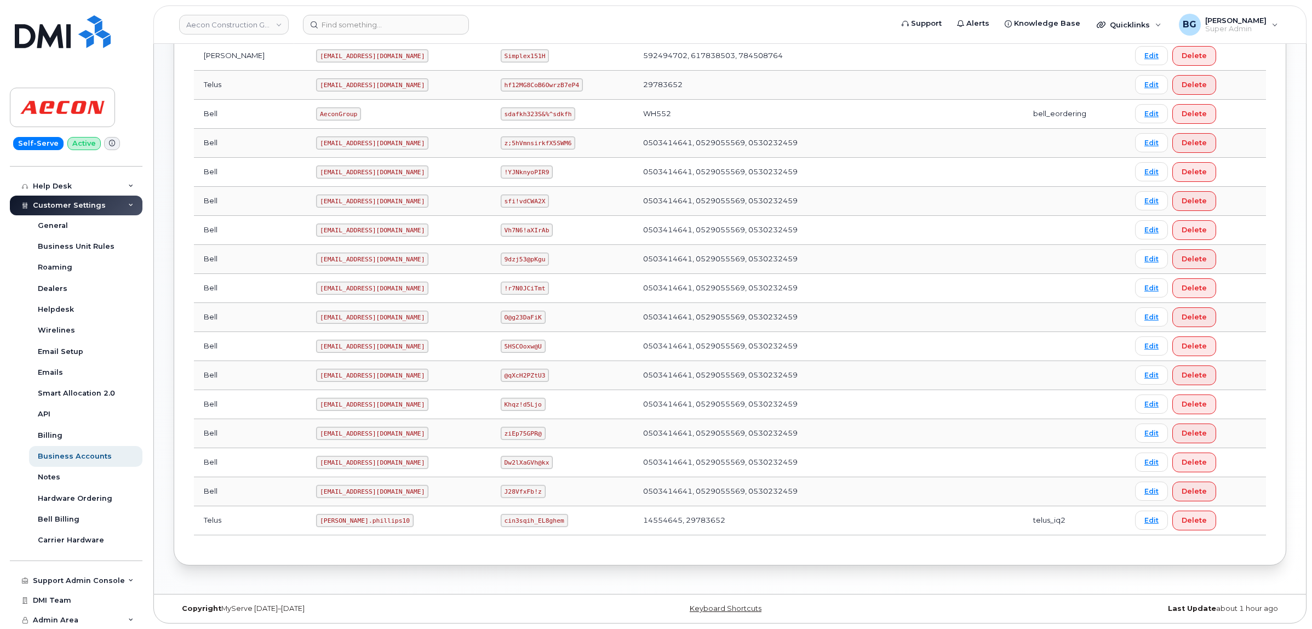
click at [316, 519] on code "[PERSON_NAME].phillips10" at bounding box center [365, 520] width 98 height 13
drag, startPoint x: 280, startPoint y: 519, endPoint x: 313, endPoint y: 517, distance: 33.5
click at [316, 517] on code "[PERSON_NAME].phillips10" at bounding box center [365, 520] width 98 height 13
copy code "[PERSON_NAME].phillips10"
click at [501, 525] on code "cin3sqih_EL8ghem" at bounding box center [534, 520] width 67 height 13
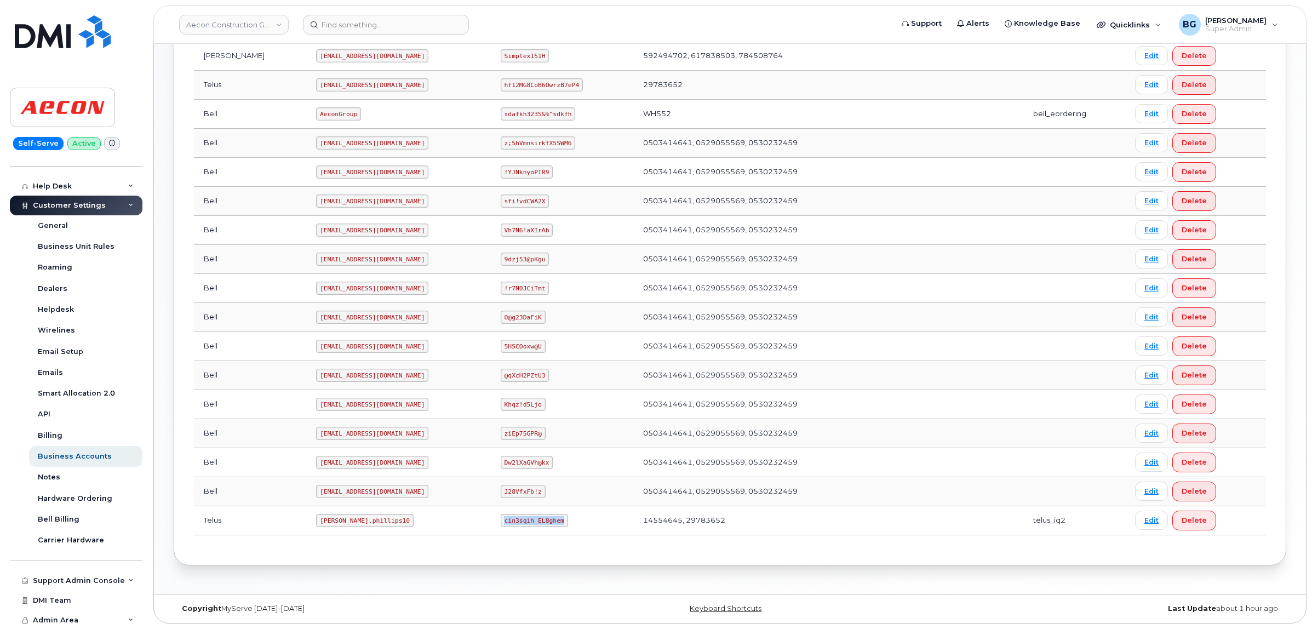
drag, startPoint x: 496, startPoint y: 525, endPoint x: 519, endPoint y: 522, distance: 23.2
click at [519, 522] on code "cin3sqih_EL8ghem" at bounding box center [534, 520] width 67 height 13
copy code "cin3sqih_EL8ghem"
click at [316, 108] on code "AeconGroup" at bounding box center [338, 113] width 45 height 13
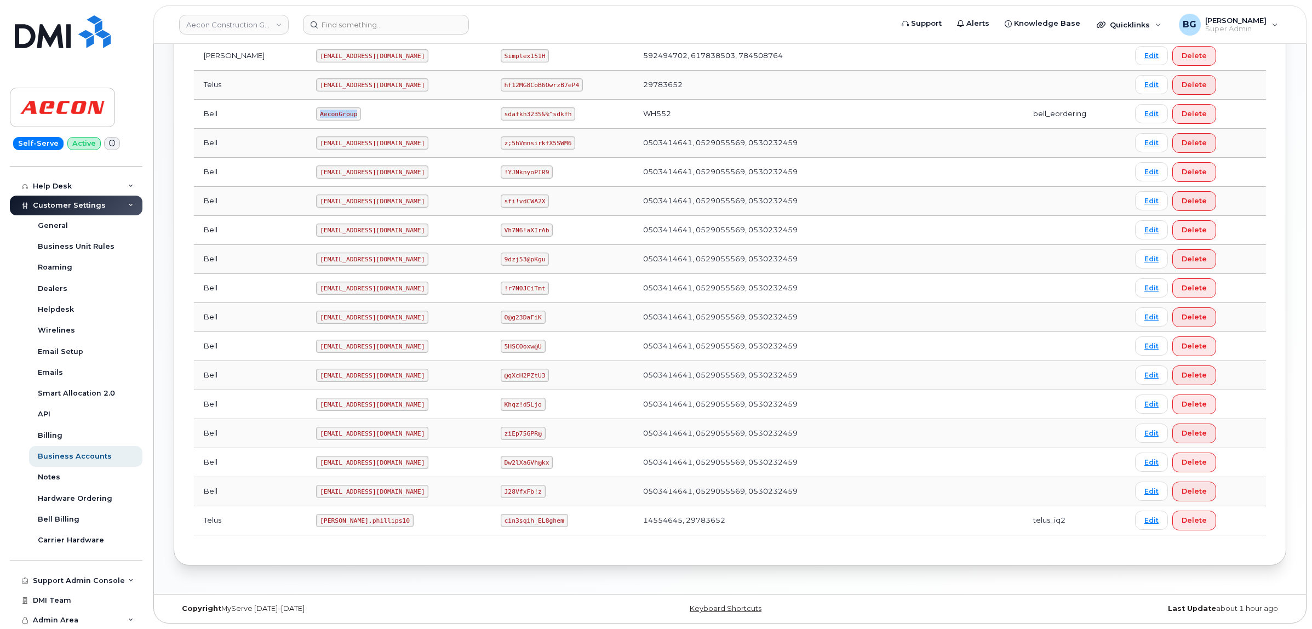
copy code "AeconGroup"
click at [501, 110] on code "sdafkh323S&%^sdkfh" at bounding box center [538, 113] width 75 height 13
drag, startPoint x: 499, startPoint y: 110, endPoint x: 551, endPoint y: 110, distance: 52.1
click at [551, 110] on td "sdafkh323S&%^sdkfh" at bounding box center [562, 114] width 142 height 29
copy code "sdafkh323S&%^sdkfh"
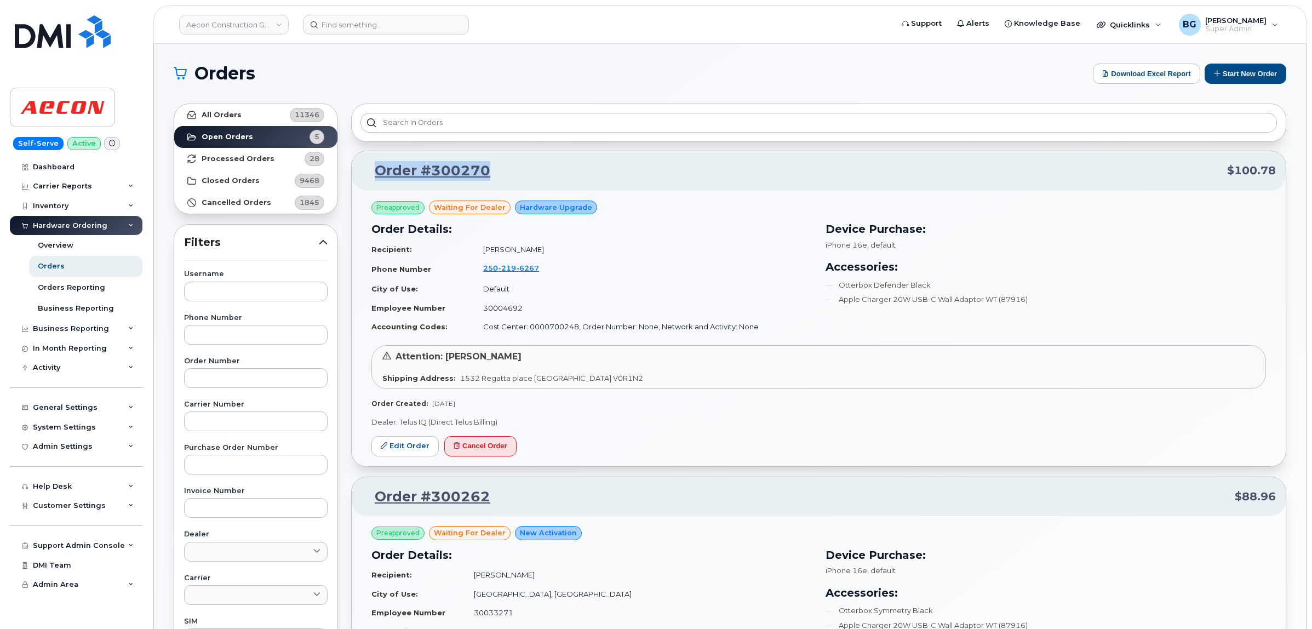
drag, startPoint x: 492, startPoint y: 170, endPoint x: 373, endPoint y: 175, distance: 118.5
click at [373, 175] on p "Order #300270 $100.78" at bounding box center [819, 171] width 915 height 20
copy link "Order #300270"
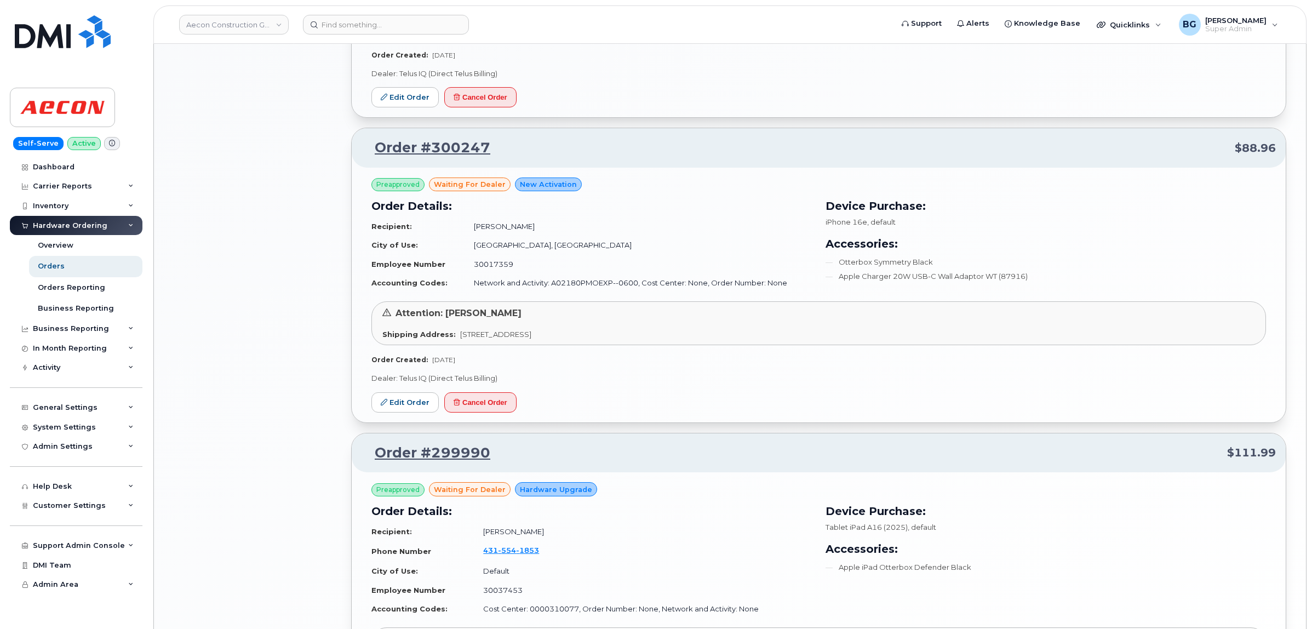
scroll to position [1146, 0]
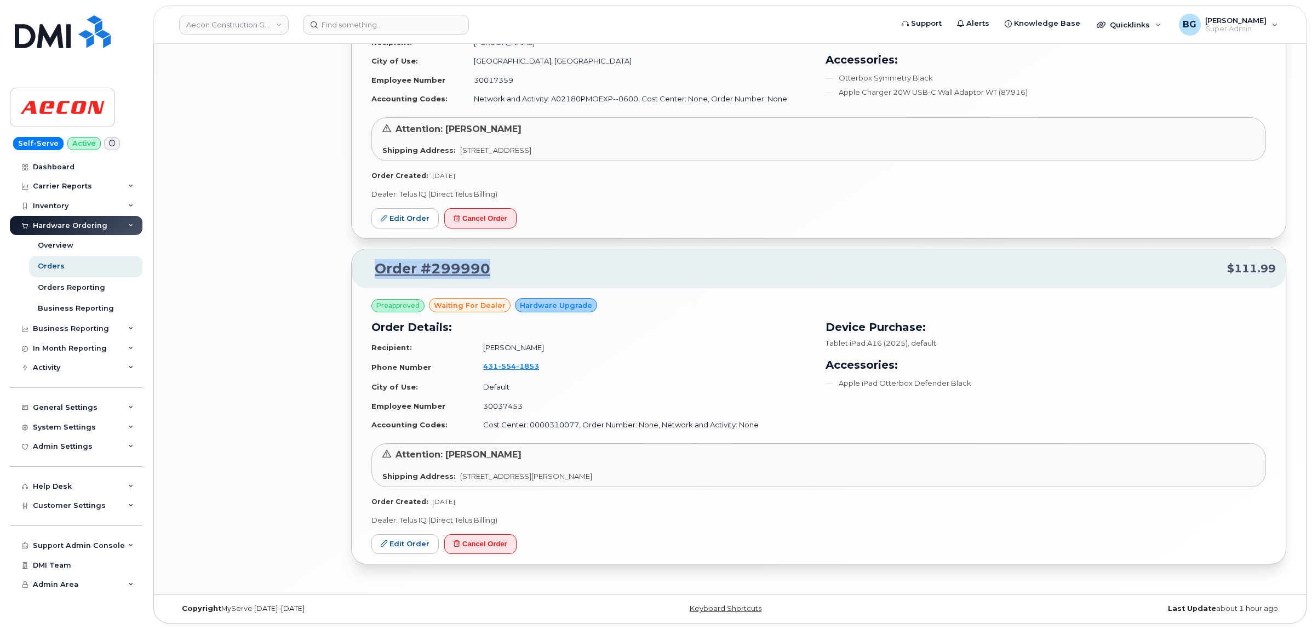
drag, startPoint x: 497, startPoint y: 272, endPoint x: 379, endPoint y: 274, distance: 118.4
click at [379, 274] on p "Order #299990 $111.99" at bounding box center [819, 269] width 915 height 20
copy link "Order #299990"
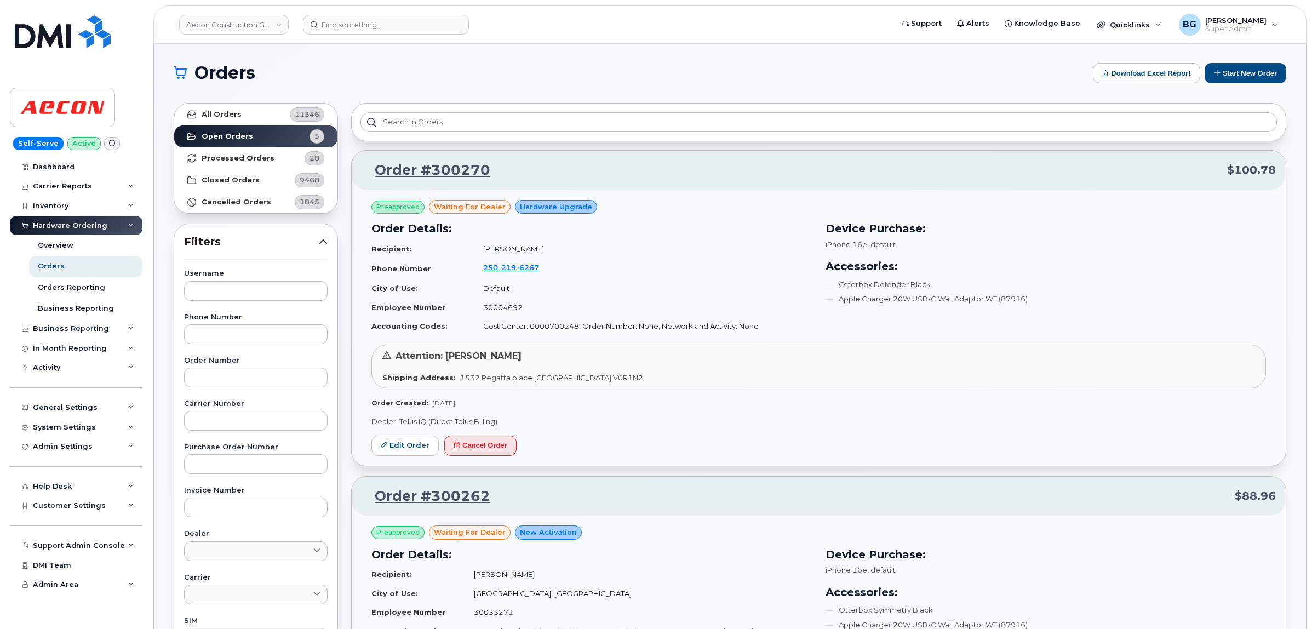
scroll to position [0, 0]
click at [239, 159] on strong "Processed Orders" at bounding box center [238, 159] width 73 height 9
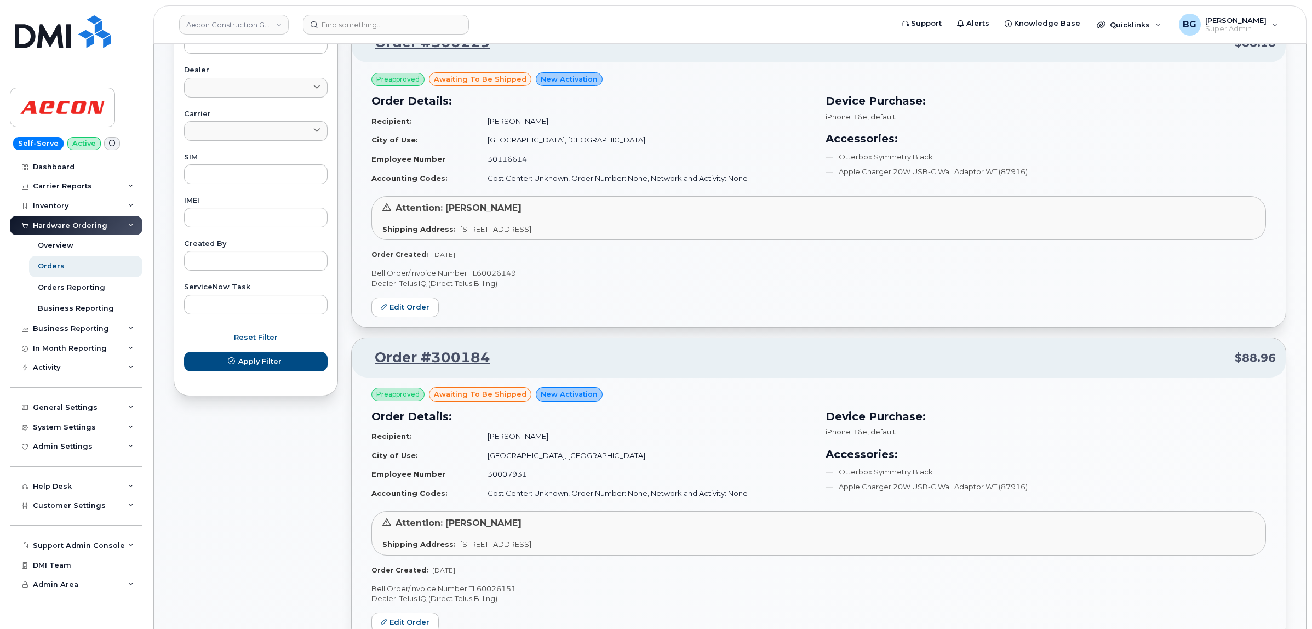
scroll to position [2209, 0]
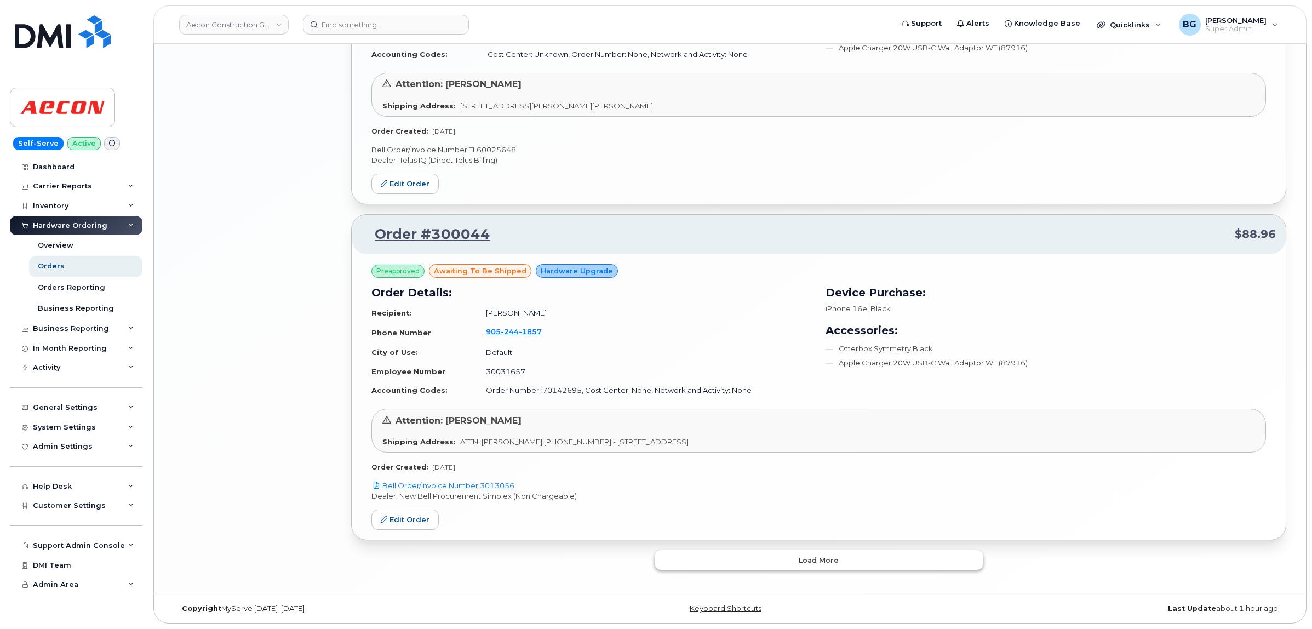
click at [780, 552] on button "Load more" at bounding box center [819, 560] width 329 height 20
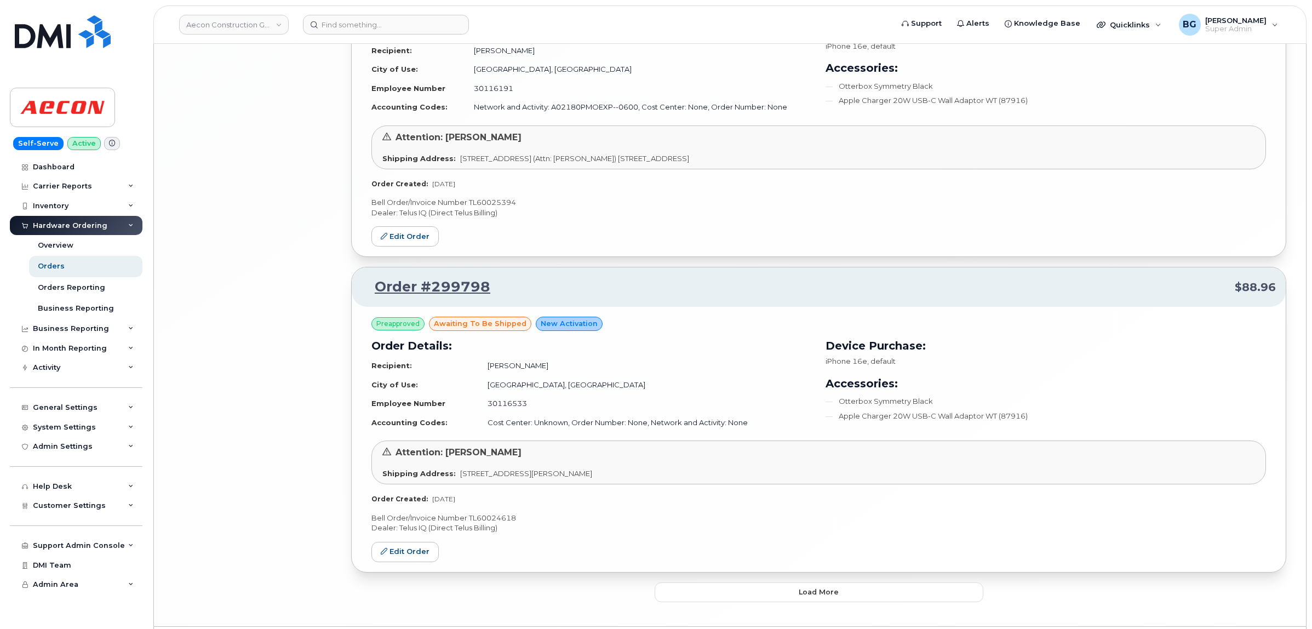
scroll to position [4777, 0]
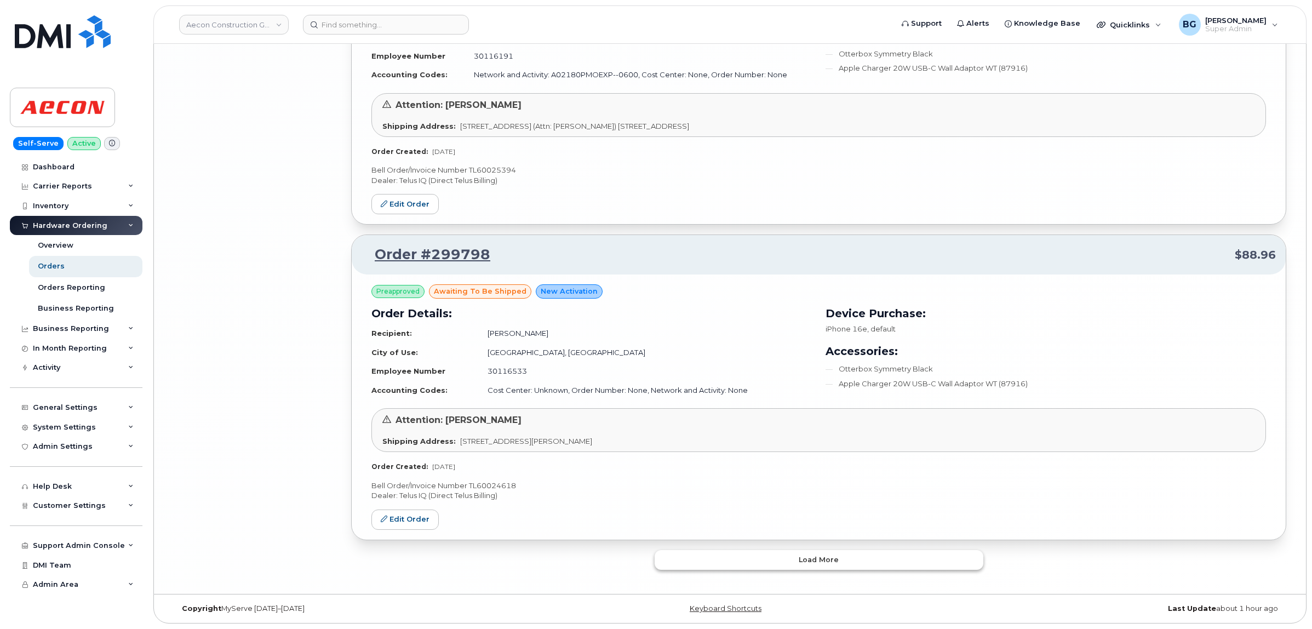
click at [793, 555] on button "Load more" at bounding box center [819, 560] width 329 height 20
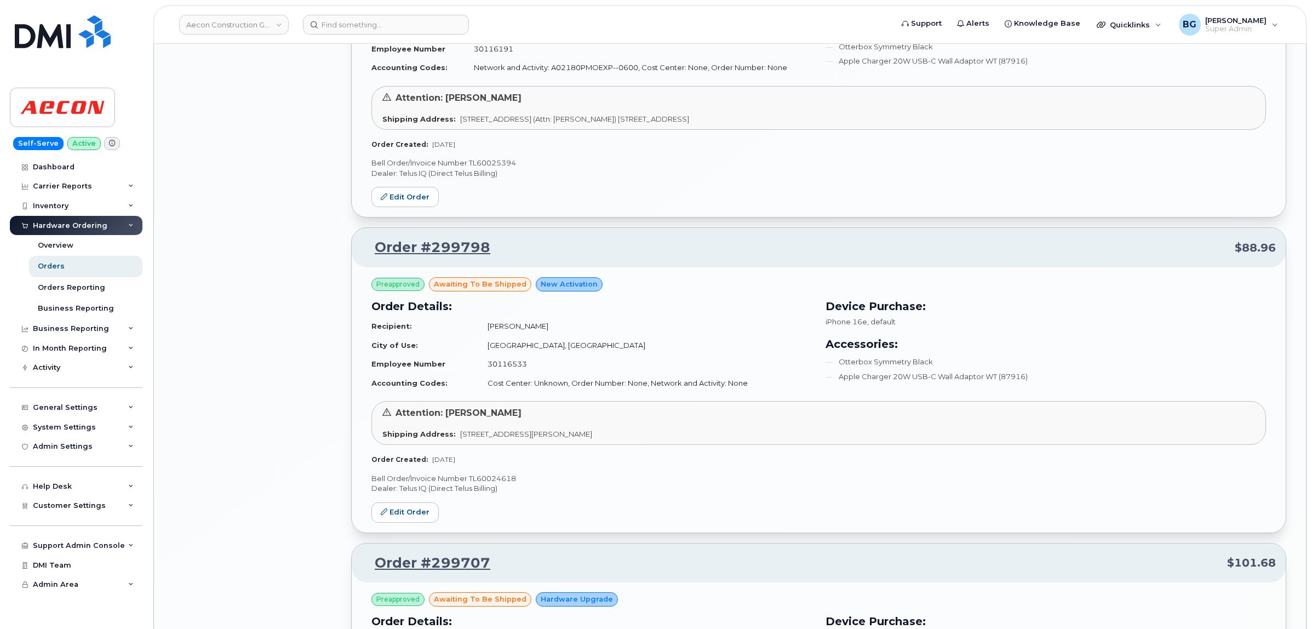
scroll to position [7445, 0]
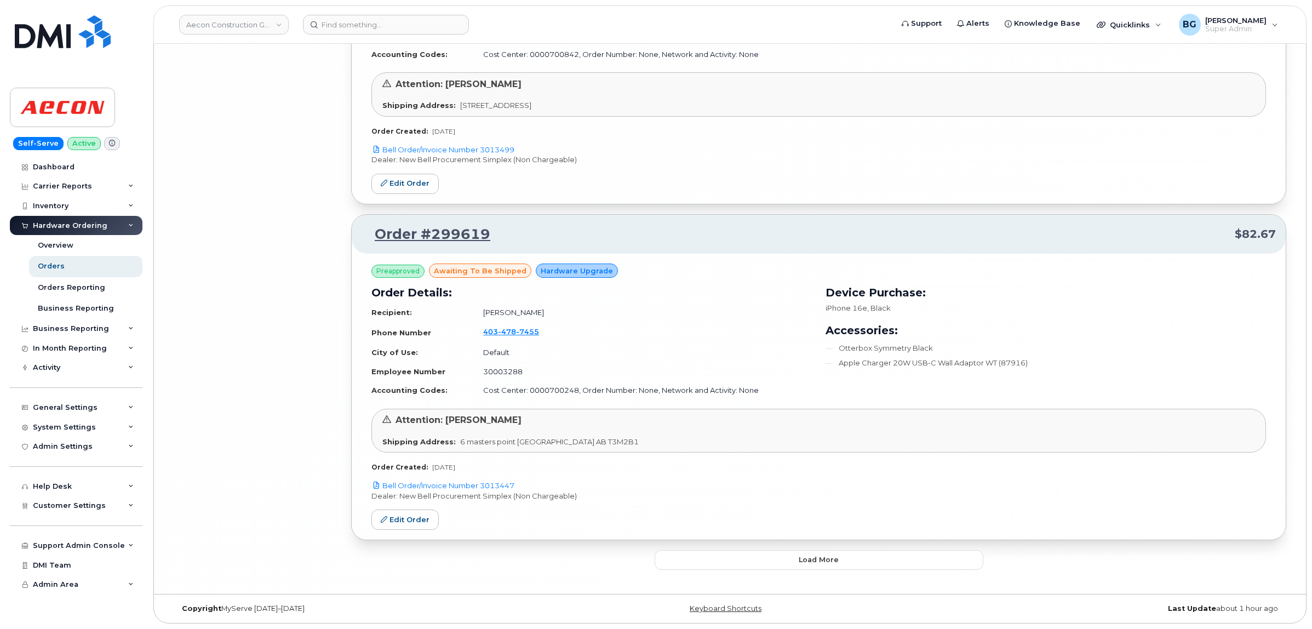
click at [795, 559] on button "Load more" at bounding box center [819, 560] width 329 height 20
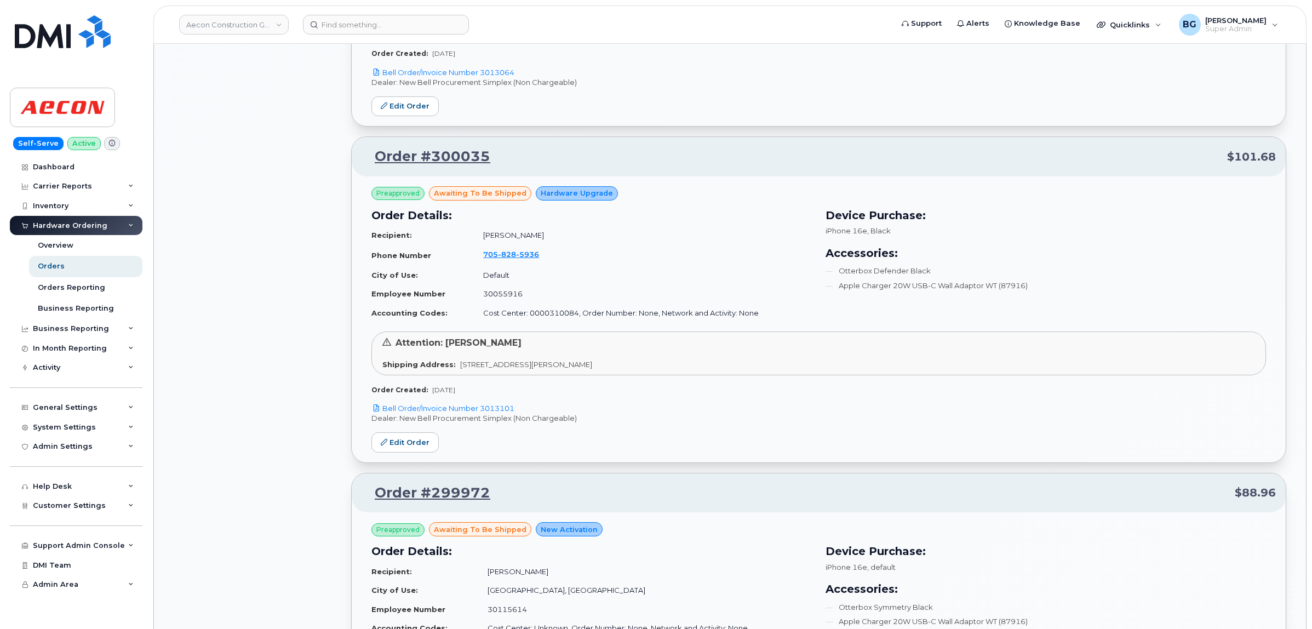
scroll to position [0, 0]
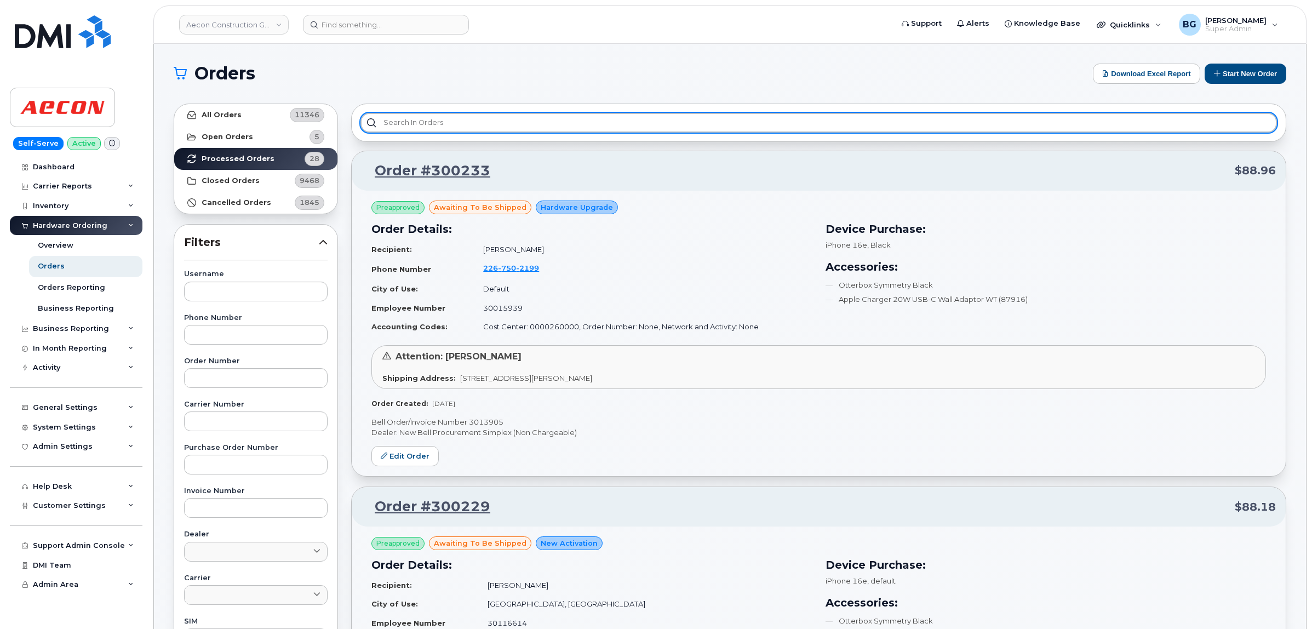
click at [645, 119] on input "text" at bounding box center [819, 123] width 917 height 20
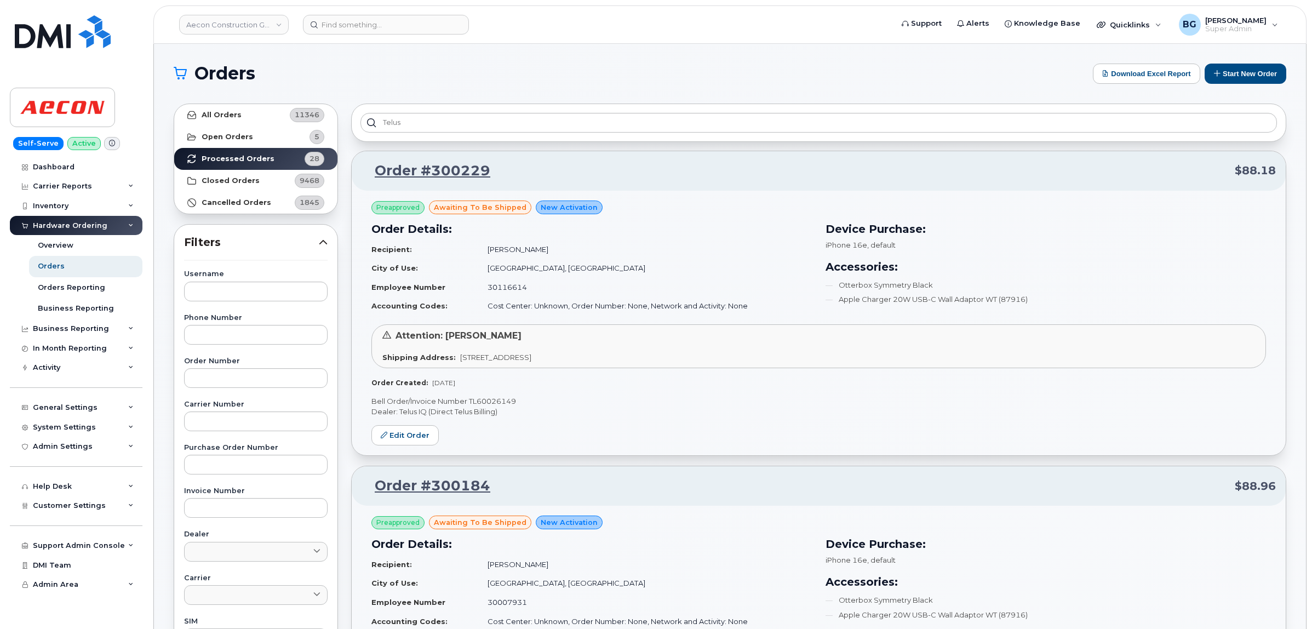
click at [715, 416] on p "Dealer: Telus IQ (Direct Telus Billing)" at bounding box center [819, 412] width 895 height 10
click at [488, 403] on p "Bell Order/Invoice Number TL60026149" at bounding box center [819, 401] width 895 height 10
copy p "TL60026149"
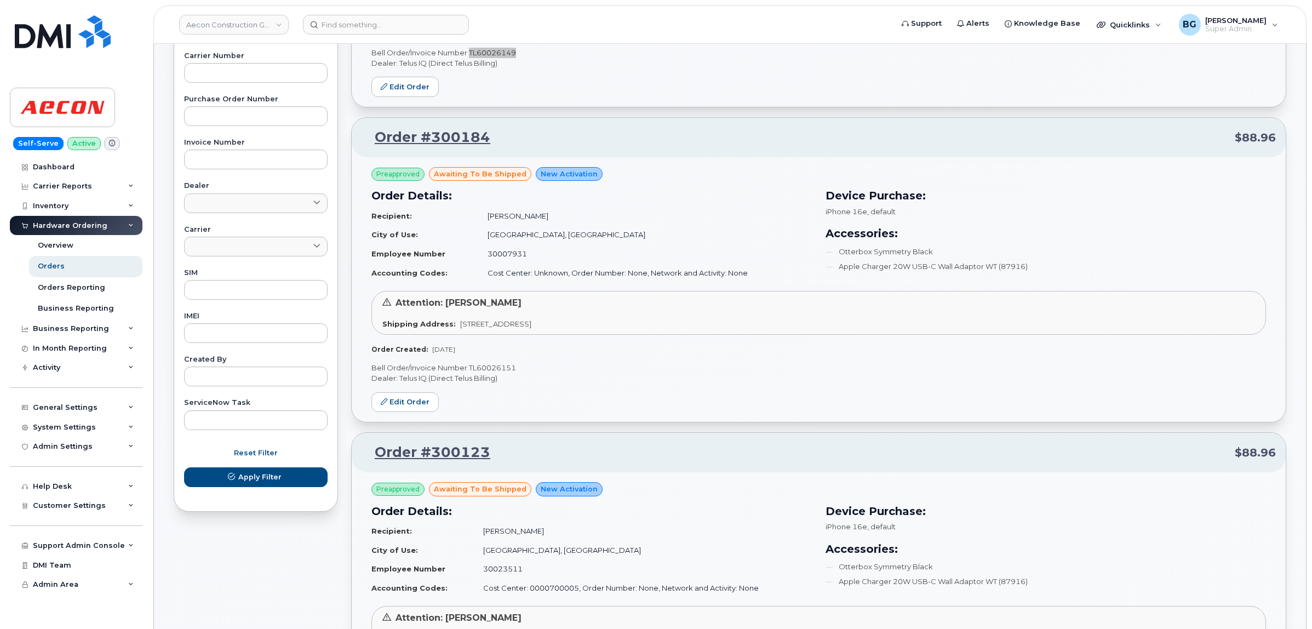
scroll to position [365, 0]
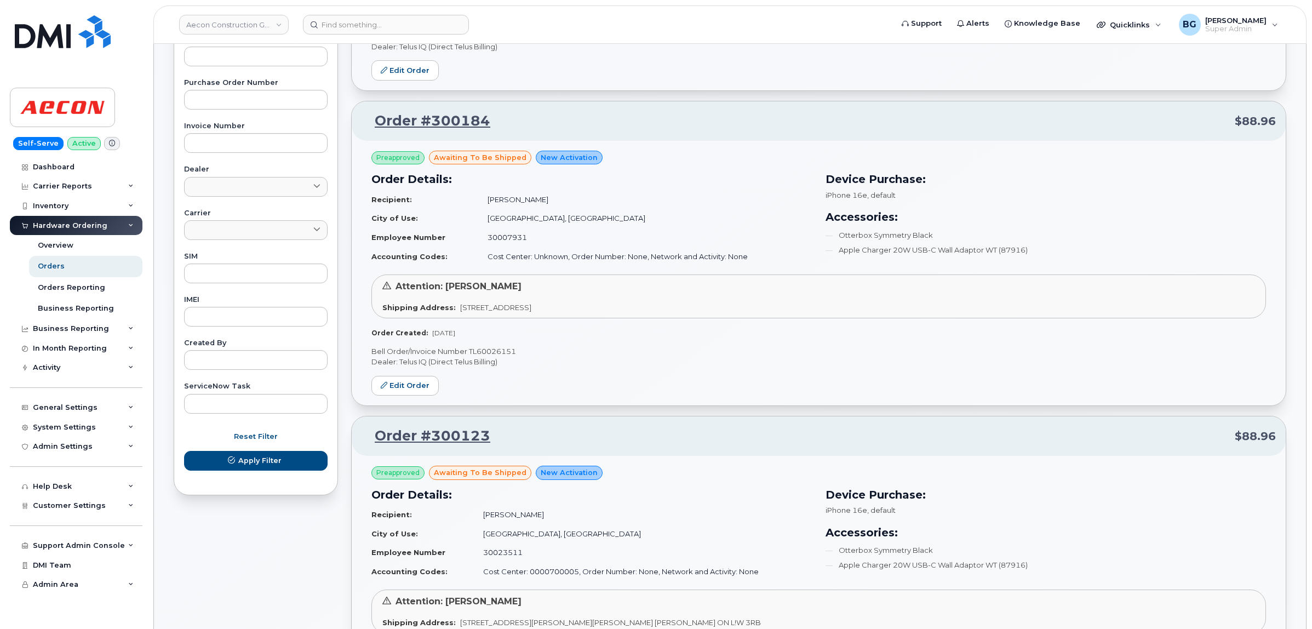
click at [492, 349] on p "Bell Order/Invoice Number TL60026151" at bounding box center [819, 351] width 895 height 10
click at [585, 356] on p "Bell Order/Invoice Number TL60026151" at bounding box center [819, 351] width 895 height 10
click at [489, 352] on p "Bell Order/Invoice Number TL60026151" at bounding box center [819, 351] width 895 height 10
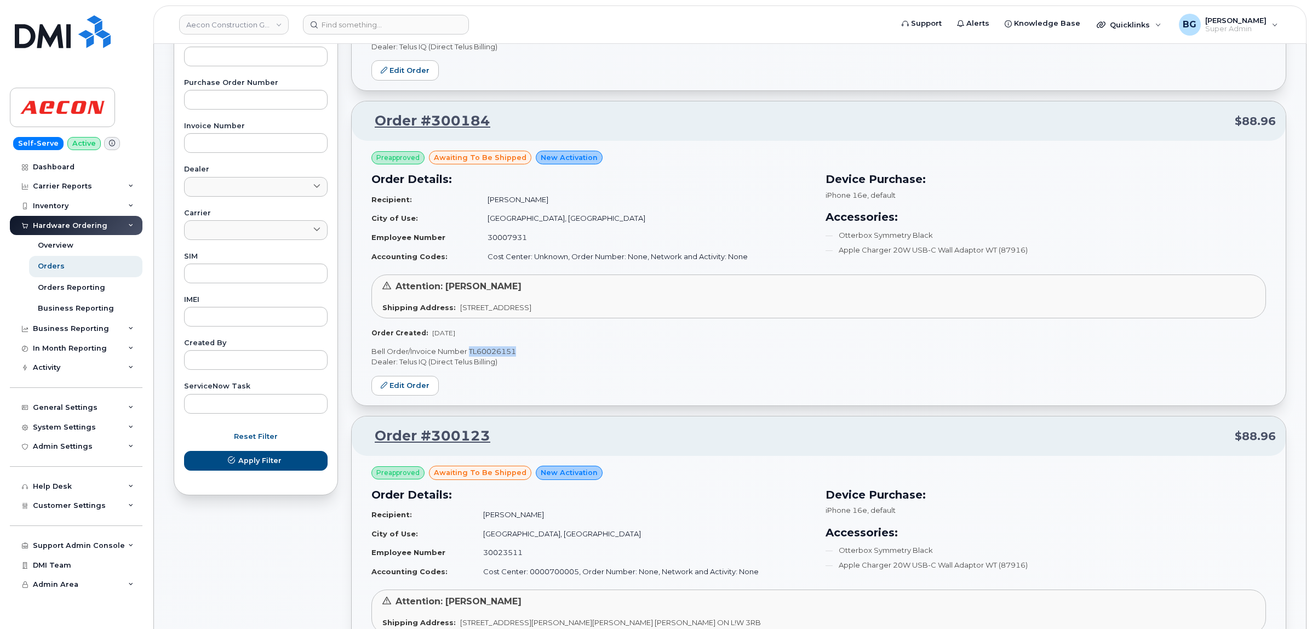
click at [489, 352] on p "Bell Order/Invoice Number TL60026151" at bounding box center [819, 351] width 895 height 10
copy p "TL60026151"
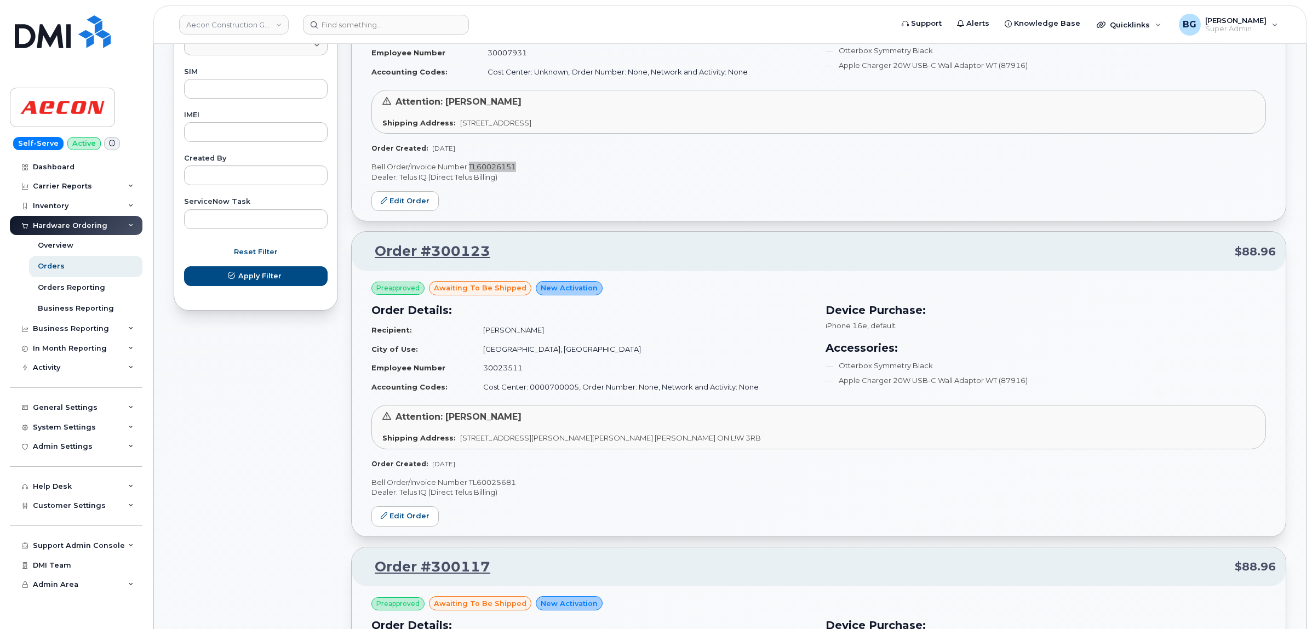
scroll to position [593, 0]
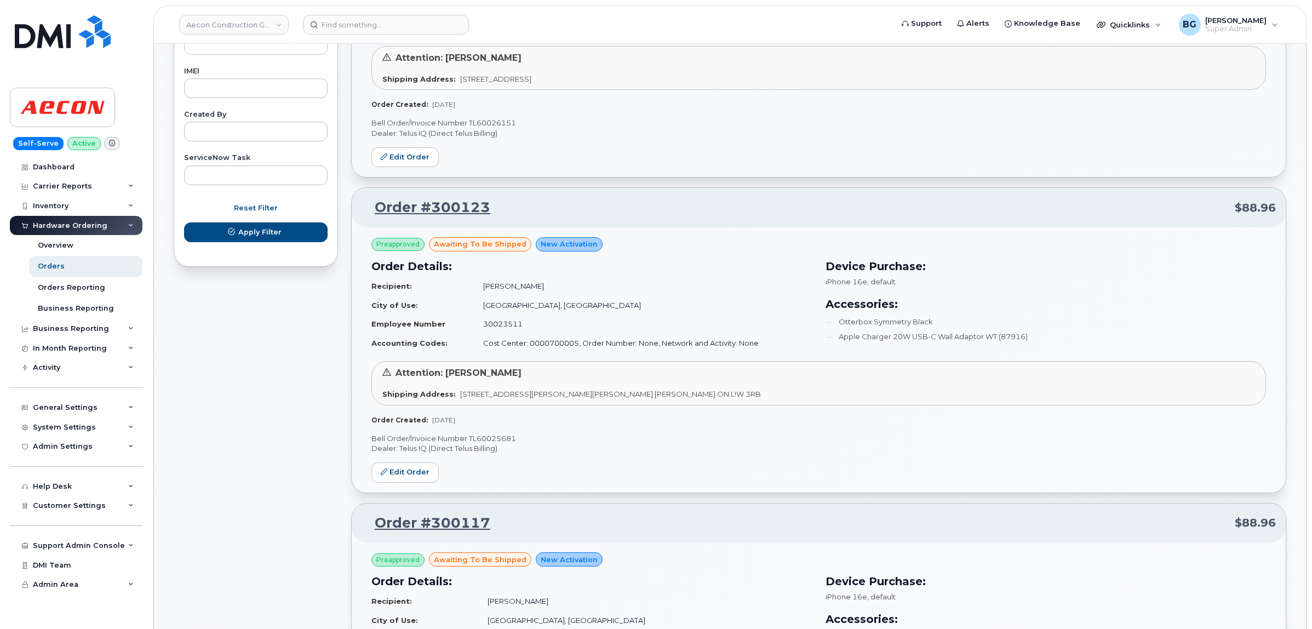
click at [486, 442] on p "Bell Order/Invoice Number TL60025681" at bounding box center [819, 438] width 895 height 10
copy p "TL60025681"
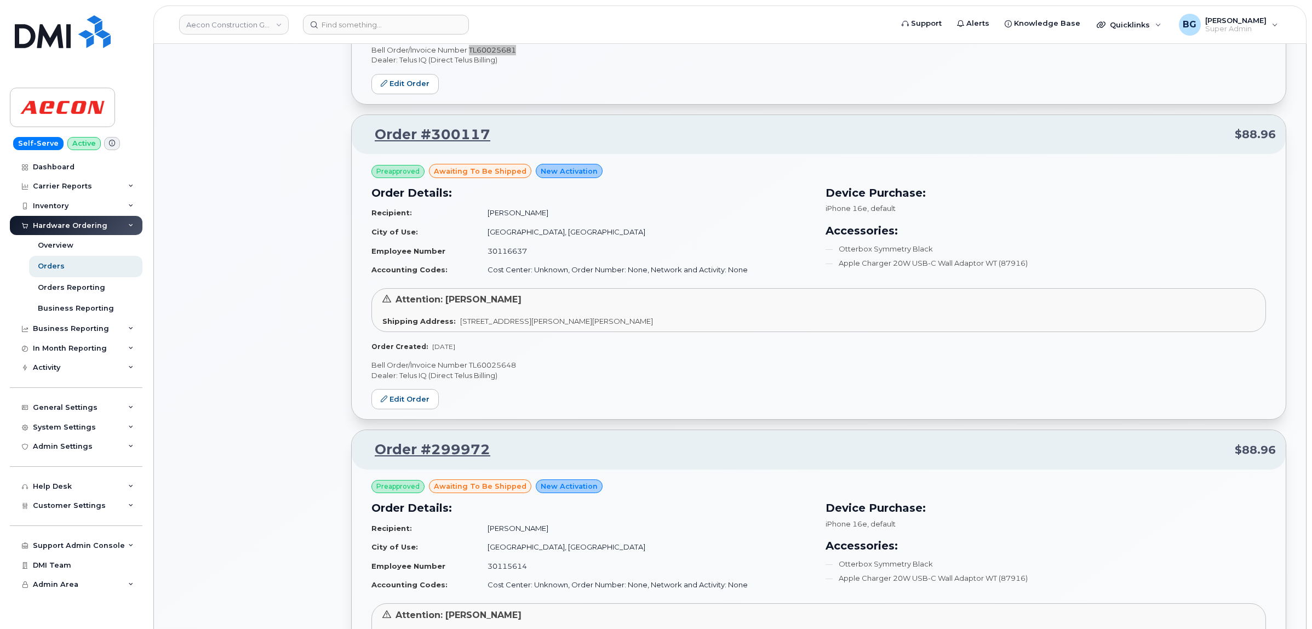
scroll to position [1050, 0]
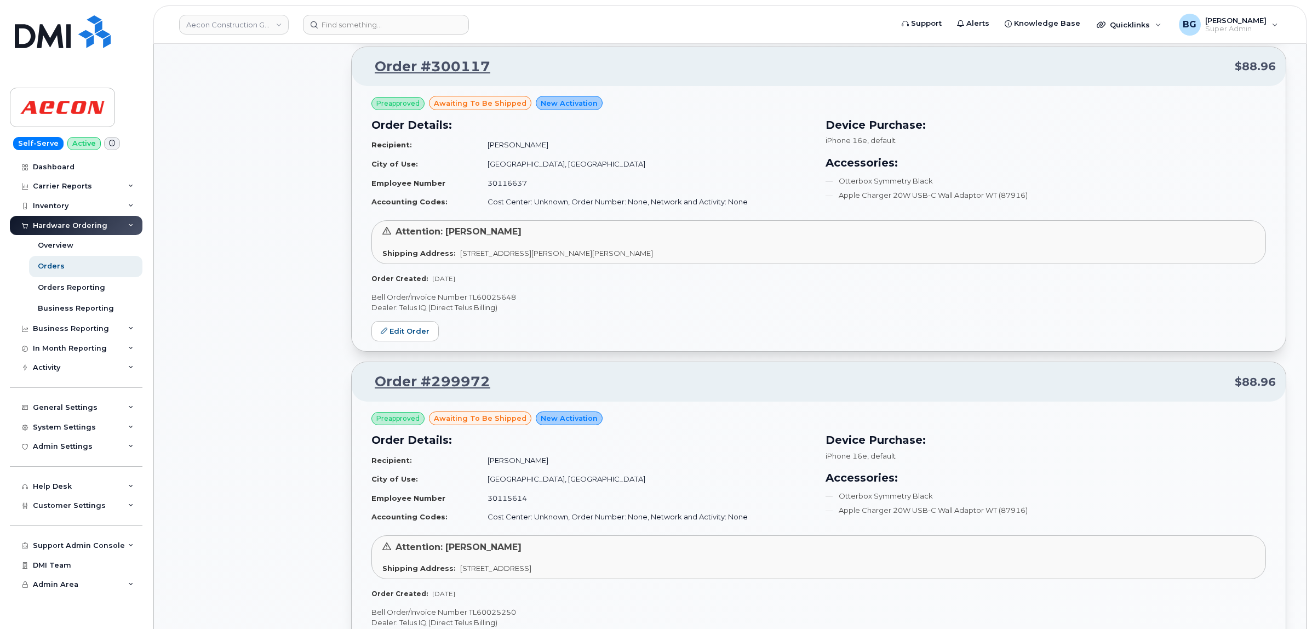
click at [488, 300] on p "Bell Order/Invoice Number TL60025648" at bounding box center [819, 297] width 895 height 10
copy p "TL60025648"
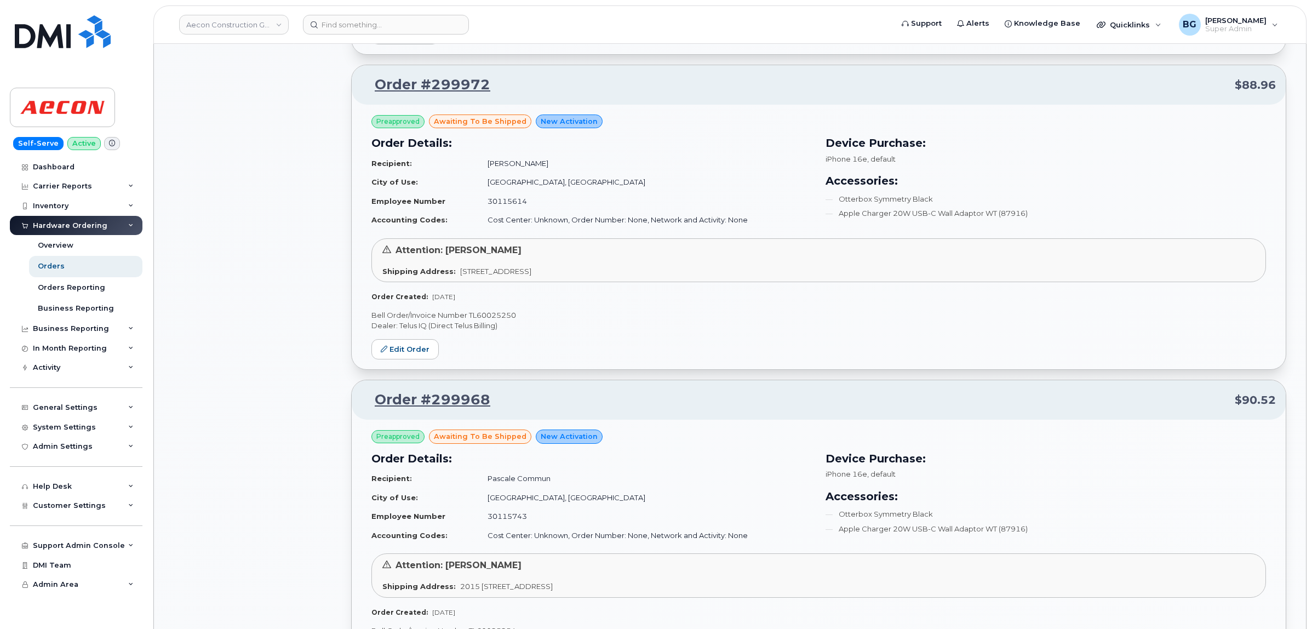
scroll to position [1370, 0]
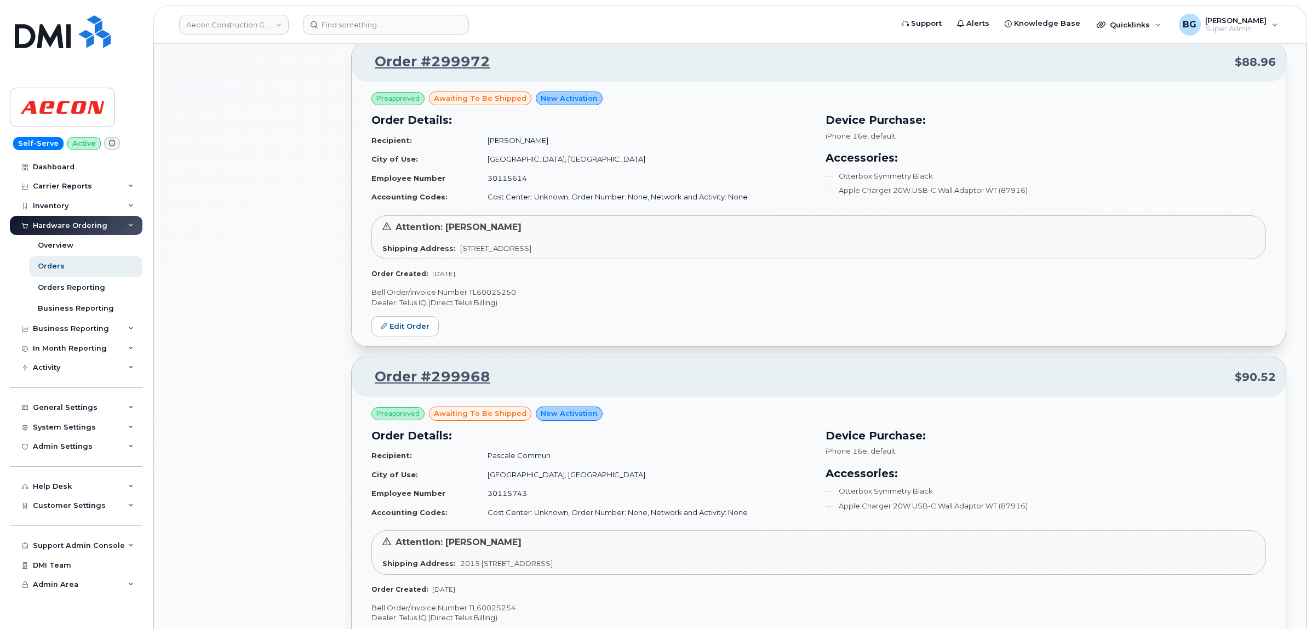
click at [505, 296] on p "Bell Order/Invoice Number TL60025250" at bounding box center [819, 292] width 895 height 10
copy p "TL60025250"
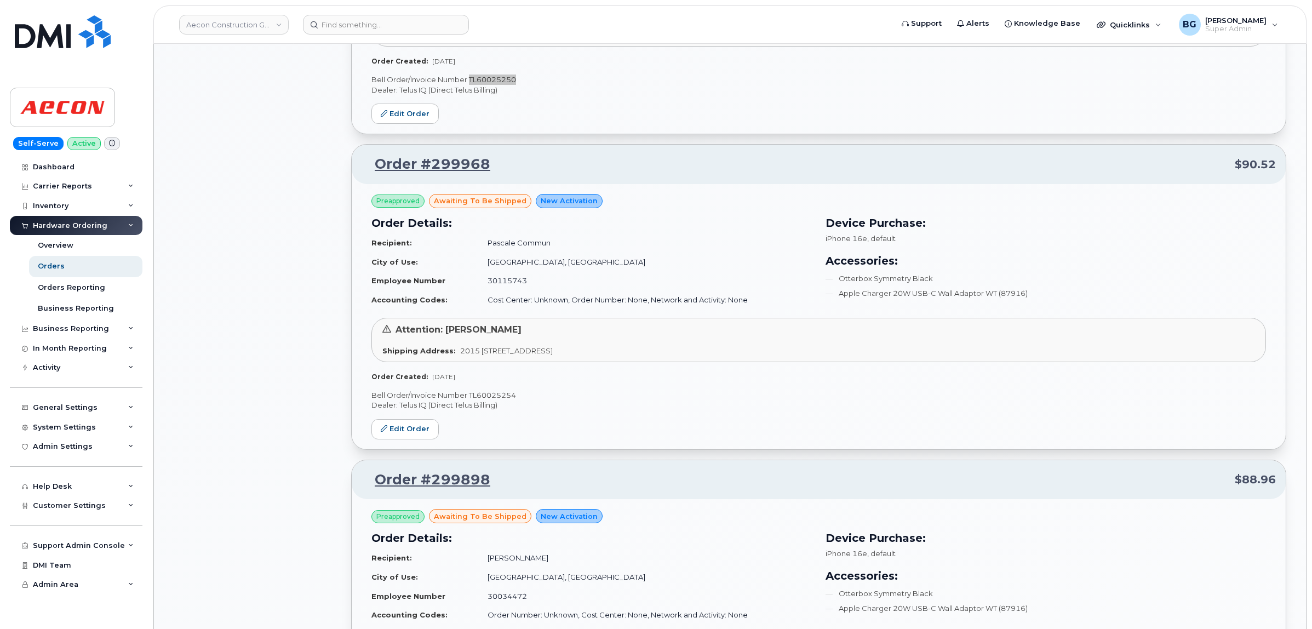
scroll to position [1644, 0]
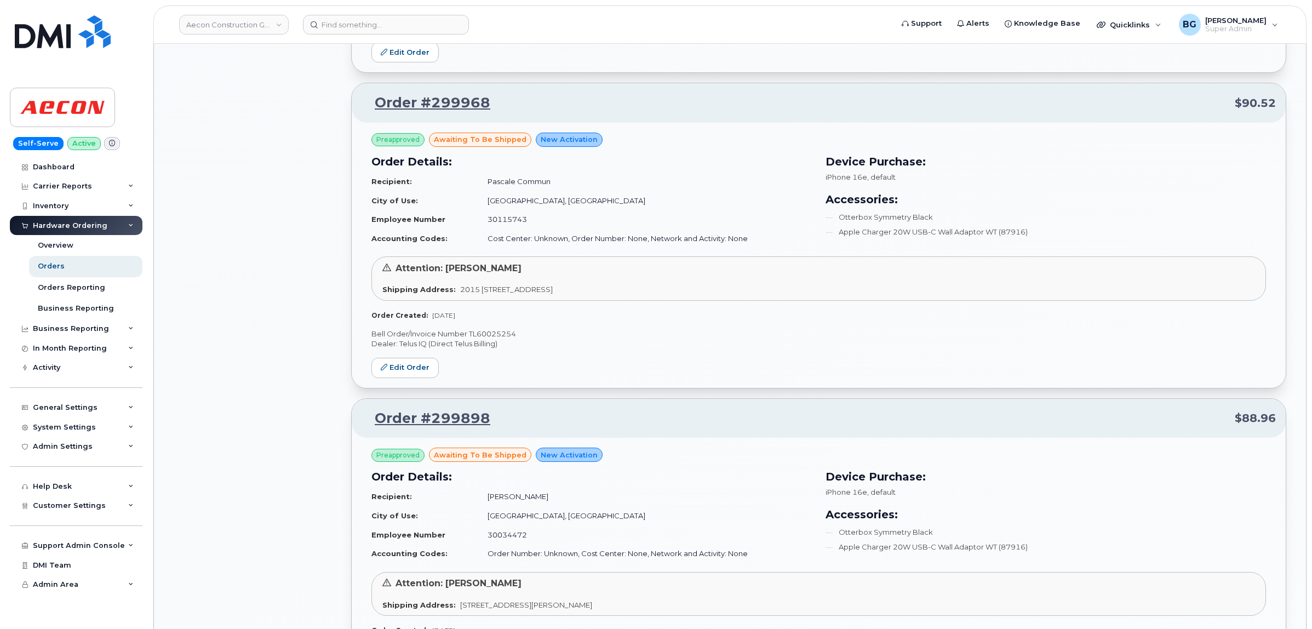
click at [499, 335] on p "Bell Order/Invoice Number TL60025254" at bounding box center [819, 334] width 895 height 10
copy p "TL60025254"
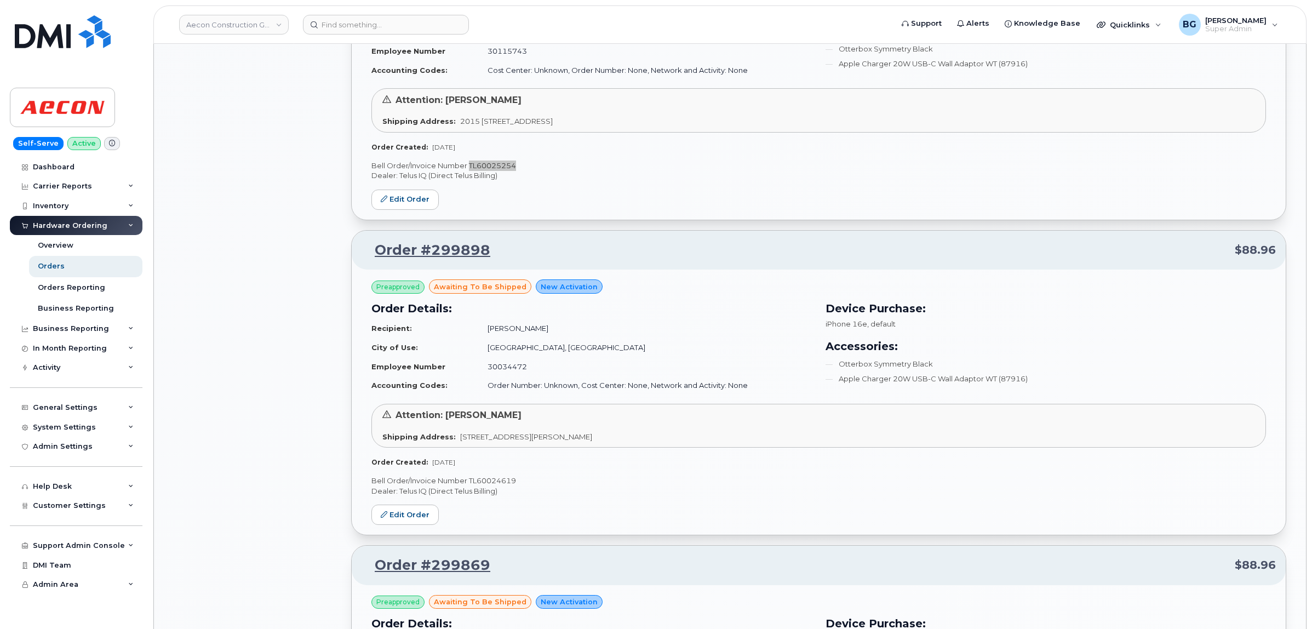
scroll to position [1918, 0]
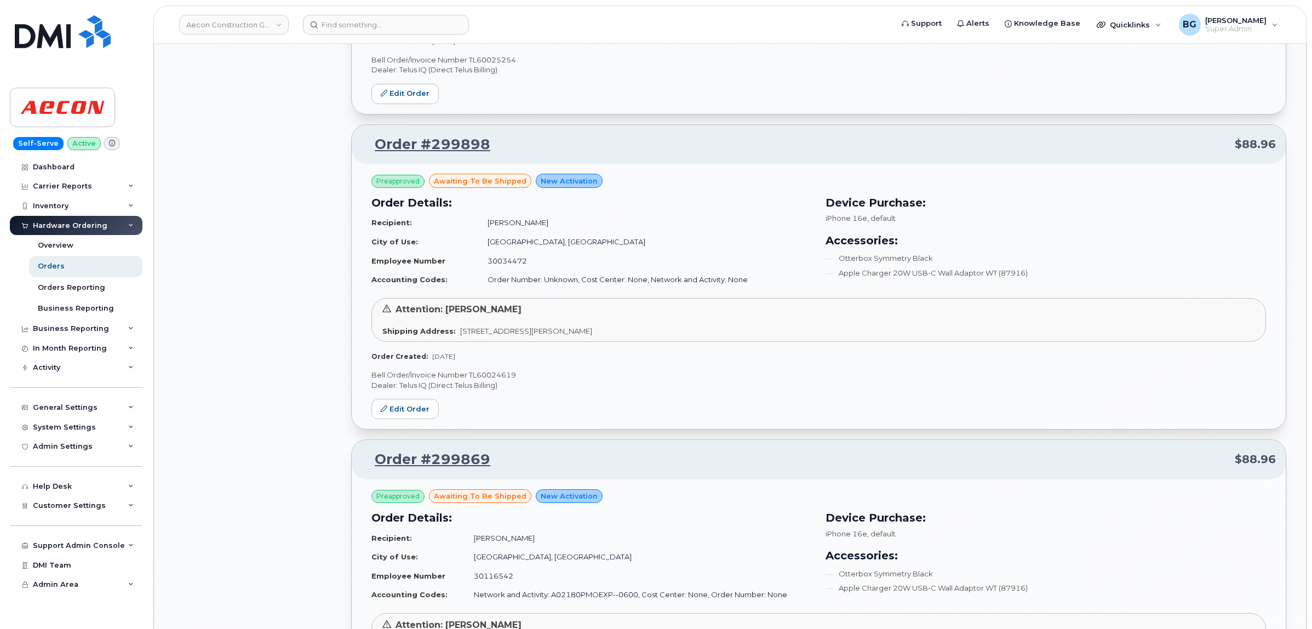
click at [491, 380] on p "Bell Order/Invoice Number TL60024619" at bounding box center [819, 375] width 895 height 10
copy p "TL60024619"
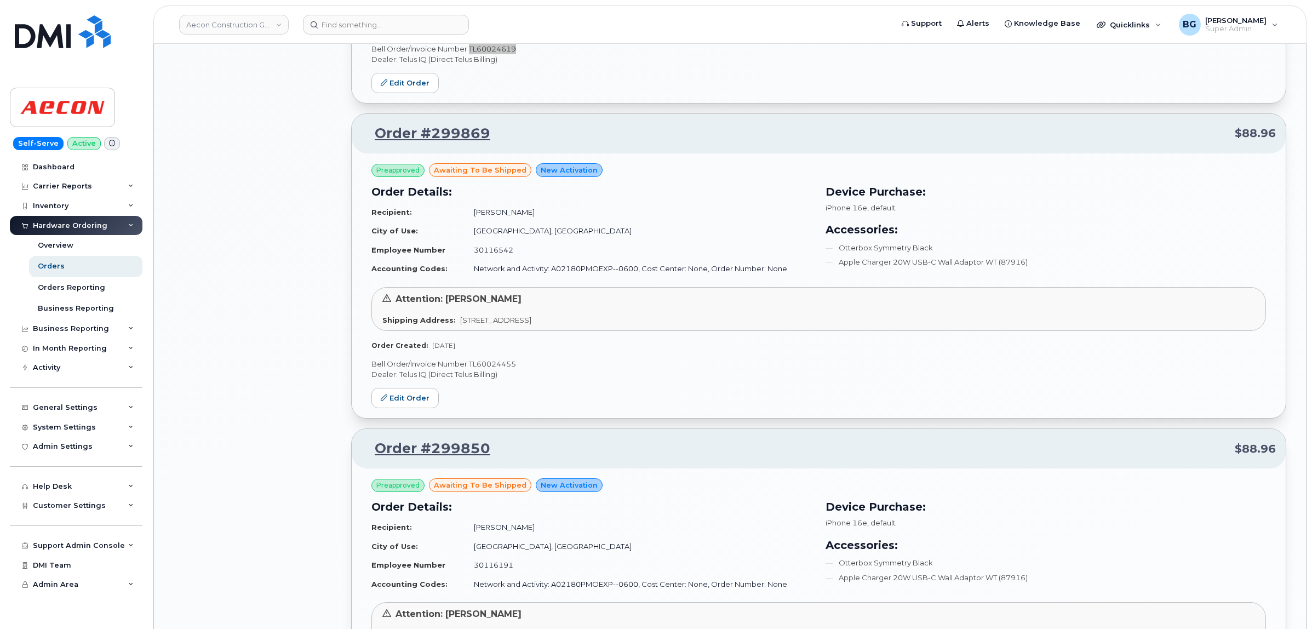
scroll to position [2283, 0]
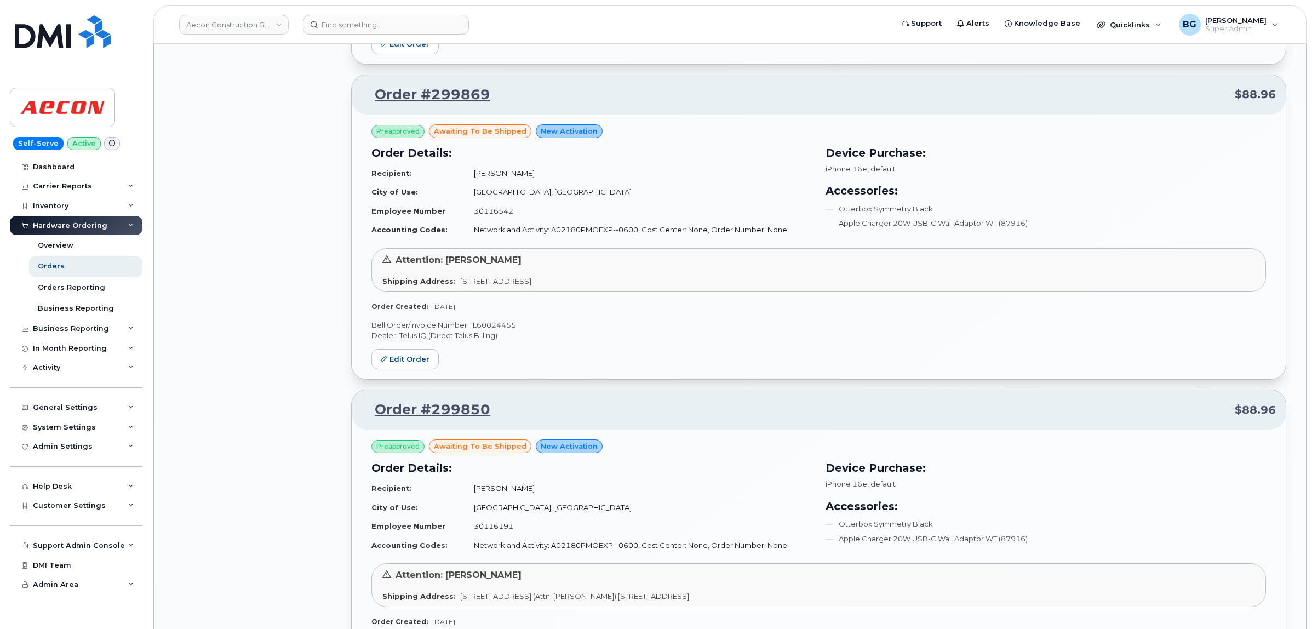
click at [493, 330] on p "Bell Order/Invoice Number TL60024455" at bounding box center [819, 325] width 895 height 10
copy p "TL60024455"
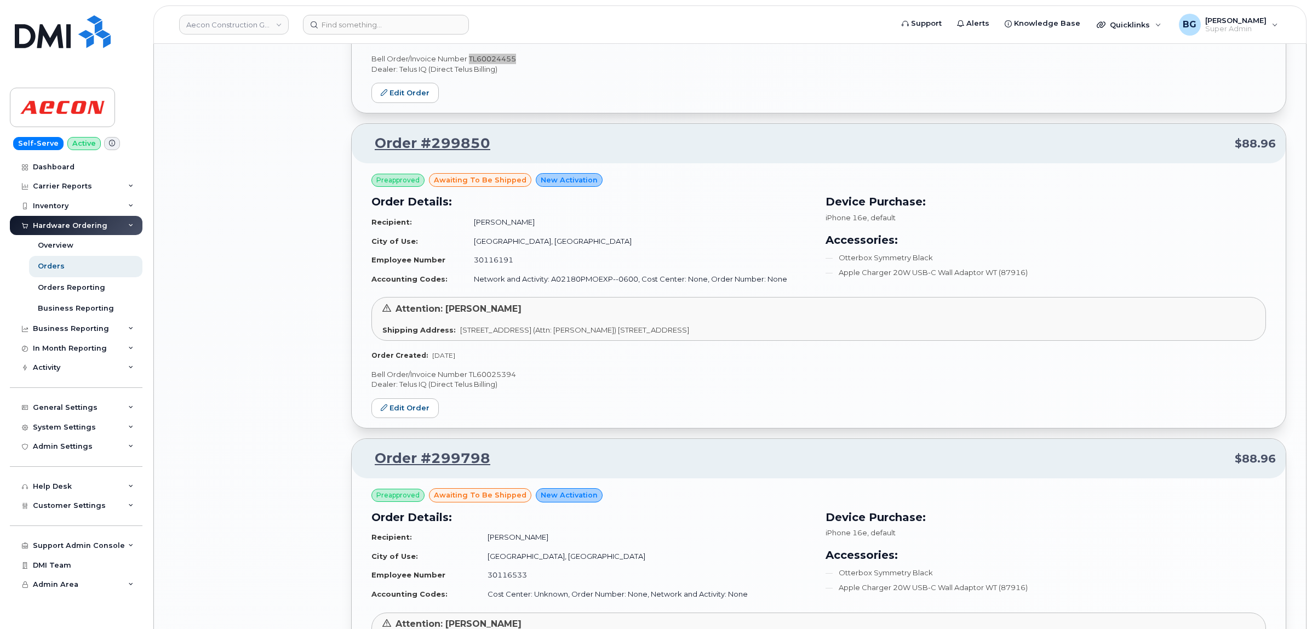
scroll to position [2557, 0]
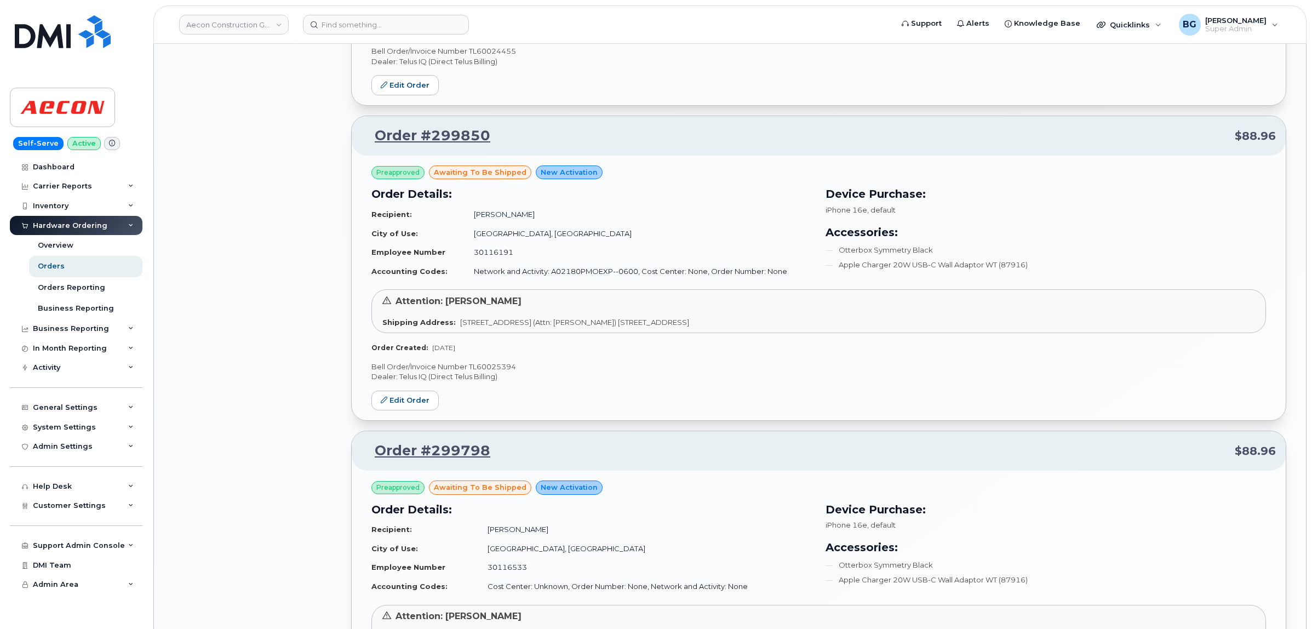
click at [500, 368] on p "Bell Order/Invoice Number TL60025394" at bounding box center [819, 367] width 895 height 10
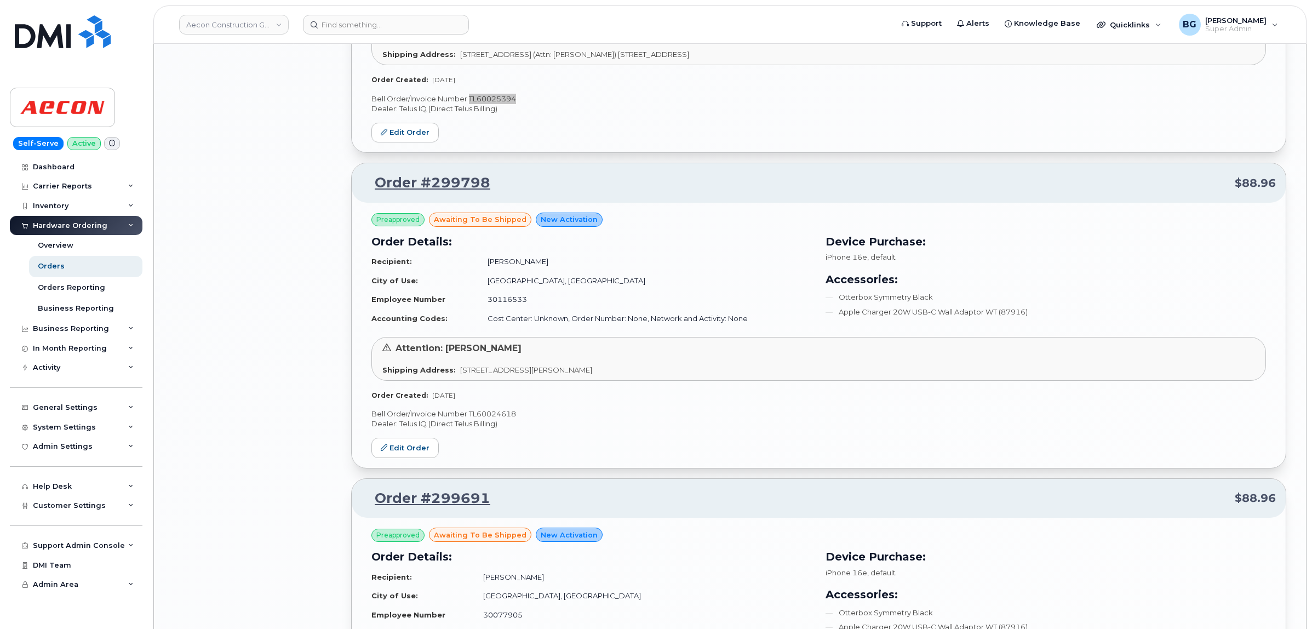
scroll to position [2831, 0]
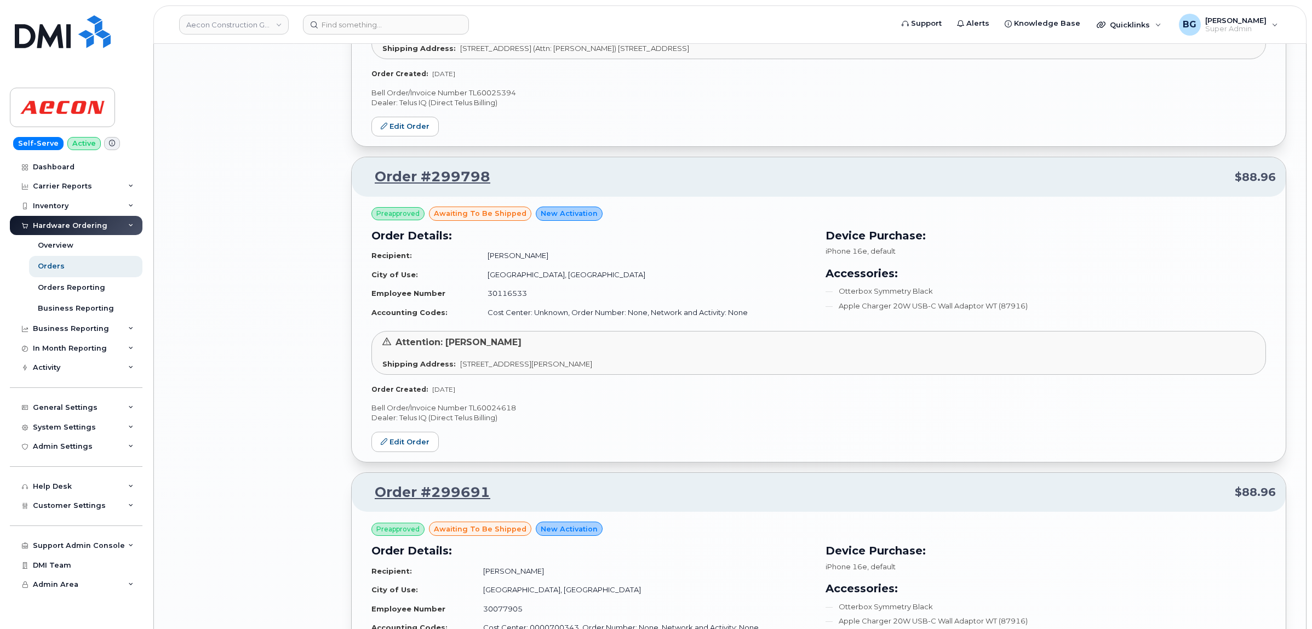
click at [502, 413] on p "Bell Order/Invoice Number TL60024618" at bounding box center [819, 408] width 895 height 10
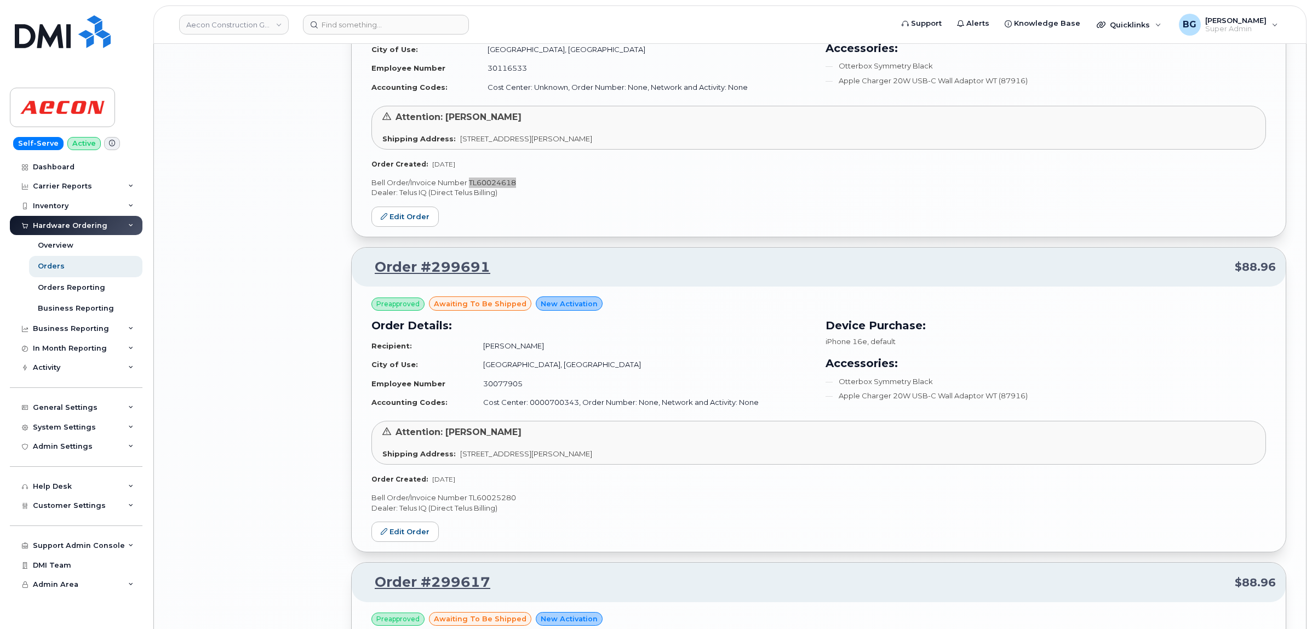
scroll to position [3105, 0]
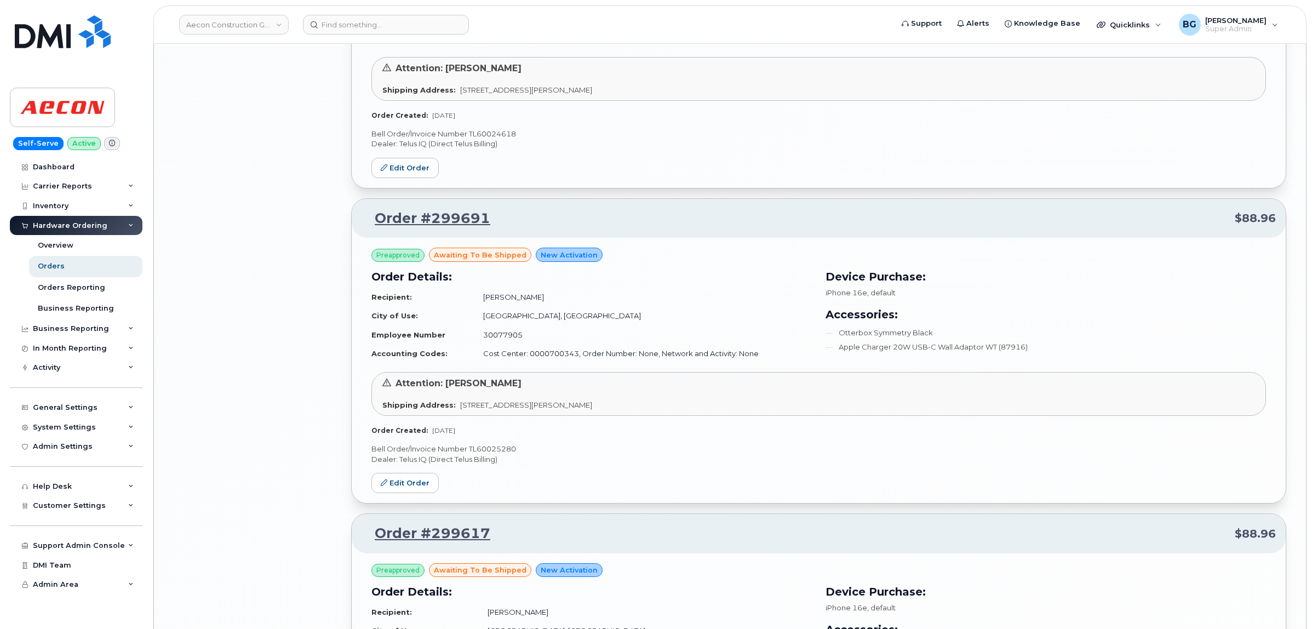
click at [490, 453] on p "Bell Order/Invoice Number TL60025280" at bounding box center [819, 449] width 895 height 10
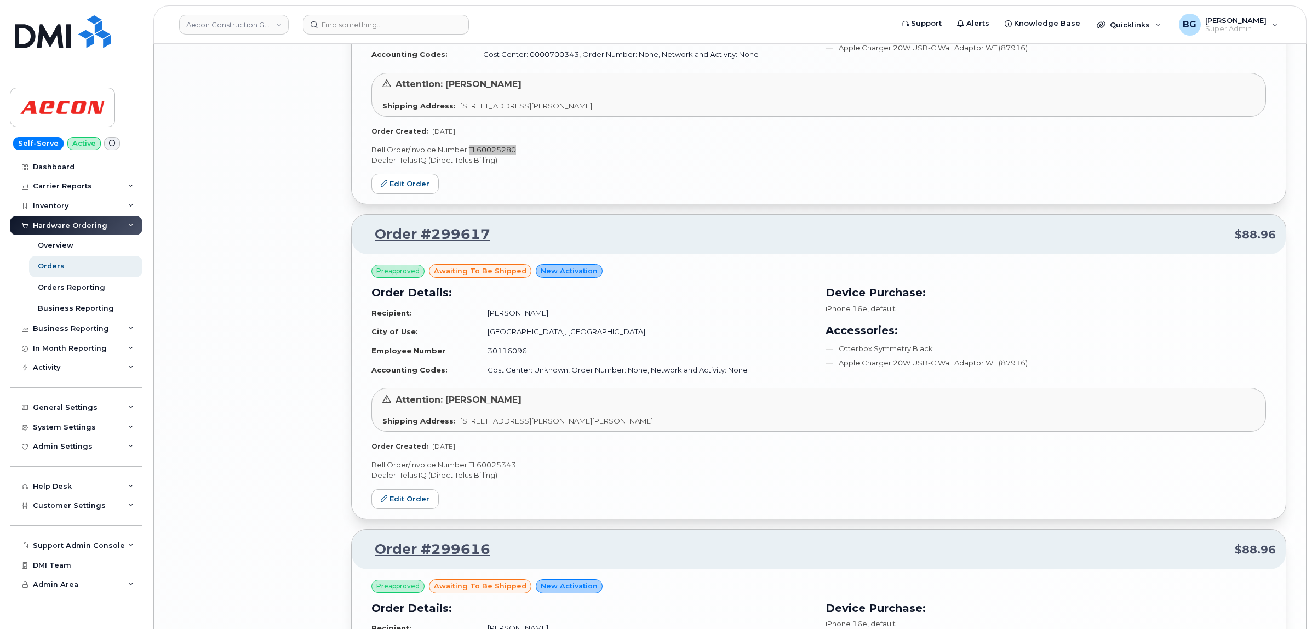
scroll to position [3425, 0]
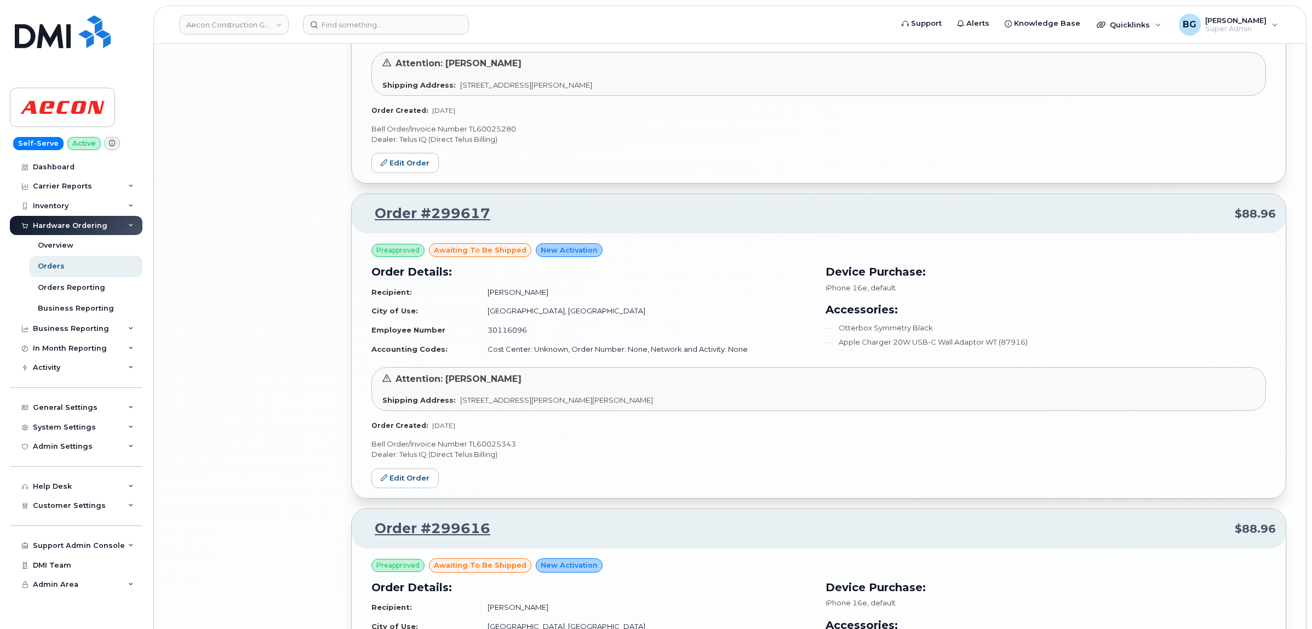
click at [489, 449] on p "Bell Order/Invoice Number TL60025343" at bounding box center [819, 444] width 895 height 10
click at [483, 449] on p "Bell Order/Invoice Number TL60025343" at bounding box center [819, 444] width 895 height 10
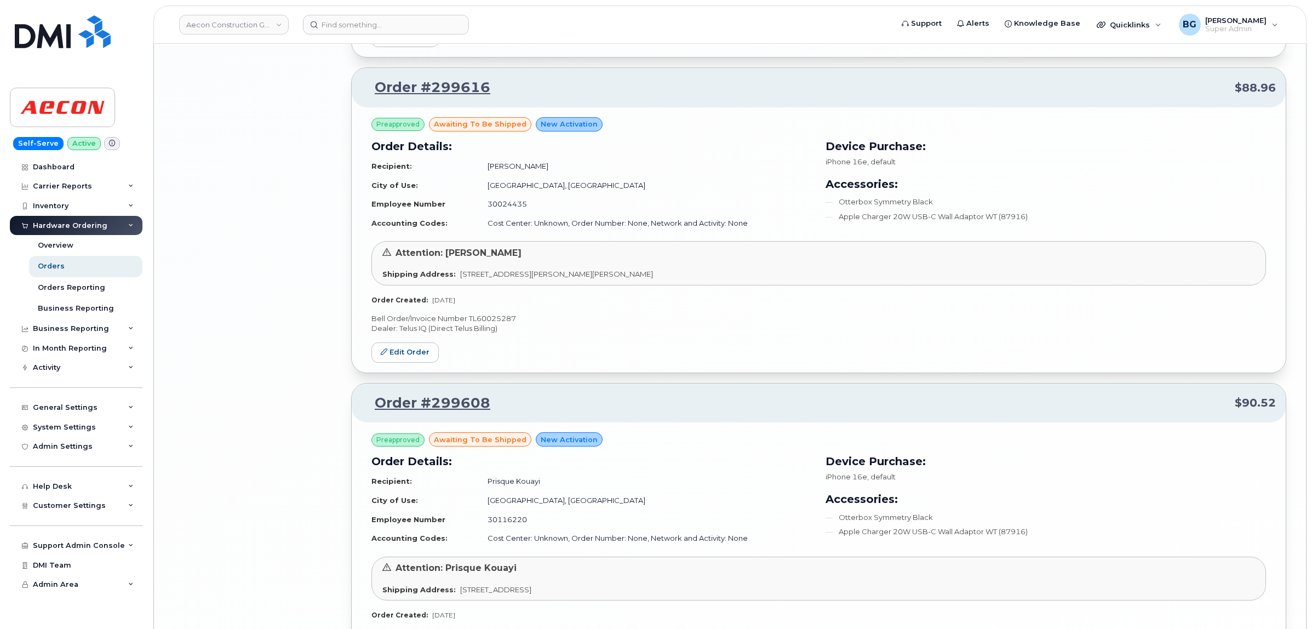
scroll to position [3881, 0]
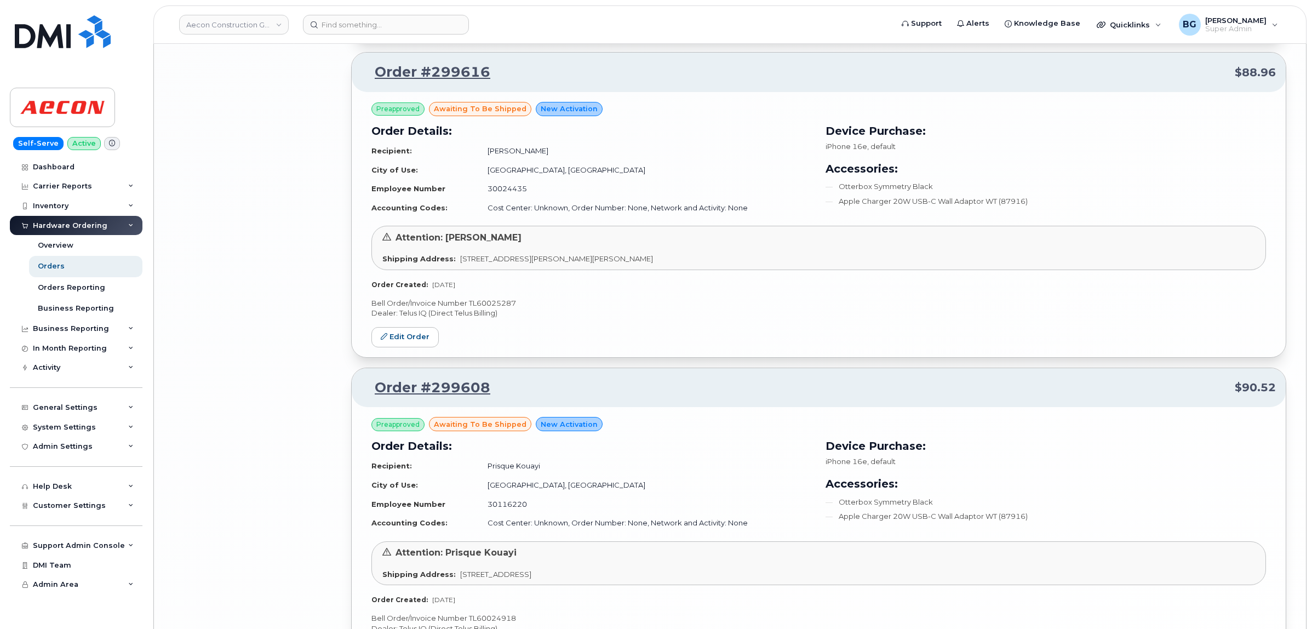
click at [488, 309] on p "Bell Order/Invoice Number TL60025287" at bounding box center [819, 303] width 895 height 10
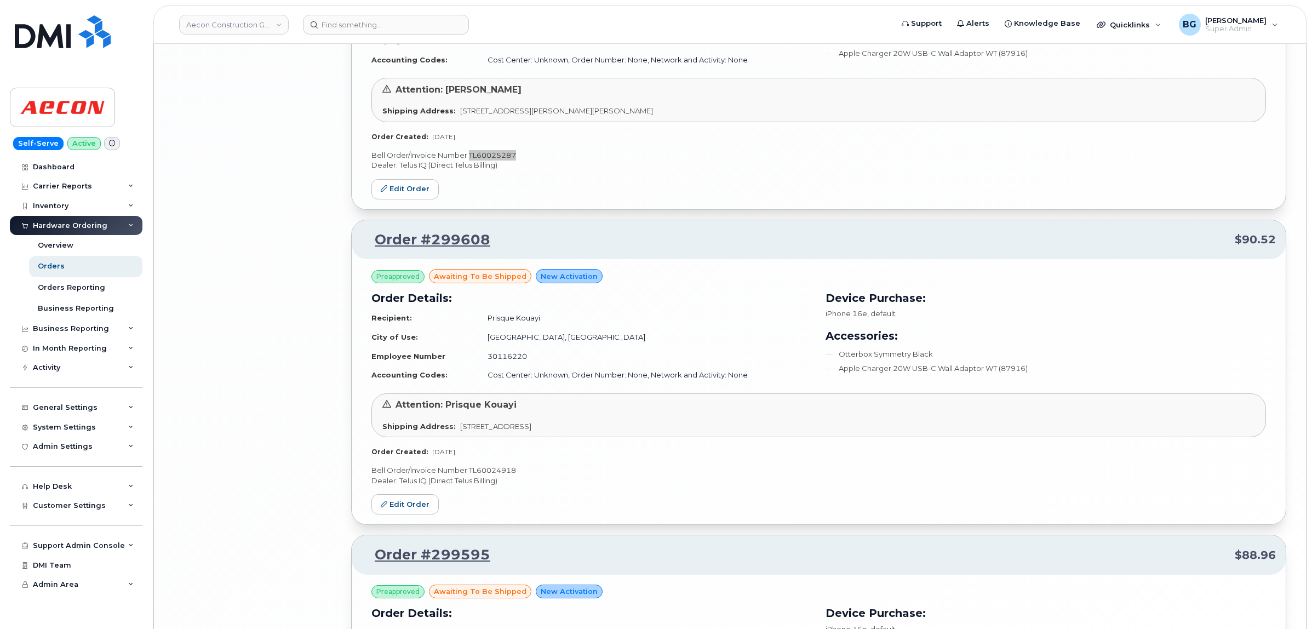
scroll to position [4110, 0]
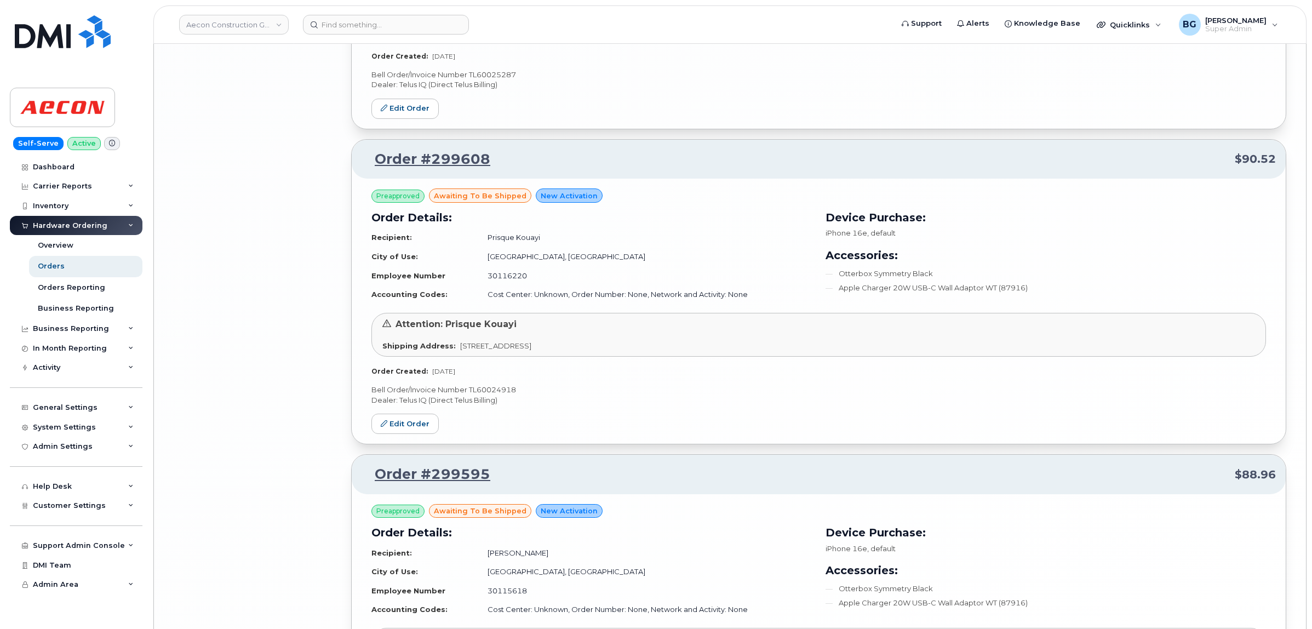
click at [499, 395] on p "Bell Order/Invoice Number TL60024918" at bounding box center [819, 390] width 895 height 10
drag, startPoint x: 492, startPoint y: 168, endPoint x: 363, endPoint y: 170, distance: 129.3
click at [363, 169] on p "Order #299608 $90.52" at bounding box center [819, 160] width 915 height 20
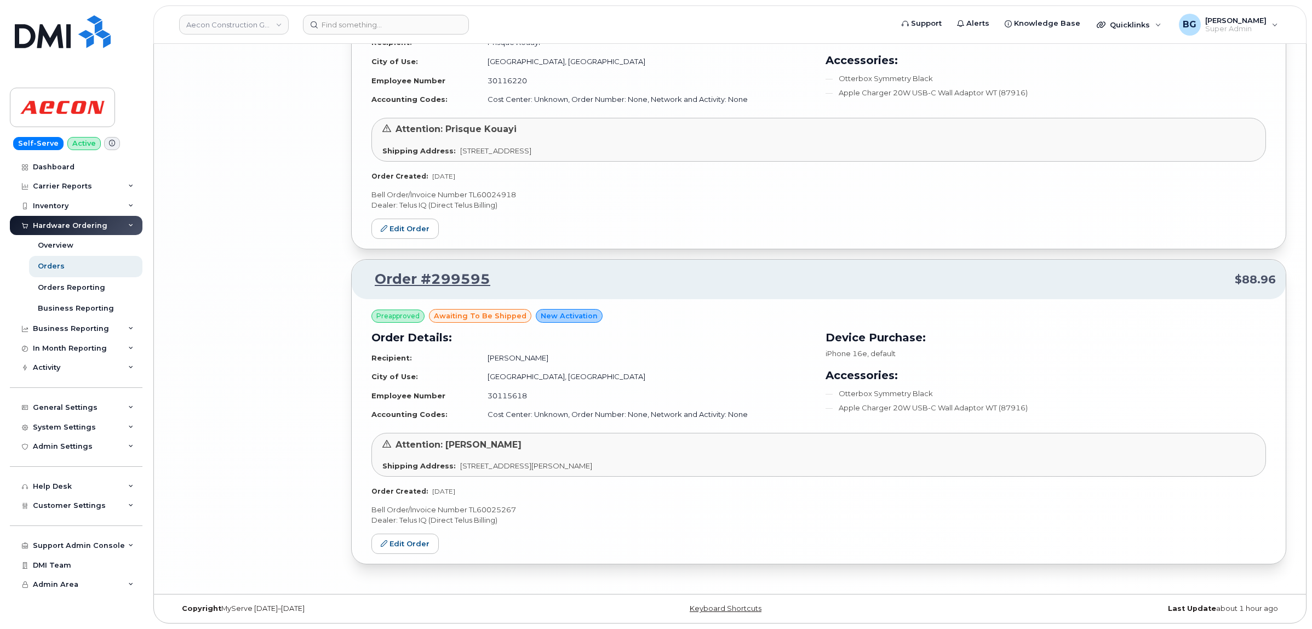
scroll to position [4316, 0]
click at [497, 506] on p "Bell Order/Invoice Number TL60025267" at bounding box center [819, 510] width 895 height 10
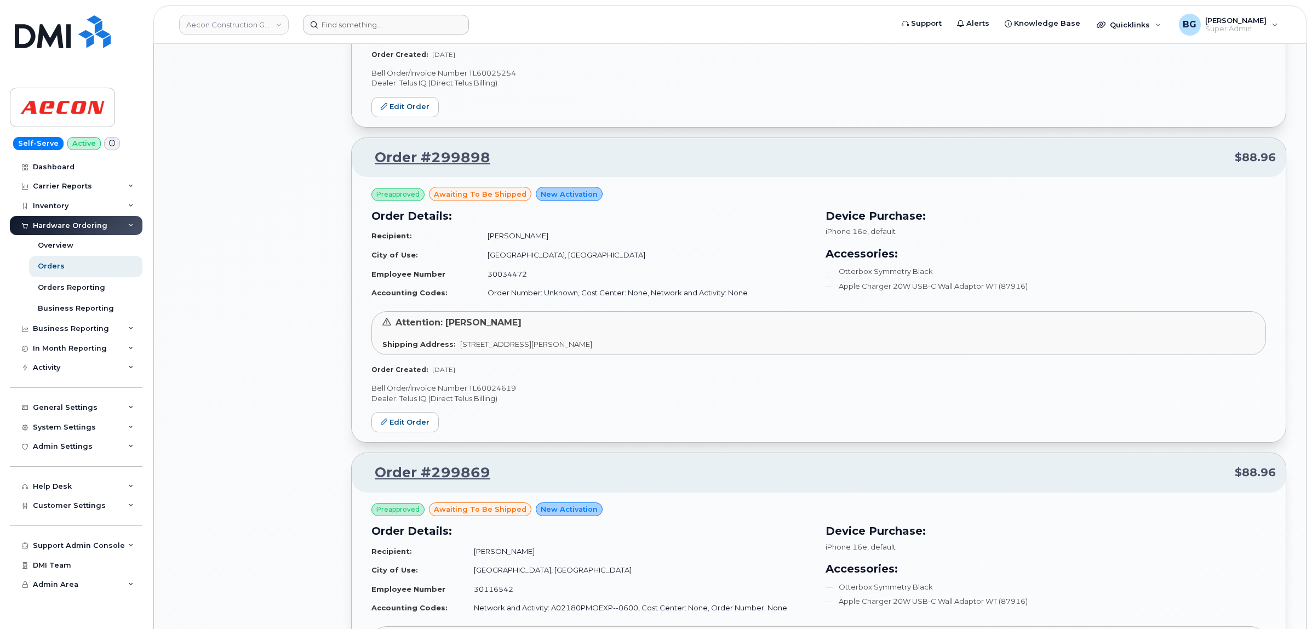
scroll to position [0, 0]
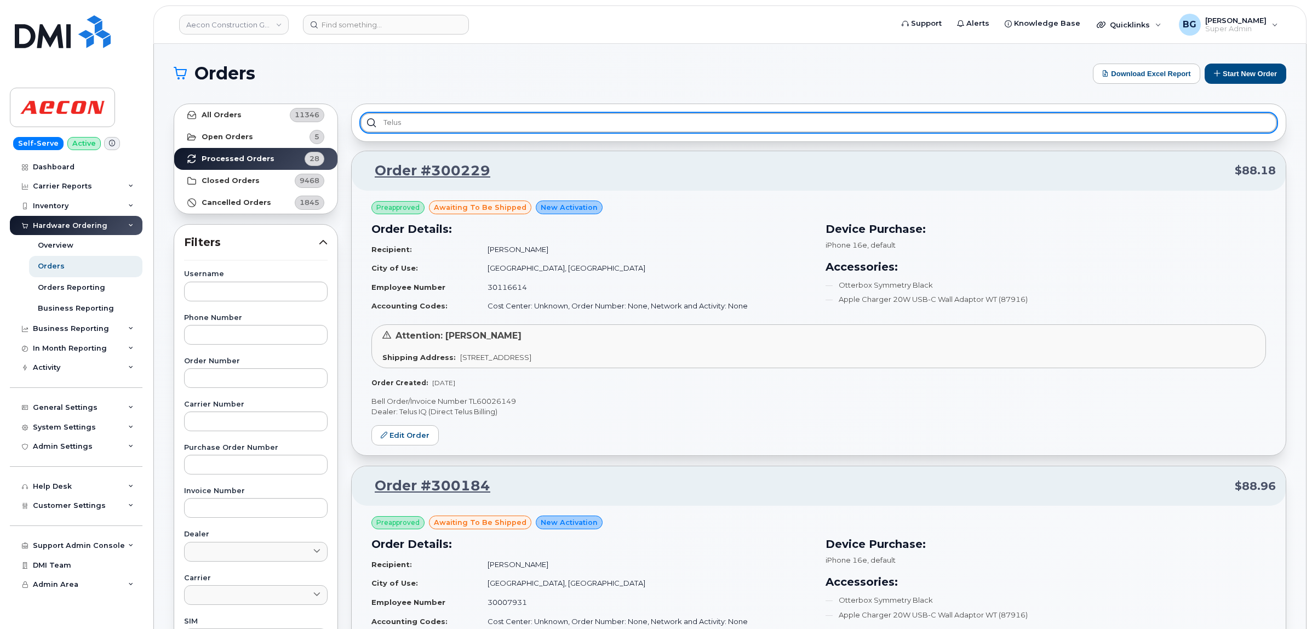
drag, startPoint x: 418, startPoint y: 121, endPoint x: 301, endPoint y: 127, distance: 116.9
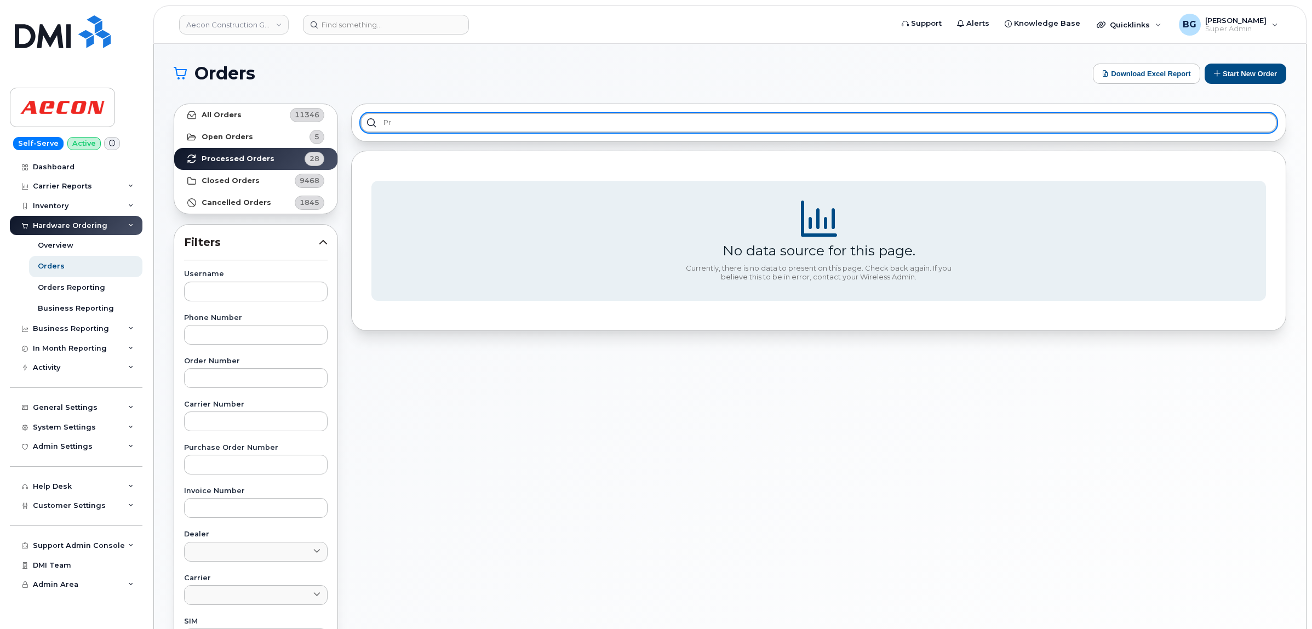
type input "p"
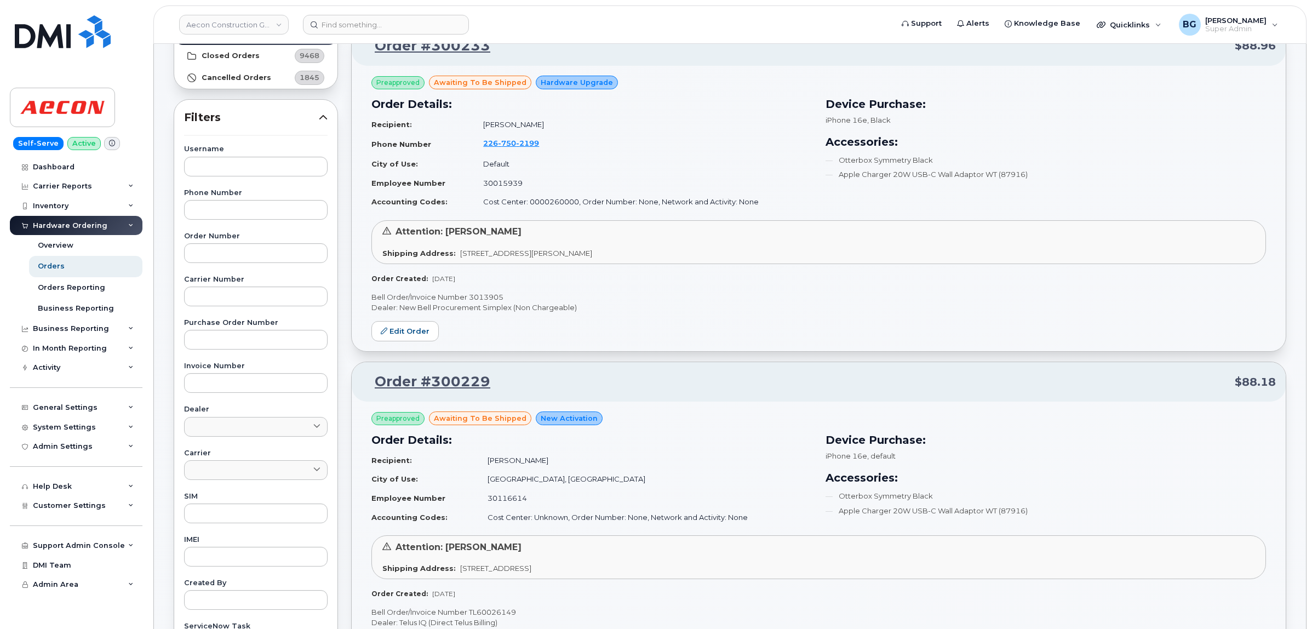
scroll to position [137, 0]
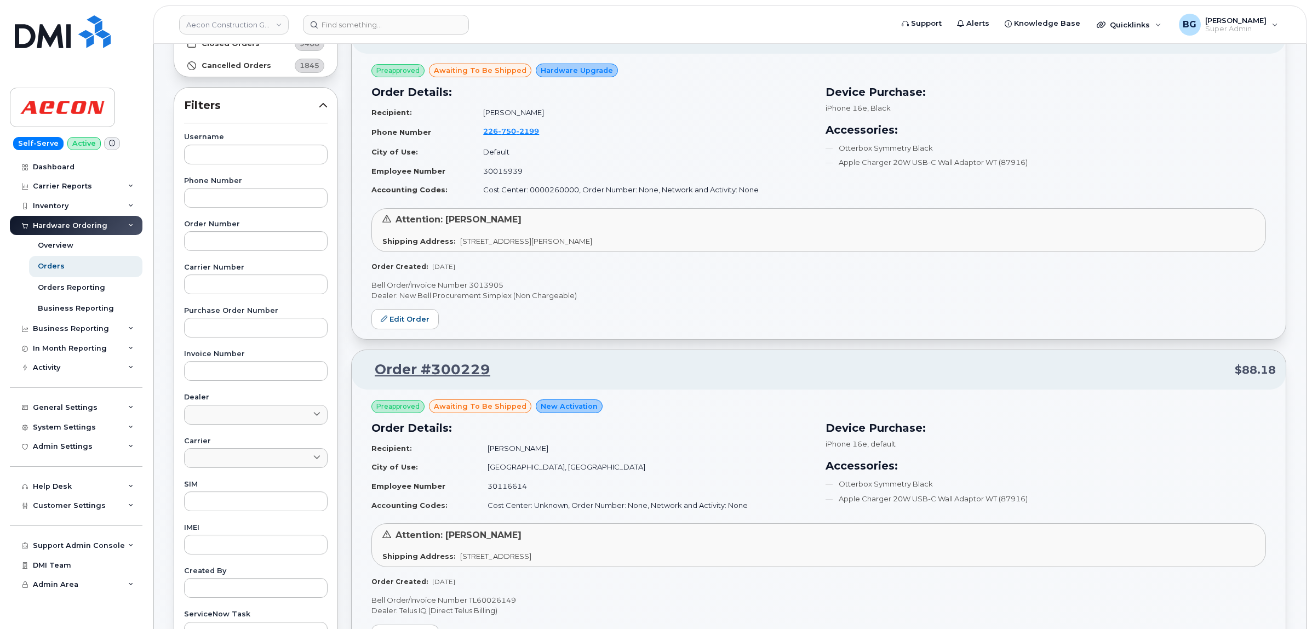
type input "bell"
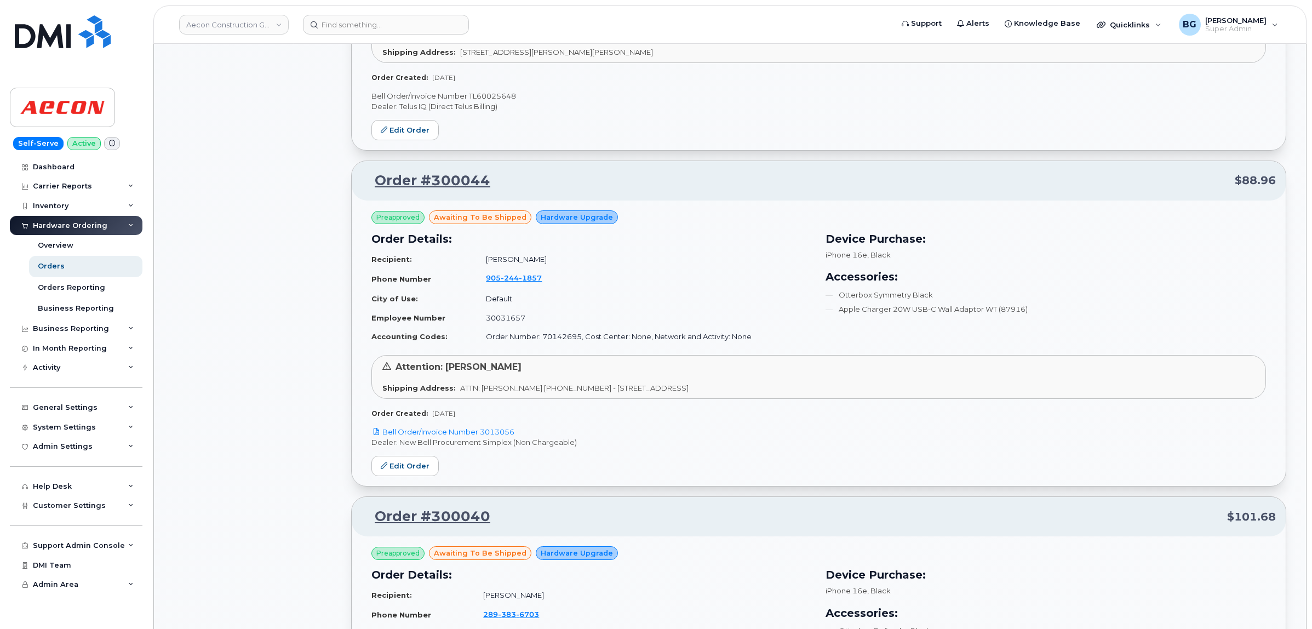
scroll to position [2283, 0]
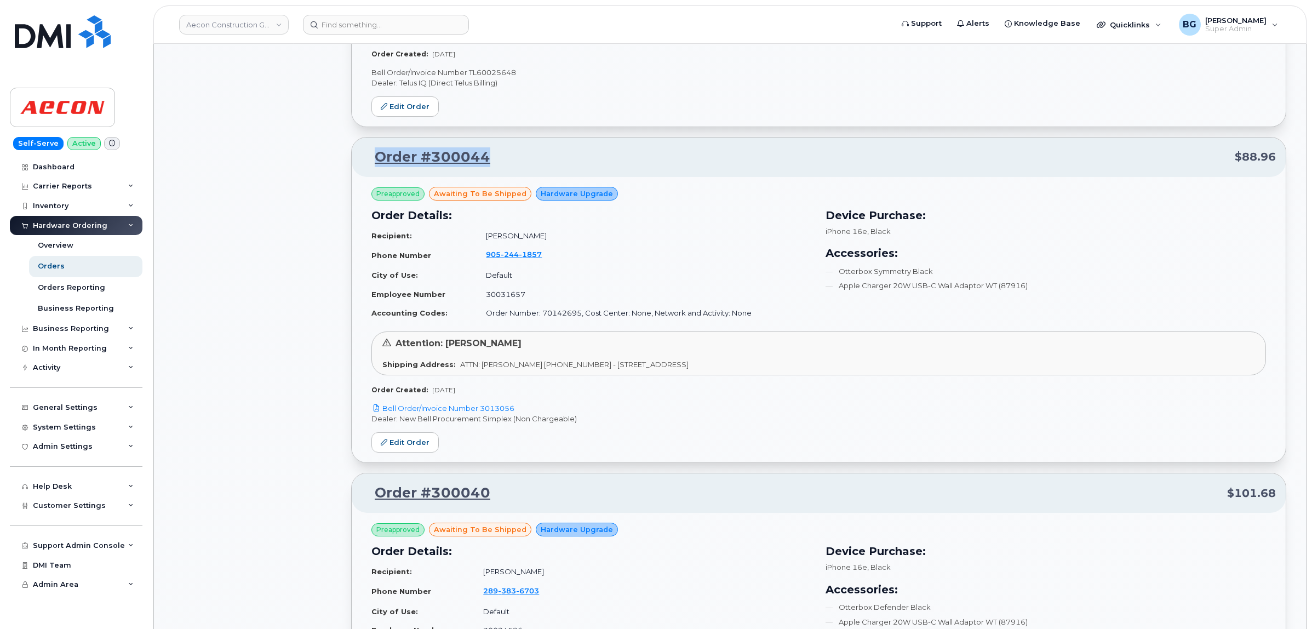
drag, startPoint x: 499, startPoint y: 155, endPoint x: 377, endPoint y: 155, distance: 122.2
click at [377, 155] on p "Order #300044 $88.96" at bounding box center [819, 157] width 915 height 20
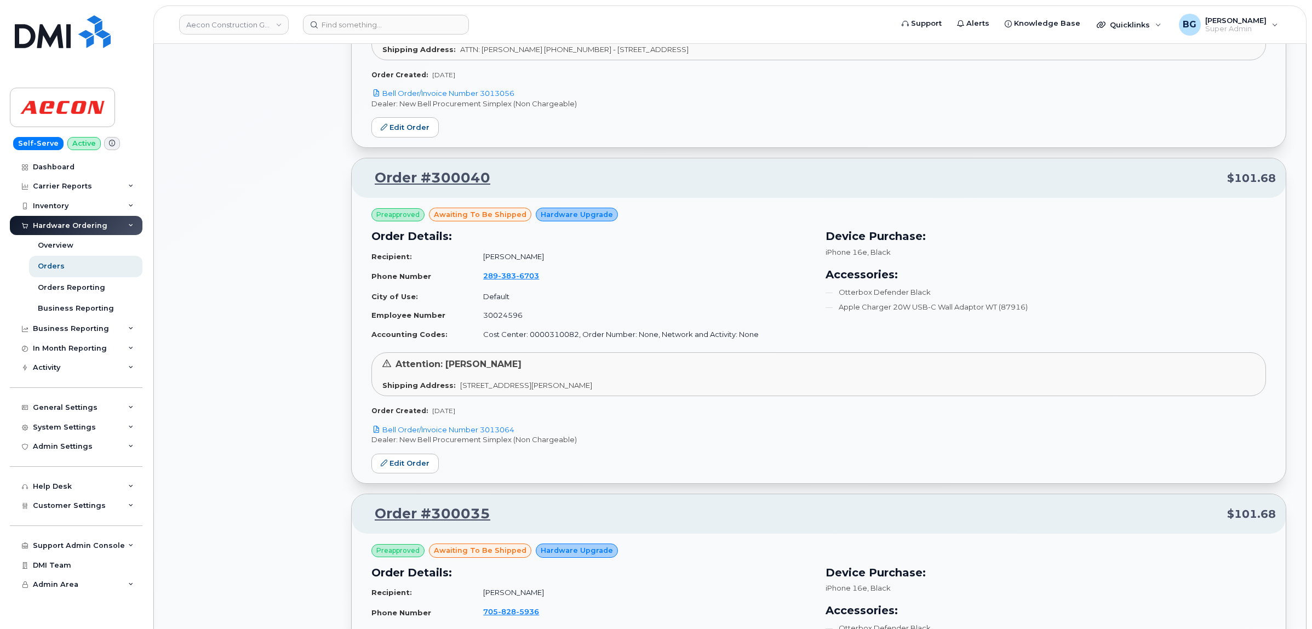
scroll to position [2603, 0]
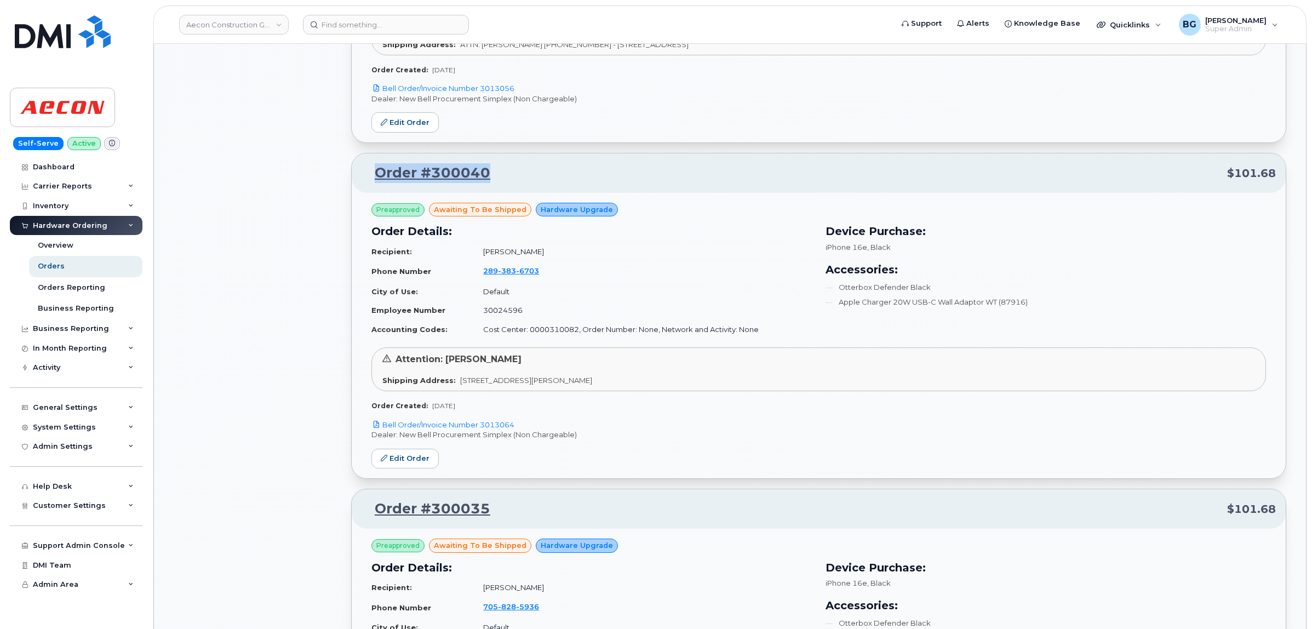
drag, startPoint x: 506, startPoint y: 181, endPoint x: 377, endPoint y: 174, distance: 128.9
click at [377, 174] on p "Order #300040 $101.68" at bounding box center [819, 173] width 915 height 20
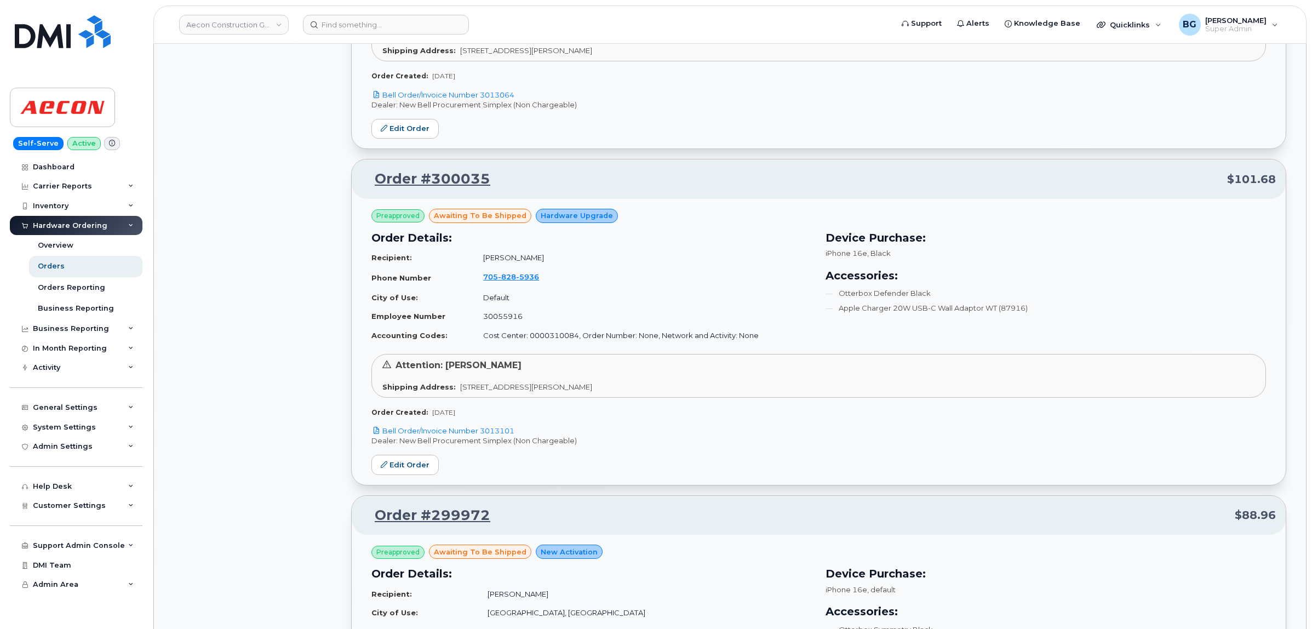
scroll to position [2922, 0]
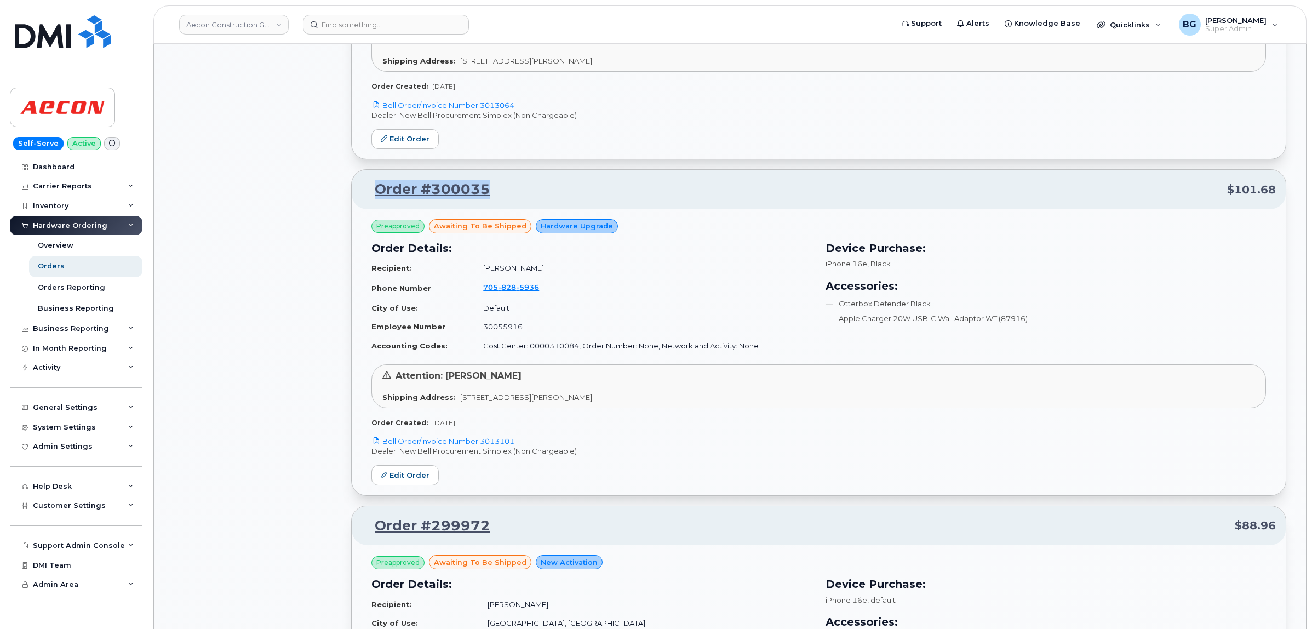
drag, startPoint x: 491, startPoint y: 187, endPoint x: 378, endPoint y: 190, distance: 112.9
click at [378, 190] on p "Order #300035 $101.68" at bounding box center [819, 190] width 915 height 20
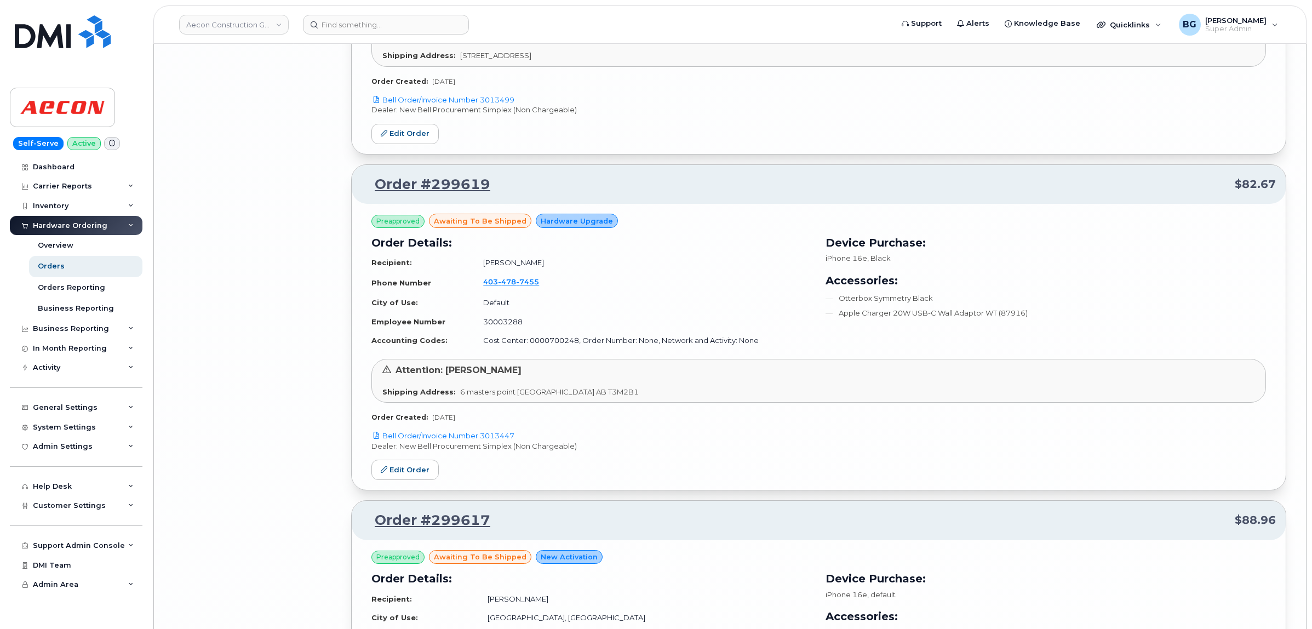
scroll to position [7489, 0]
drag, startPoint x: 502, startPoint y: 186, endPoint x: 379, endPoint y: 193, distance: 123.0
click at [379, 193] on p "Order #299619 $82.67" at bounding box center [819, 183] width 915 height 20
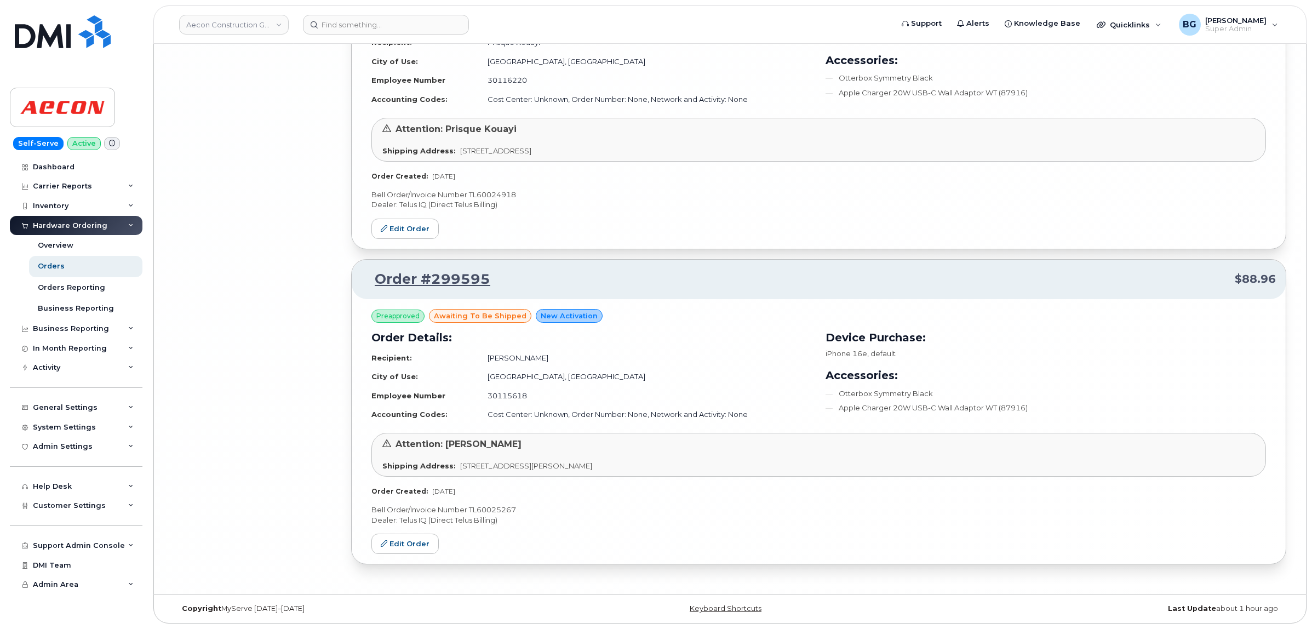
scroll to position [8684, 0]
click at [62, 101] on img at bounding box center [62, 108] width 84 height 32
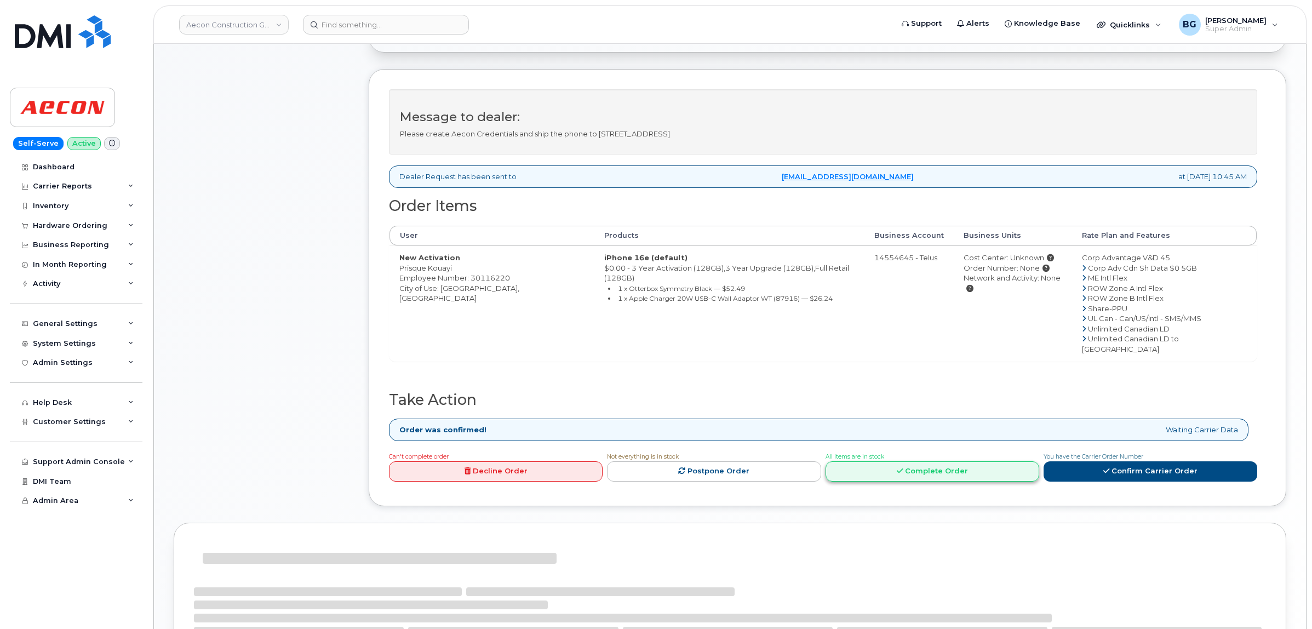
scroll to position [319, 0]
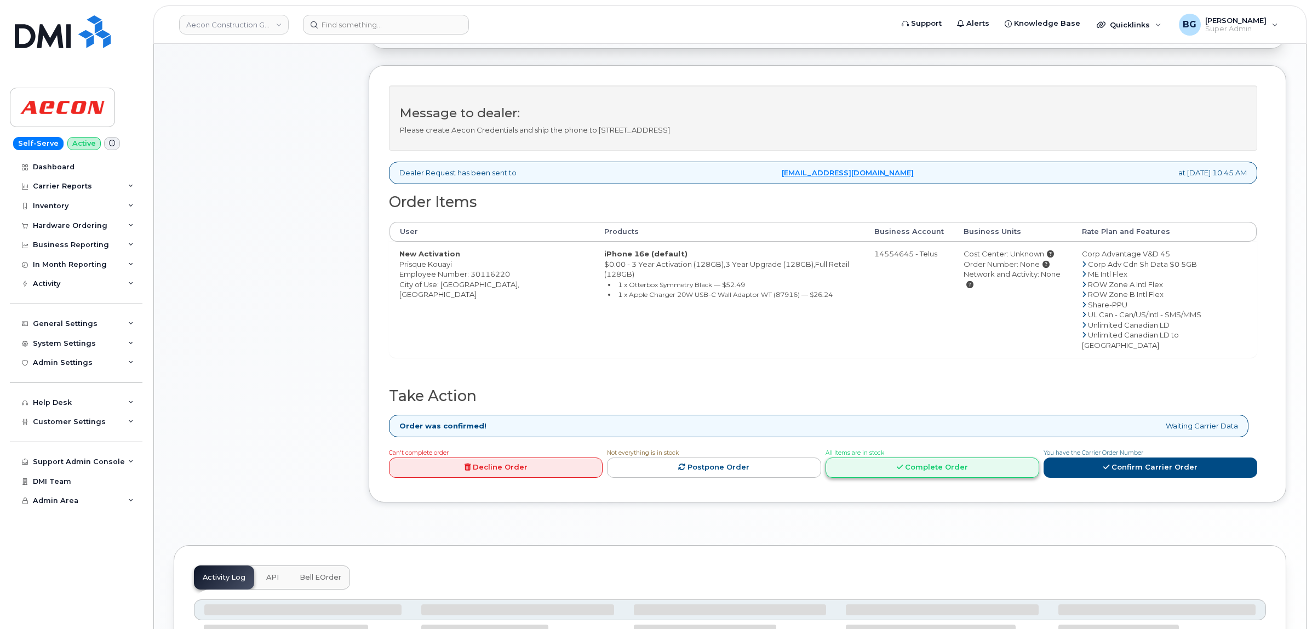
click at [955, 458] on link "Complete Order" at bounding box center [933, 468] width 214 height 20
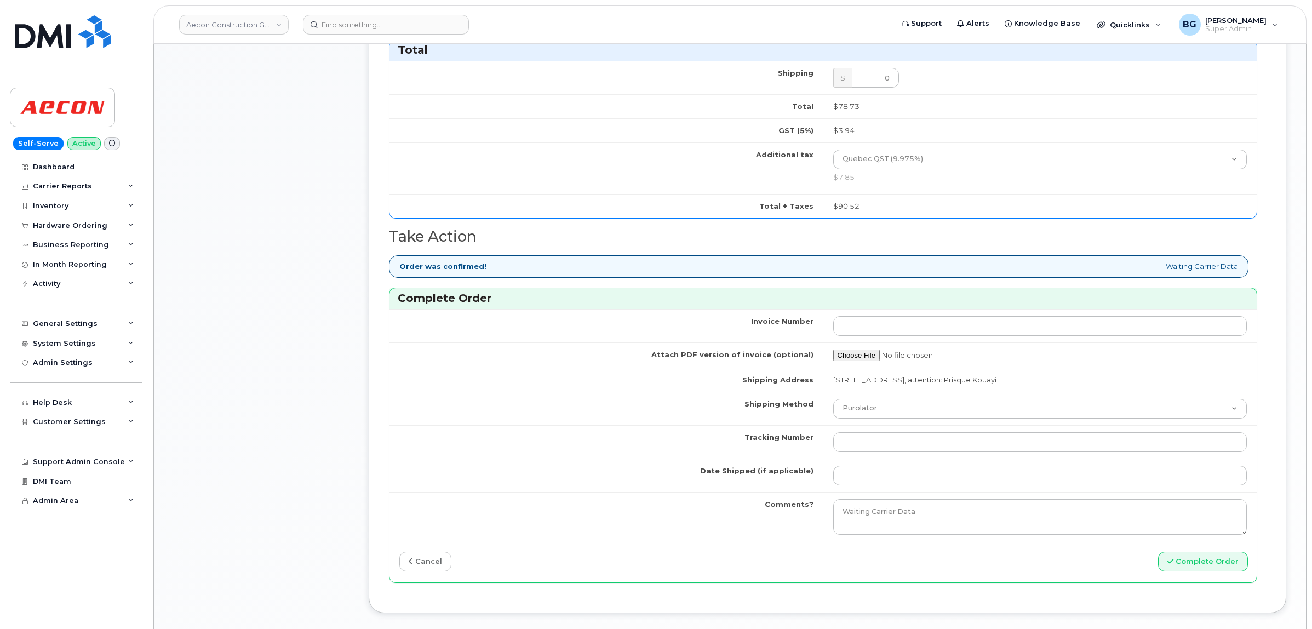
scroll to position [867, 0]
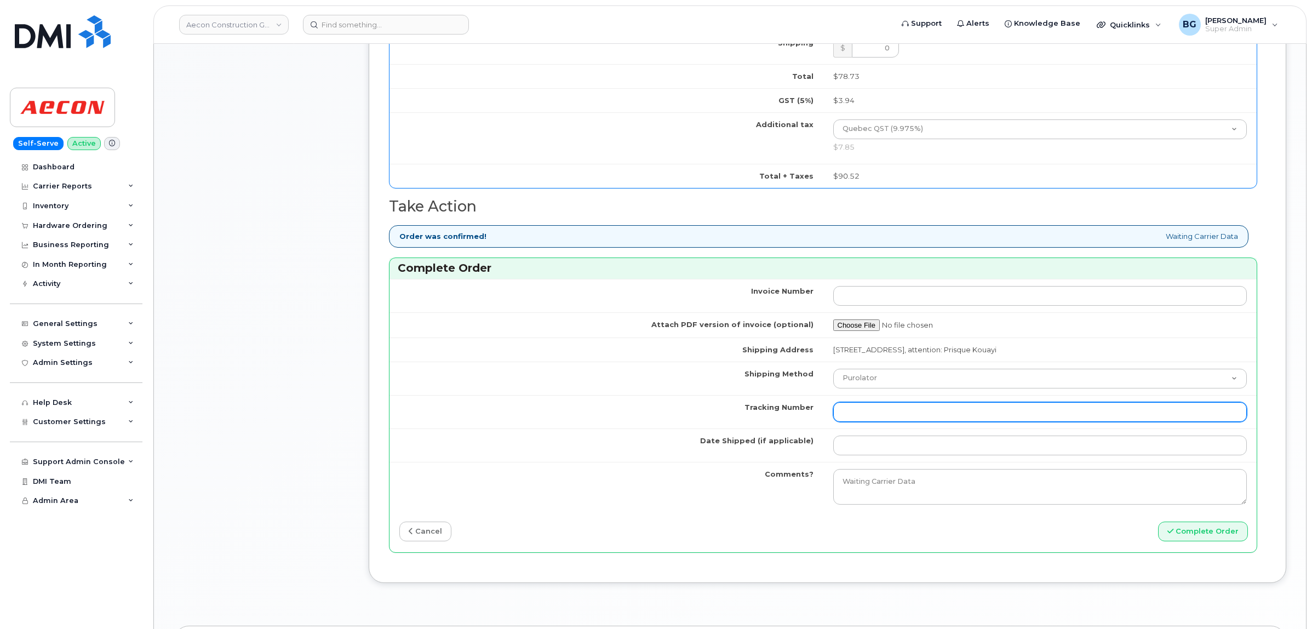
click at [914, 407] on input "Tracking Number" at bounding box center [1040, 412] width 414 height 20
paste input "520044189253"
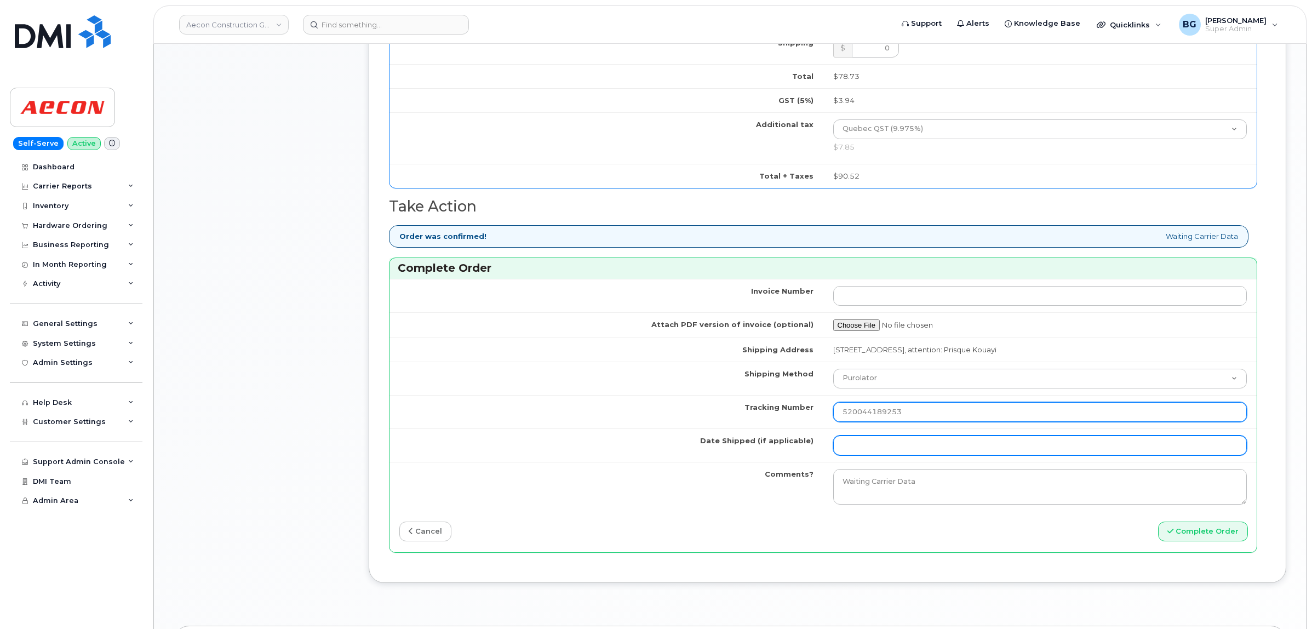
type input "520044189253"
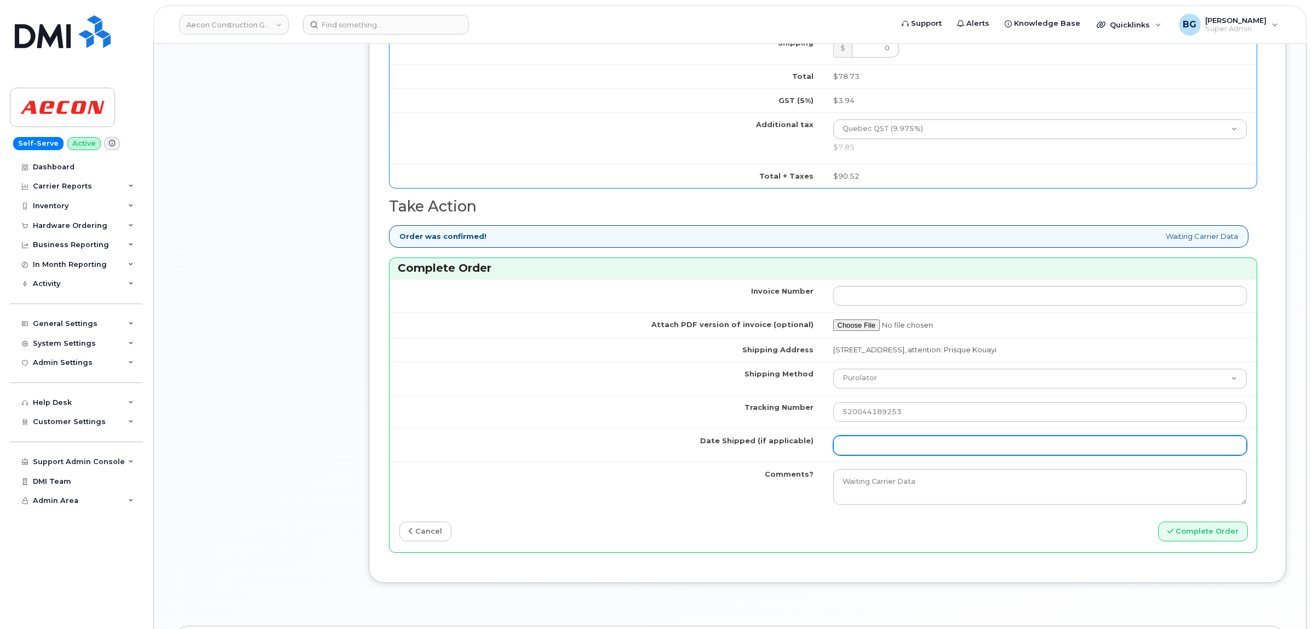
click at [881, 441] on input "Date Shipped (if applicable)" at bounding box center [1040, 446] width 414 height 20
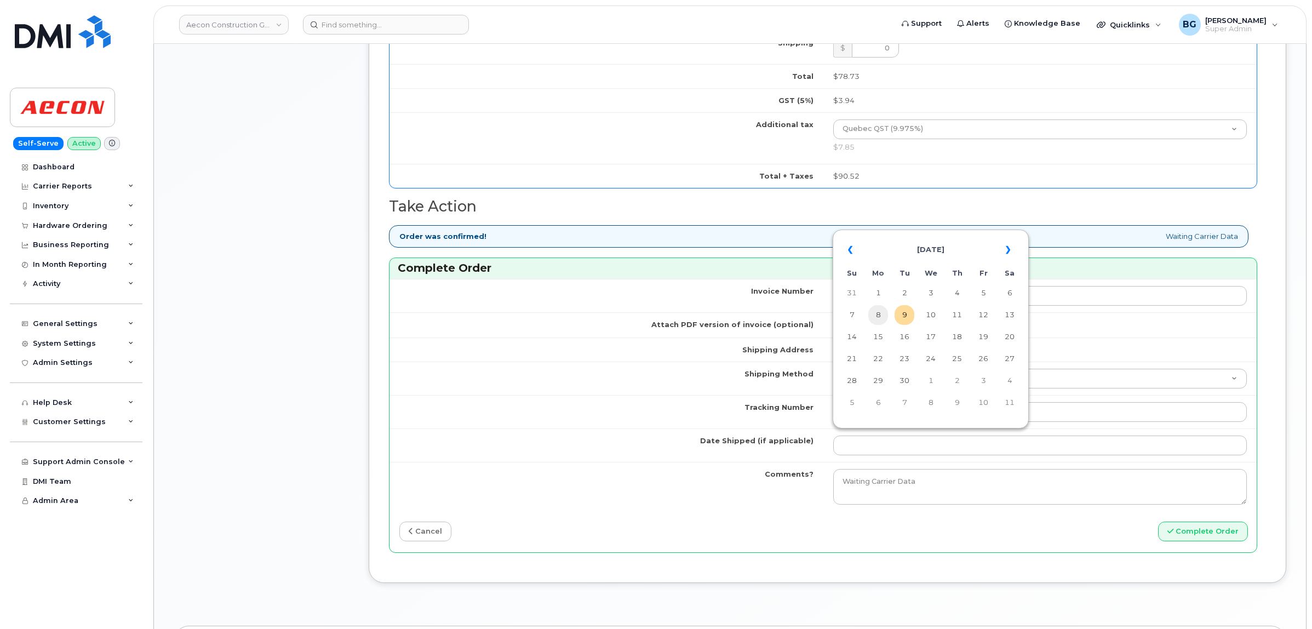
click at [881, 313] on td "8" at bounding box center [879, 315] width 20 height 20
type input "[DATE]"
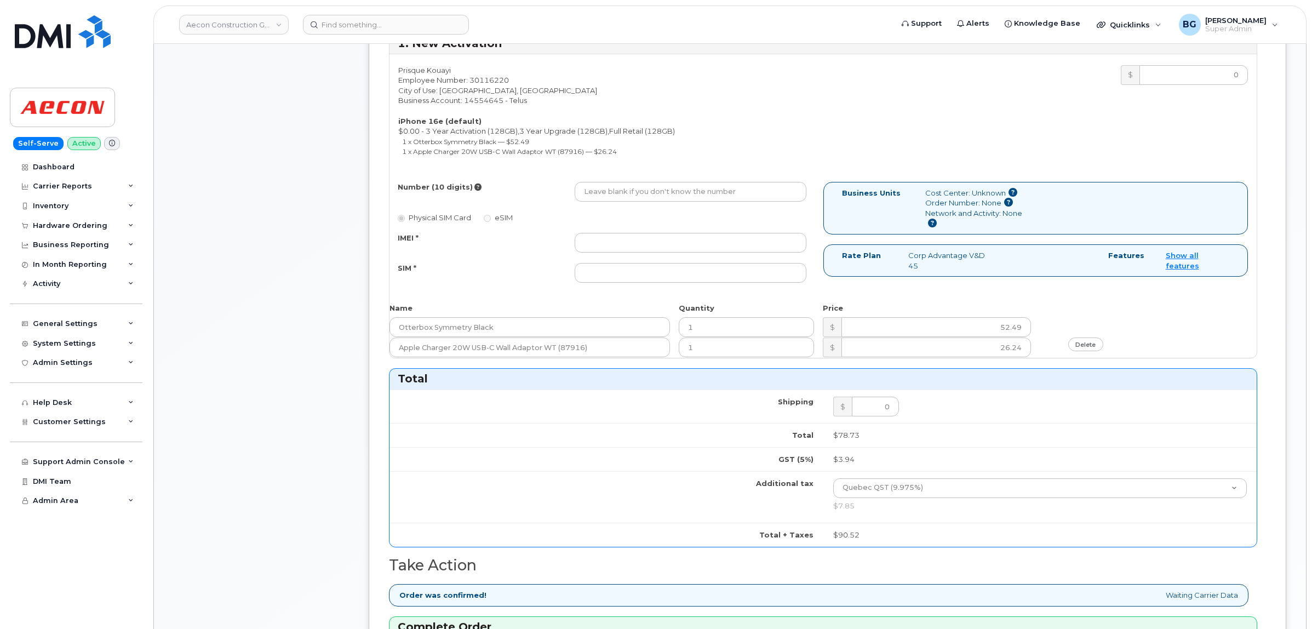
scroll to position [502, 0]
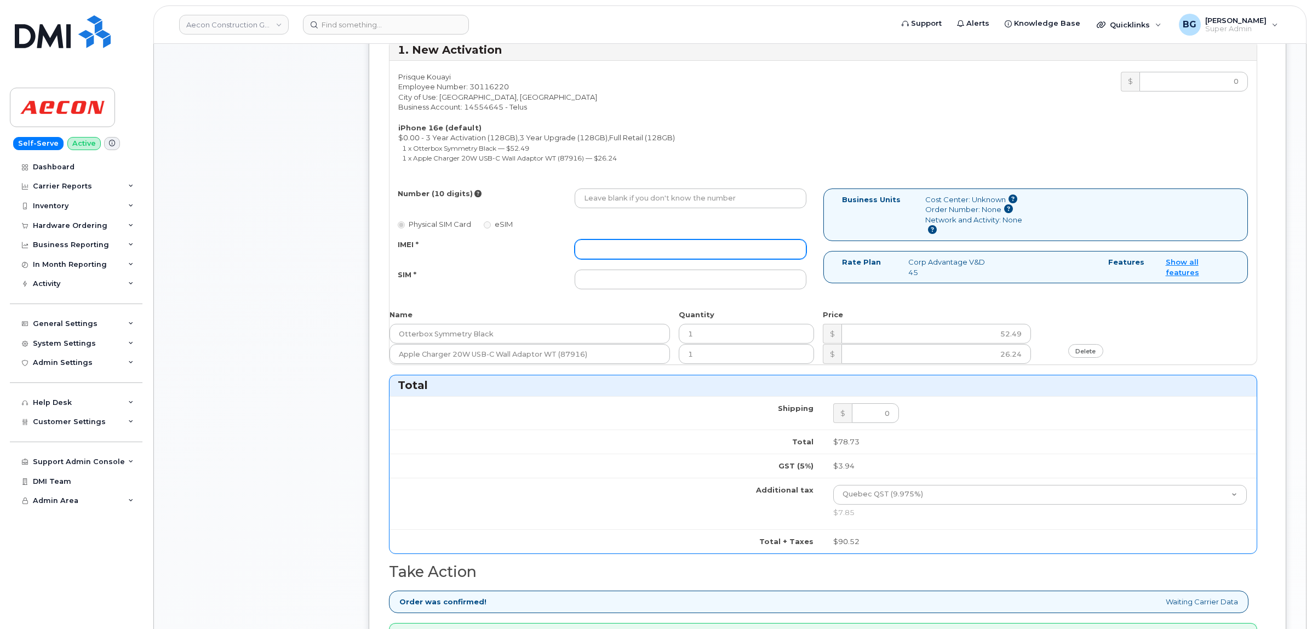
click at [724, 239] on input "IMEI *" at bounding box center [690, 249] width 231 height 20
paste input "354216330101498"
type input "354216330101498"
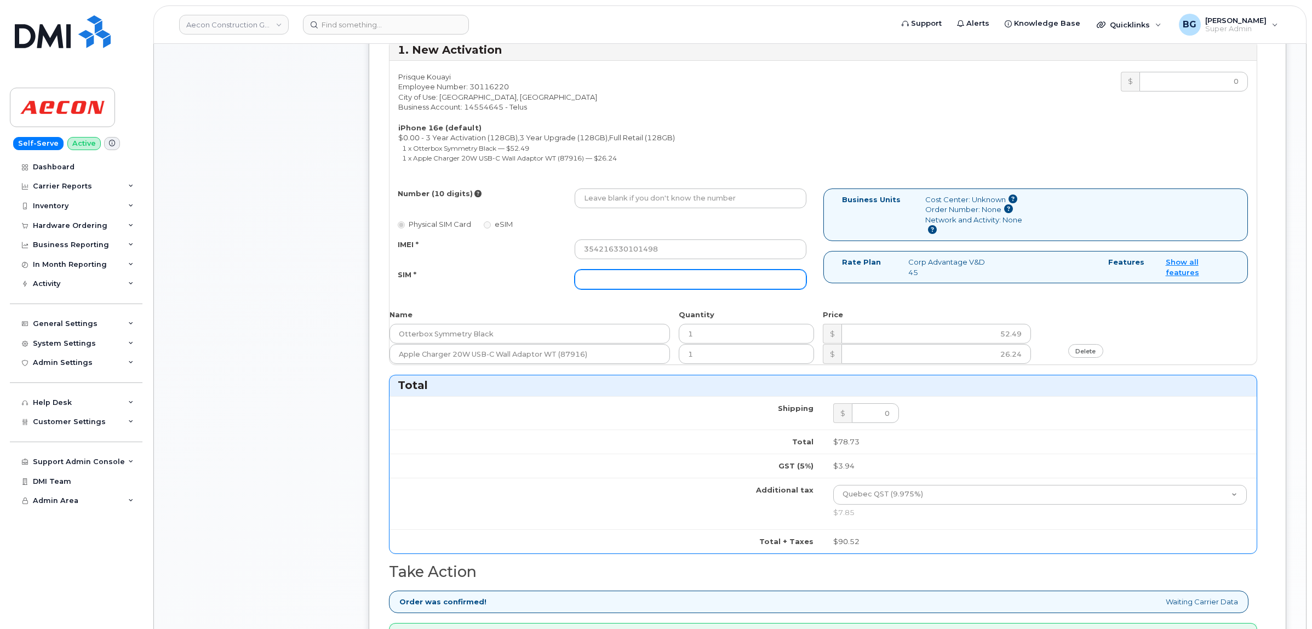
click at [625, 270] on input "SIM *" at bounding box center [690, 280] width 231 height 20
paste input "[TECHNICAL_ID]"
click at [705, 270] on input "[TECHNICAL_ID]" at bounding box center [690, 280] width 231 height 20
type input "[TECHNICAL_ID]"
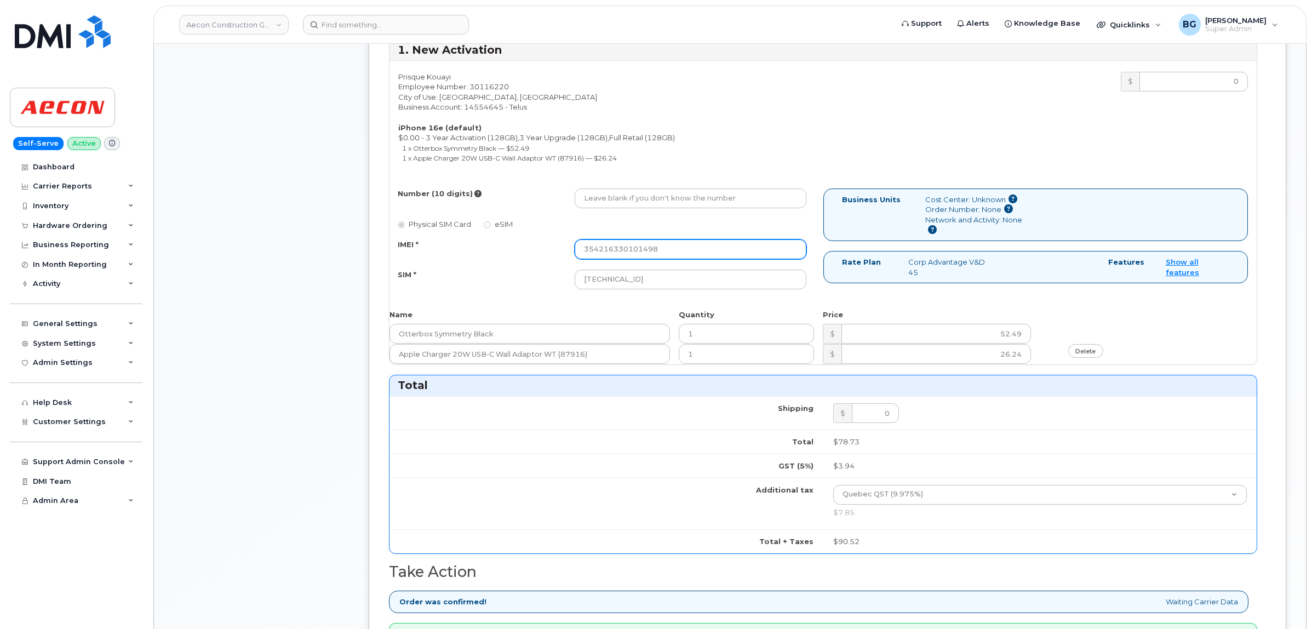
click at [699, 240] on input "354216330101498" at bounding box center [690, 249] width 231 height 20
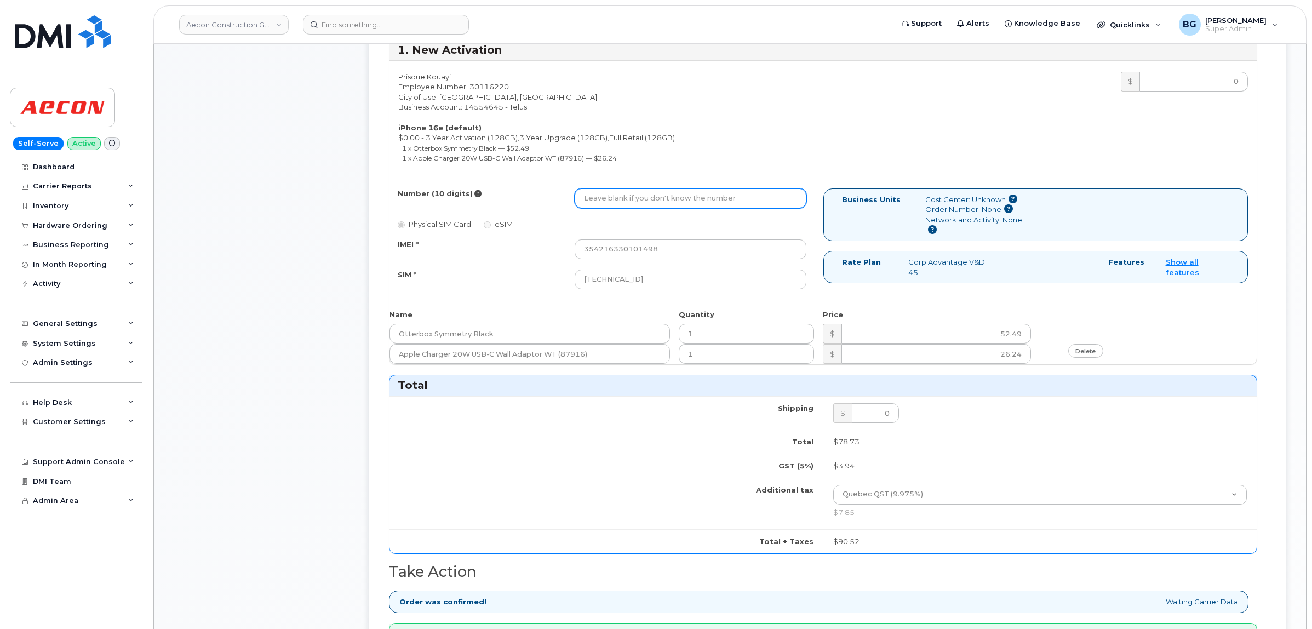
click at [664, 189] on input "Number (10 digits)" at bounding box center [690, 199] width 231 height 20
paste input "263) 363-1861"
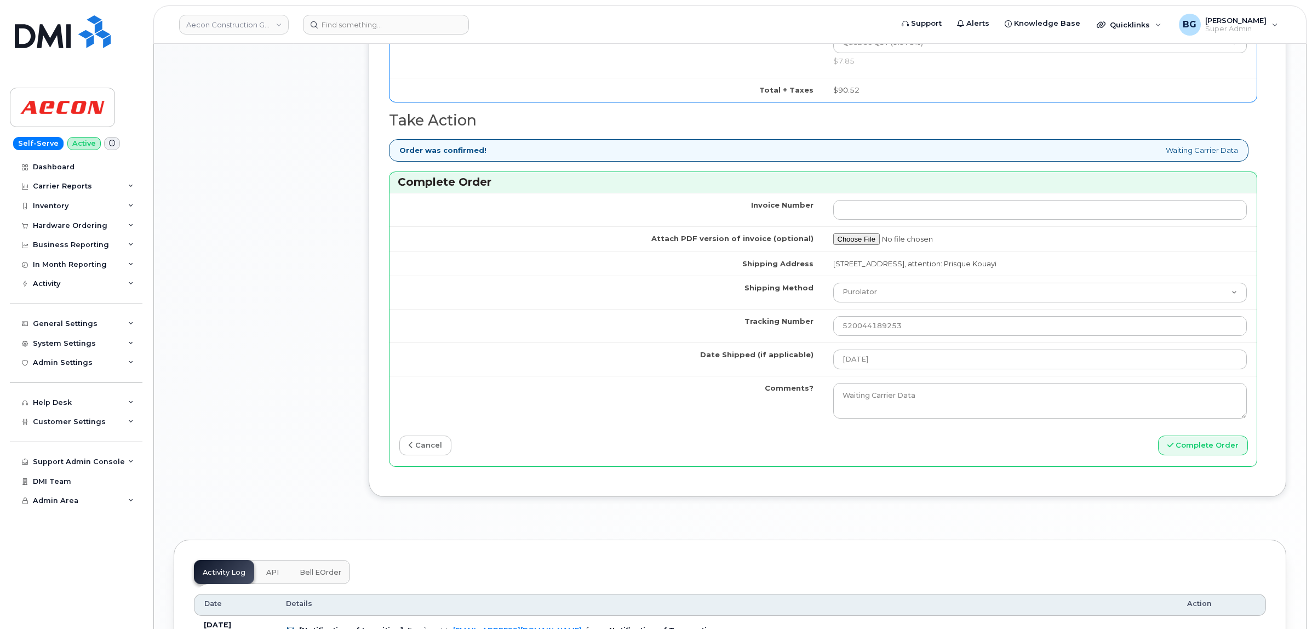
scroll to position [1096, 0]
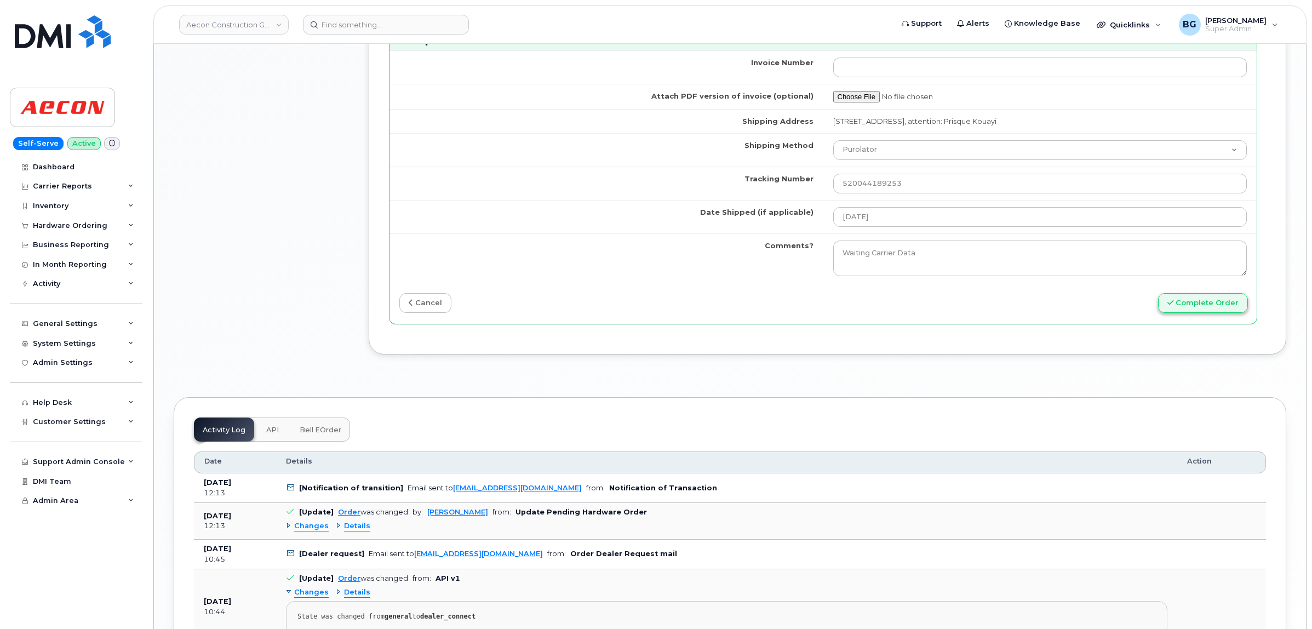
type input "2633631861"
click at [1209, 305] on button "Complete Order" at bounding box center [1203, 303] width 90 height 20
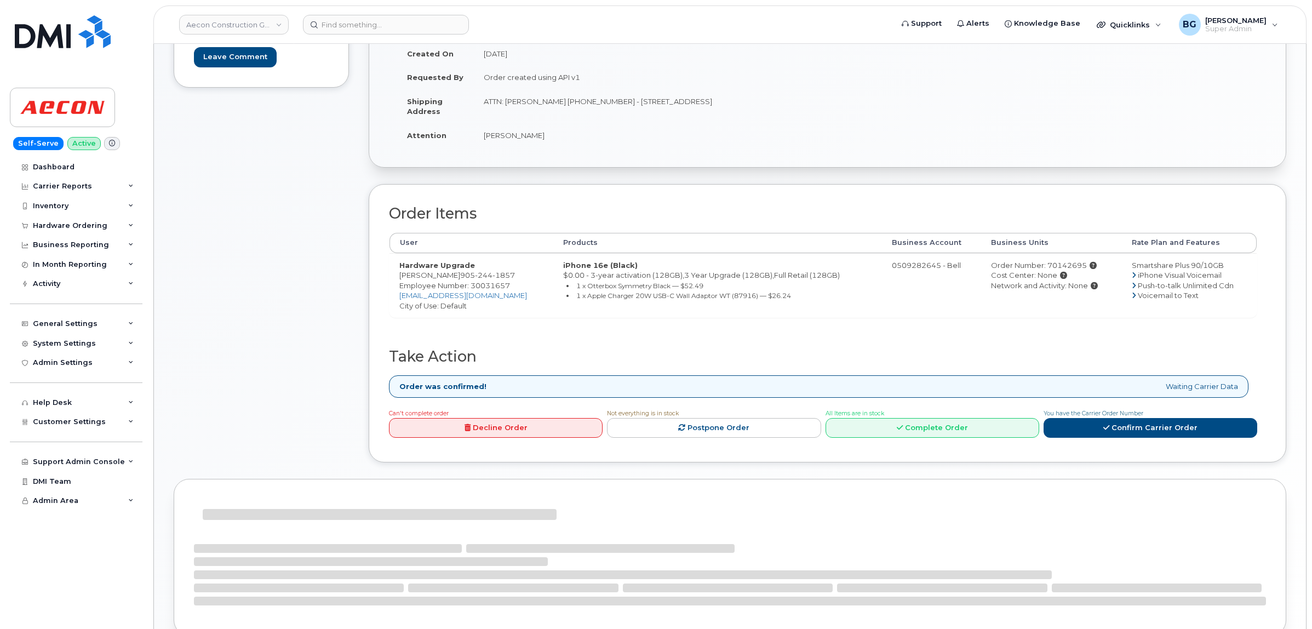
scroll to position [270, 0]
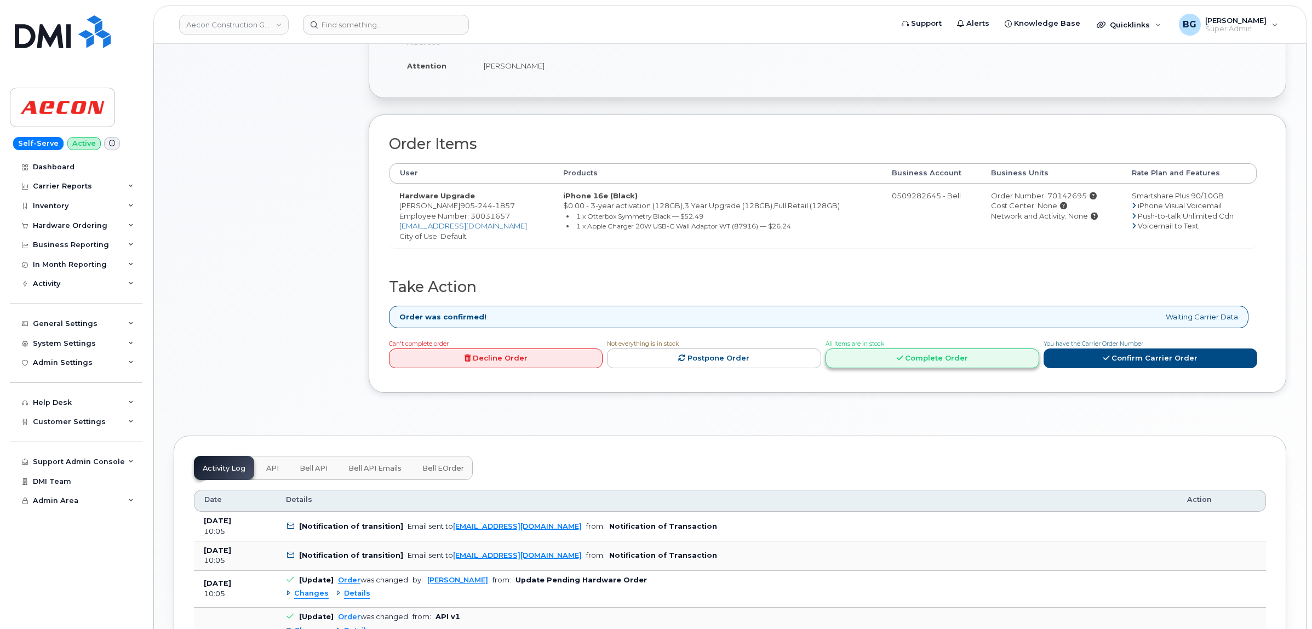
click at [946, 349] on link "Complete Order" at bounding box center [933, 359] width 214 height 20
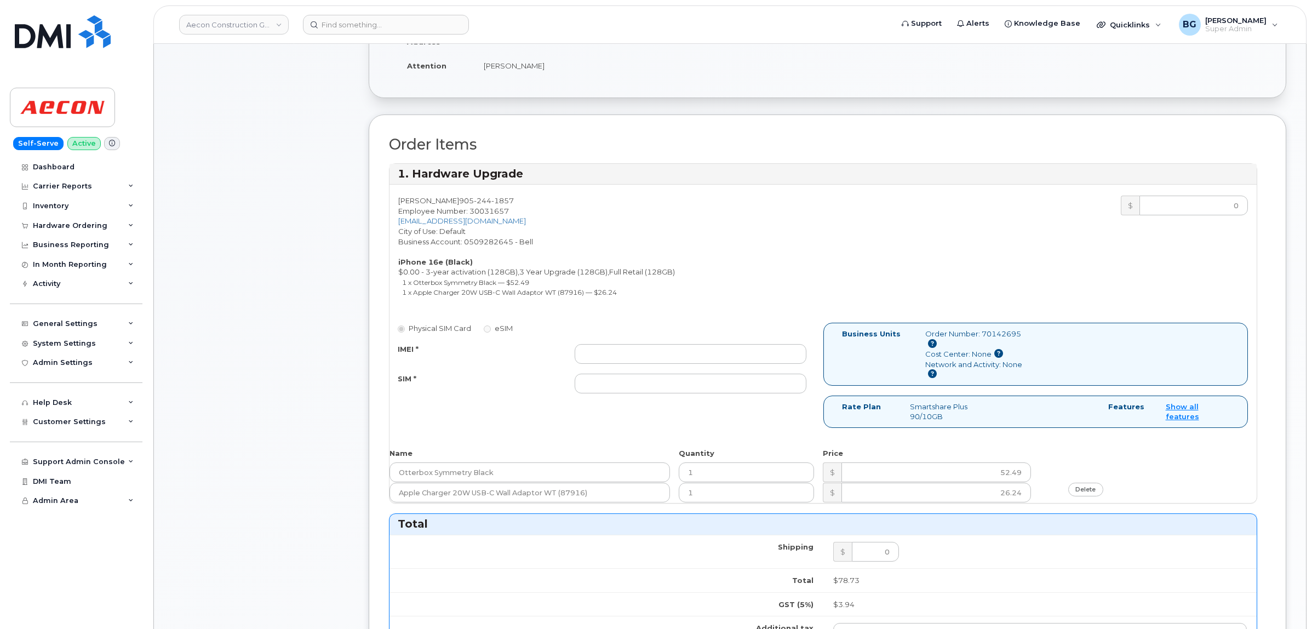
click at [634, 330] on div "Physical SIM Card eSIM IMEI * SIM *" at bounding box center [607, 363] width 434 height 81
drag, startPoint x: 633, startPoint y: 338, endPoint x: 640, endPoint y: 336, distance: 6.8
click at [633, 344] on input "IMEI *" at bounding box center [690, 354] width 231 height 20
paste input "354216330585674"
type input "354216330585674"
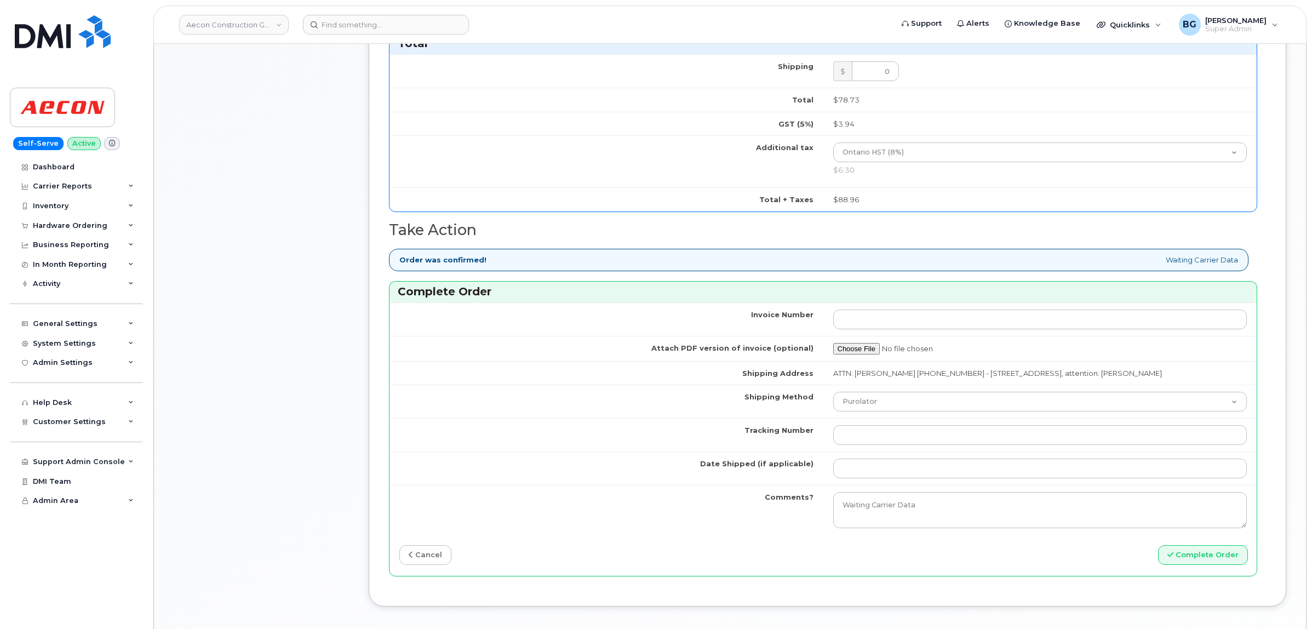
scroll to position [773, 0]
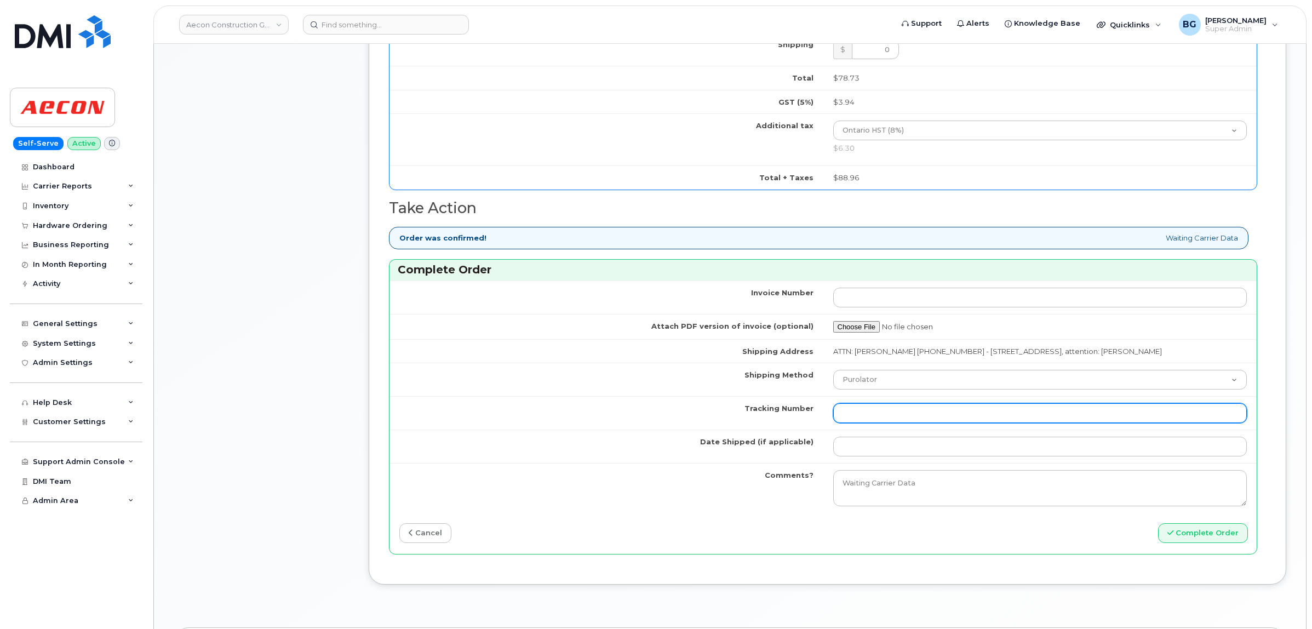
click at [881, 408] on input "Tracking Number" at bounding box center [1040, 413] width 414 height 20
paste input "520044135157"
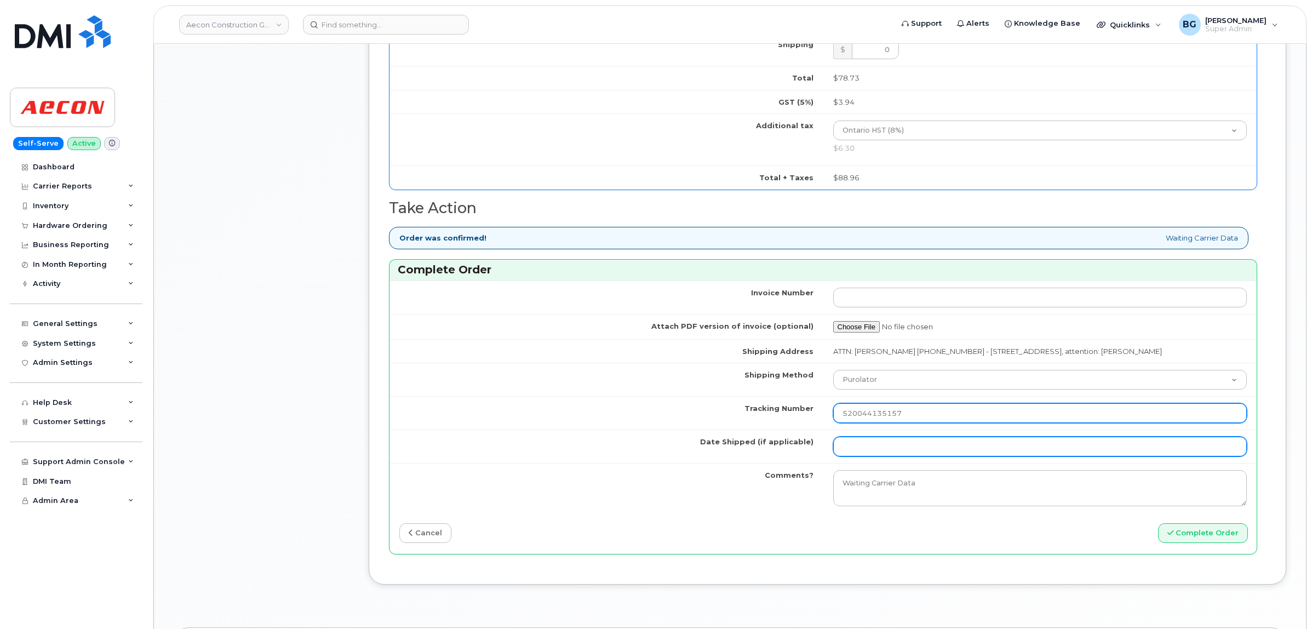
type input "520044135157"
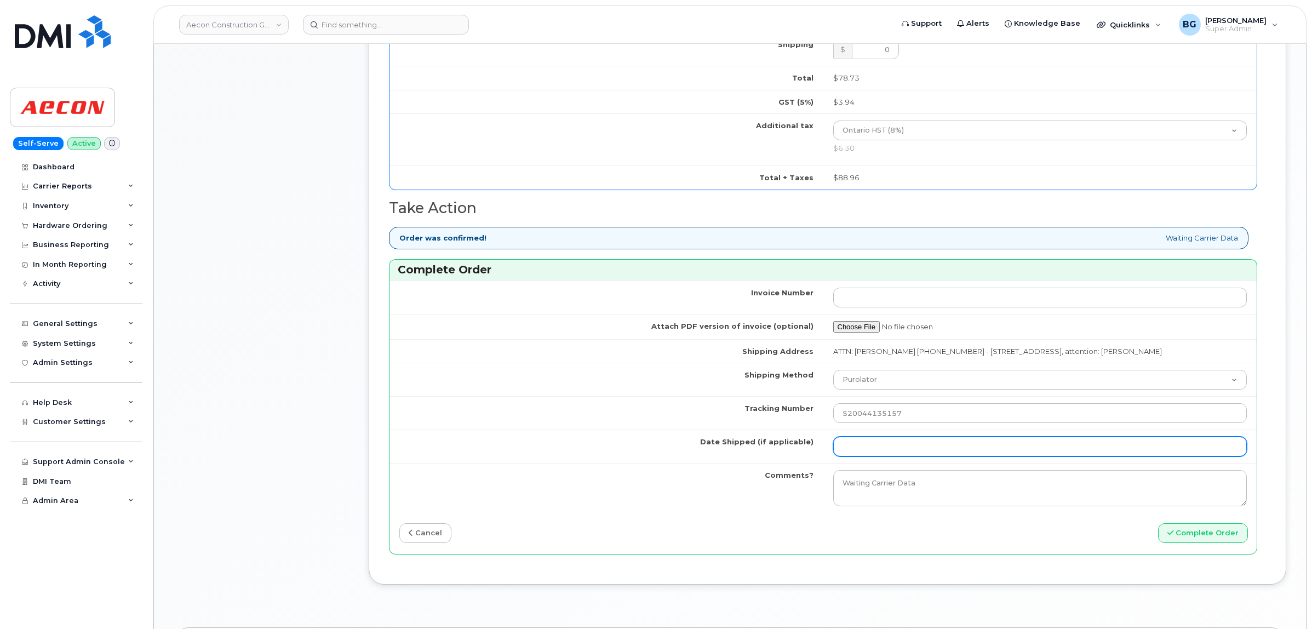
click at [897, 444] on input "Date Shipped (if applicable)" at bounding box center [1040, 447] width 414 height 20
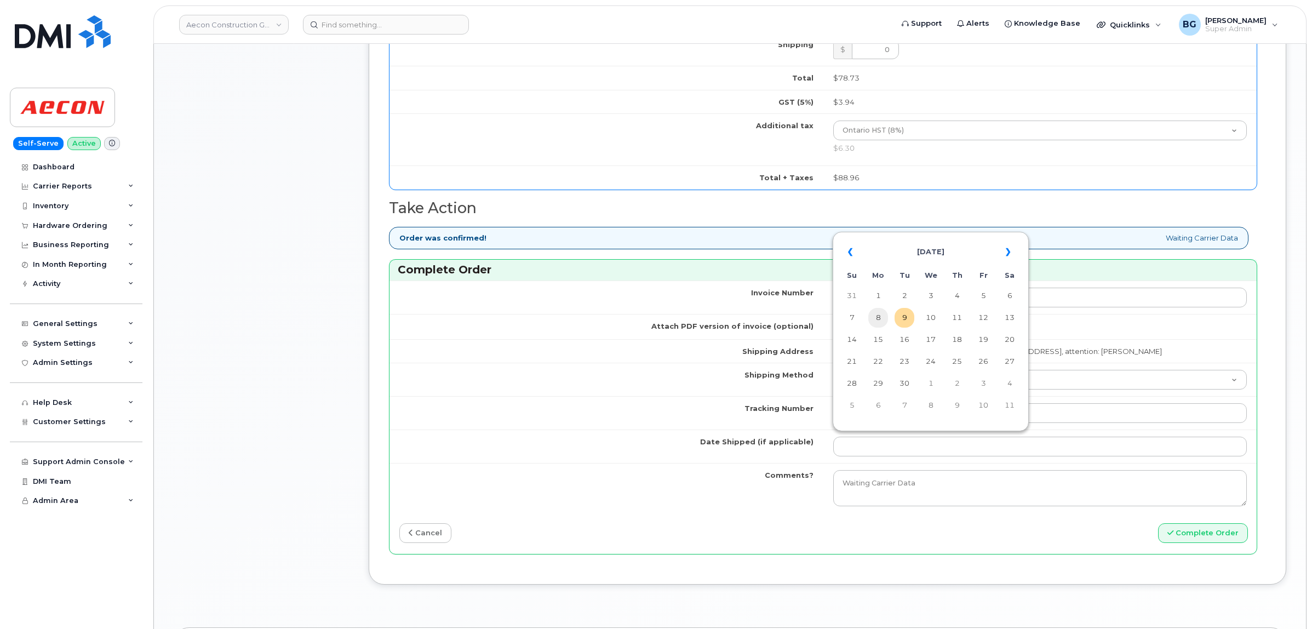
click at [884, 318] on td "8" at bounding box center [879, 318] width 20 height 20
type input "[DATE]"
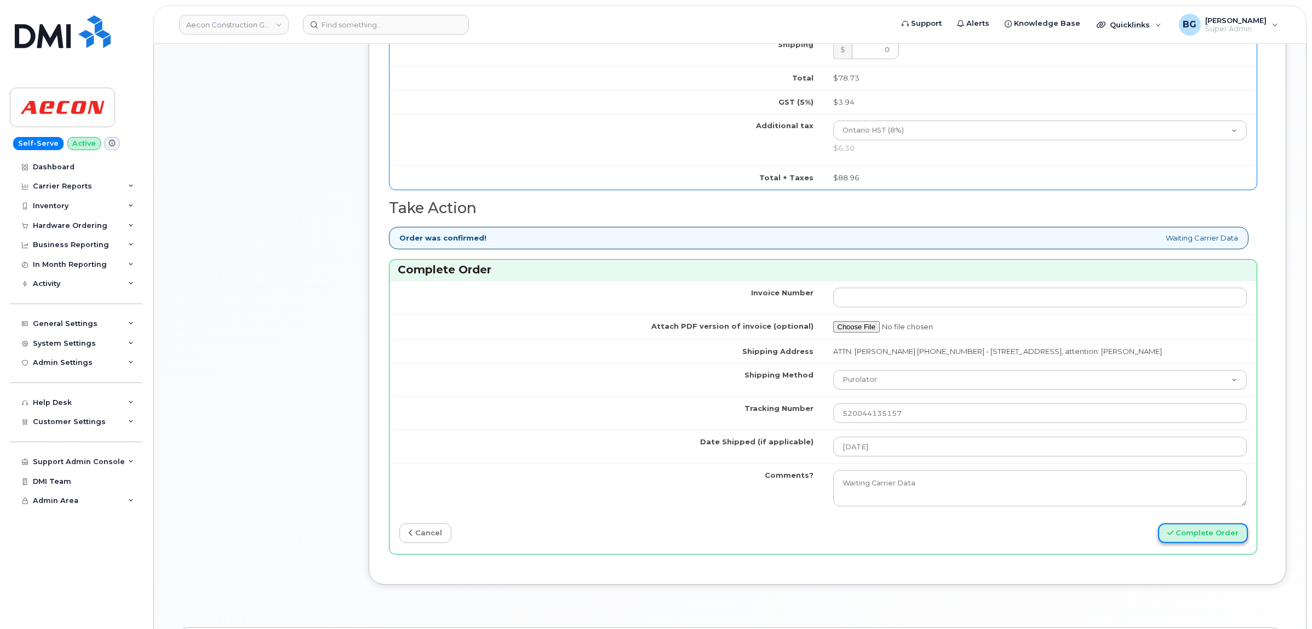
click at [1195, 532] on button "Complete Order" at bounding box center [1203, 533] width 90 height 20
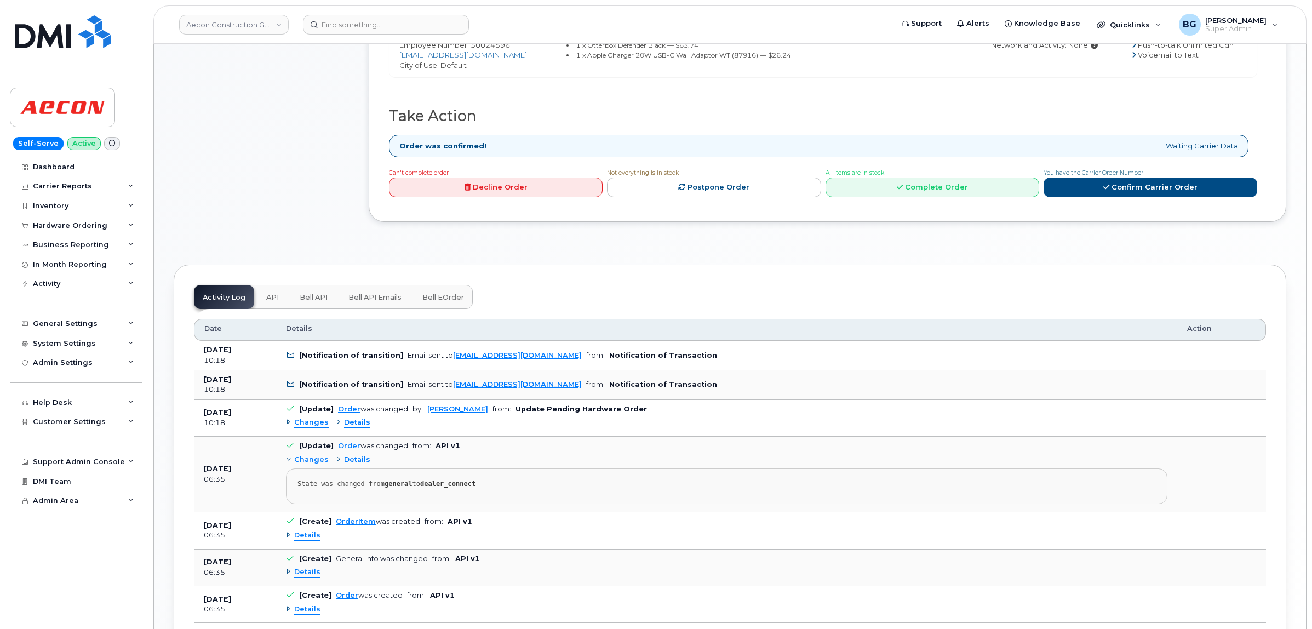
scroll to position [524, 0]
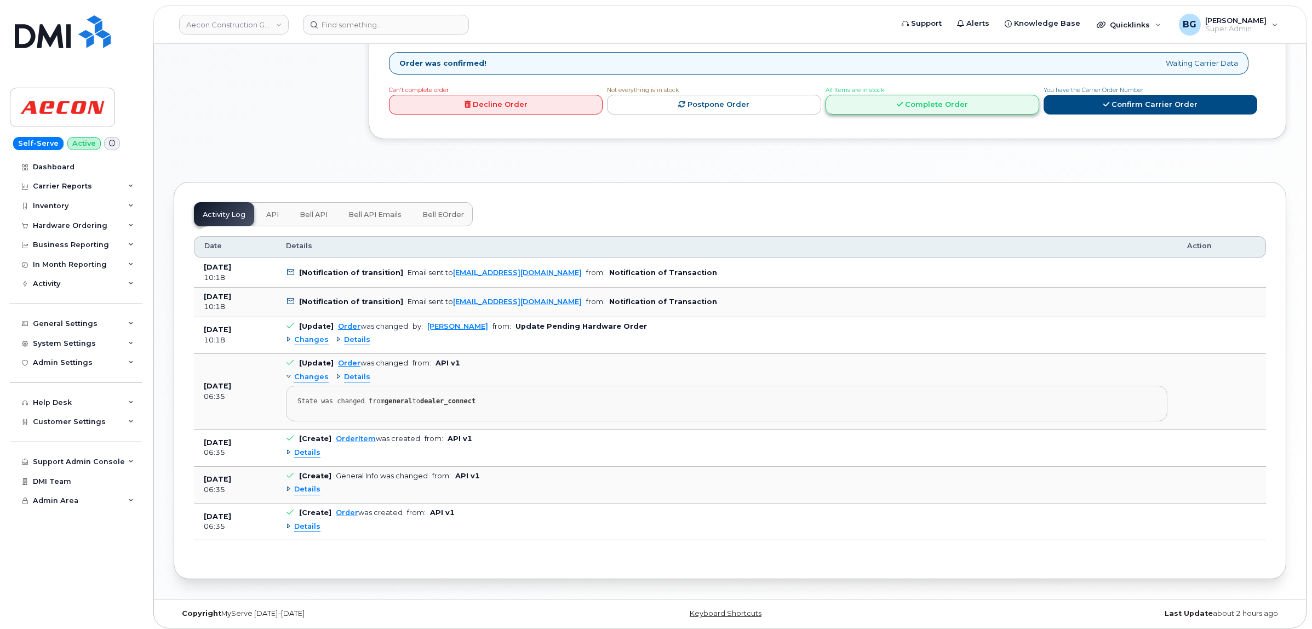
click at [922, 95] on link "Complete Order" at bounding box center [933, 105] width 214 height 20
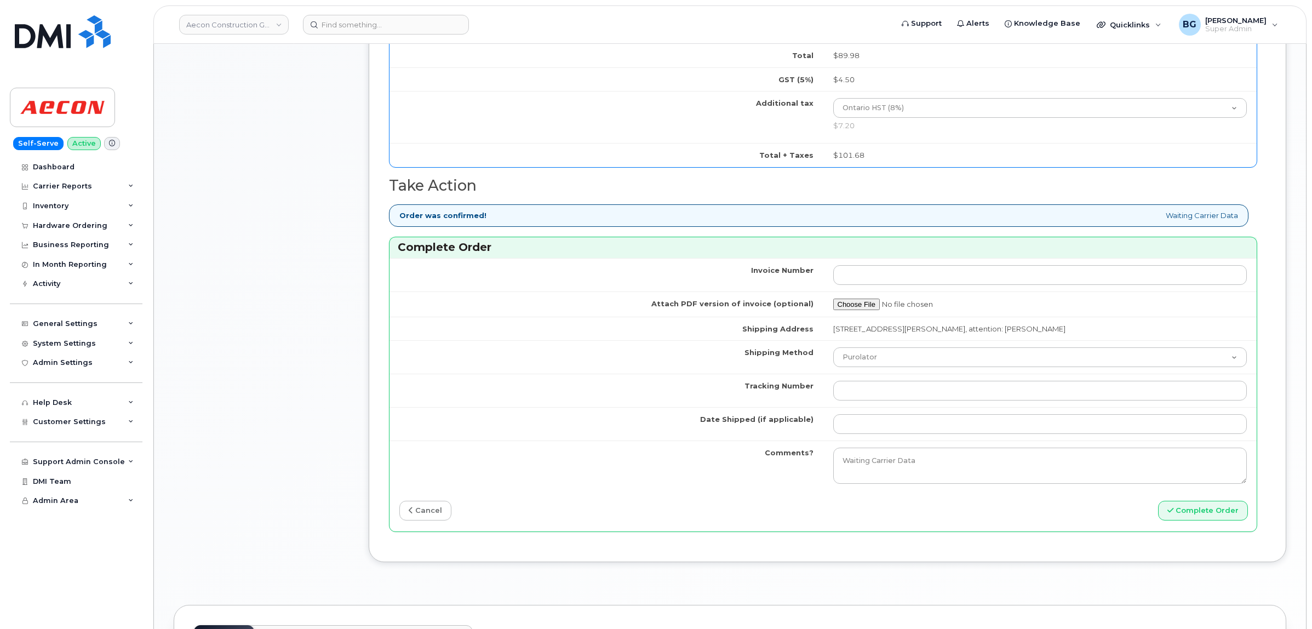
scroll to position [752, 0]
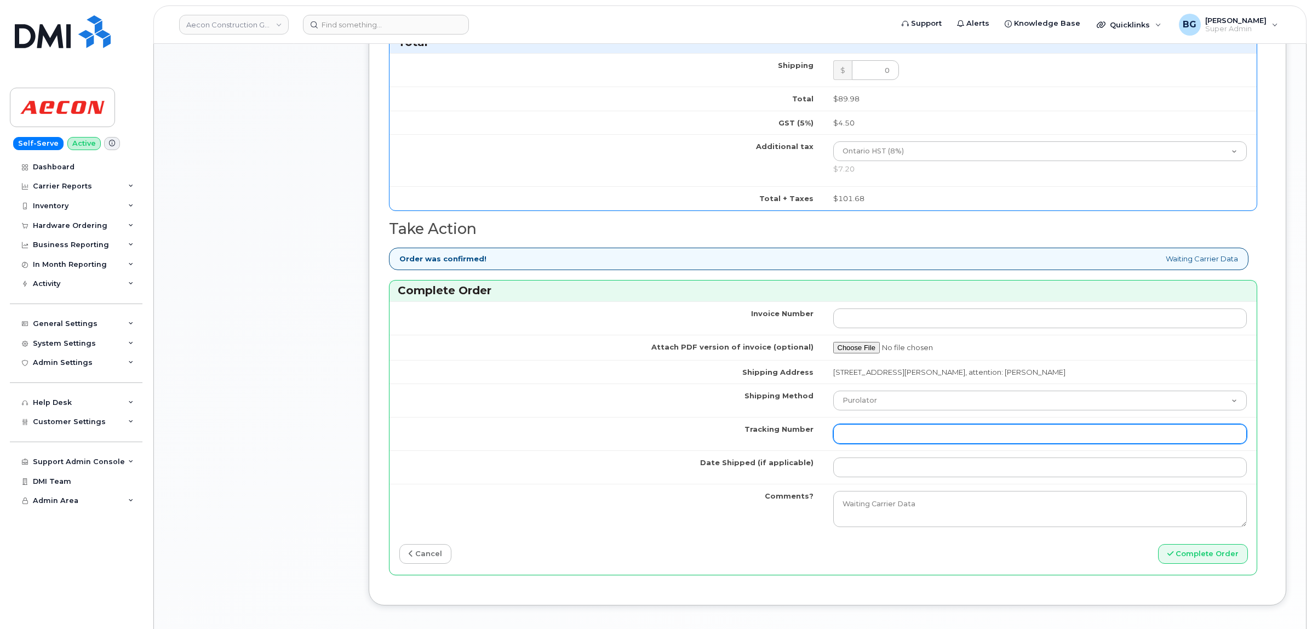
click at [907, 431] on input "Tracking Number" at bounding box center [1040, 434] width 414 height 20
paste input "520044143557"
type input "520044143557"
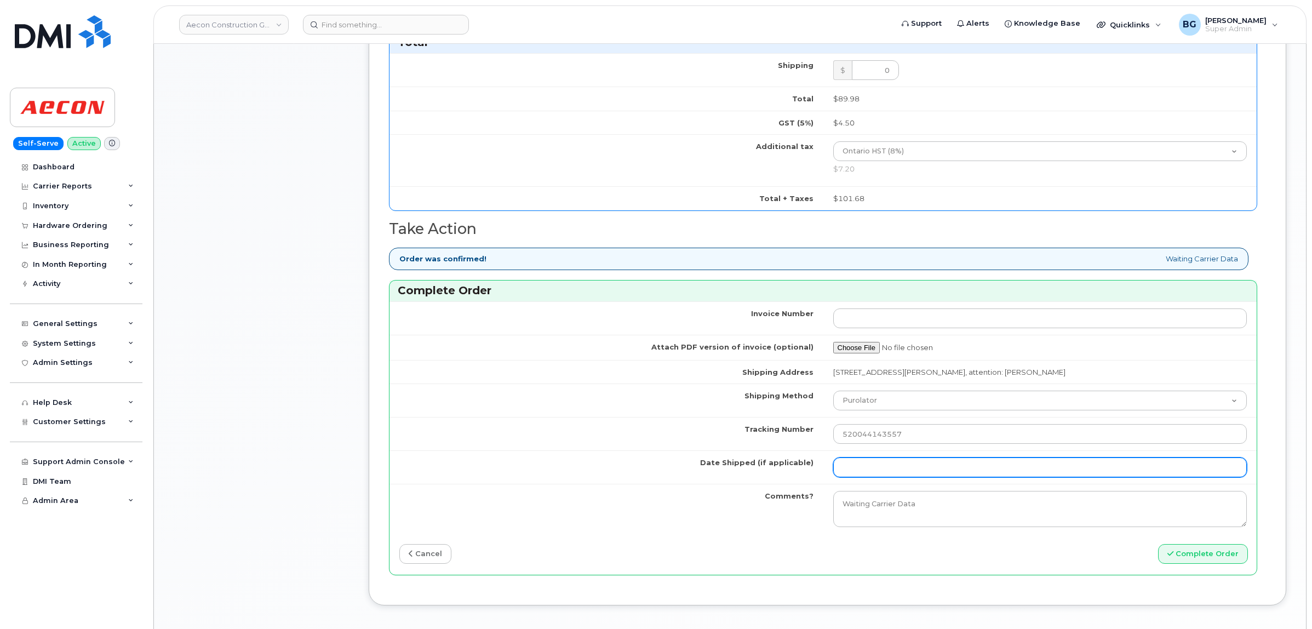
click at [900, 461] on input "Date Shipped (if applicable)" at bounding box center [1040, 468] width 414 height 20
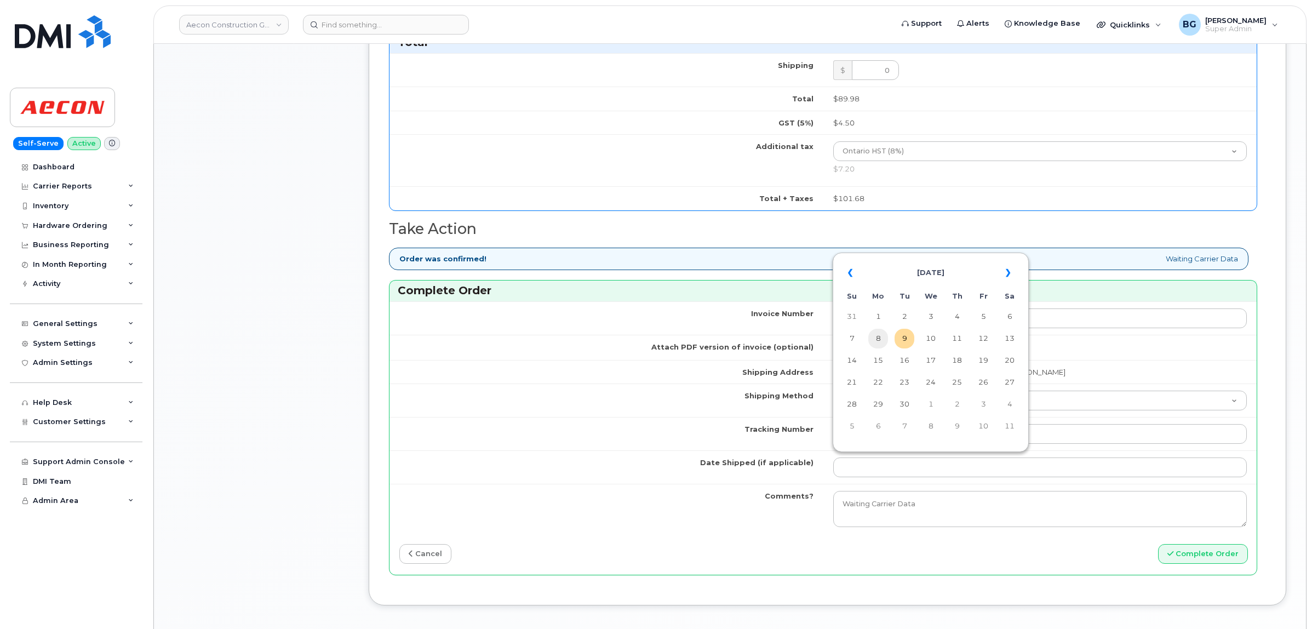
click at [878, 330] on td "8" at bounding box center [879, 339] width 20 height 20
type input "[DATE]"
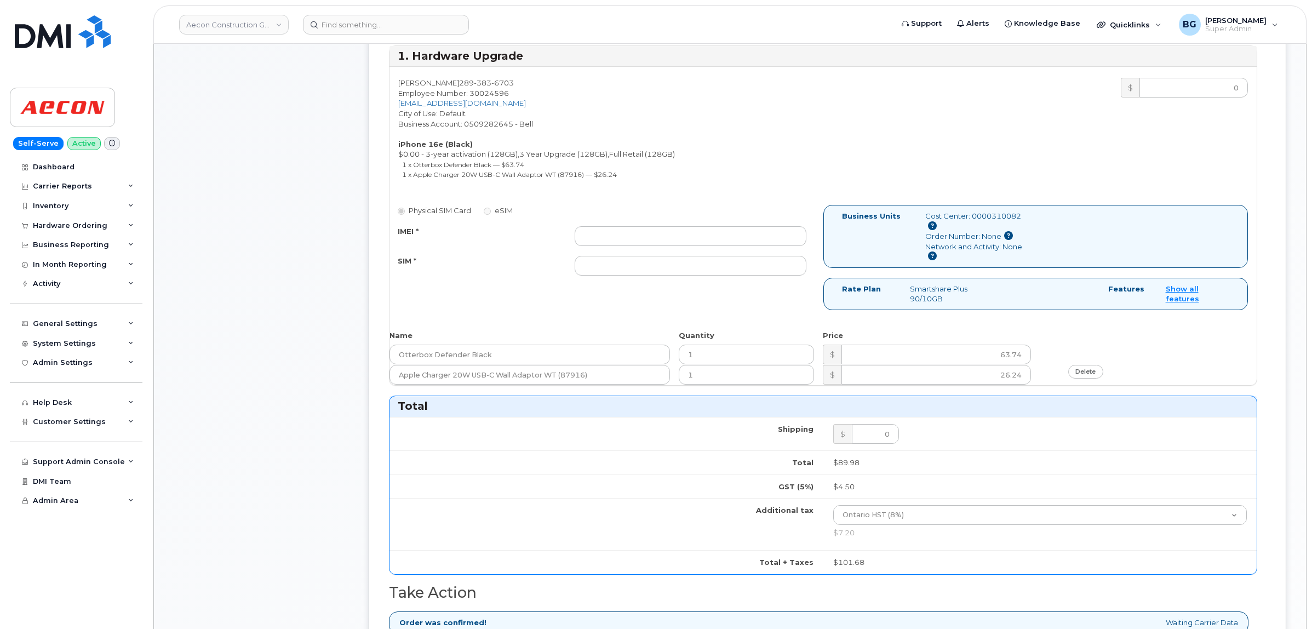
scroll to position [387, 0]
click at [642, 227] on input "IMEI *" at bounding box center [690, 237] width 231 height 20
paste input "354216330857677"
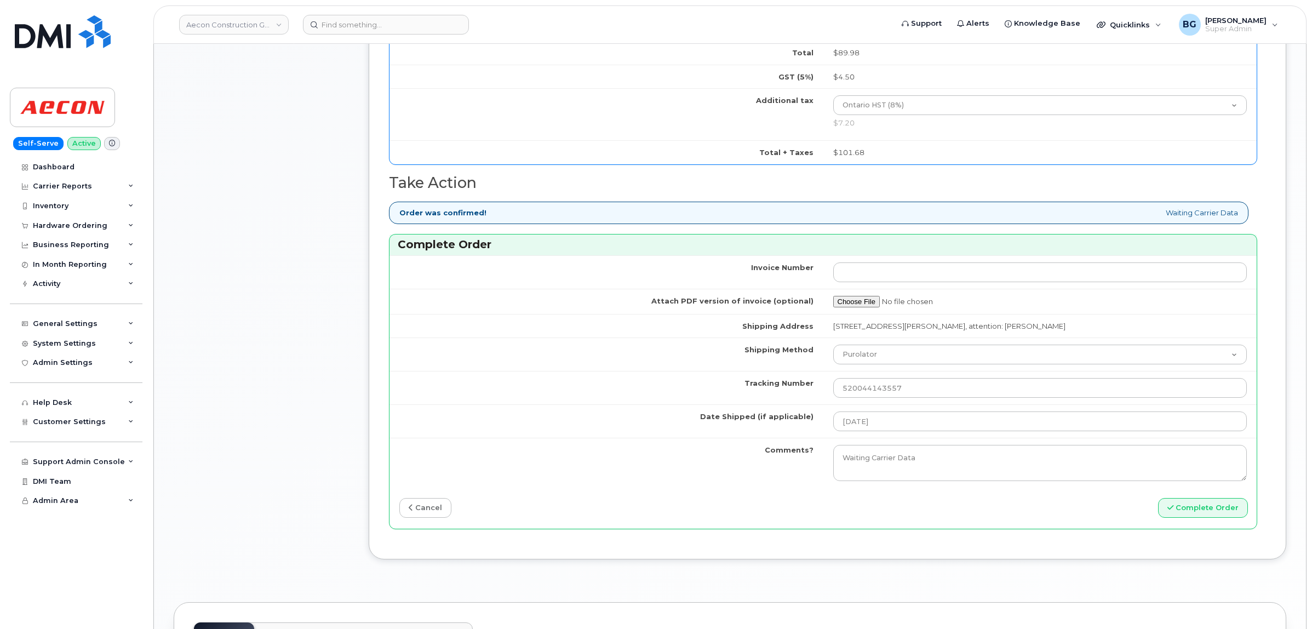
scroll to position [981, 0]
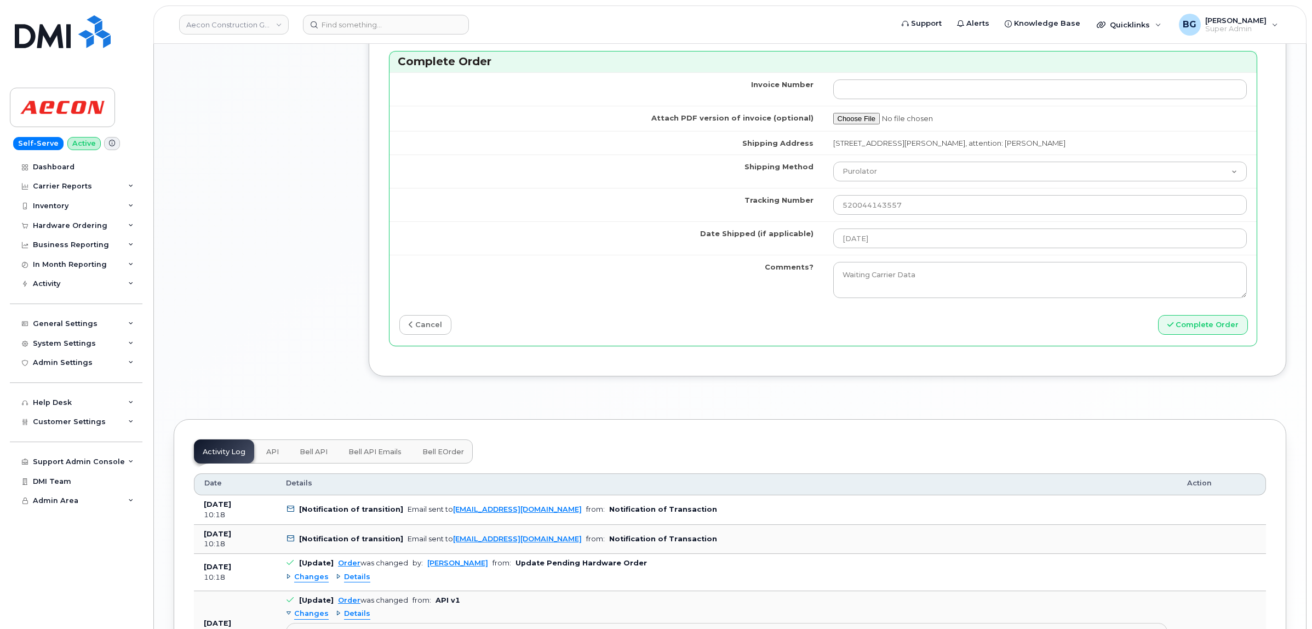
type input "354216330857677"
click at [1213, 327] on button "Complete Order" at bounding box center [1203, 325] width 90 height 20
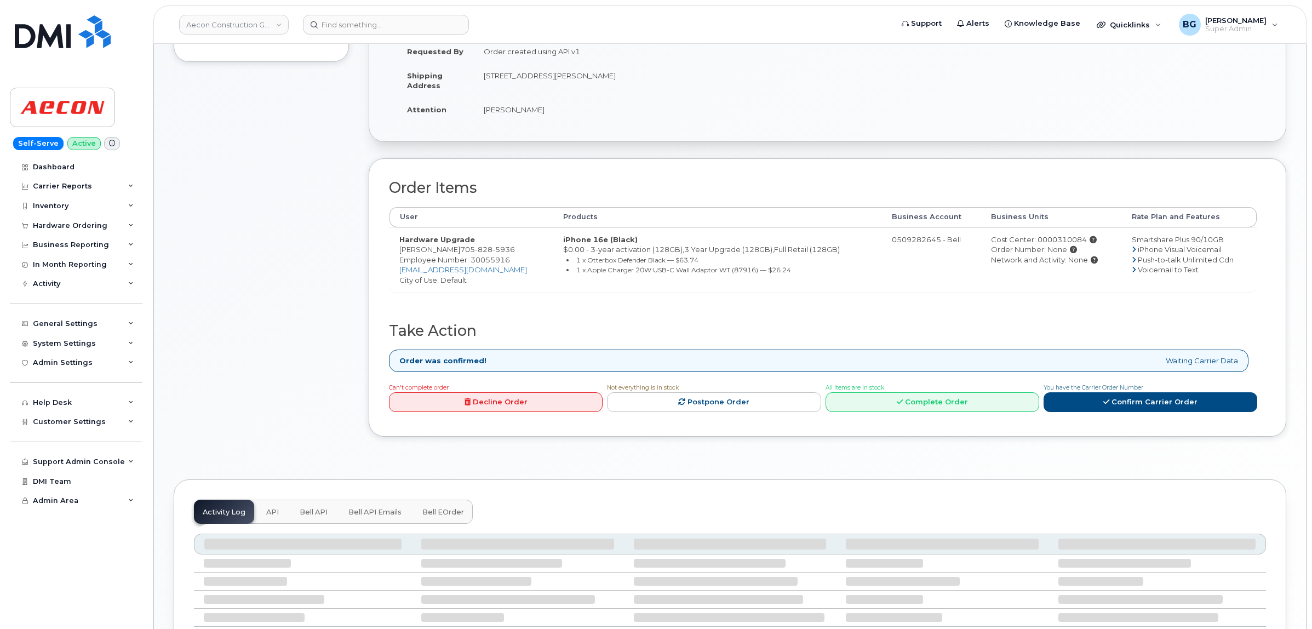
scroll to position [228, 0]
click at [924, 391] on link "Complete Order" at bounding box center [933, 401] width 214 height 20
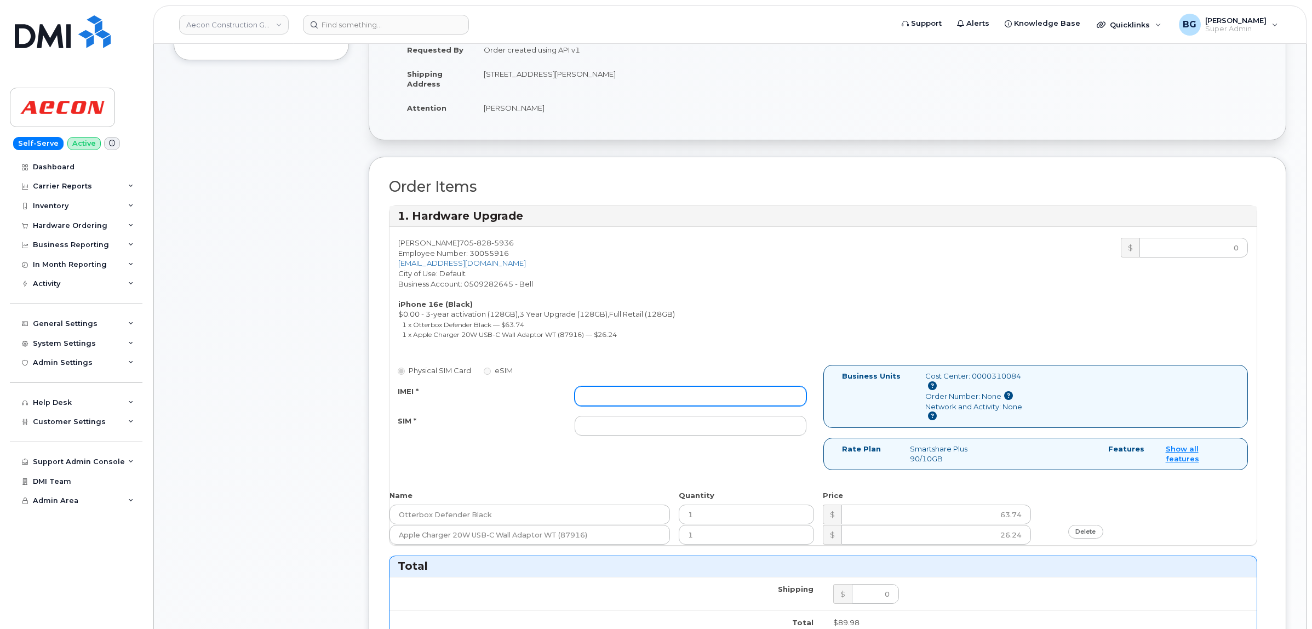
click at [623, 386] on input "IMEI *" at bounding box center [690, 396] width 231 height 20
paste input "354216330606579"
type input "354216330606579"
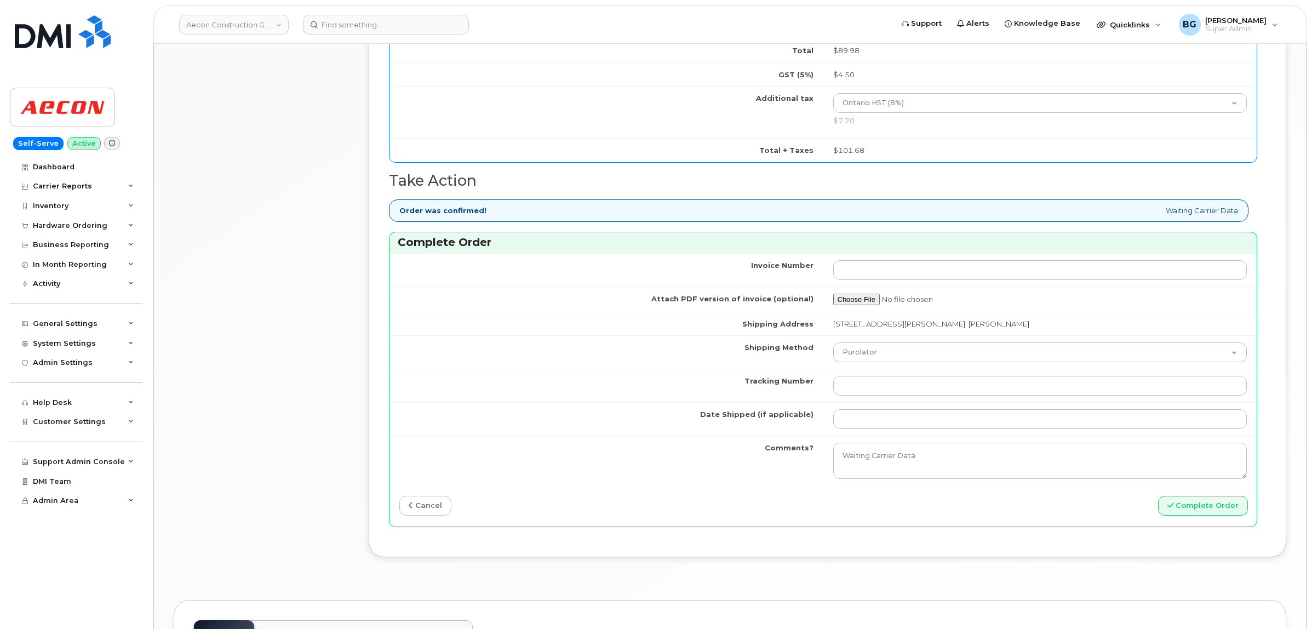
scroll to position [959, 0]
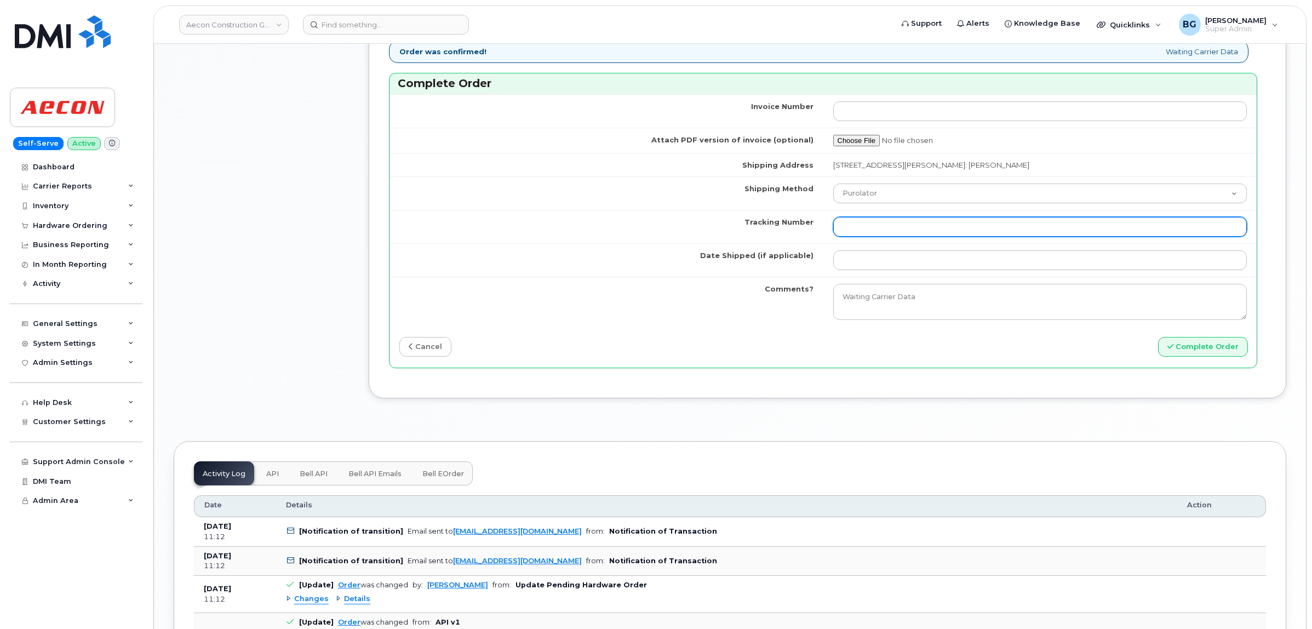
click at [906, 217] on input "Tracking Number" at bounding box center [1040, 227] width 414 height 20
paste input "520044660147"
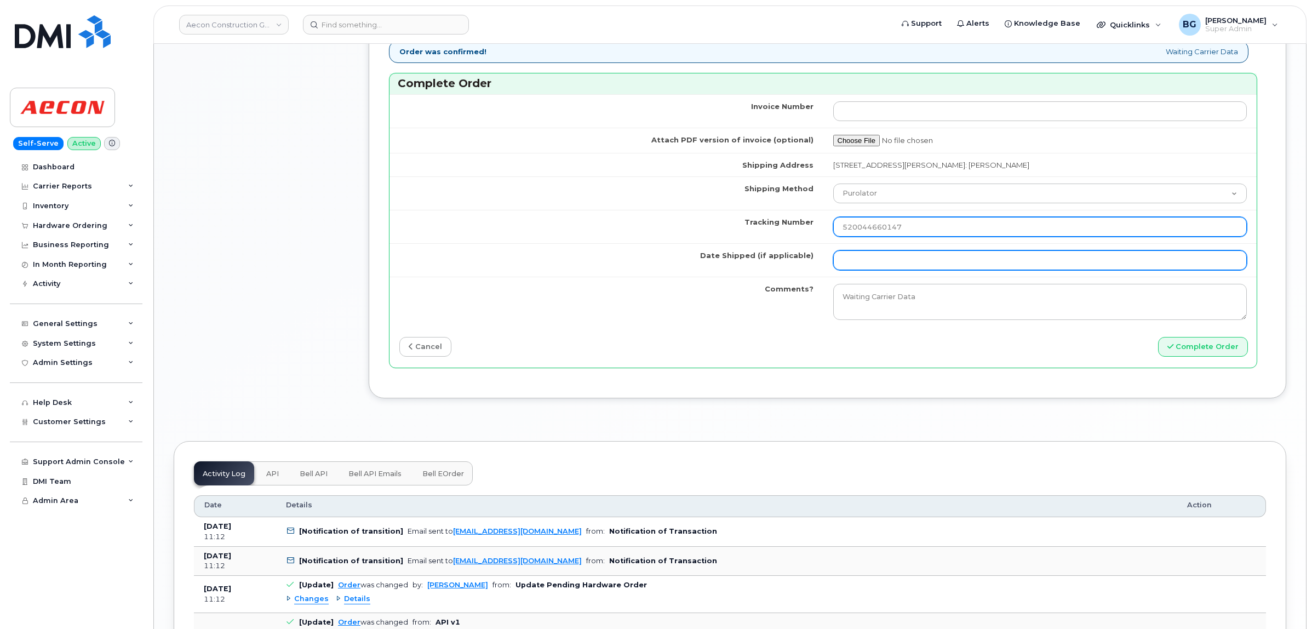
type input "520044660147"
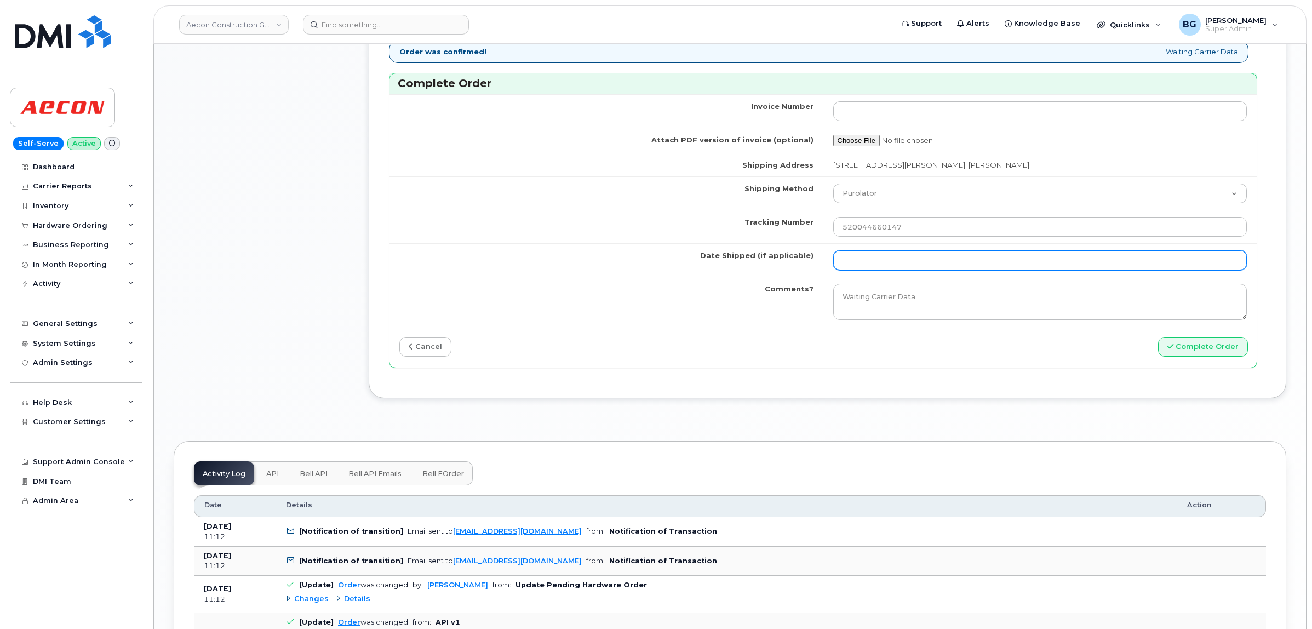
click at [892, 259] on input "Date Shipped (if applicable)" at bounding box center [1040, 260] width 414 height 20
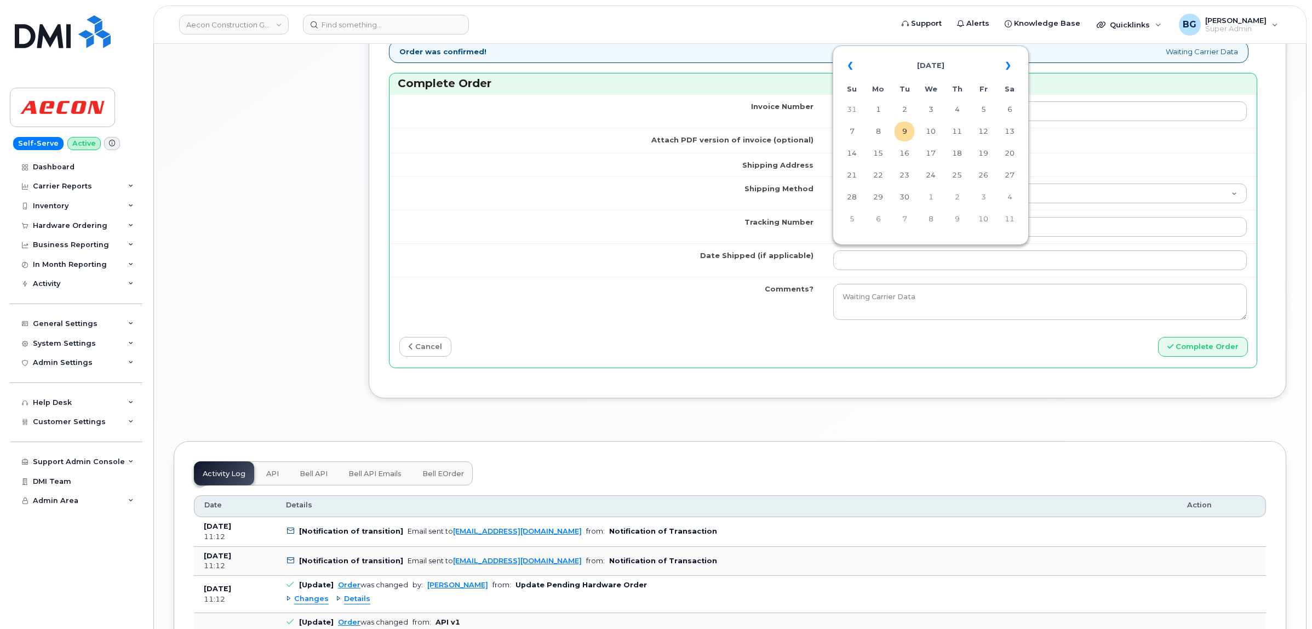
click at [889, 128] on table "« September 2025 » Su Mo Tu We Th Fr Sa 31 1 2 3 4 5 6 7 8 9 10 11 12 13 14 15 …" at bounding box center [931, 141] width 191 height 187
click at [883, 130] on td "8" at bounding box center [879, 132] width 20 height 20
type input "2025-09-08"
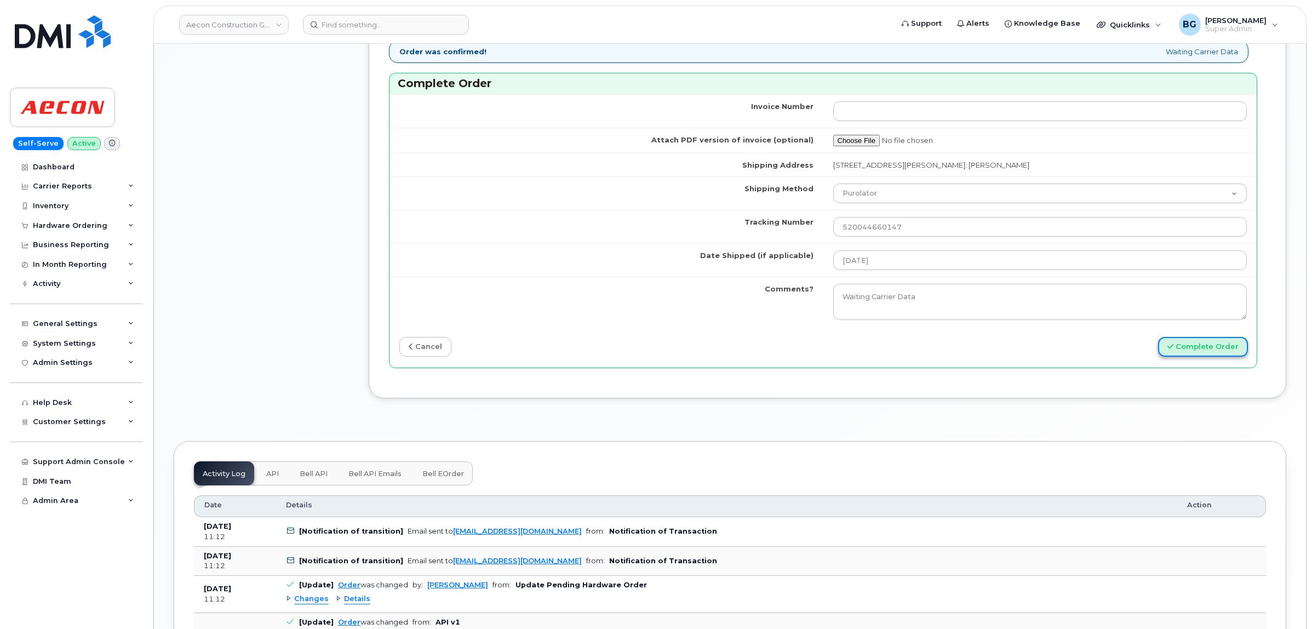
click at [1198, 341] on button "Complete Order" at bounding box center [1203, 347] width 90 height 20
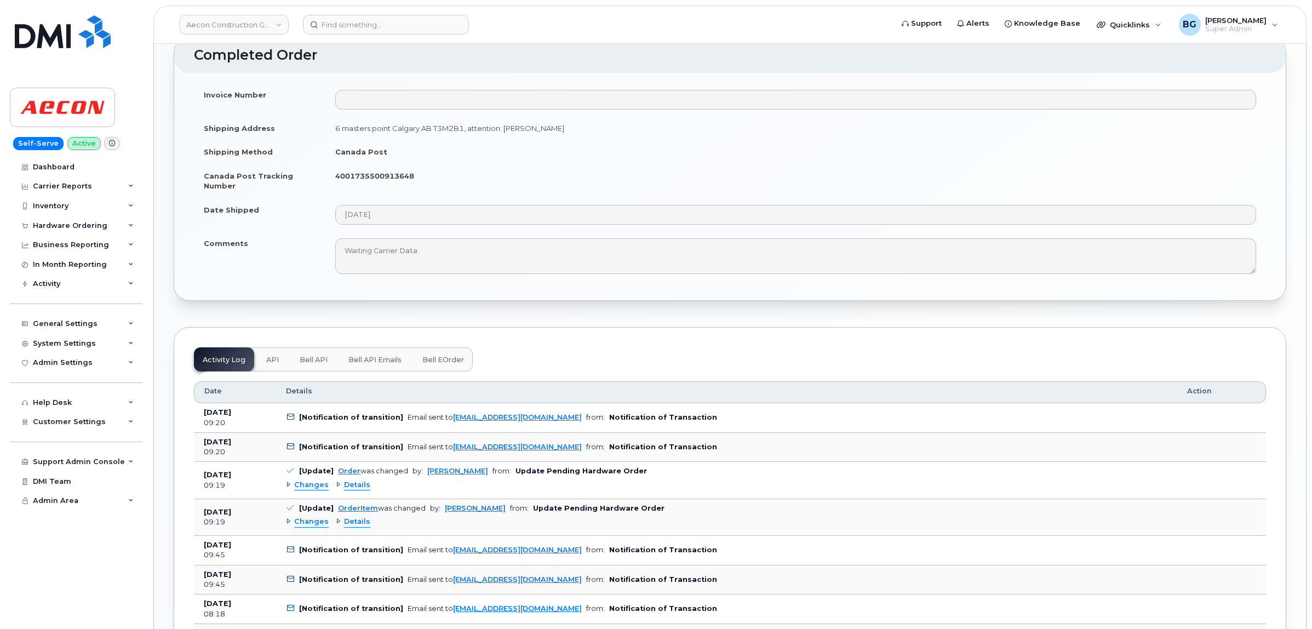
scroll to position [913, 0]
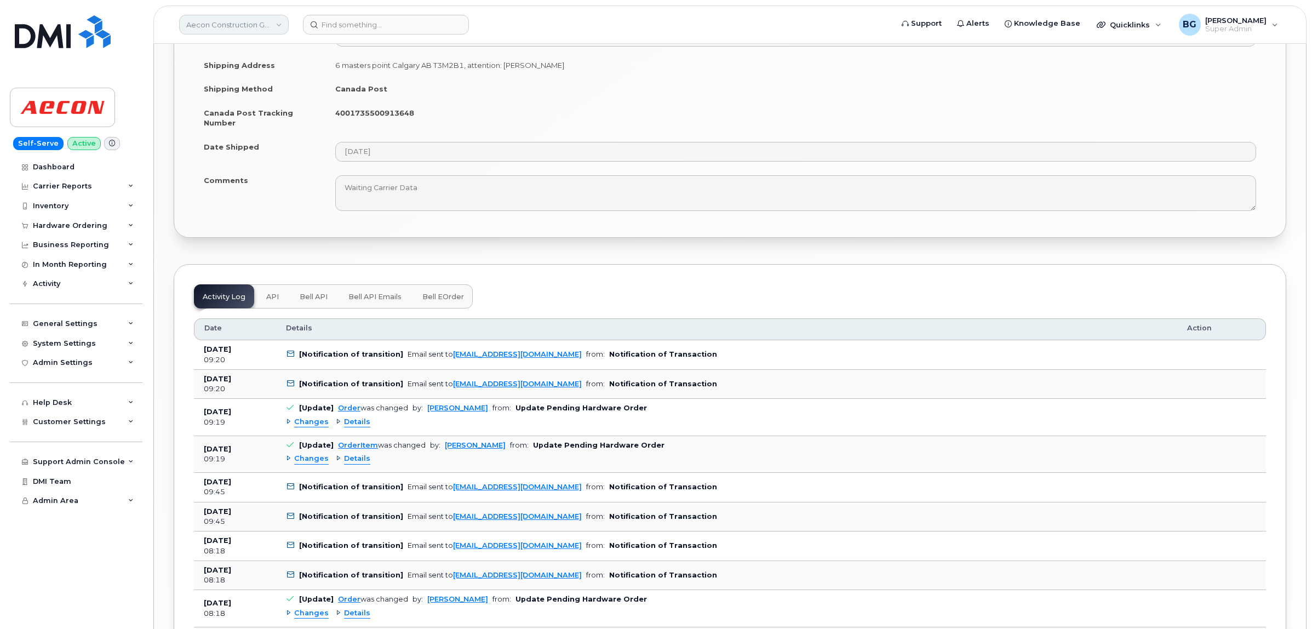
click at [235, 26] on link "Aecon Construction Group Inc" at bounding box center [234, 25] width 110 height 20
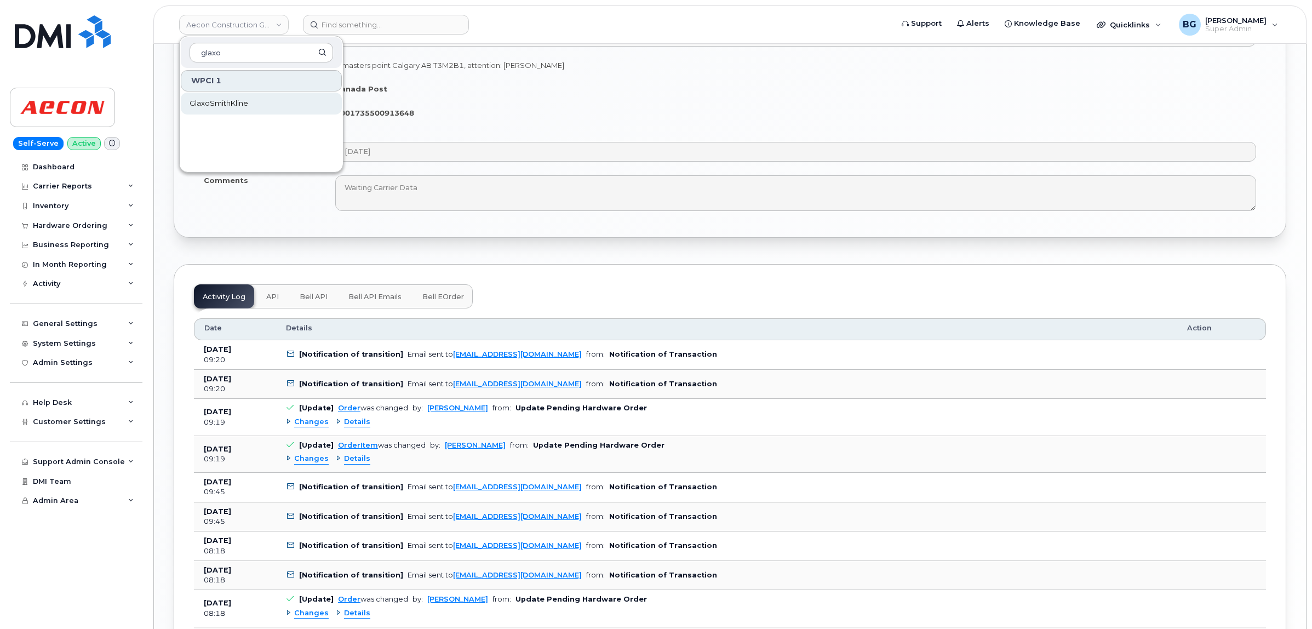
type input "glaxo"
click at [215, 102] on span "GlaxoSmithKline" at bounding box center [219, 103] width 59 height 11
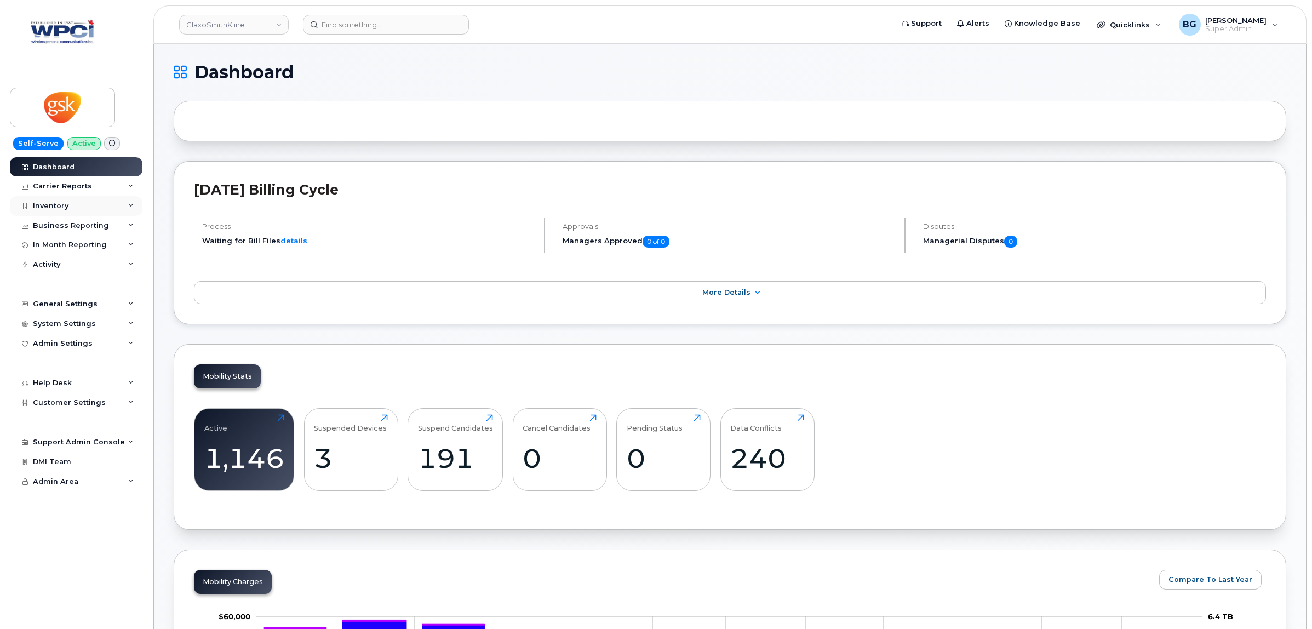
click at [45, 204] on div "Inventory" at bounding box center [51, 206] width 36 height 9
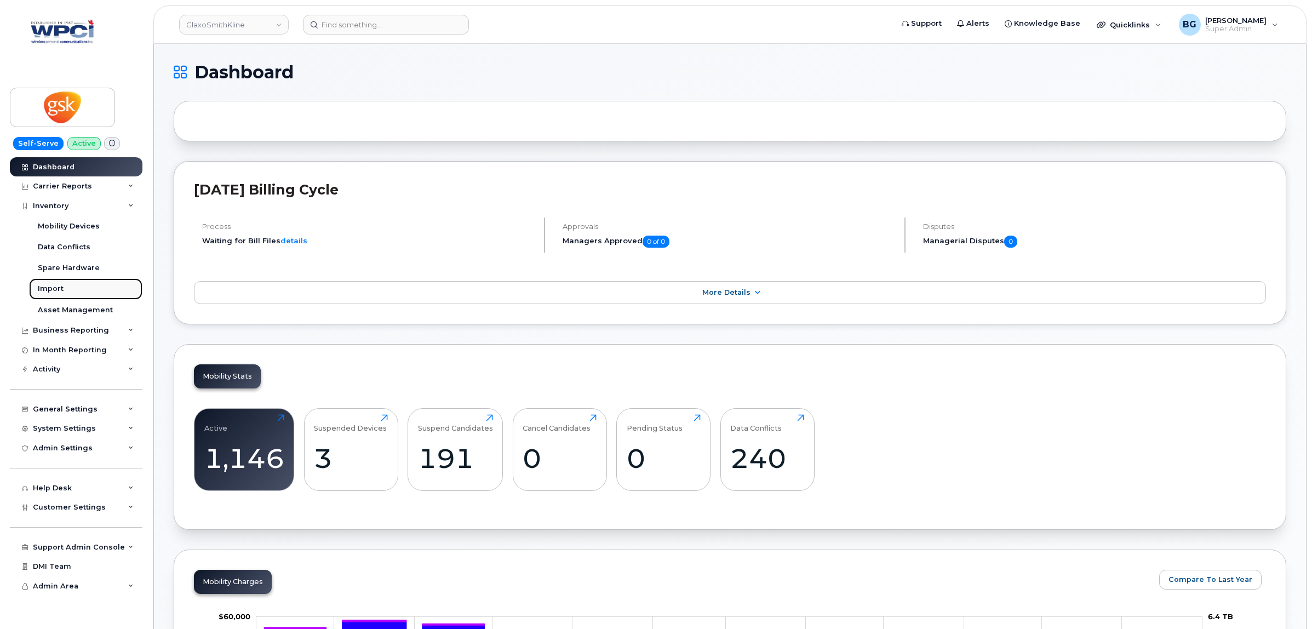
click at [52, 287] on div "Import" at bounding box center [51, 289] width 26 height 10
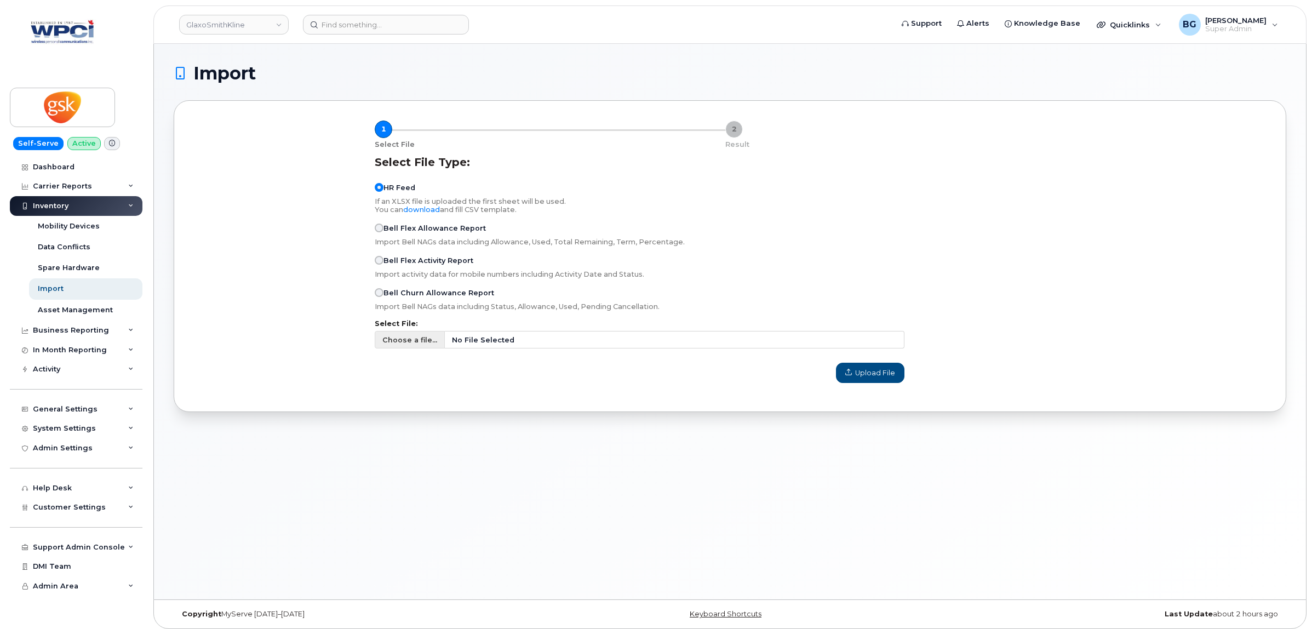
click at [407, 345] on span "Choose a file..." at bounding box center [409, 340] width 55 height 10
click at [407, 346] on input "Choose a file... No File Selected" at bounding box center [640, 340] width 530 height 18
type input "C:\fakepath\gsk090925.csv"
click at [862, 370] on button "Upload File" at bounding box center [870, 373] width 68 height 20
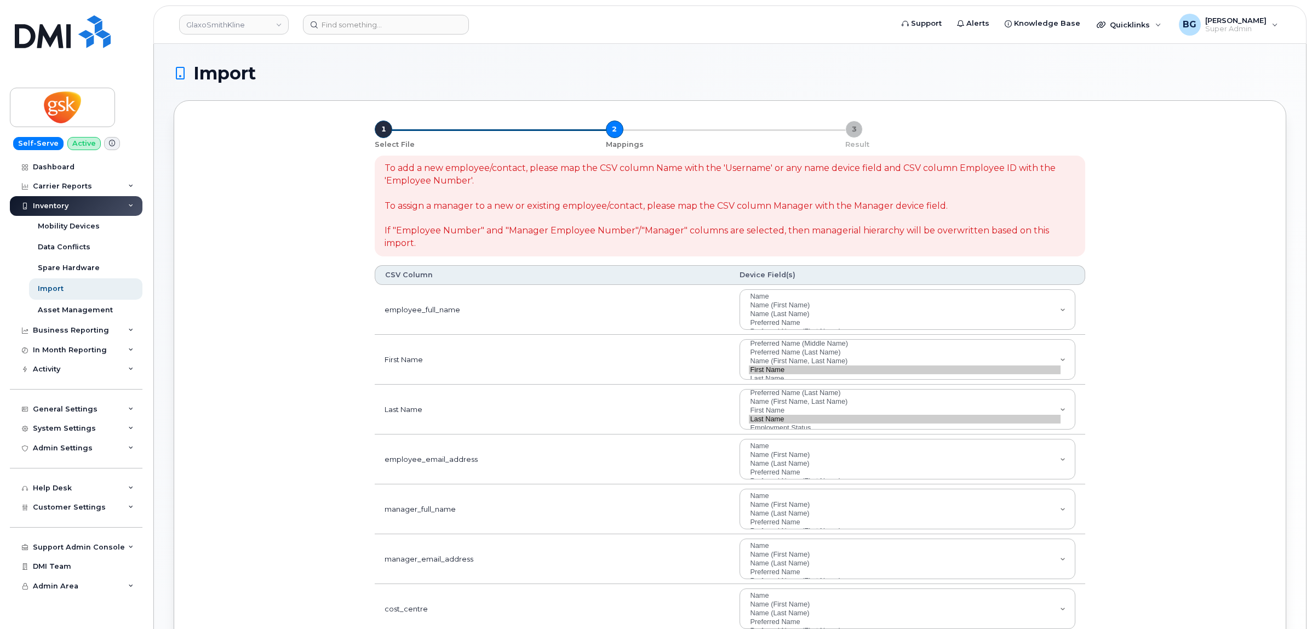
select select
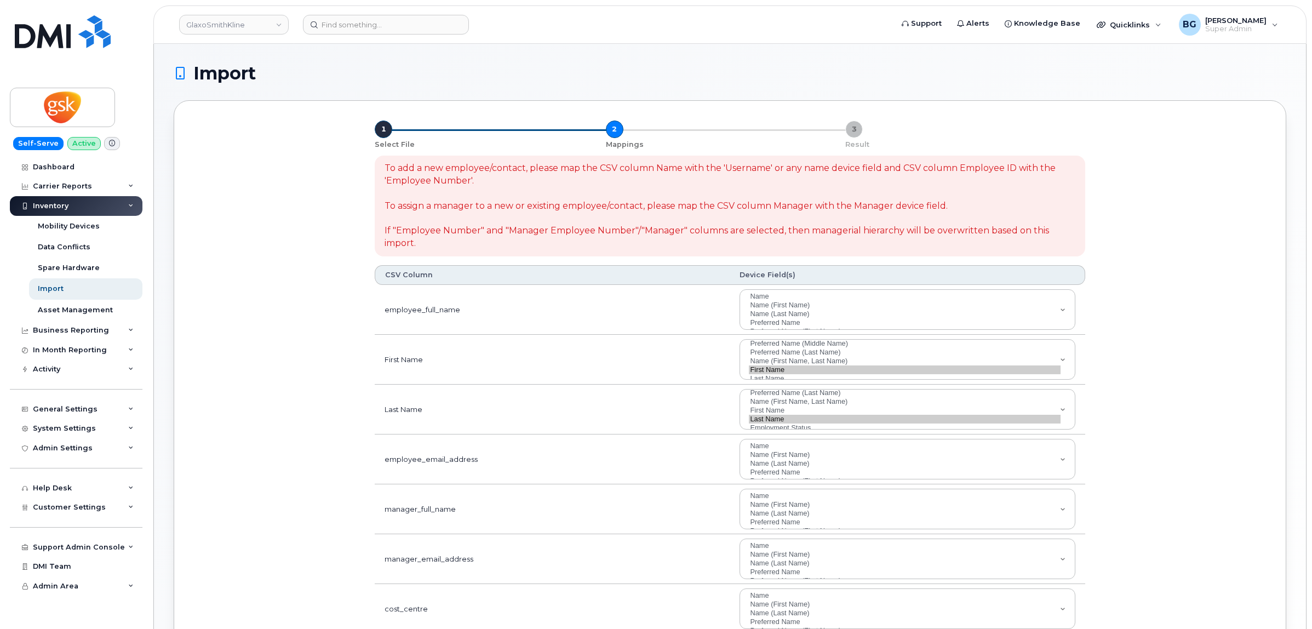
scroll to position [59, 0]
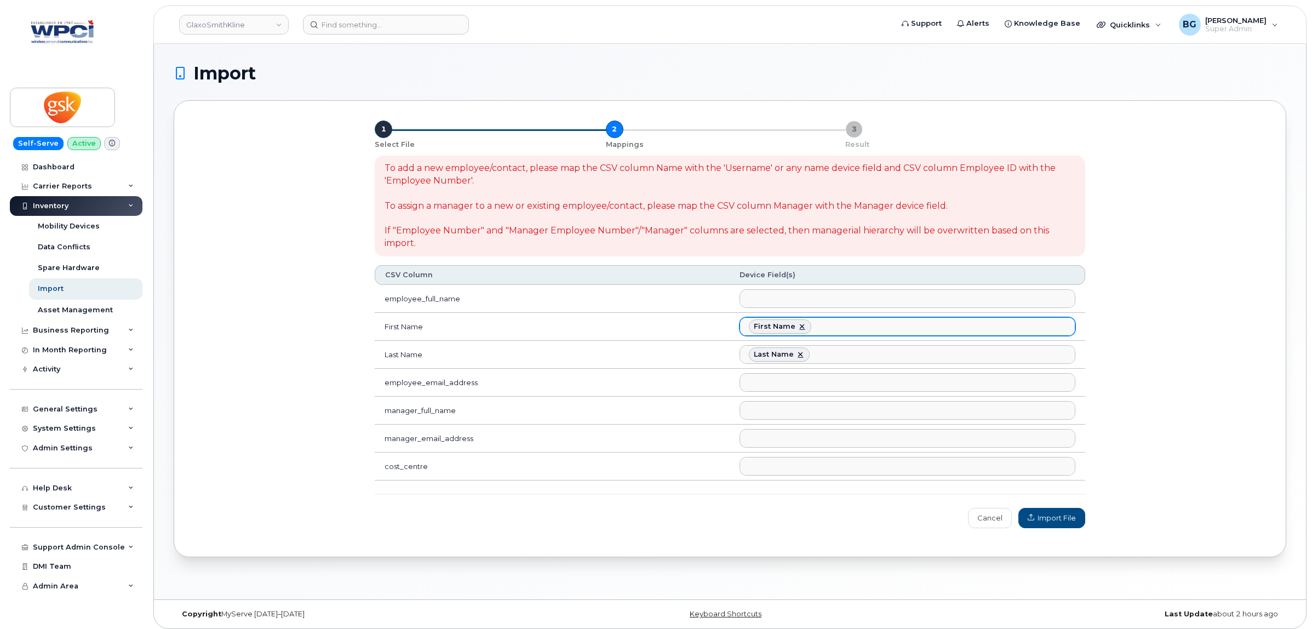
click at [798, 327] on link at bounding box center [802, 326] width 9 height 9
select select
click at [798, 355] on link at bounding box center [800, 354] width 9 height 9
select select
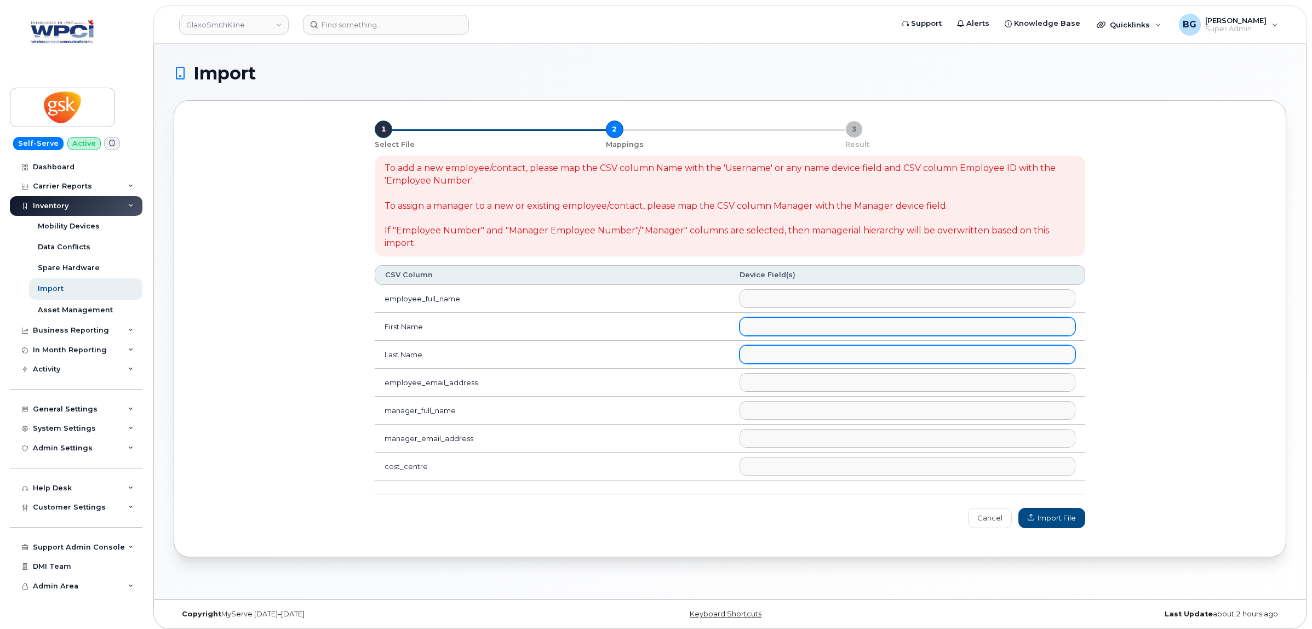
scroll to position [91, 0]
click at [792, 328] on ul at bounding box center [907, 327] width 334 height 18
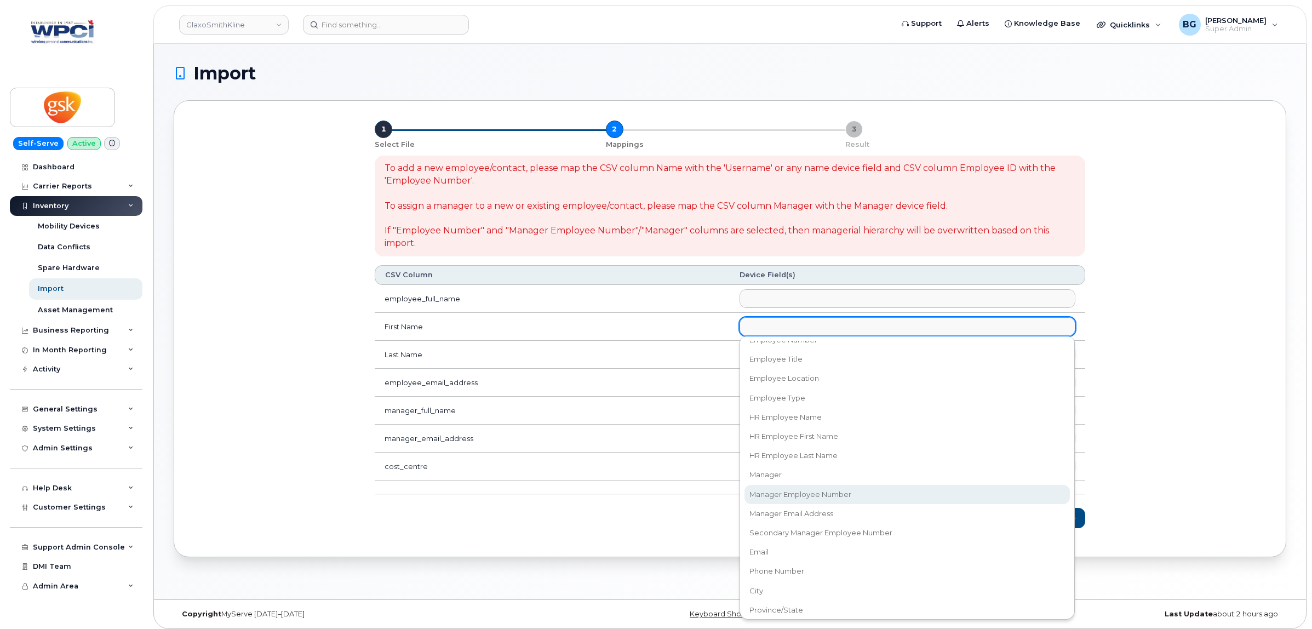
scroll to position [228, 0]
select select "hr_employee_first_name"
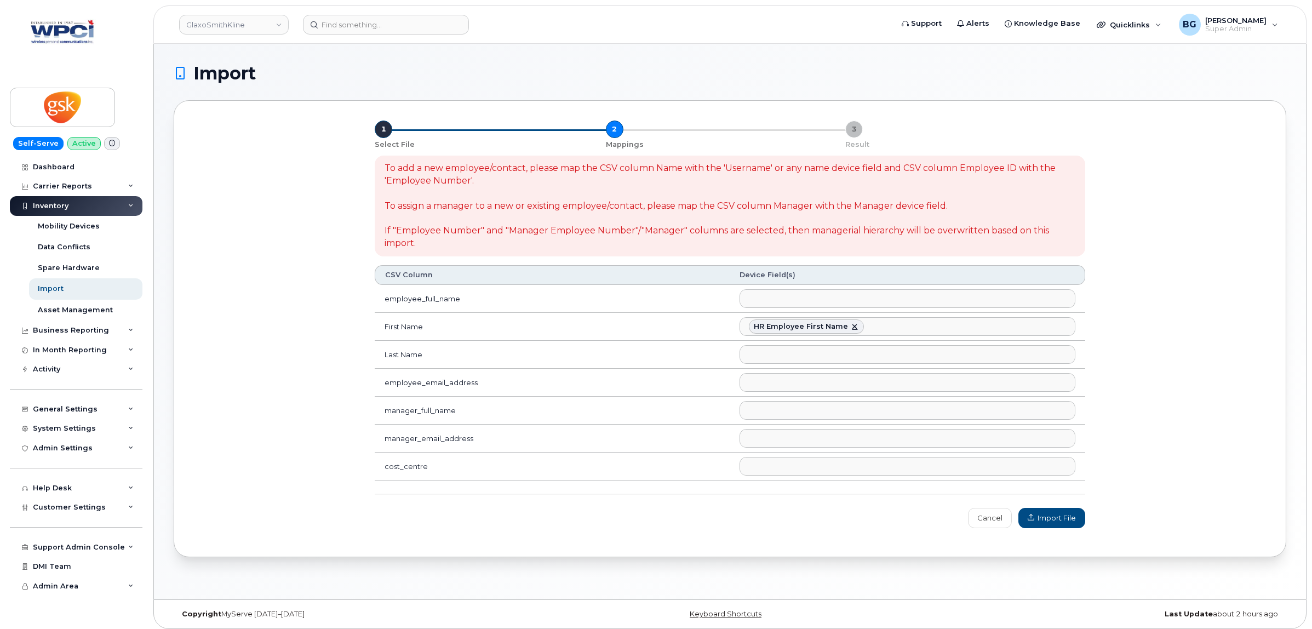
scroll to position [0, 0]
click at [777, 357] on ul at bounding box center [907, 355] width 334 height 18
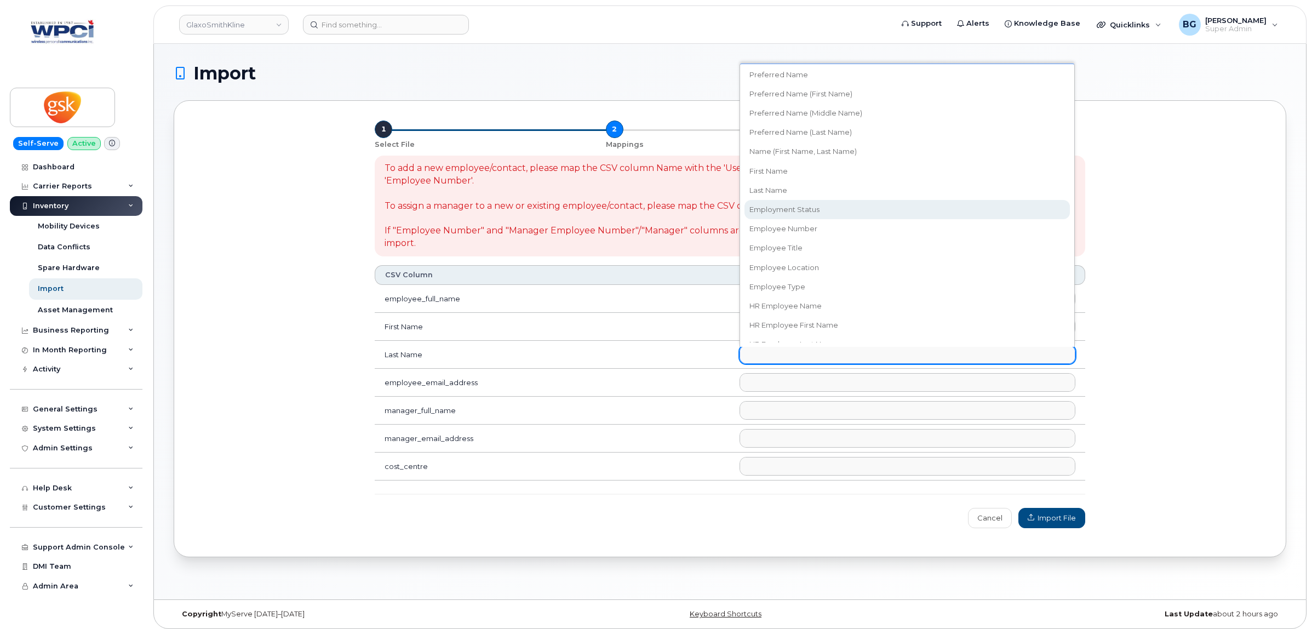
scroll to position [91, 0]
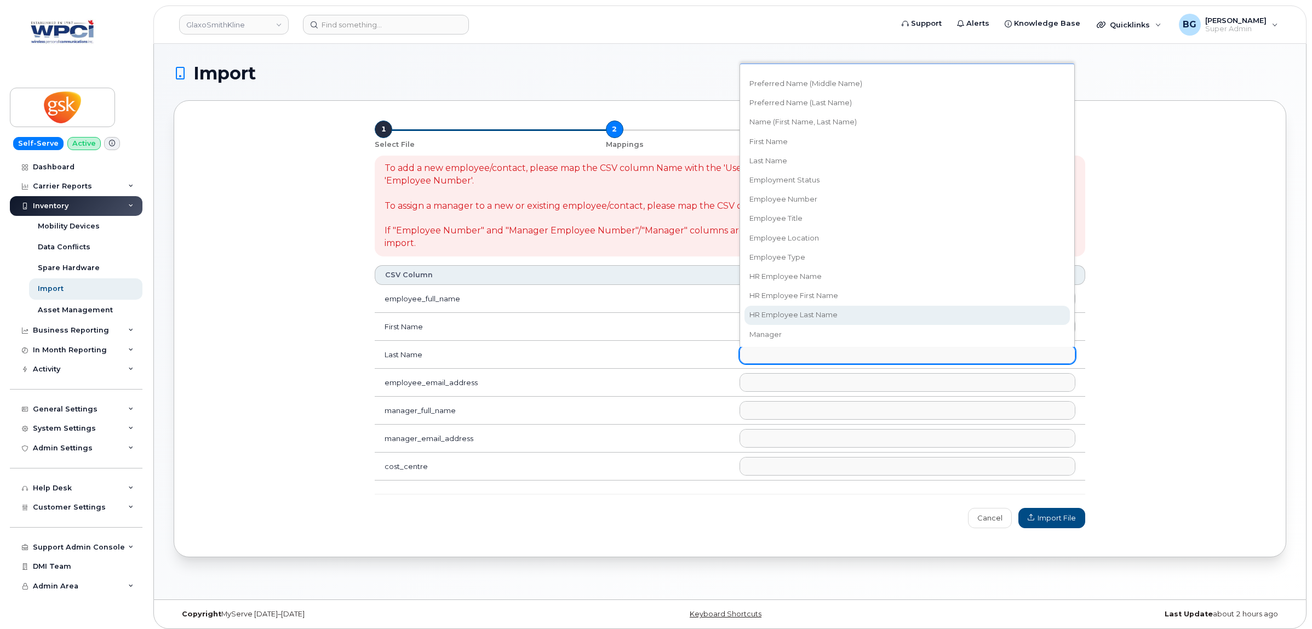
select select "hr_employee_last_name"
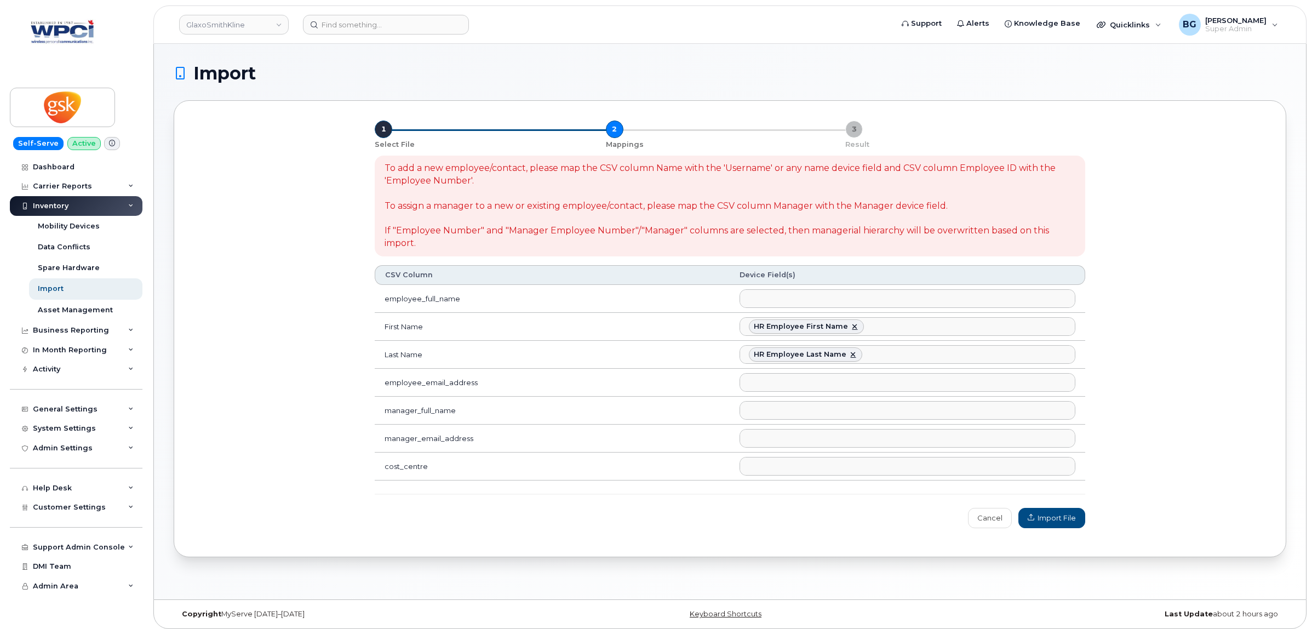
scroll to position [0, 0]
click at [847, 382] on ul at bounding box center [907, 383] width 334 height 18
click at [985, 519] on link "Cancel" at bounding box center [990, 518] width 44 height 20
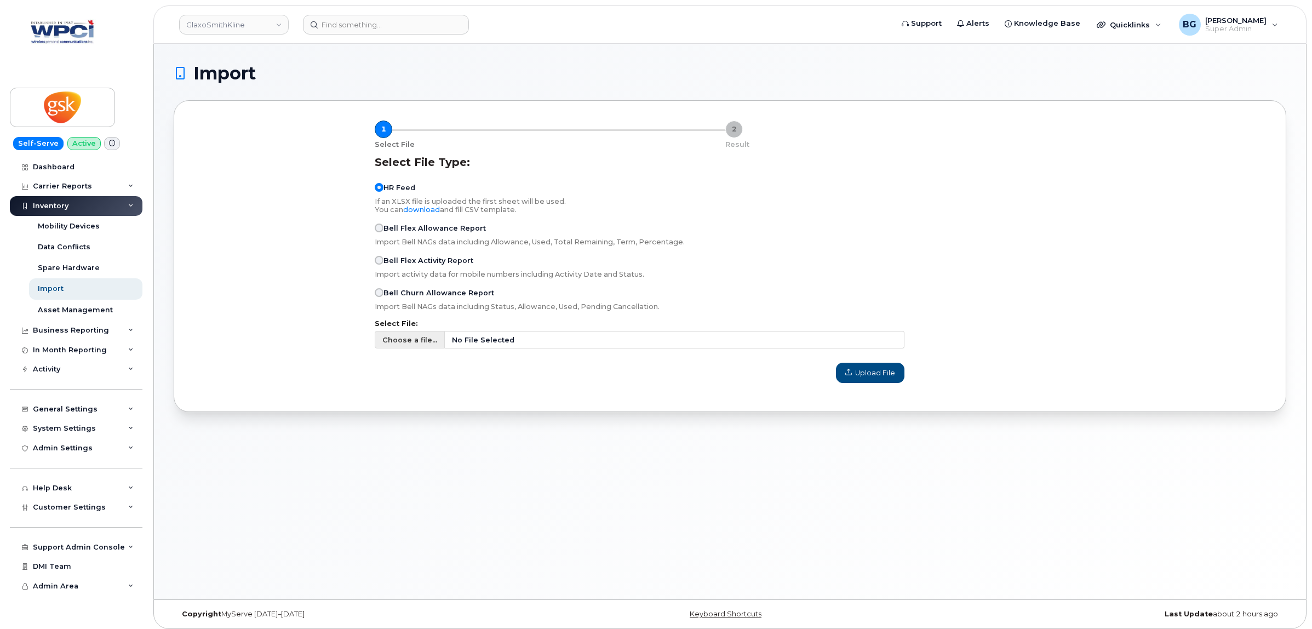
click at [418, 345] on span "Choose a file..." at bounding box center [409, 340] width 55 height 10
click at [418, 347] on input "Choose a file... No File Selected" at bounding box center [640, 340] width 530 height 18
type input "C:\fakepath\gsk090925.csv"
click at [867, 376] on span "Upload File" at bounding box center [871, 373] width 50 height 10
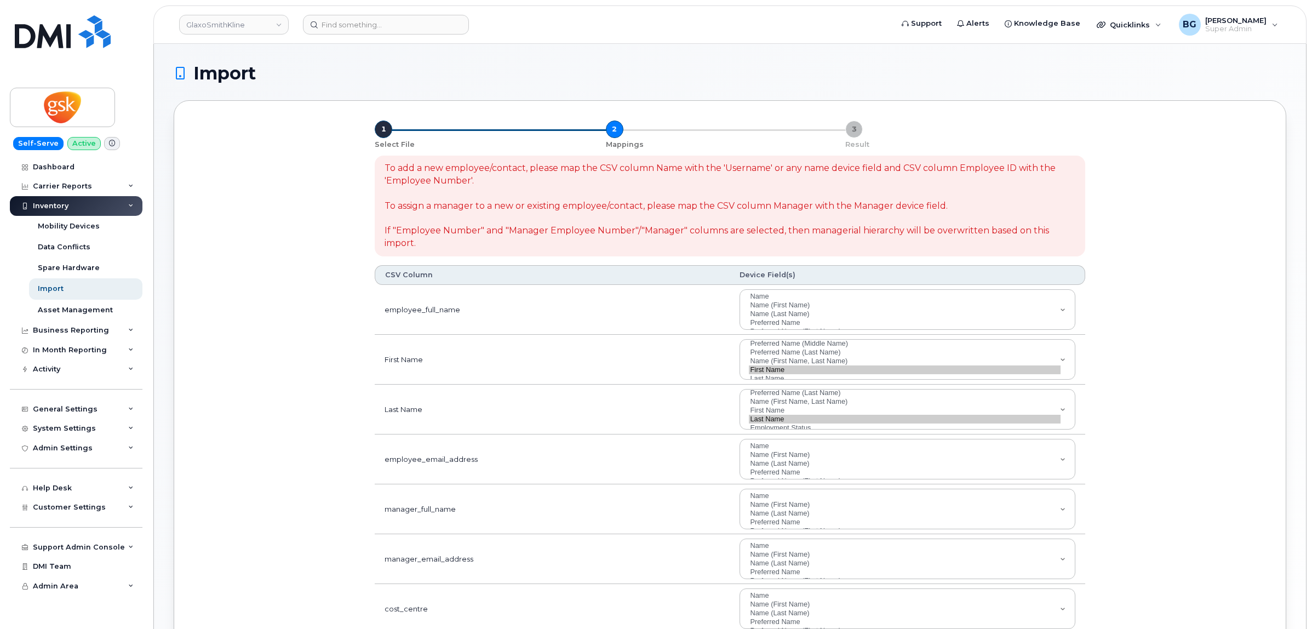
select select
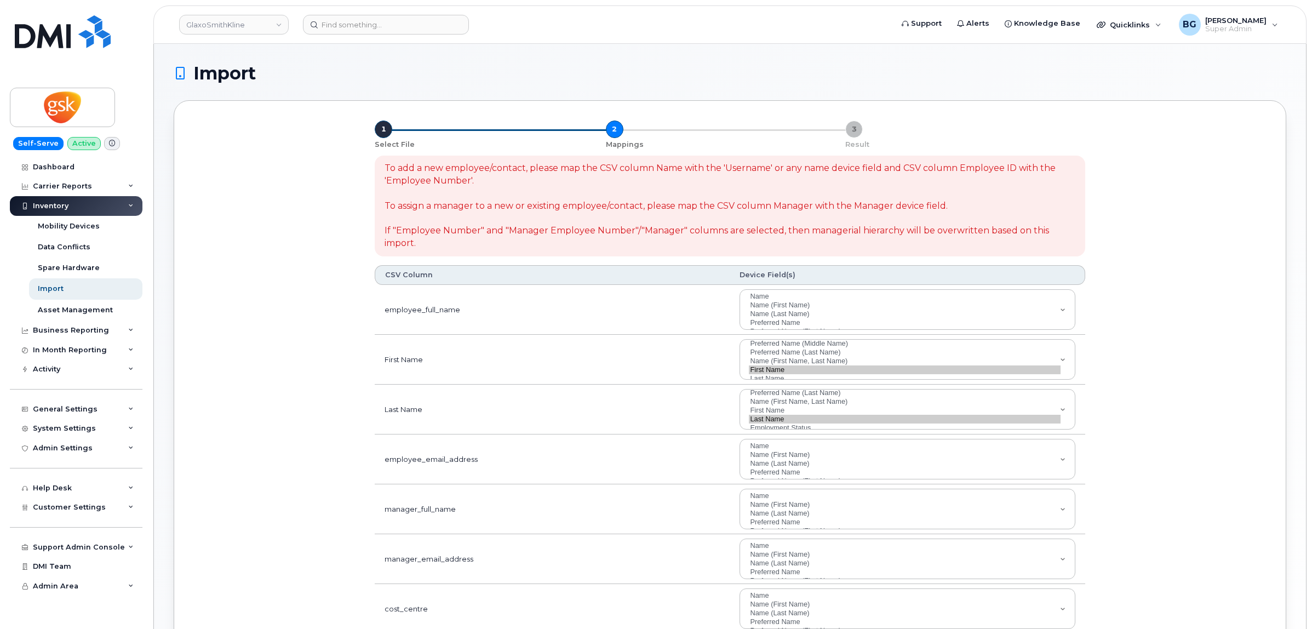
scroll to position [78, 0]
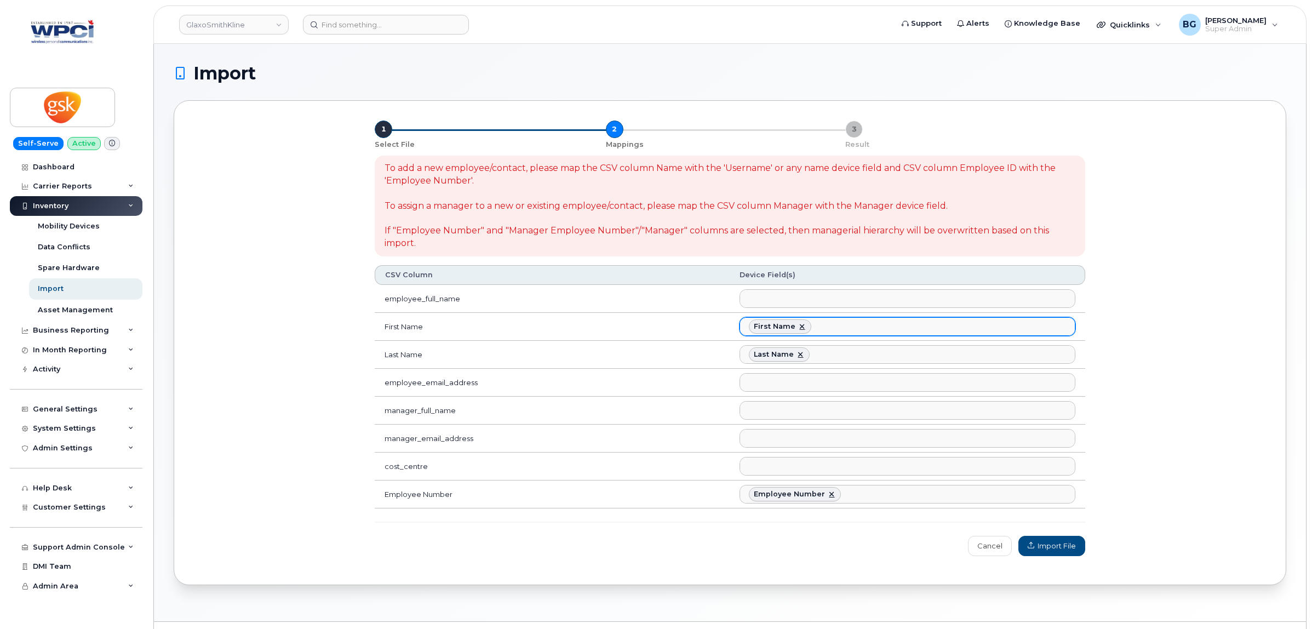
click at [800, 329] on link at bounding box center [802, 326] width 9 height 9
click at [800, 329] on ul at bounding box center [907, 327] width 334 height 18
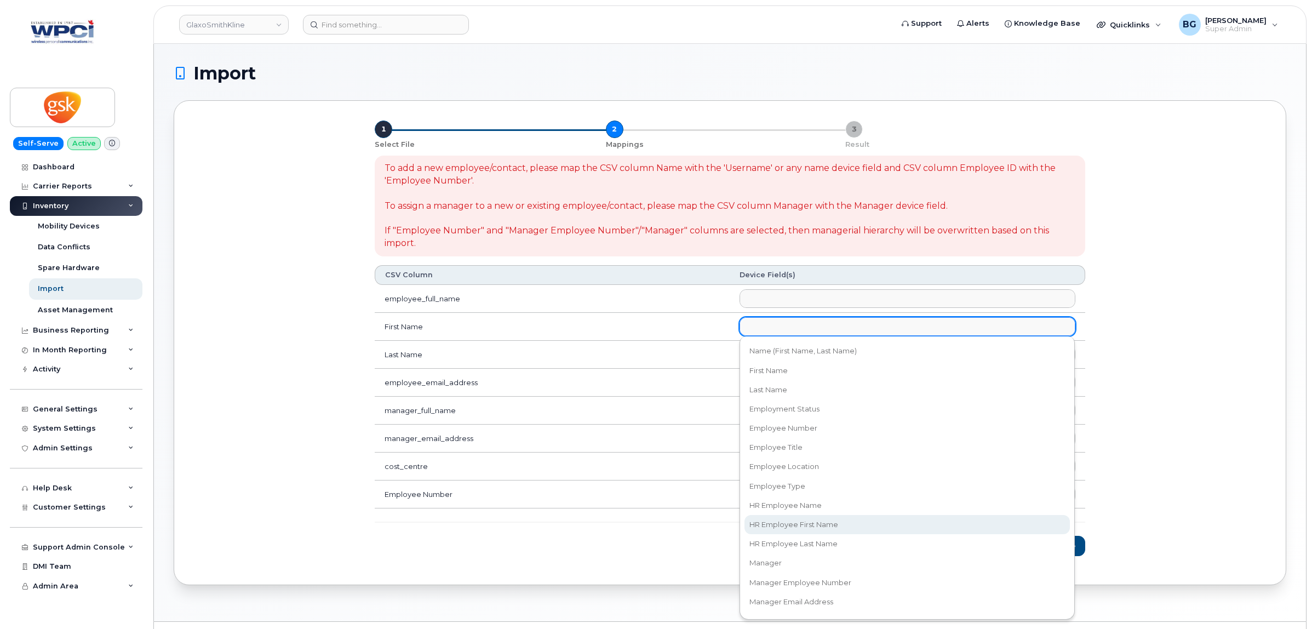
scroll to position [137, 0]
select select "hr_employee_first_name"
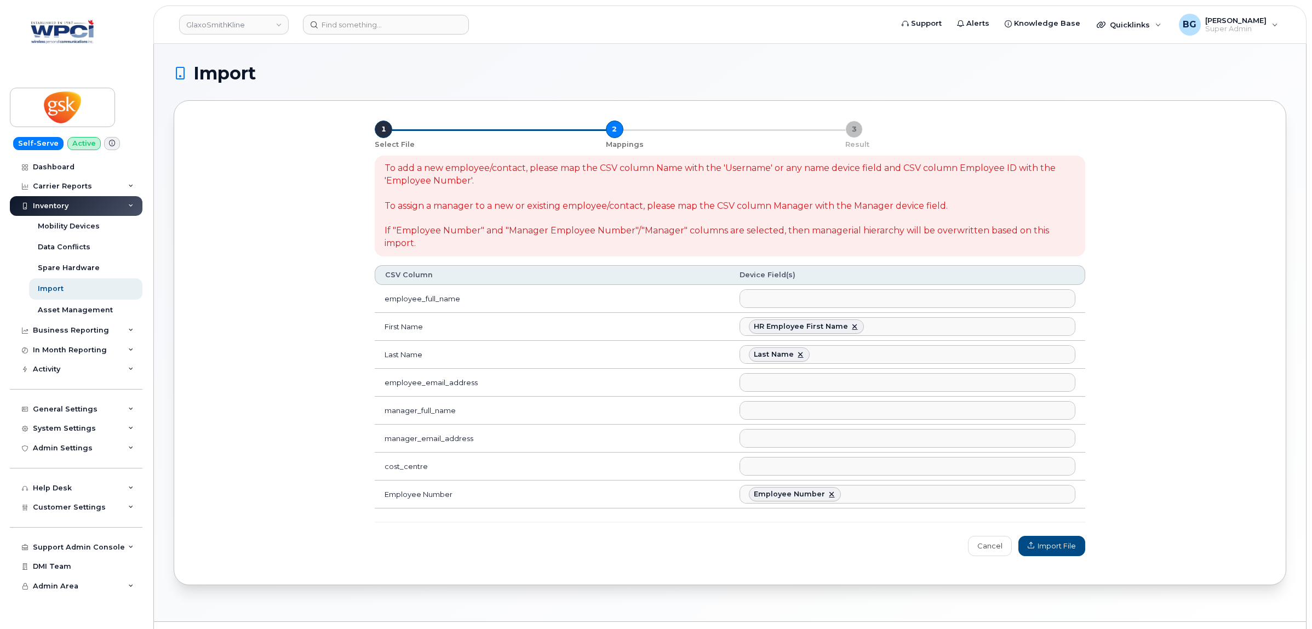
scroll to position [0, 0]
click at [802, 354] on link at bounding box center [800, 354] width 9 height 9
click at [793, 357] on ul at bounding box center [907, 355] width 334 height 18
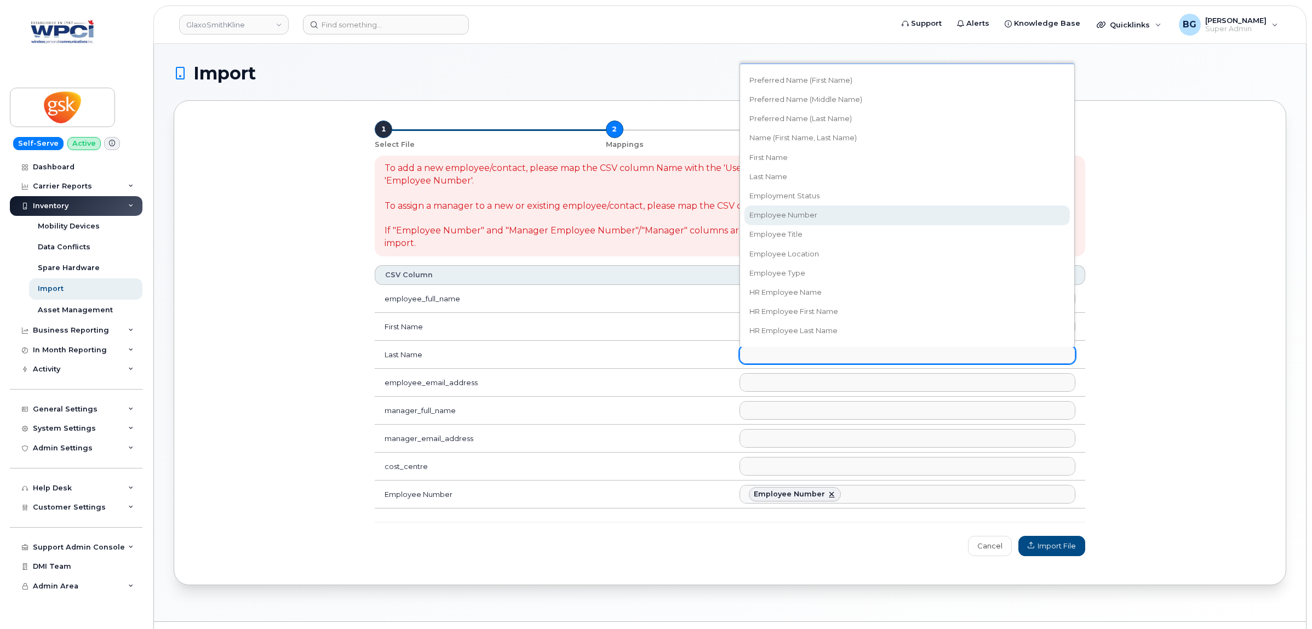
scroll to position [137, 0]
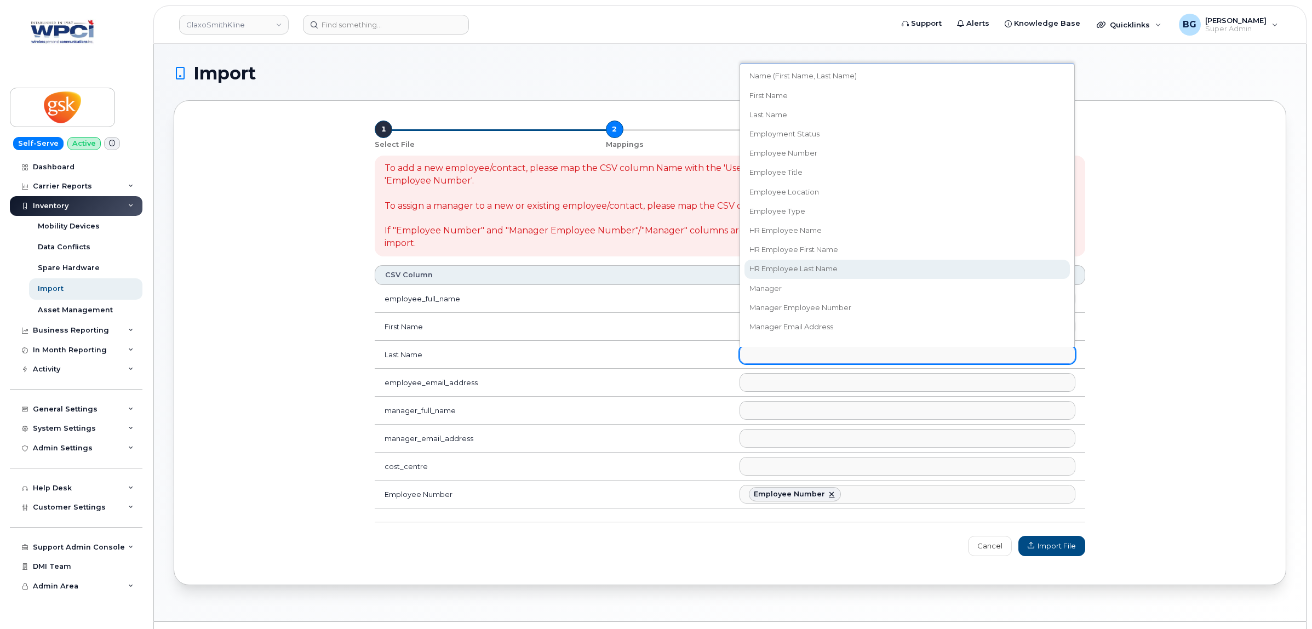
select select "hr_employee_last_name"
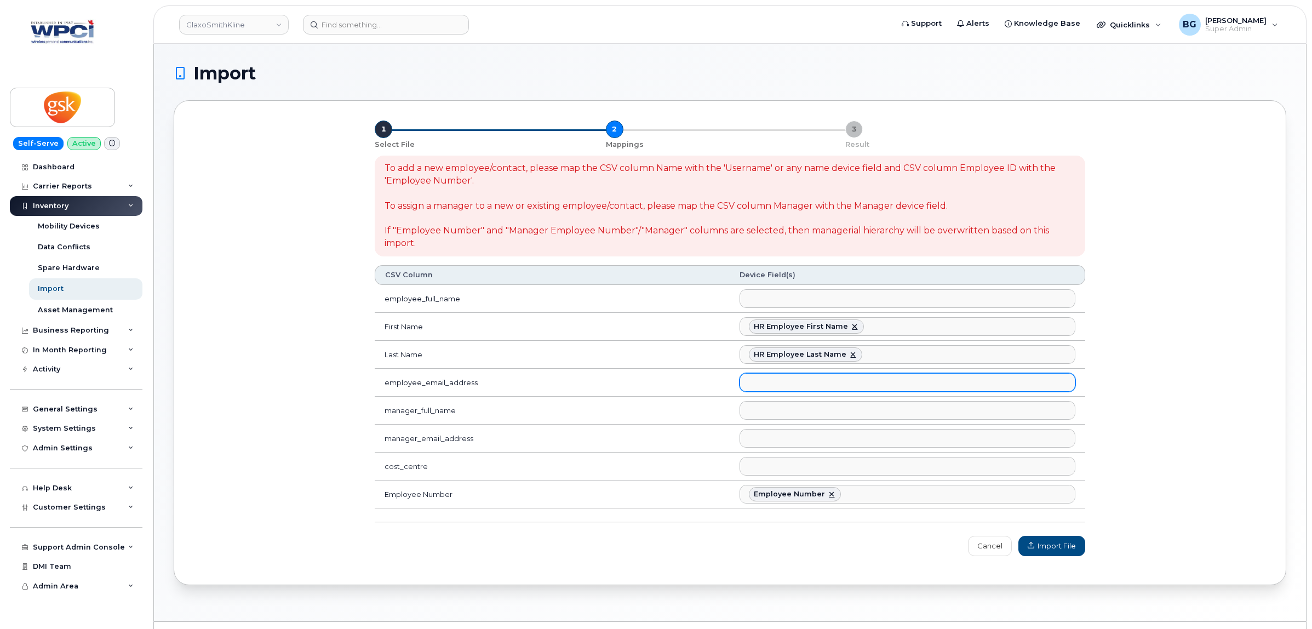
scroll to position [31, 0]
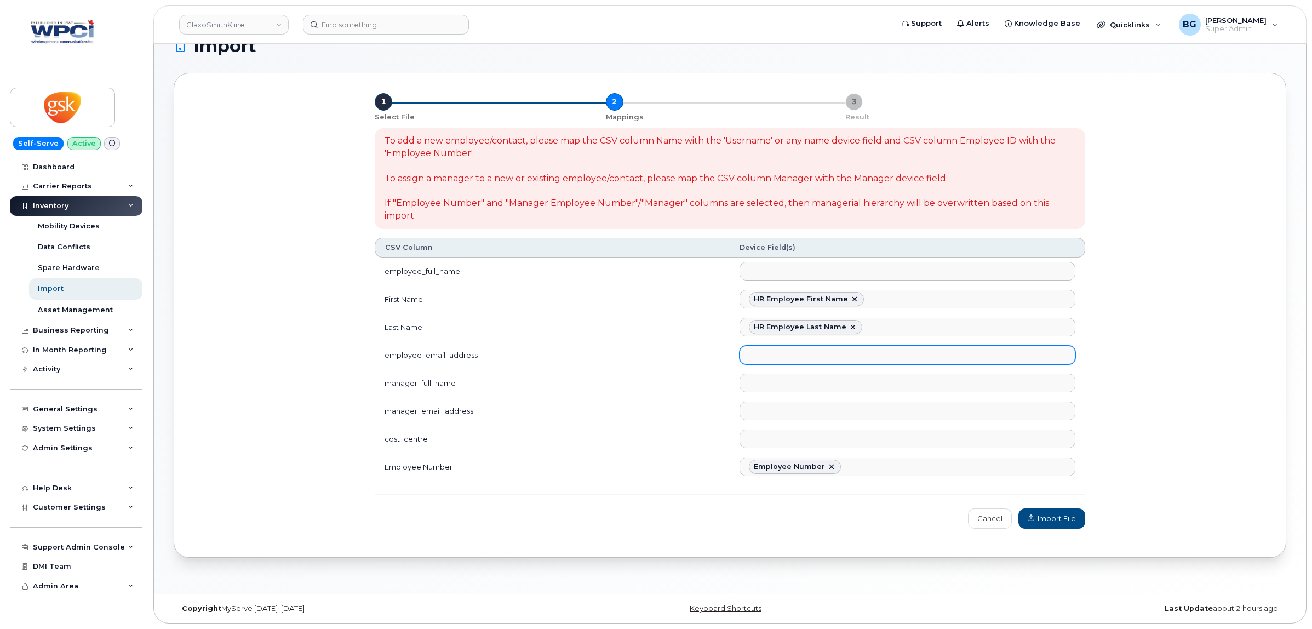
click at [776, 354] on ul at bounding box center [907, 355] width 334 height 18
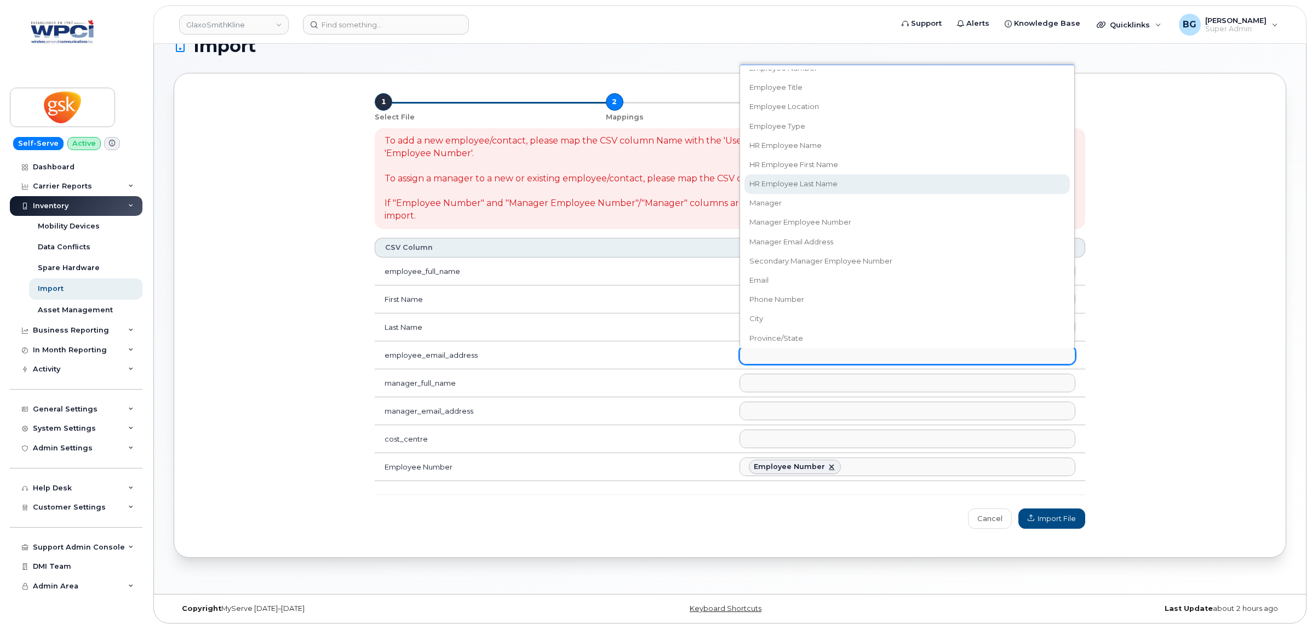
scroll to position [228, 0]
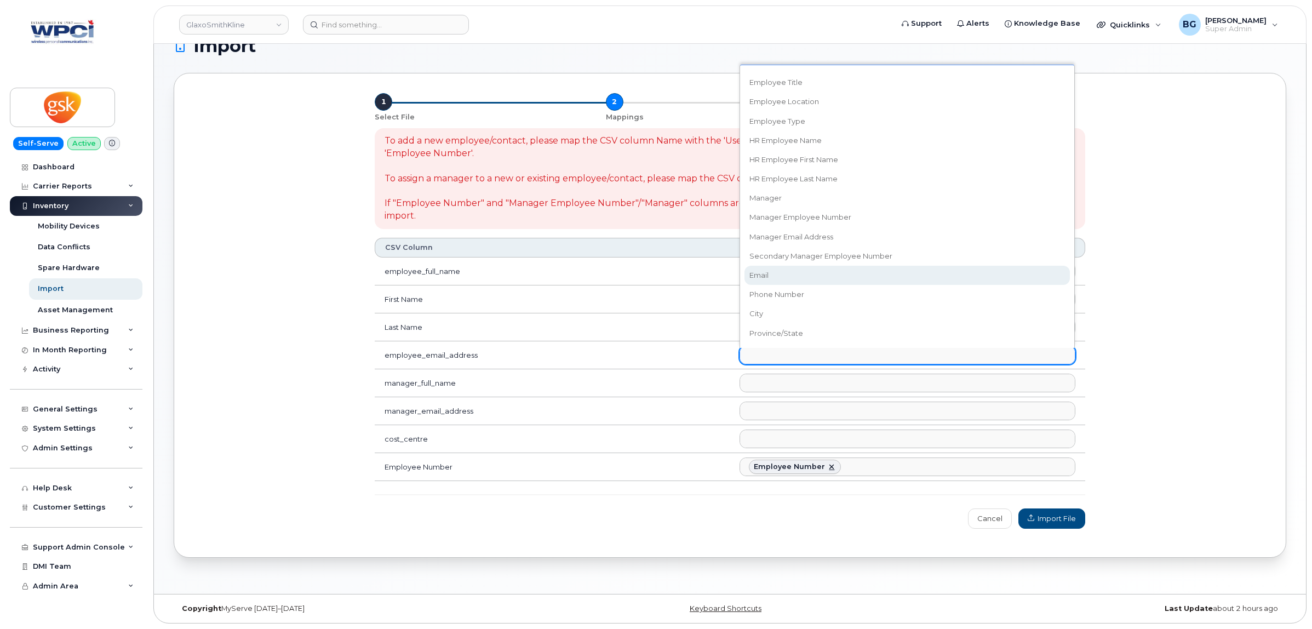
select select "email"
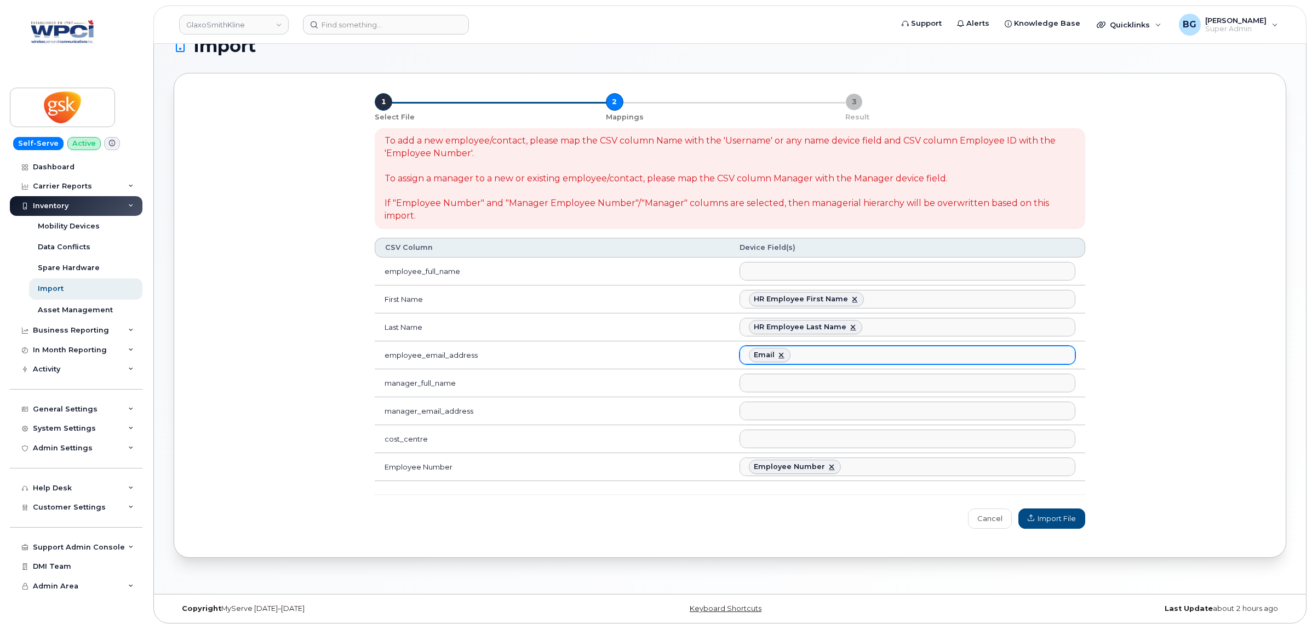
scroll to position [223, 0]
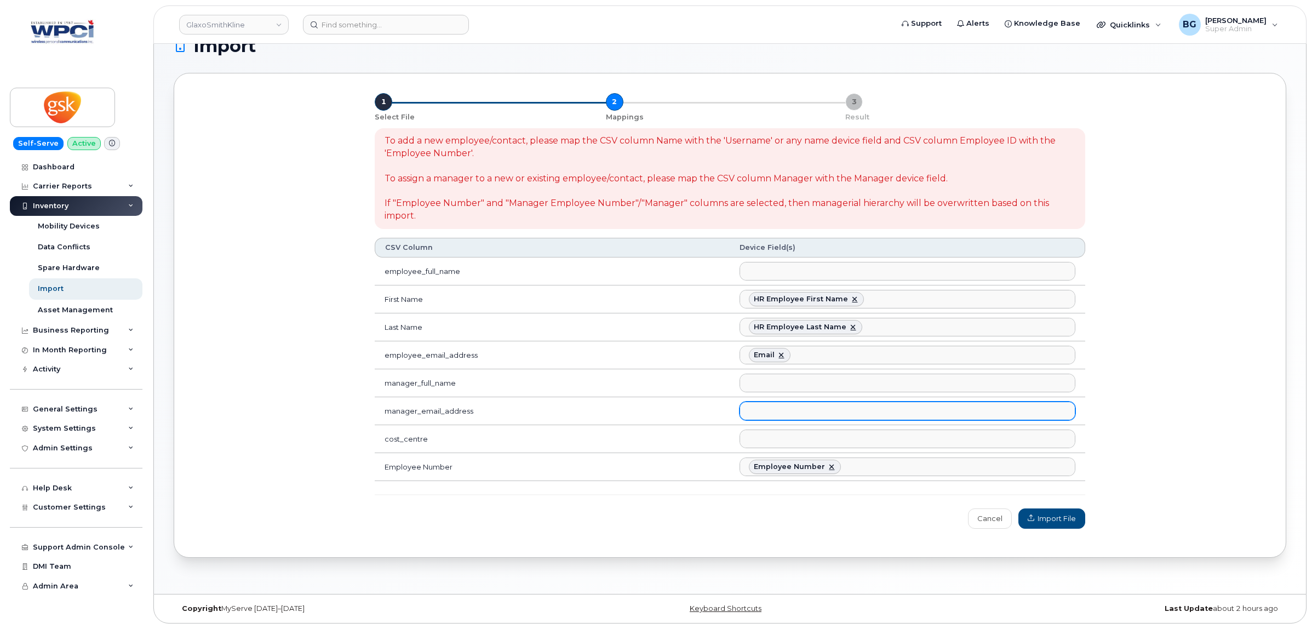
click at [778, 411] on ul at bounding box center [907, 411] width 334 height 18
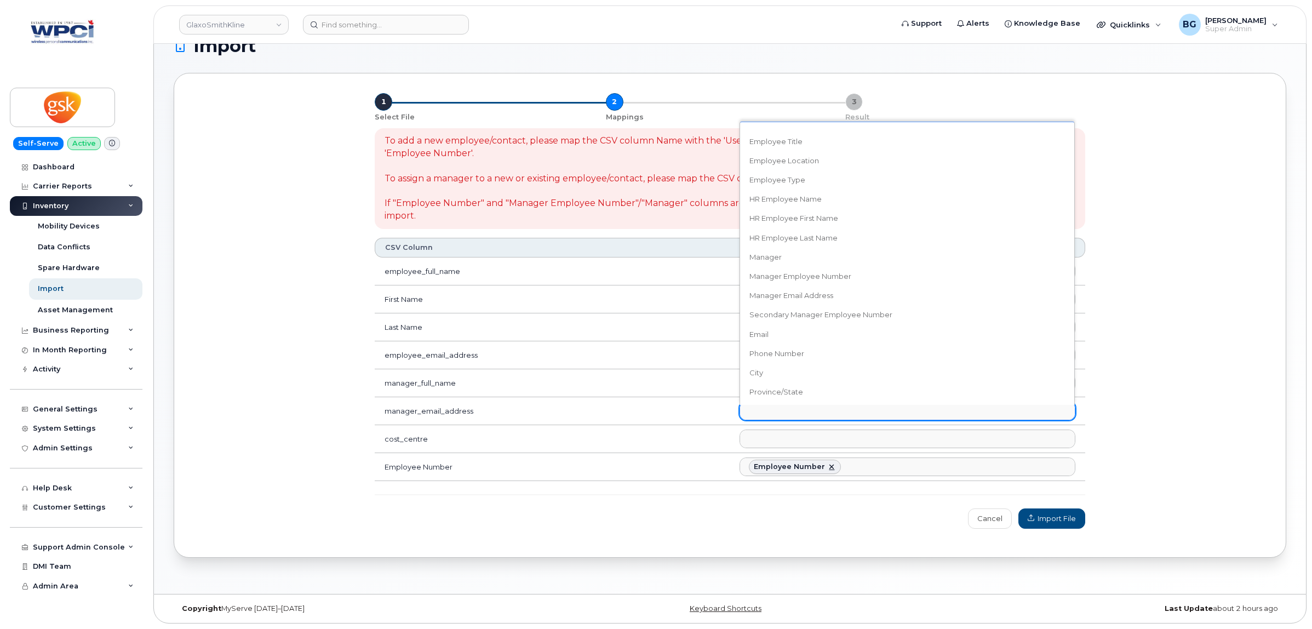
scroll to position [228, 0]
select select "manager_email_address"
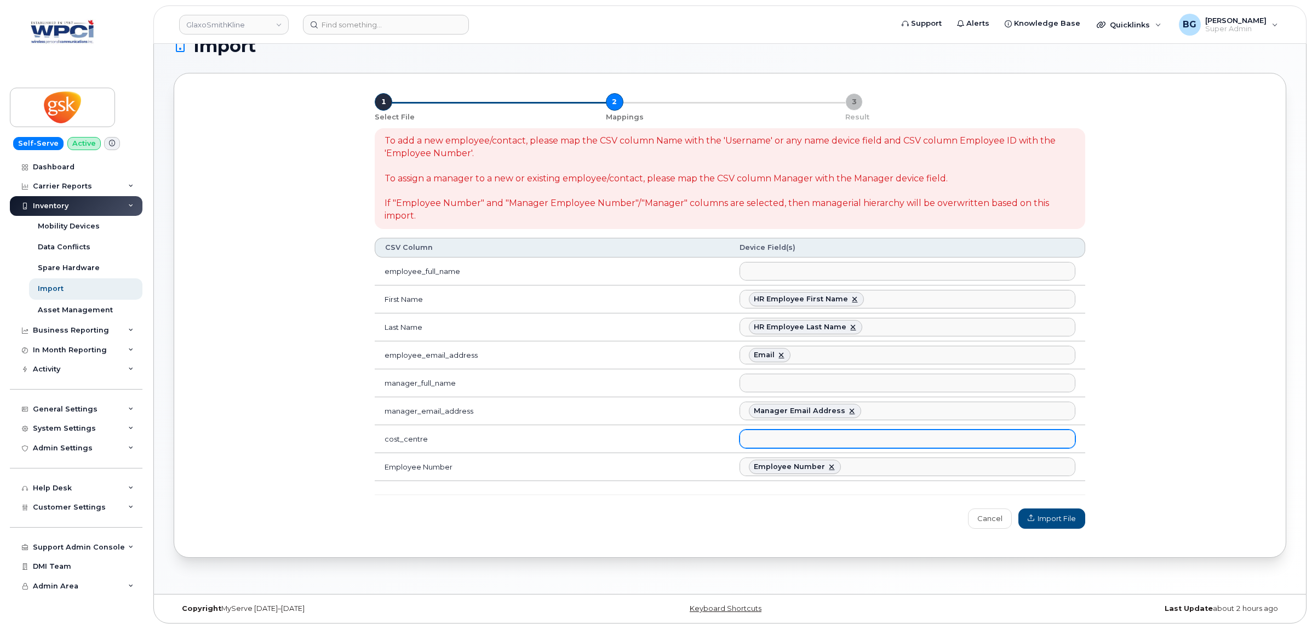
click at [779, 442] on ul at bounding box center [907, 439] width 334 height 18
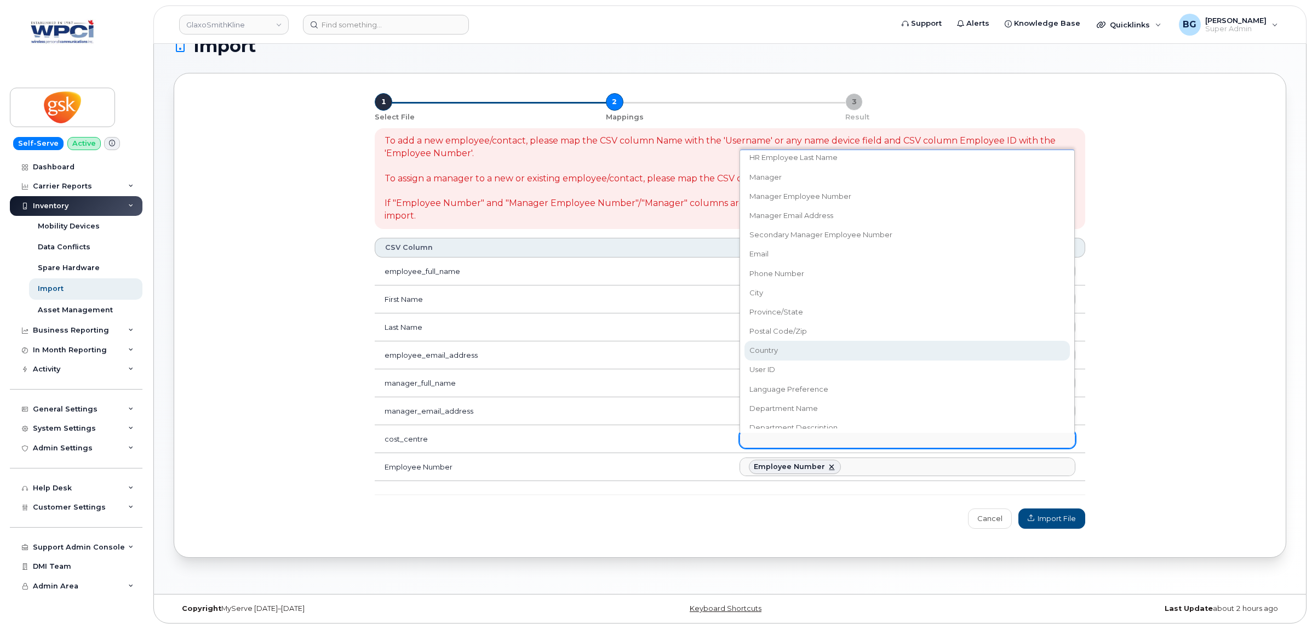
scroll to position [390, 0]
select select "accounting_type_1870"
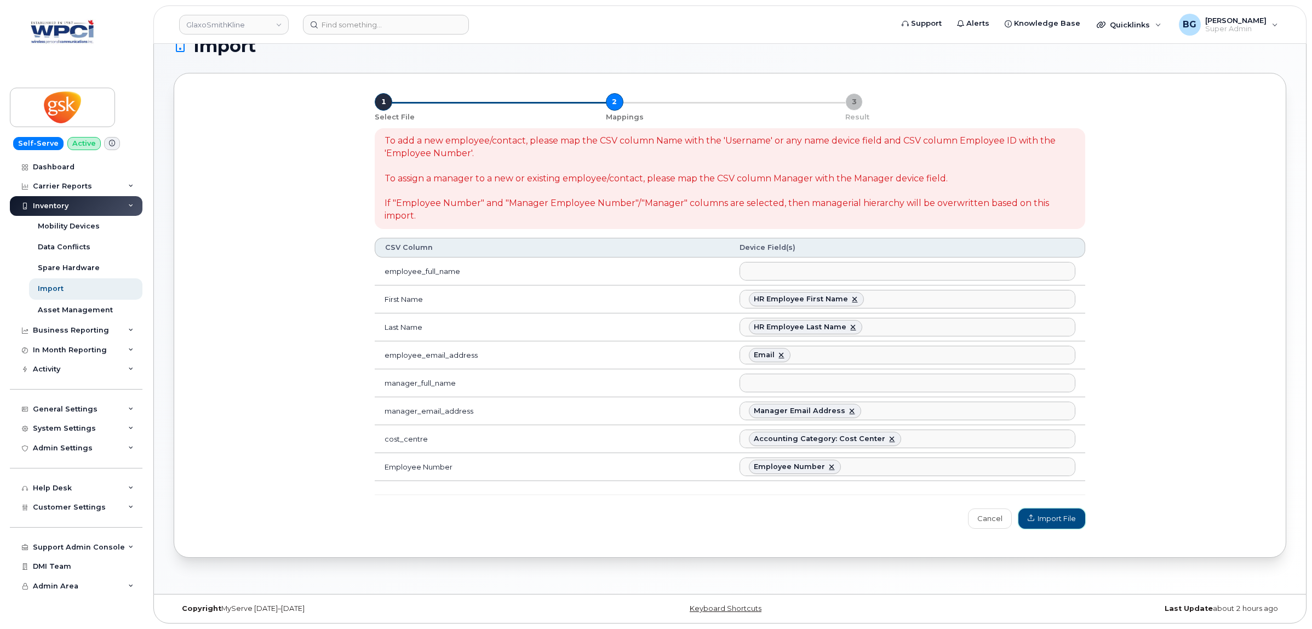
click at [1048, 515] on span "Import File" at bounding box center [1052, 518] width 48 height 10
